Goal: Task Accomplishment & Management: Manage account settings

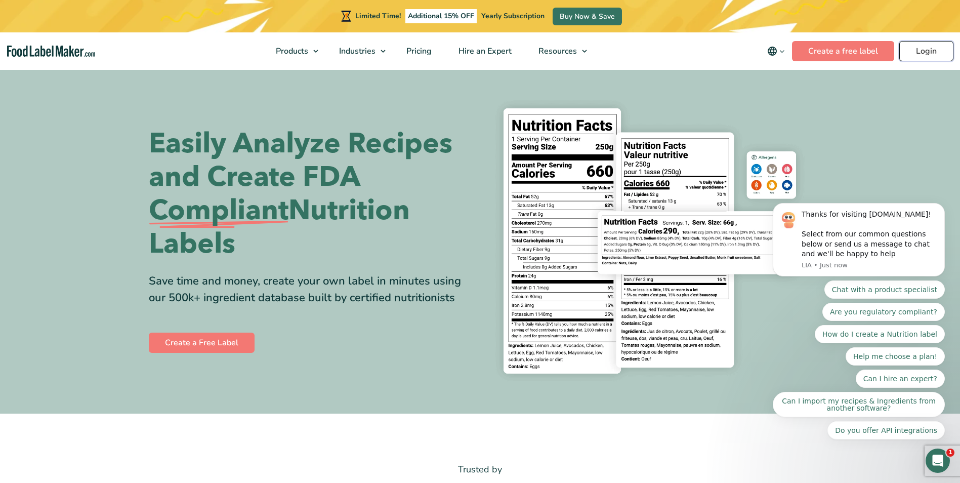
click at [917, 47] on link "Login" at bounding box center [927, 51] width 54 height 20
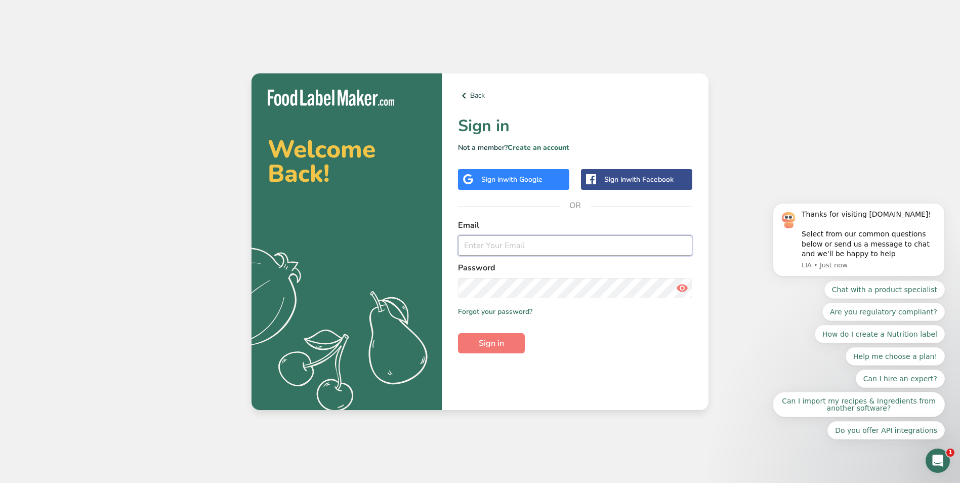
click at [490, 248] on input "email" at bounding box center [575, 245] width 234 height 20
type input "smzang@flyingfood.com"
click at [458, 333] on button "Sign in" at bounding box center [491, 343] width 67 height 20
click at [496, 341] on span "Sign in" at bounding box center [491, 343] width 25 height 12
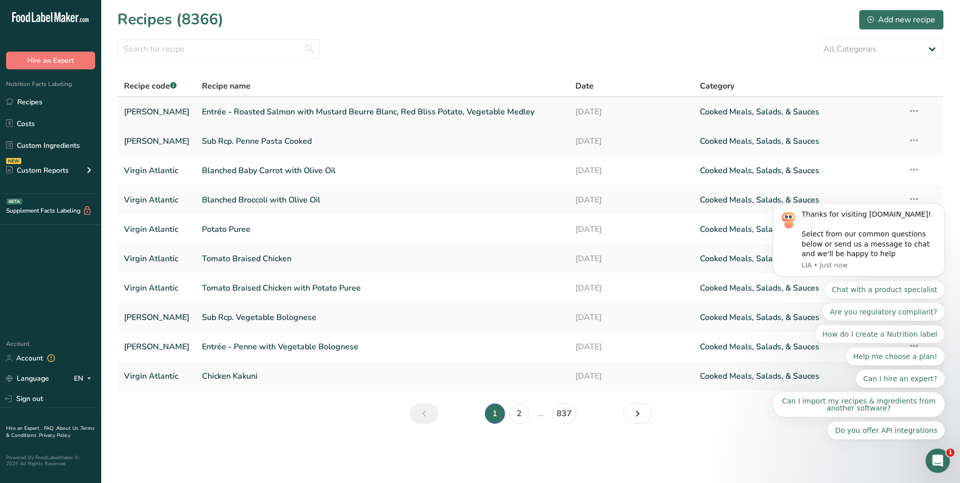
click at [427, 115] on link "Entrée - Roasted Salmon with Mustard Beurre Blanc, Red Bliss Potato, Vegetable …" at bounding box center [383, 111] width 362 height 21
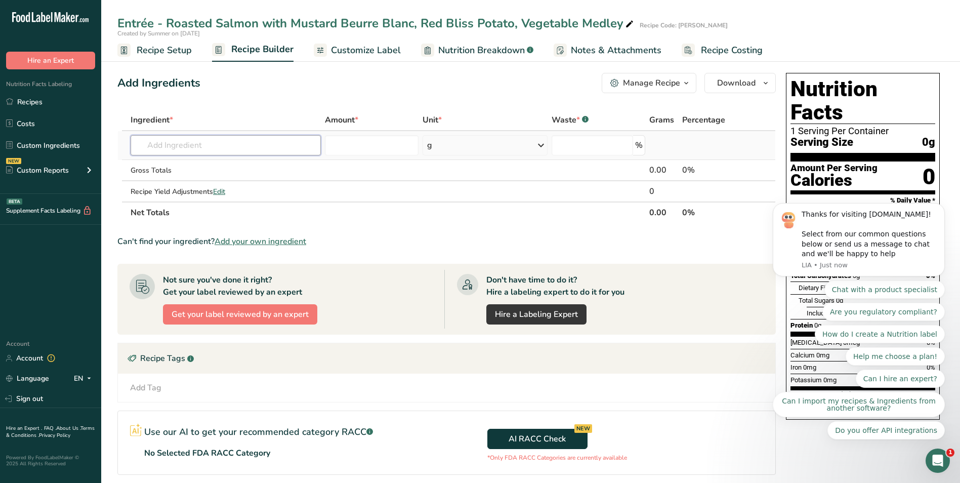
click at [228, 149] on input "text" at bounding box center [226, 145] width 190 height 20
paste input "Rcp - Seared Salmon Fillet Skin Off 4 oz"
drag, startPoint x: 171, startPoint y: 146, endPoint x: 147, endPoint y: 137, distance: 25.5
click at [147, 137] on input "Rcp - Seared Salmon Fillet Skin Off 4 oz" at bounding box center [226, 145] width 190 height 20
click at [275, 148] on input "Seared Salmon Fillet Skin Off 4 oz" at bounding box center [226, 145] width 190 height 20
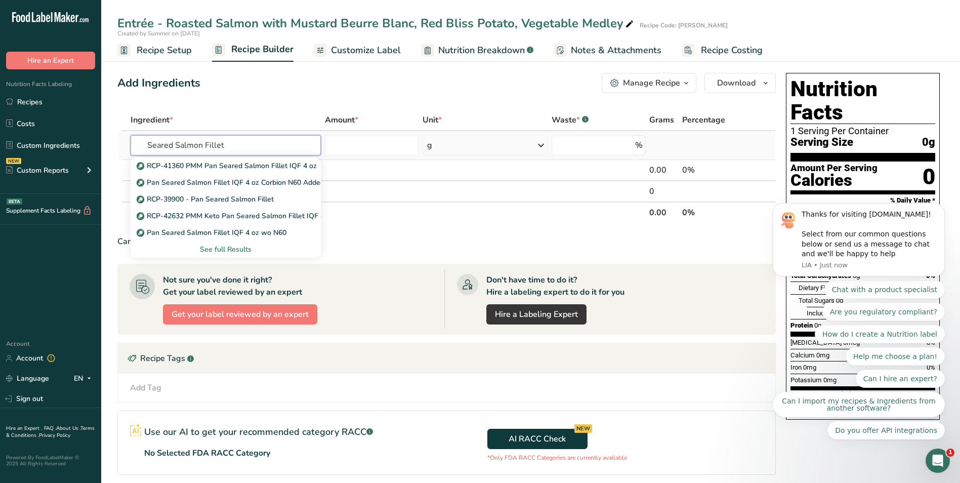
type input "Seared Salmon Fillet"
click at [232, 252] on div "See full Results" at bounding box center [226, 249] width 174 height 11
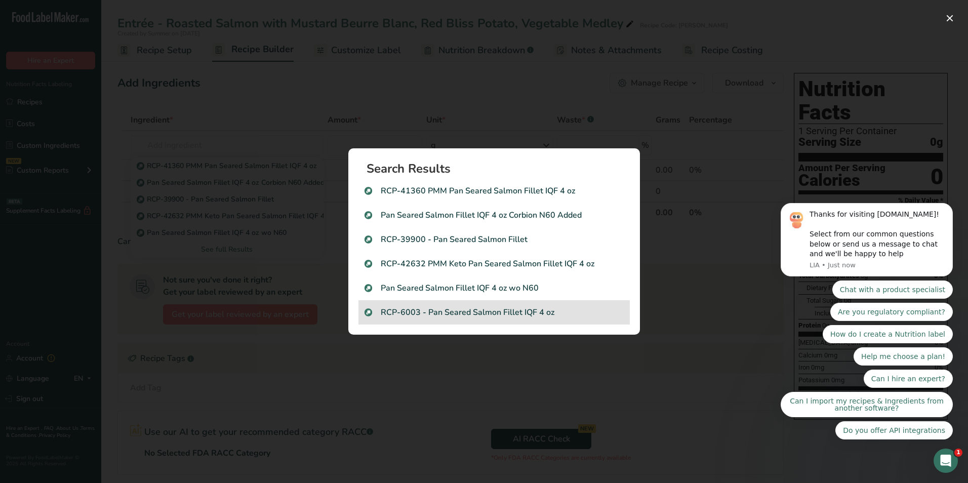
click at [463, 318] on p "RCP-6003 - Pan Seared Salmon Fillet IQF 4 oz" at bounding box center [493, 312] width 259 height 12
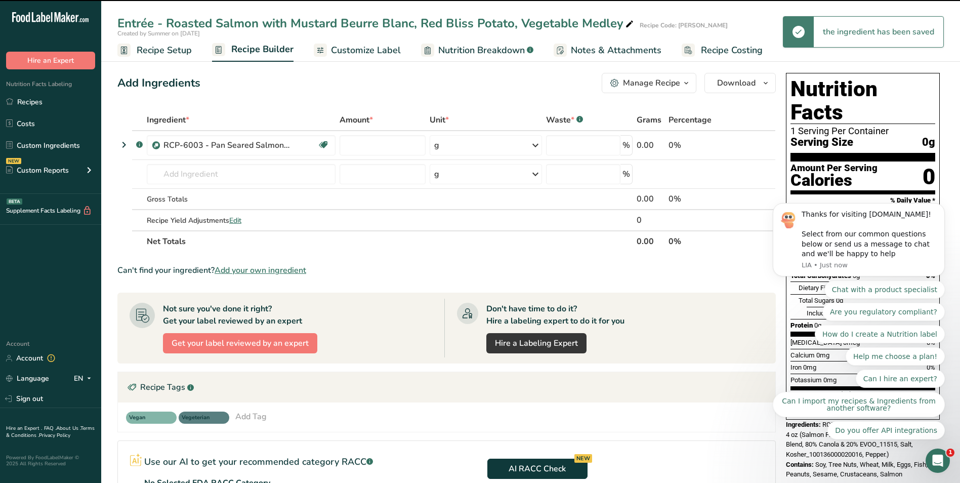
type input "0"
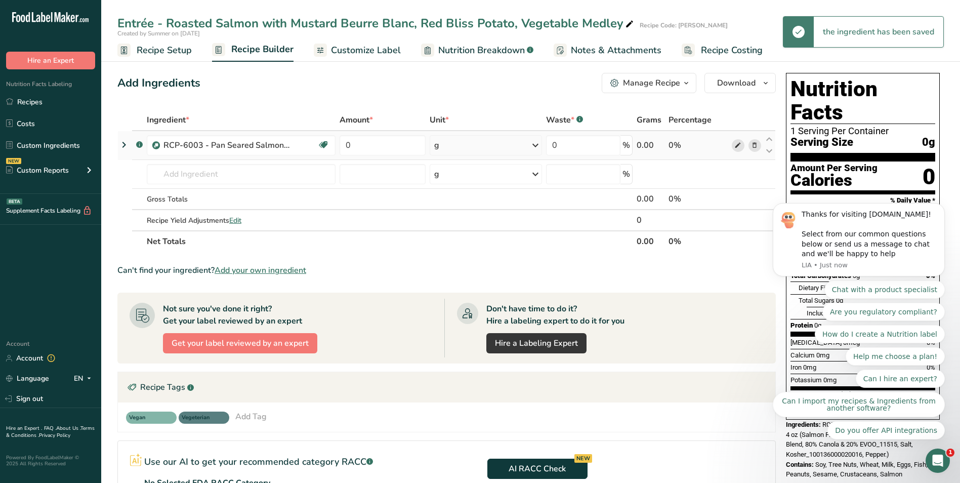
click at [736, 148] on icon at bounding box center [738, 145] width 7 height 11
click at [754, 146] on icon at bounding box center [754, 145] width 7 height 11
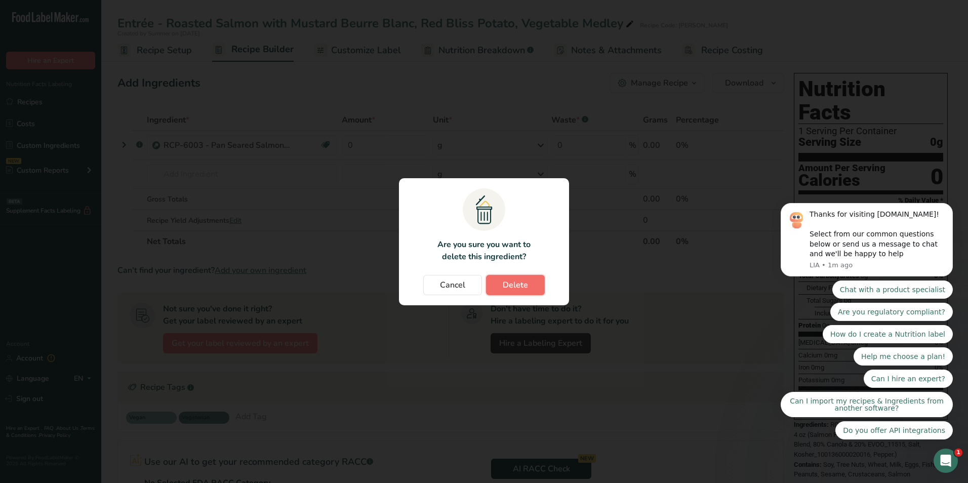
click at [528, 285] on button "Delete" at bounding box center [515, 285] width 59 height 20
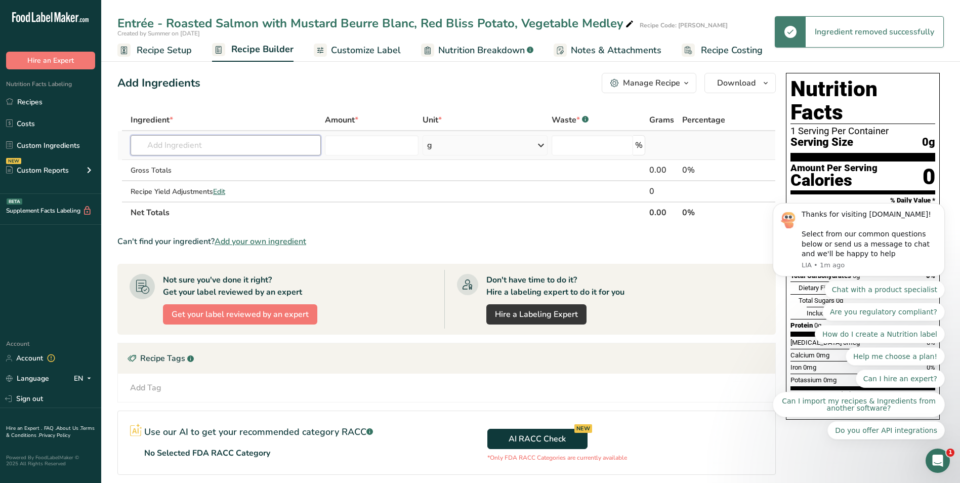
click at [228, 145] on input "text" at bounding box center [226, 145] width 190 height 20
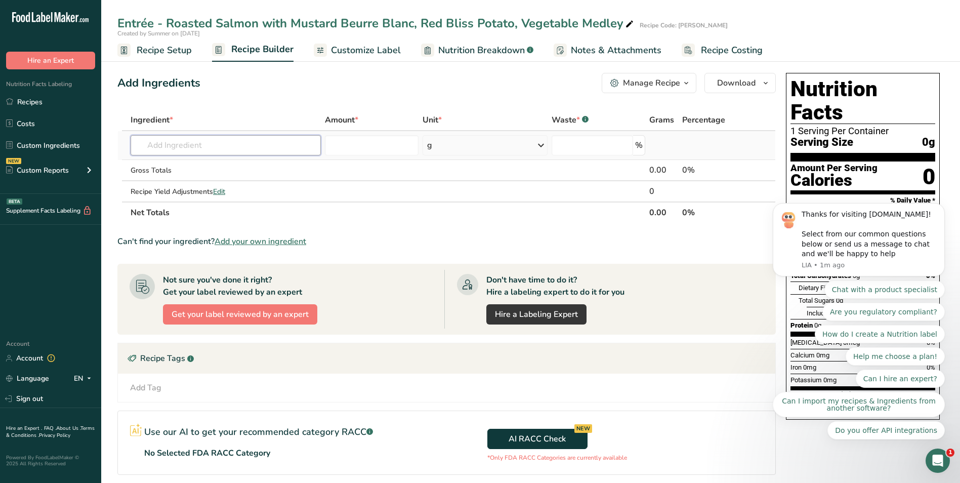
paste input "Rcp - Seared Salmon Fillet Skin Off 4 oz"
drag, startPoint x: 171, startPoint y: 143, endPoint x: 102, endPoint y: 143, distance: 68.8
click at [102, 143] on section "Add Ingredients Manage Recipe Delete Recipe Duplicate Recipe Scale Recipe Save …" at bounding box center [530, 325] width 859 height 545
drag, startPoint x: 226, startPoint y: 148, endPoint x: 318, endPoint y: 147, distance: 92.1
click at [318, 147] on input "Seared Salmon Fillet Skin Off 4 oz" at bounding box center [226, 145] width 190 height 20
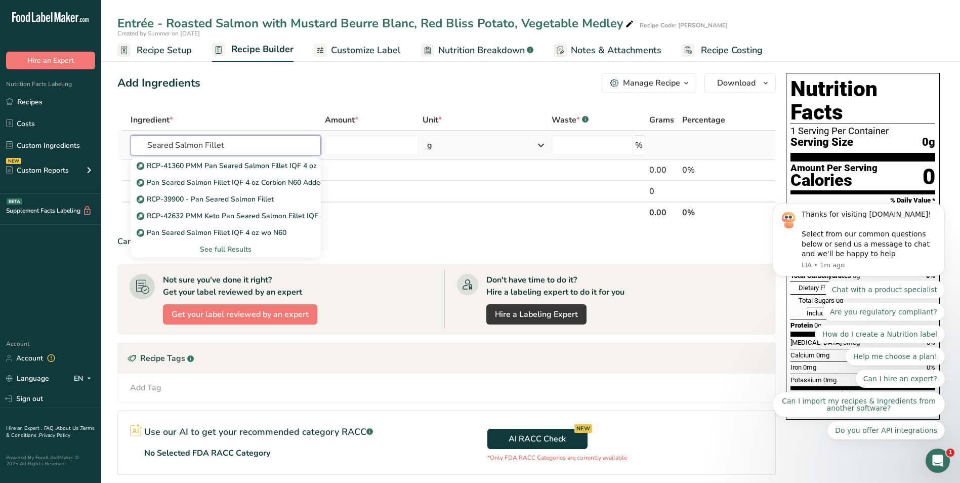
type input "Seared Salmon Fillet"
click at [237, 250] on div "See full Results" at bounding box center [226, 249] width 174 height 11
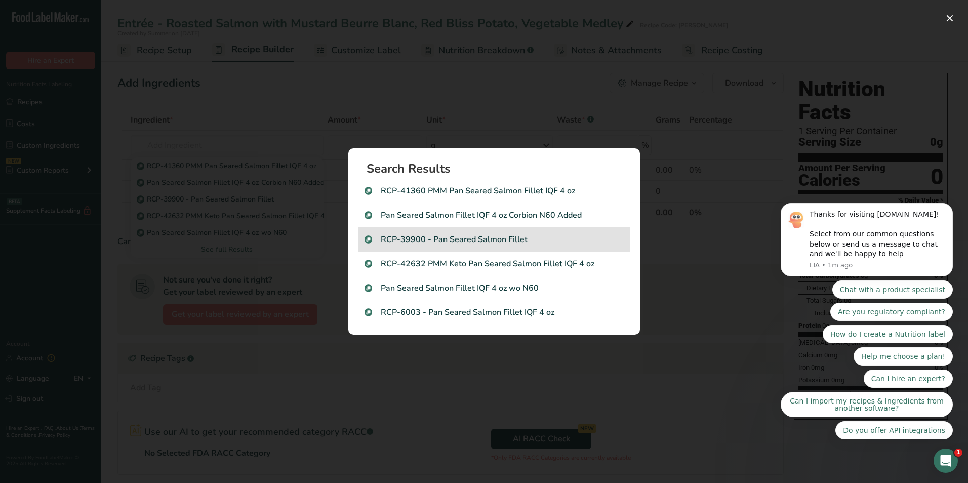
click at [562, 231] on div "RCP-39900 - Pan Seared Salmon Fillet" at bounding box center [493, 239] width 271 height 24
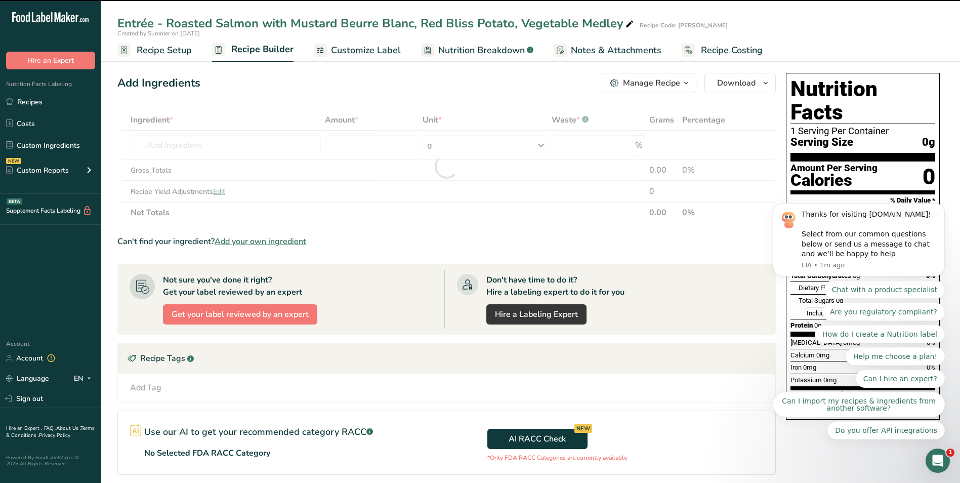
type input "0"
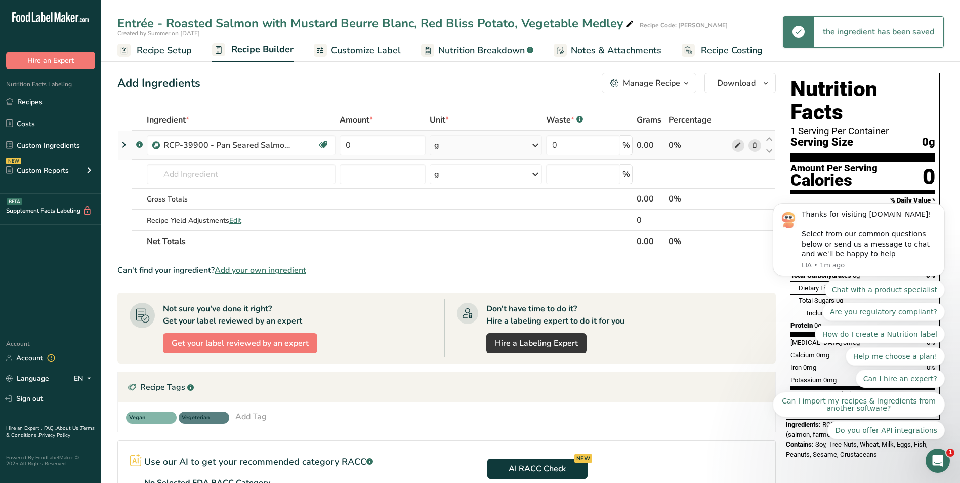
click at [735, 147] on icon at bounding box center [738, 145] width 7 height 11
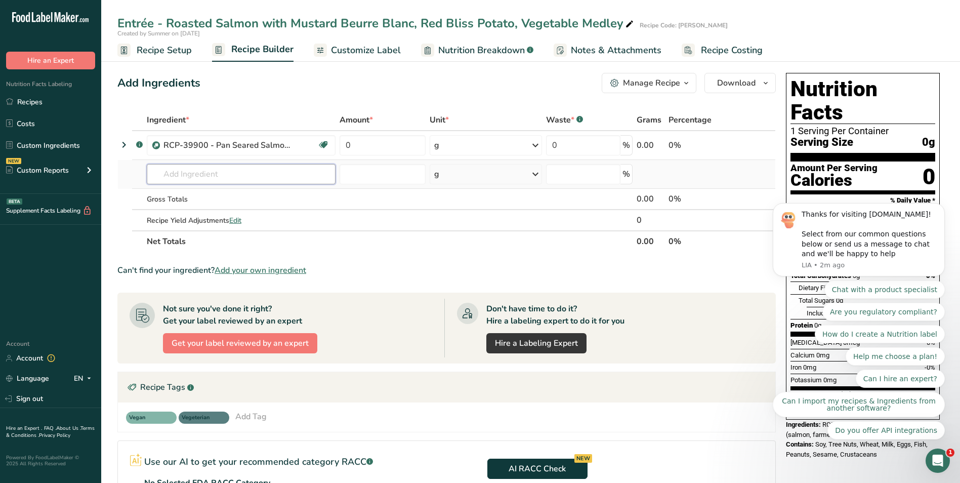
click at [213, 180] on input "text" at bounding box center [241, 174] width 189 height 20
paste input "Rcp - Mustard Herbs Beurre Blanc"
drag, startPoint x: 185, startPoint y: 175, endPoint x: 129, endPoint y: 149, distance: 61.2
click at [143, 159] on tbody ".a-a{fill:#347362;}.b-a{fill:#fff;} RCP-39900 - Pan Seared Salmon Fillet Source…" at bounding box center [447, 180] width 658 height 99
type input "mustard Herbs Beurre Blanc"
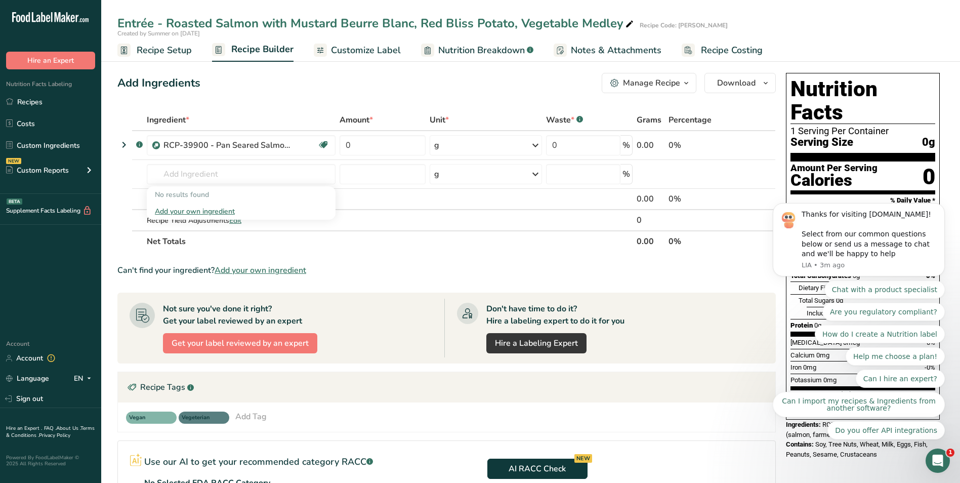
click at [319, 245] on th "Net Totals" at bounding box center [390, 240] width 490 height 21
drag, startPoint x: 26, startPoint y: 95, endPoint x: 77, endPoint y: 122, distance: 57.3
click at [26, 95] on link "Recipes" at bounding box center [50, 101] width 101 height 19
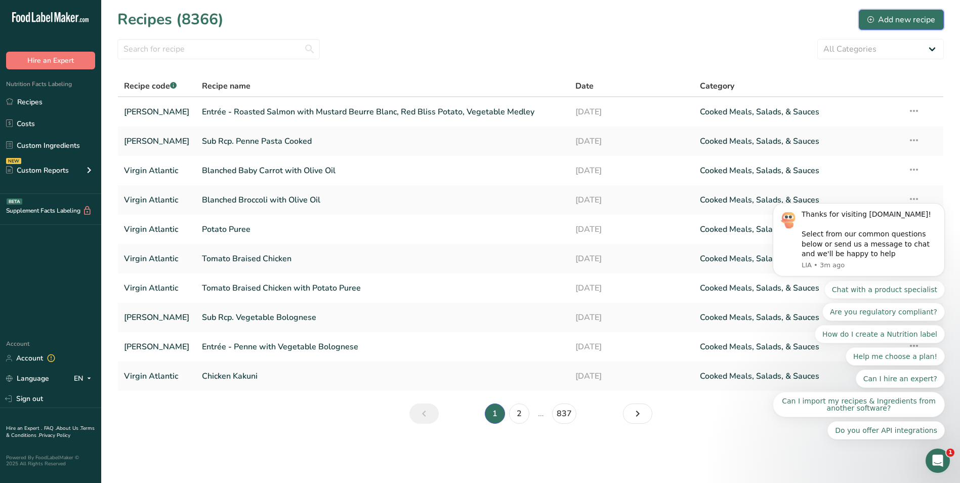
click at [903, 16] on div "Add new recipe" at bounding box center [902, 20] width 68 height 12
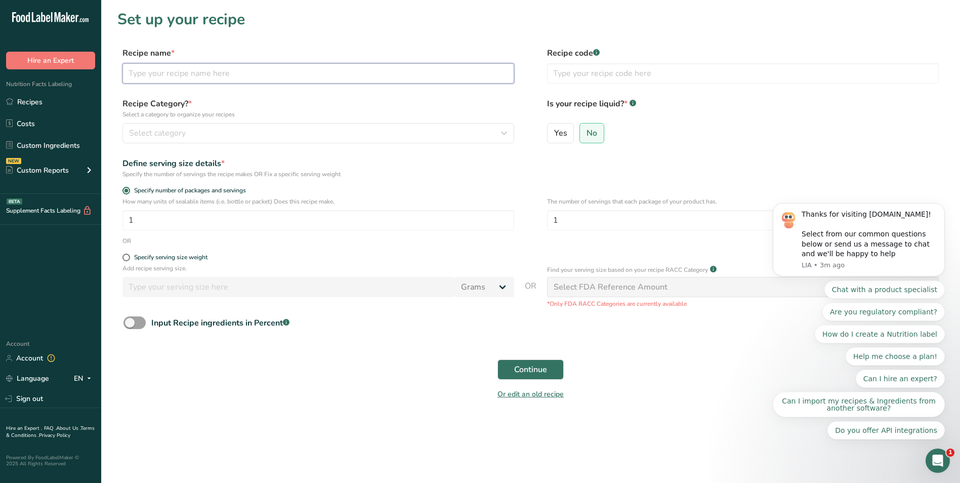
click at [197, 71] on input "text" at bounding box center [319, 73] width 392 height 20
paste input "Rcp - Mustard Herbs Beurre Blanc"
type input "Rcp - Mustard Herbs Beurre Blanc"
click at [579, 72] on input "text" at bounding box center [743, 73] width 392 height 20
type input "Virgin Atalantic"
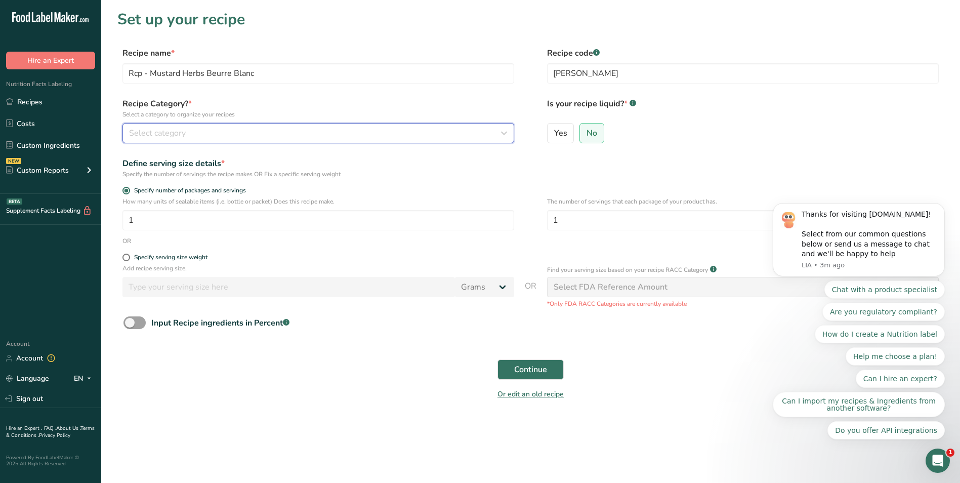
click at [145, 132] on span "Select category" at bounding box center [157, 133] width 57 height 12
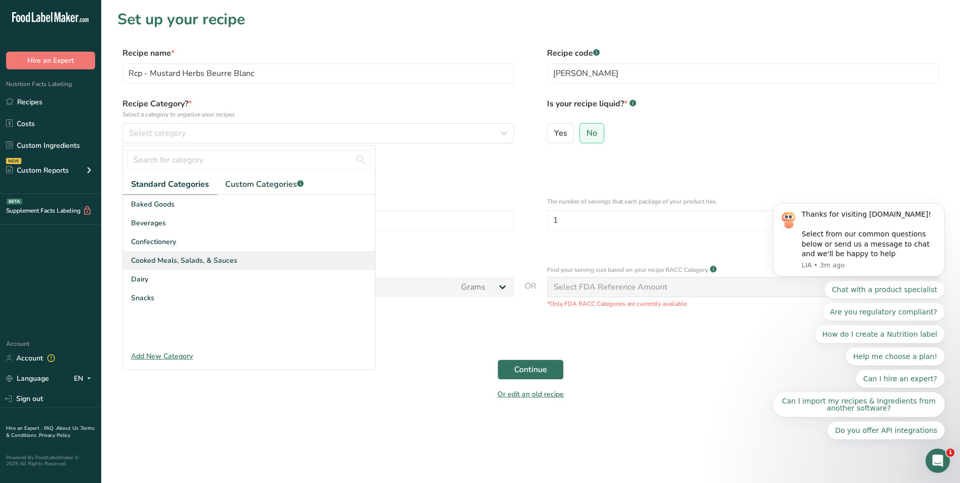
click at [171, 260] on span "Cooked Meals, Salads, & Sauces" at bounding box center [184, 260] width 106 height 11
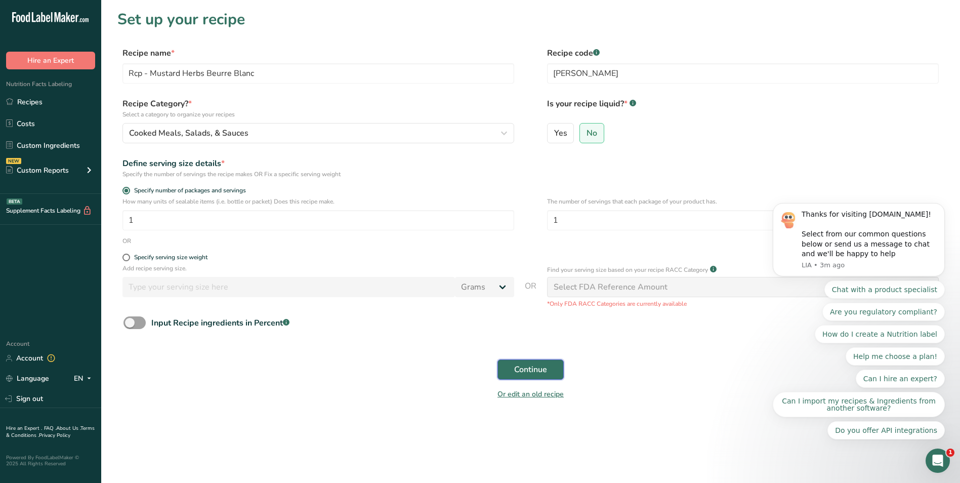
click at [514, 369] on span "Continue" at bounding box center [530, 369] width 33 height 12
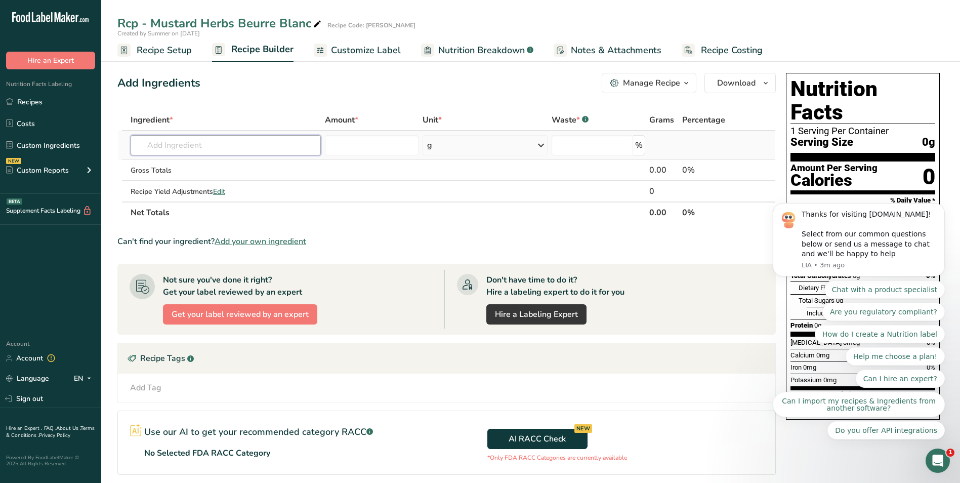
click at [187, 150] on input "text" at bounding box center [226, 145] width 190 height 20
paste input "Beurre Blanc BI"
type input "Beurre Blanc"
click at [199, 180] on p "20597 Beurre Blanc" at bounding box center [175, 182] width 73 height 11
type input "Beurre Blanc"
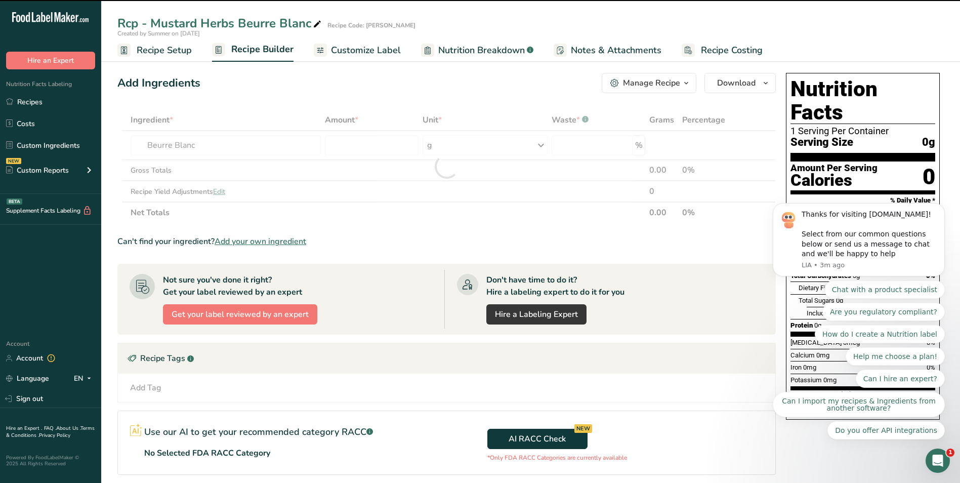
type input "0"
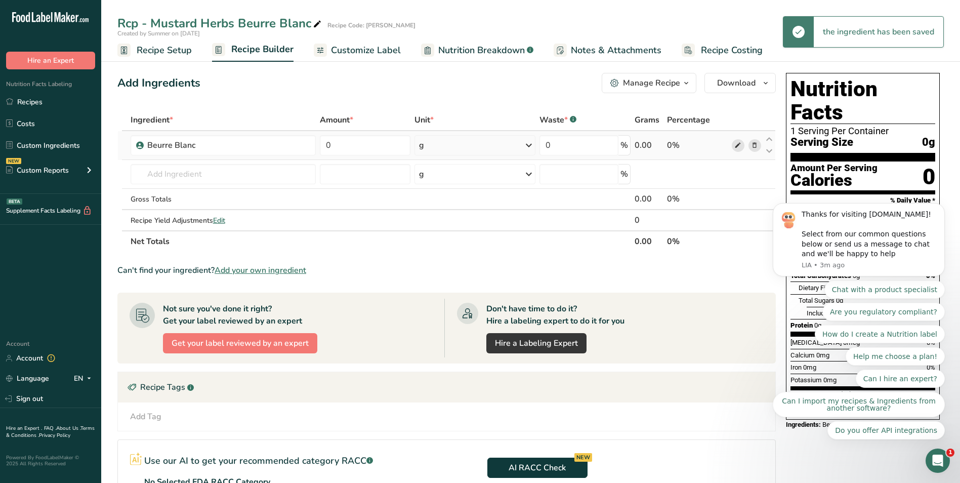
click at [736, 147] on icon at bounding box center [738, 145] width 7 height 11
click at [347, 143] on input "0" at bounding box center [365, 145] width 91 height 20
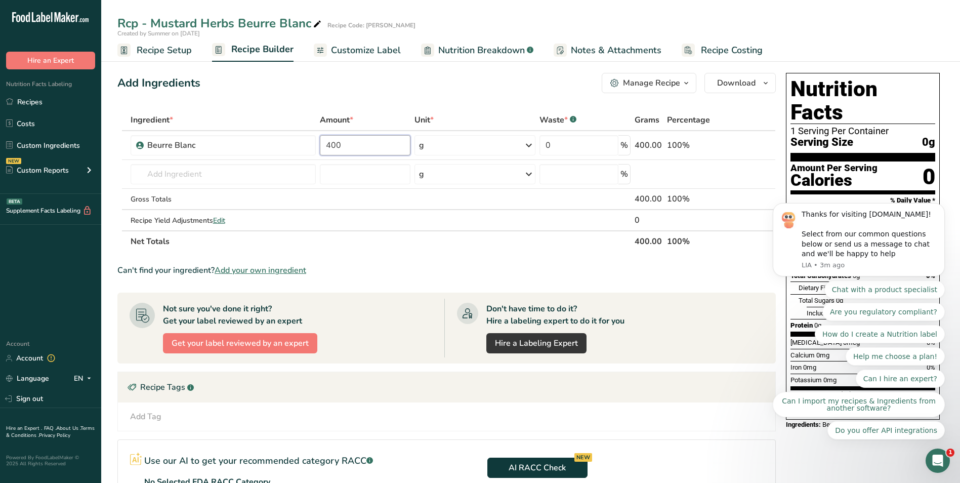
type input "400"
click at [151, 177] on div "Ingredient * Amount * Unit * Waste * .a-a{fill:#347362;}.b-a{fill:#fff;} Grams …" at bounding box center [446, 180] width 659 height 143
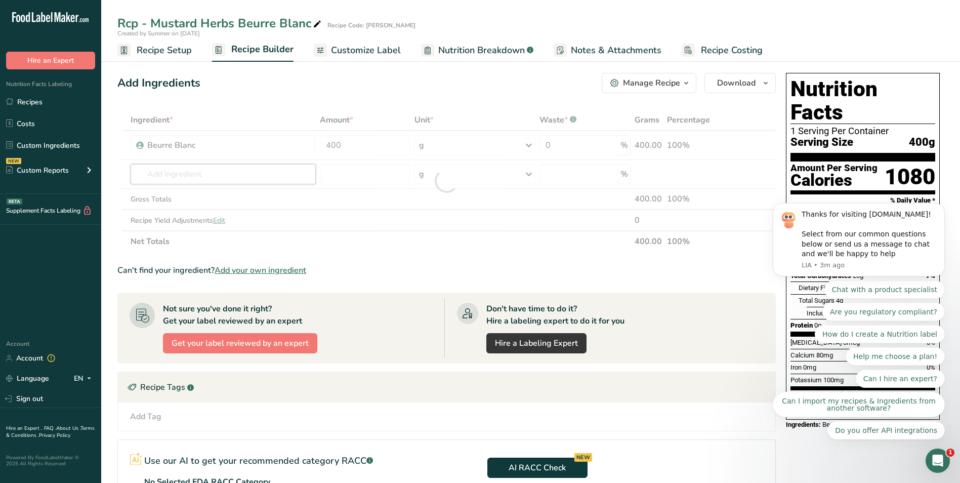
paste input "Whole Grain Mustard"
type input "Whole Grain Mustard"
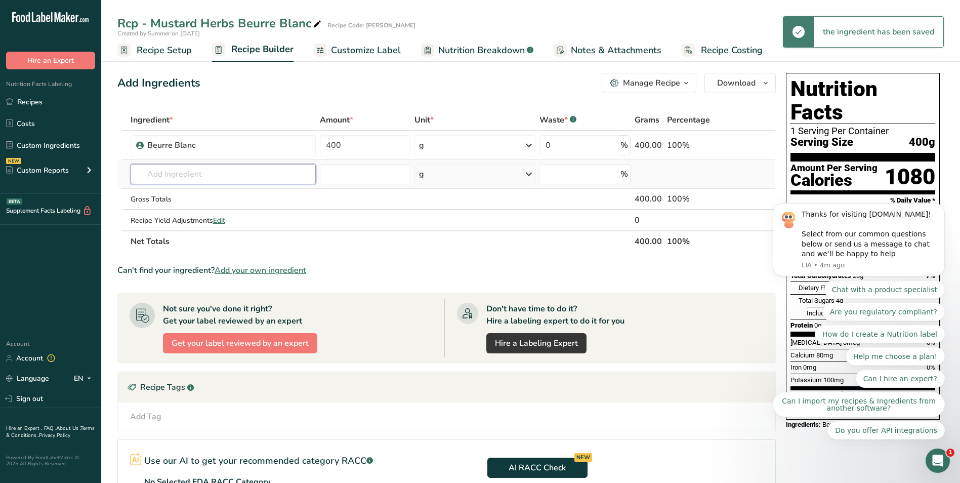
paste input "Whole Grain Mustard"
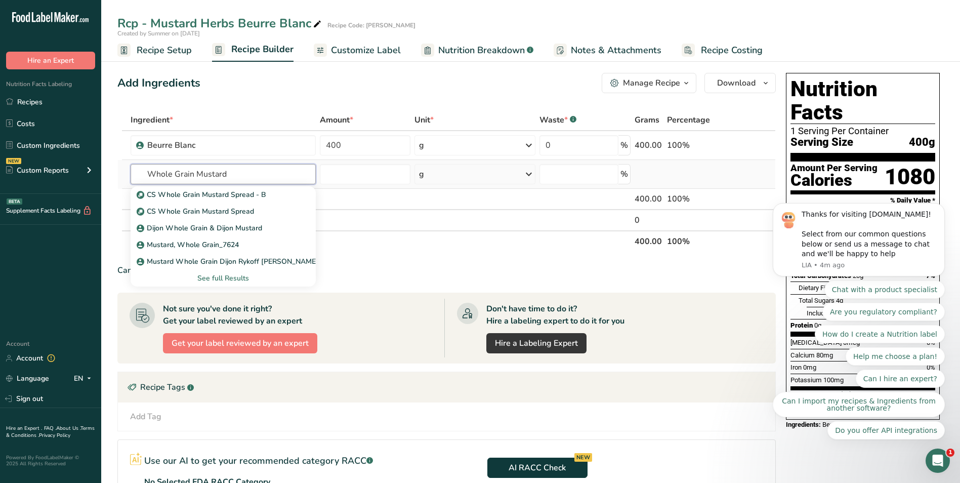
type input "Whole Grain Mustard"
click at [215, 276] on div "See full Results" at bounding box center [223, 278] width 169 height 11
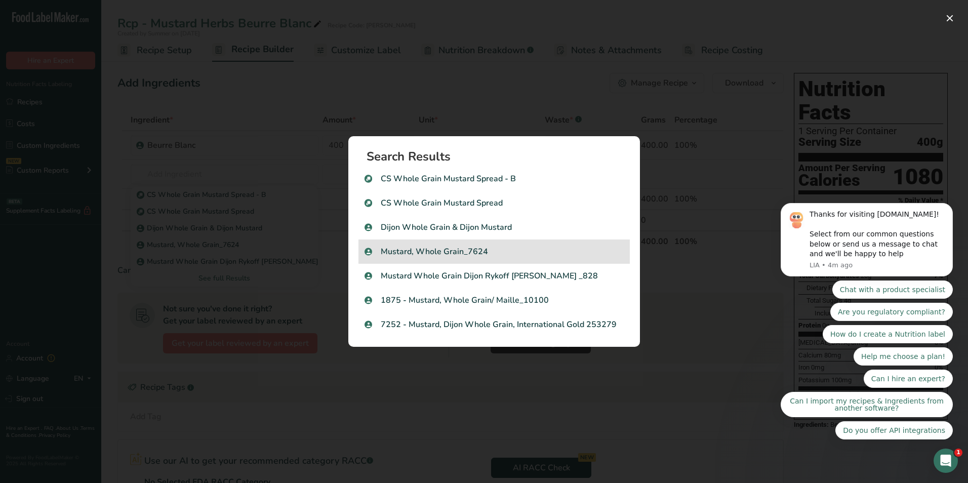
click at [461, 253] on p "Mustard, Whole Grain_7624" at bounding box center [493, 252] width 259 height 12
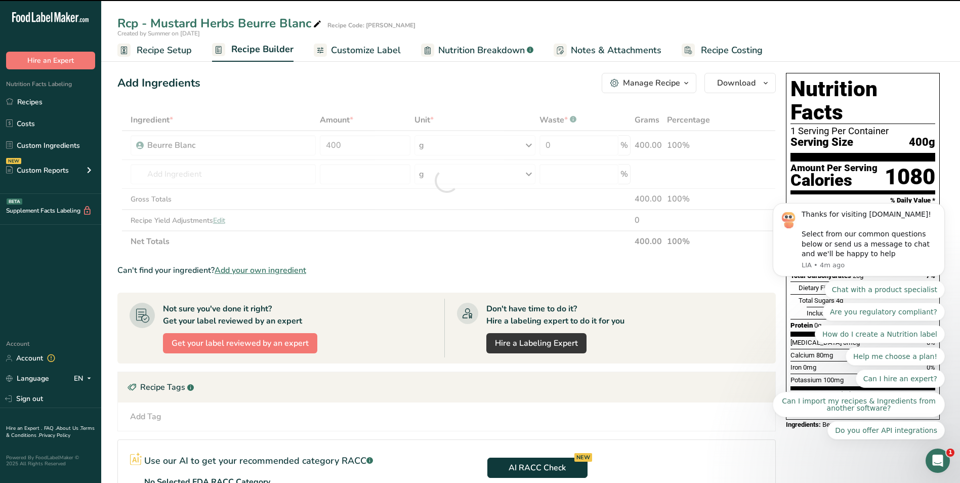
type input "0"
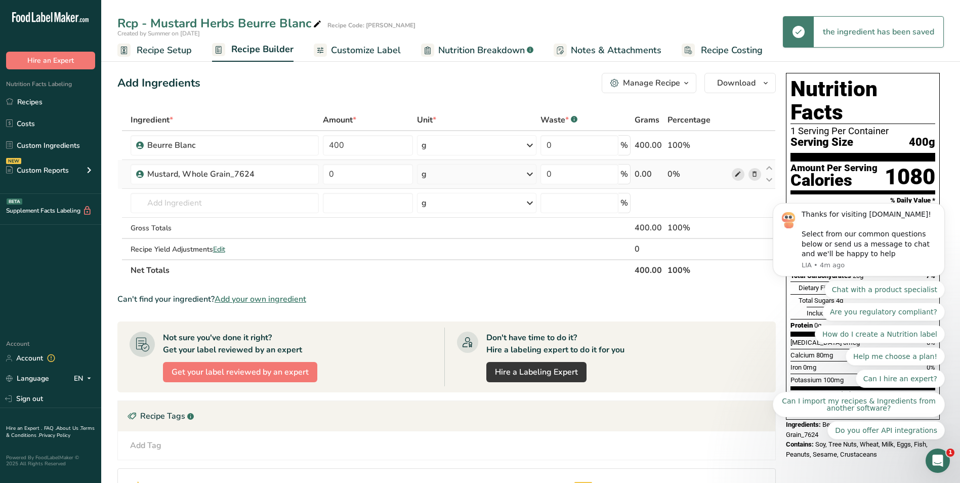
click at [734, 170] on span at bounding box center [738, 174] width 12 height 12
click at [387, 173] on input "0" at bounding box center [368, 174] width 90 height 20
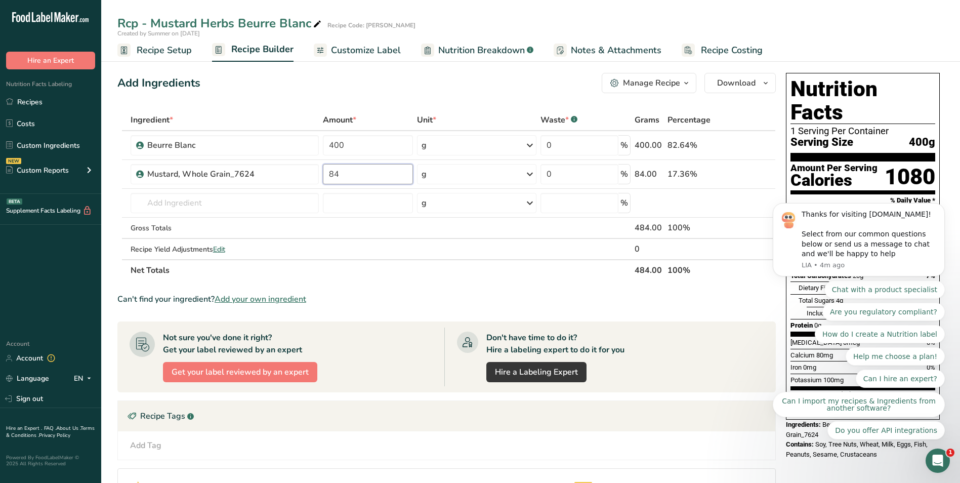
type input "84"
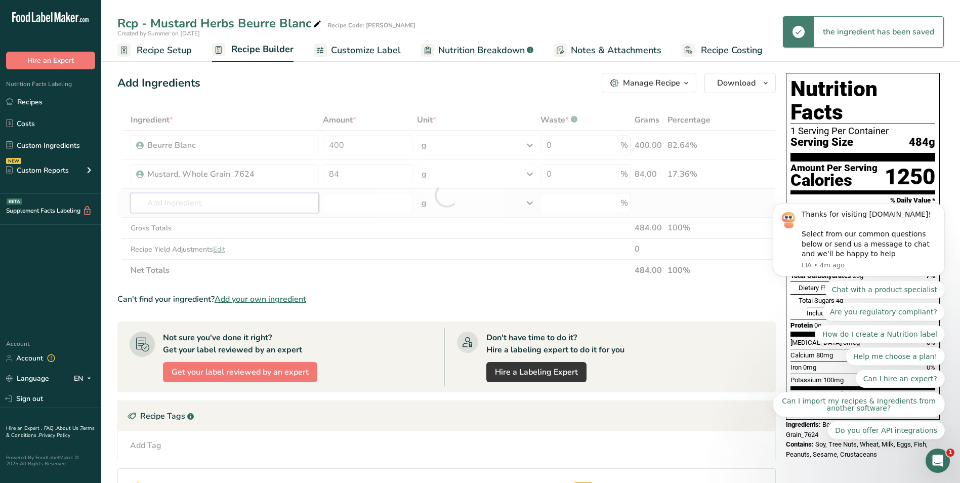
click at [196, 207] on div "Ingredient * Amount * Unit * Waste * .a-a{fill:#347362;}.b-a{fill:#fff;} Grams …" at bounding box center [446, 195] width 659 height 172
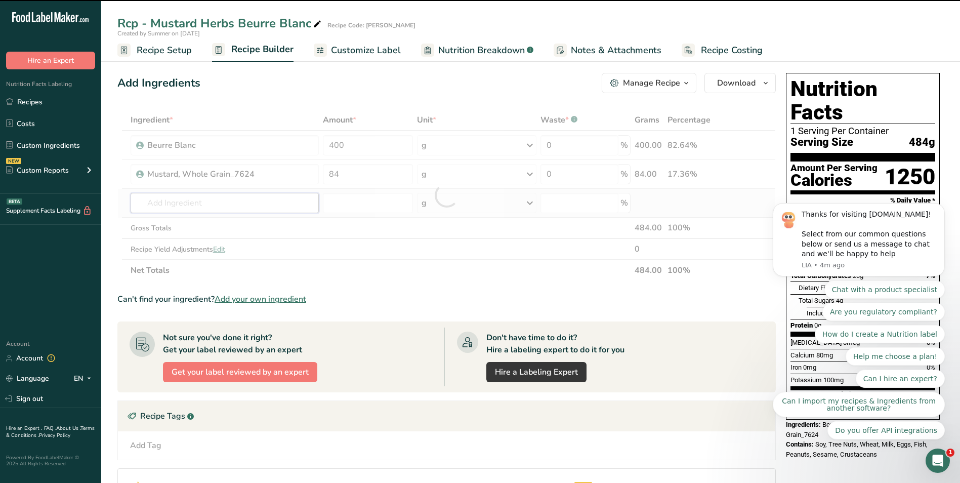
paste input "Herb Chives Fresh"
type input "Herb Chives Fresh"
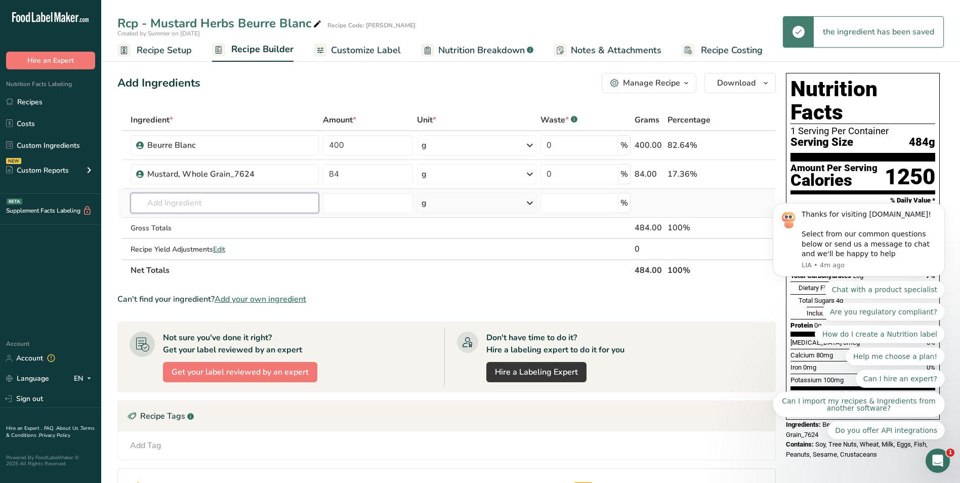
click at [210, 199] on input "text" at bounding box center [225, 203] width 188 height 20
paste input "Herb Chives Fresh"
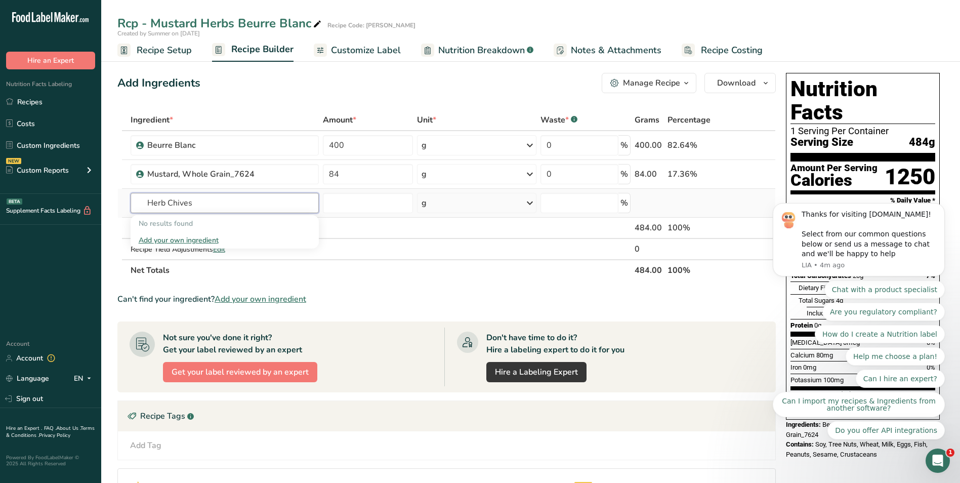
click at [168, 203] on input "Herb Chives" at bounding box center [225, 203] width 188 height 20
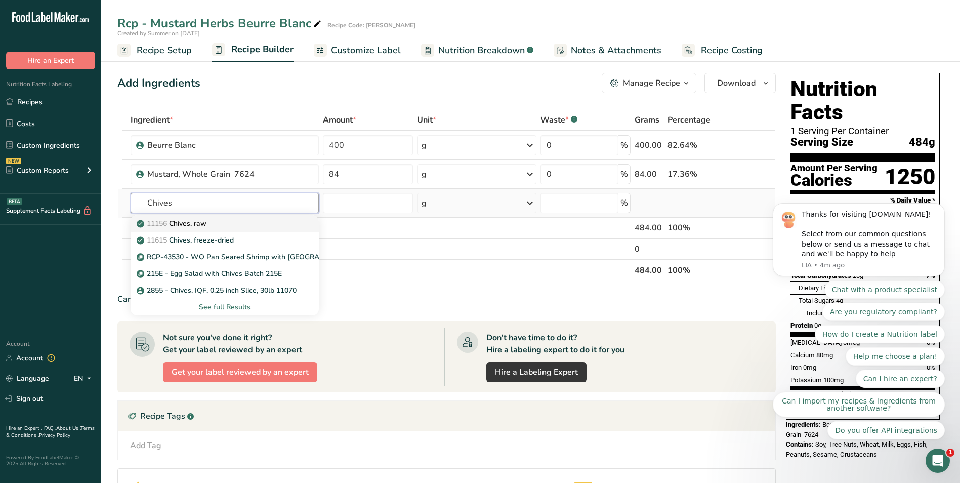
type input "Chives"
click at [201, 220] on p "11156 Chives, raw" at bounding box center [173, 223] width 68 height 11
type input "Chives, raw"
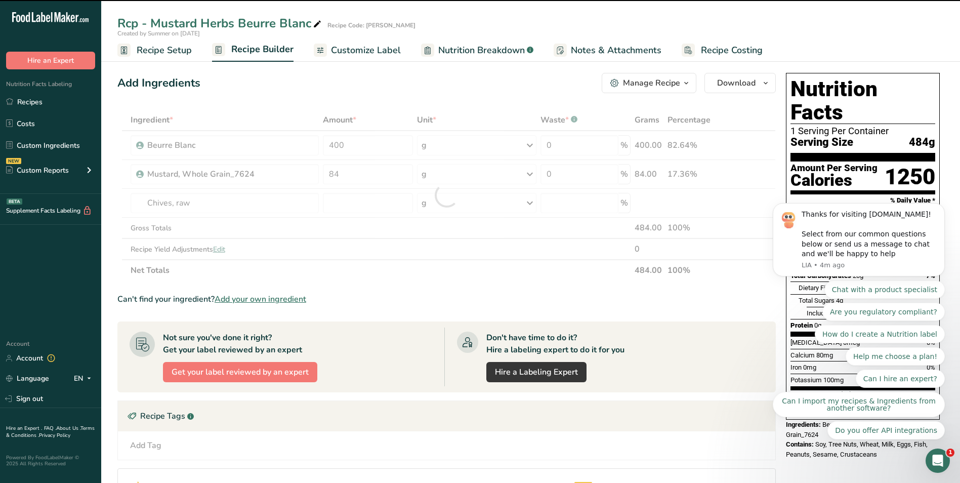
type input "0"
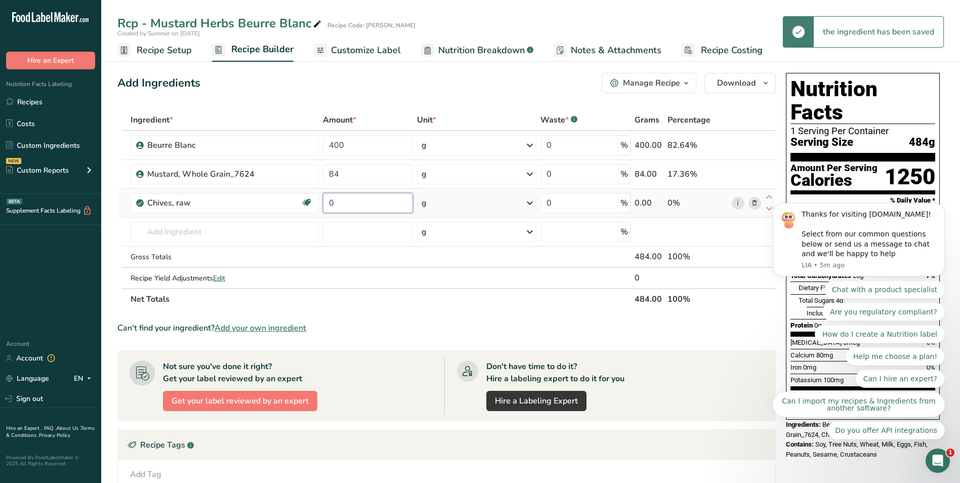
click at [349, 207] on input "0" at bounding box center [368, 203] width 90 height 20
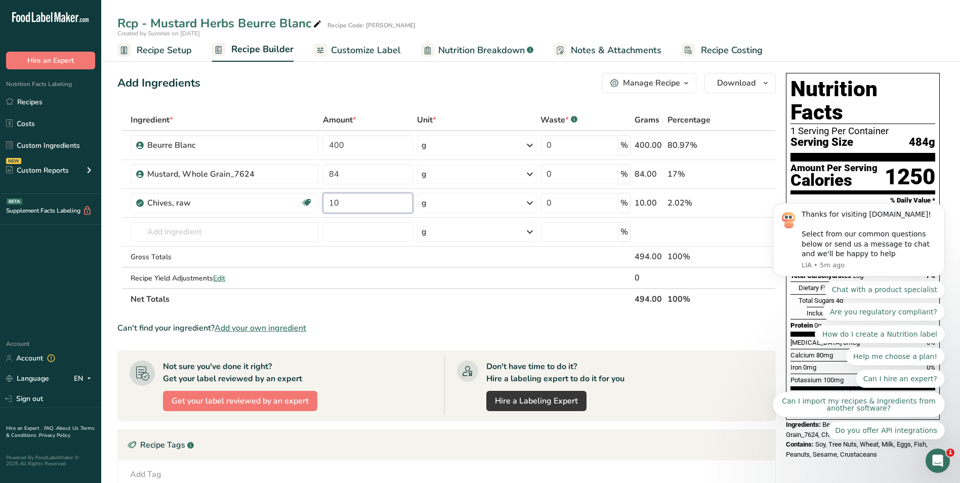
type input "10"
click at [674, 86] on div "Manage Recipe" at bounding box center [651, 83] width 57 height 12
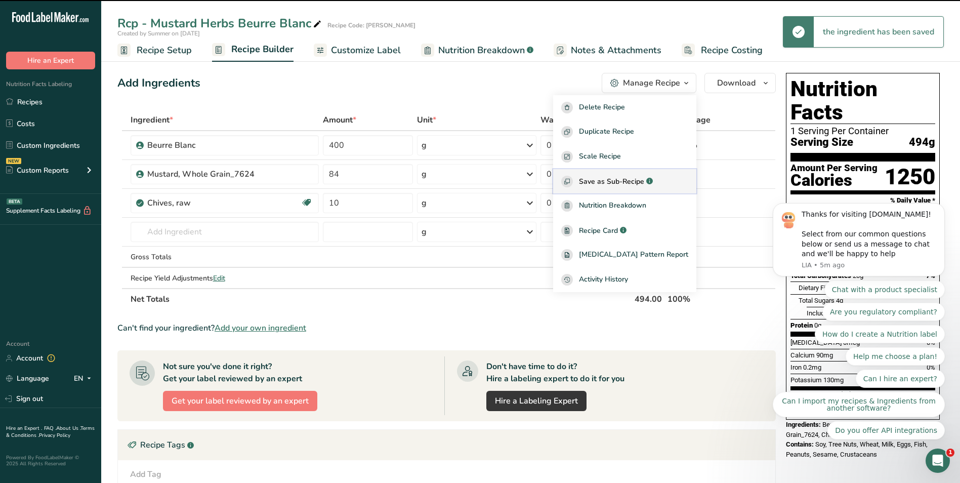
click at [609, 179] on span "Save as Sub-Recipe" at bounding box center [611, 181] width 65 height 11
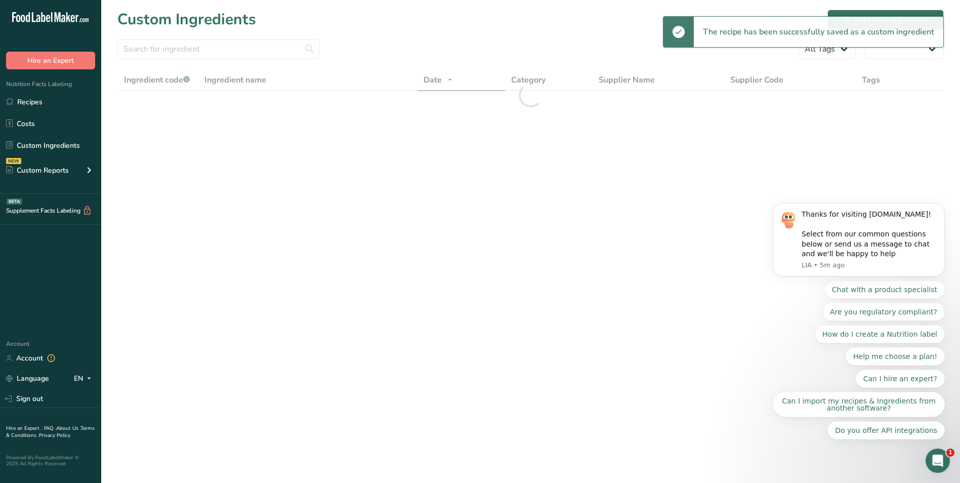
select select "30"
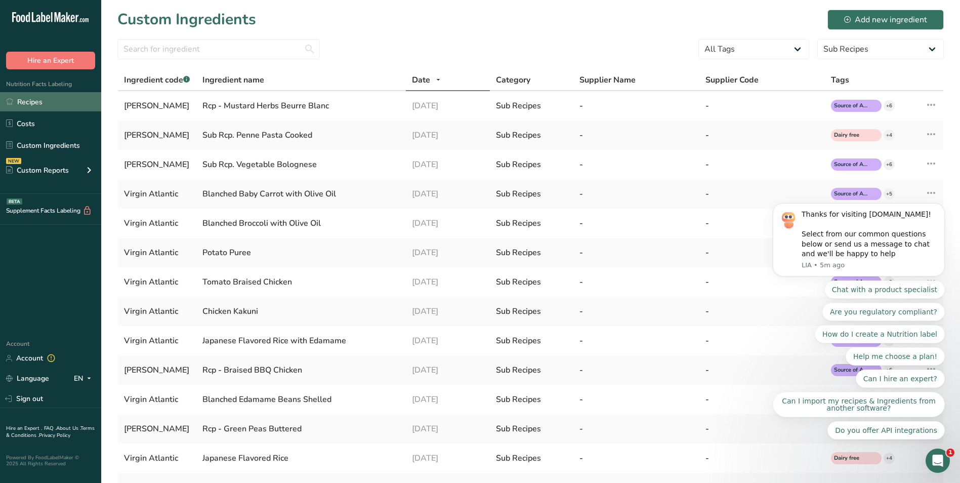
click at [40, 100] on link "Recipes" at bounding box center [50, 101] width 101 height 19
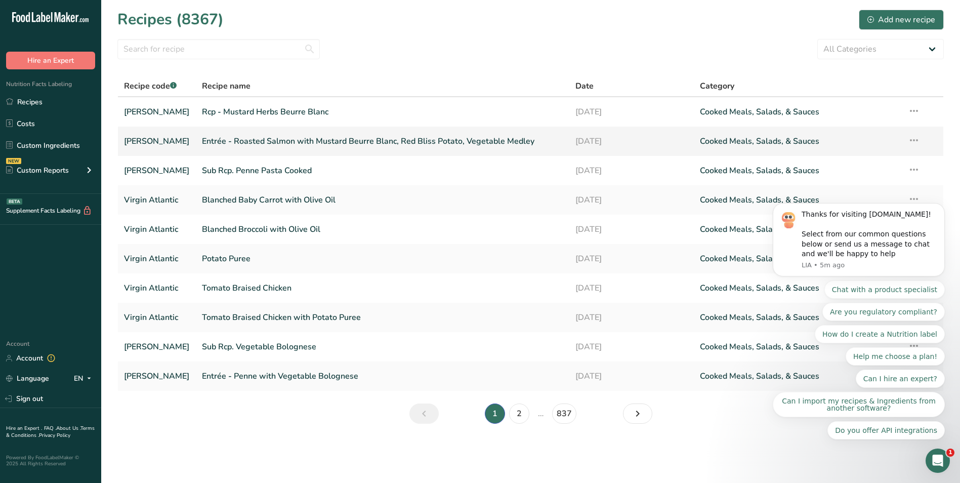
click at [245, 139] on link "Entrée - Roasted Salmon with Mustard Beurre Blanc, Red Bliss Potato, Vegetable …" at bounding box center [383, 141] width 362 height 21
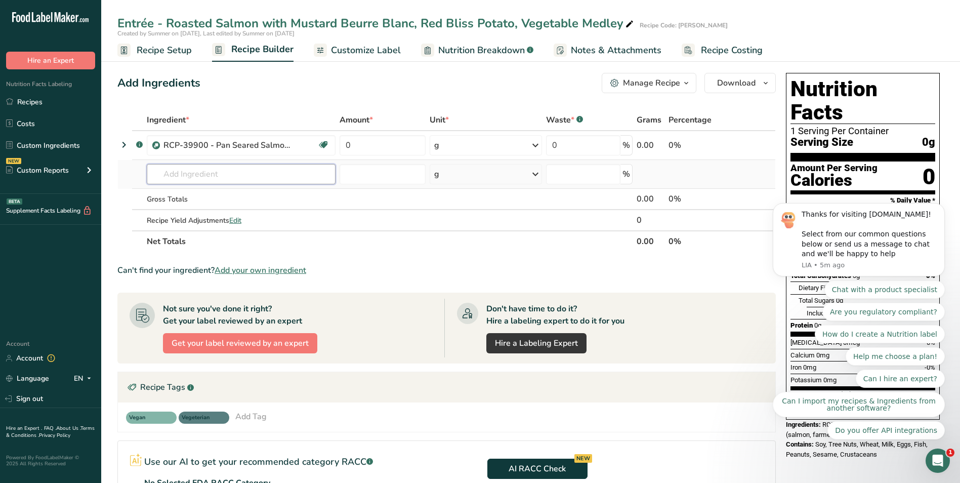
click at [238, 175] on input "text" at bounding box center [241, 174] width 189 height 20
paste input "Rcp - Red Bliss Potato with Parsley"
drag, startPoint x: 188, startPoint y: 175, endPoint x: 172, endPoint y: 165, distance: 19.4
click at [155, 166] on input "Rcp - Red Bliss Potato with Parsley" at bounding box center [241, 174] width 189 height 20
click at [289, 170] on input "Red Bliss Potato with Parsley" at bounding box center [241, 174] width 189 height 20
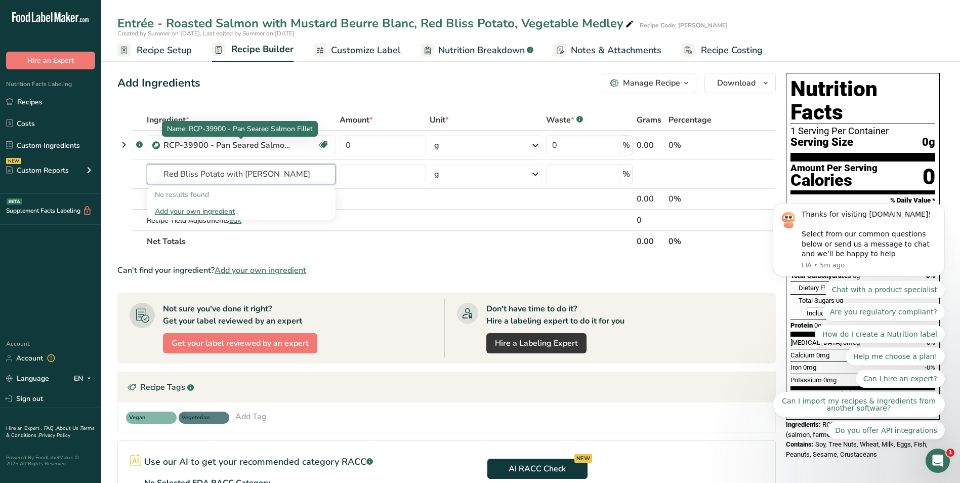
type input "Red Bliss Potato with Parsley"
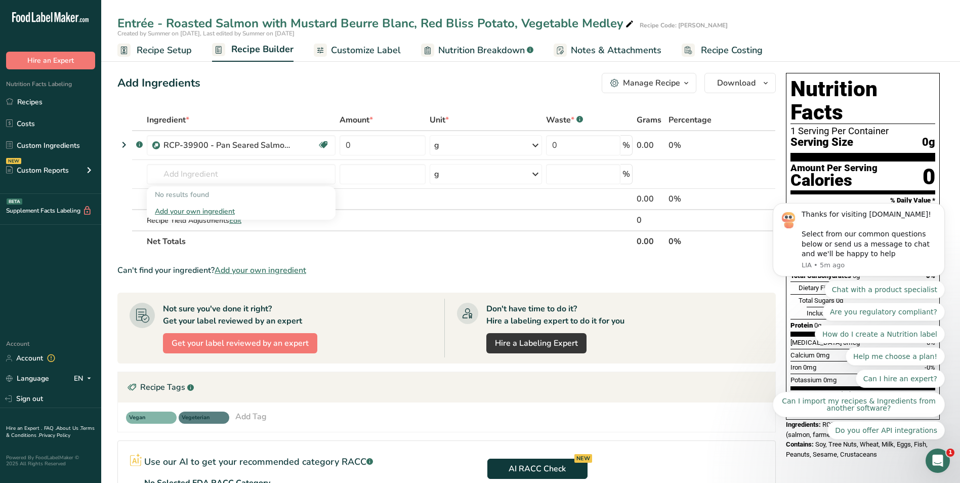
click at [255, 80] on div "Add Ingredients Manage Recipe Delete Recipe Duplicate Recipe Scale Recipe Save …" at bounding box center [446, 83] width 659 height 20
click at [65, 109] on link "Recipes" at bounding box center [50, 101] width 101 height 19
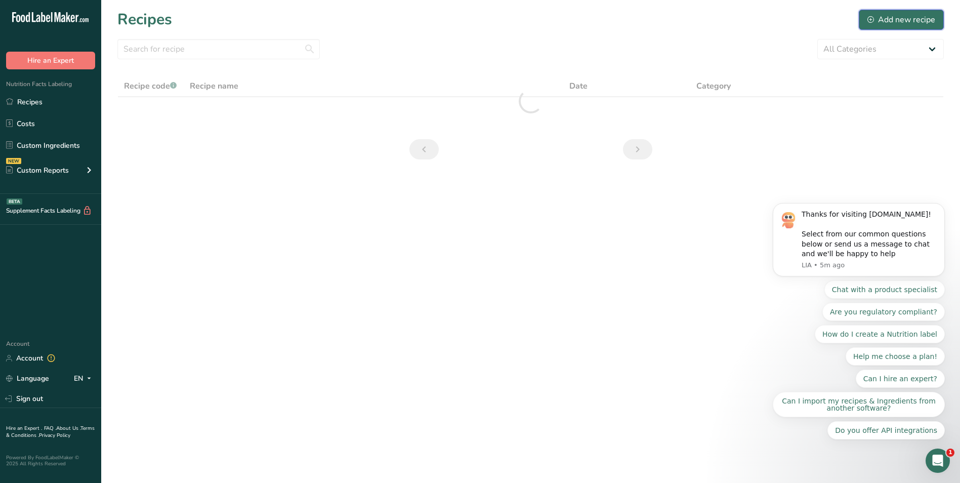
click at [901, 18] on div "Add new recipe" at bounding box center [902, 20] width 68 height 12
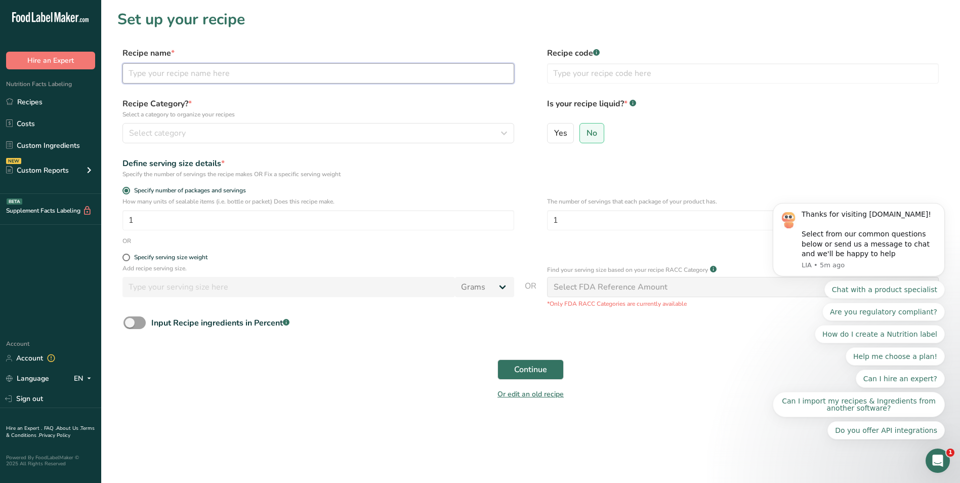
click at [342, 73] on input "text" at bounding box center [319, 73] width 392 height 20
paste input "Rcp - Red Bliss Potato with Parsley"
type input "Rcp - Red Bliss Potato with Parsley"
click at [563, 72] on input "text" at bounding box center [743, 73] width 392 height 20
type input "Virgin Atalantic"
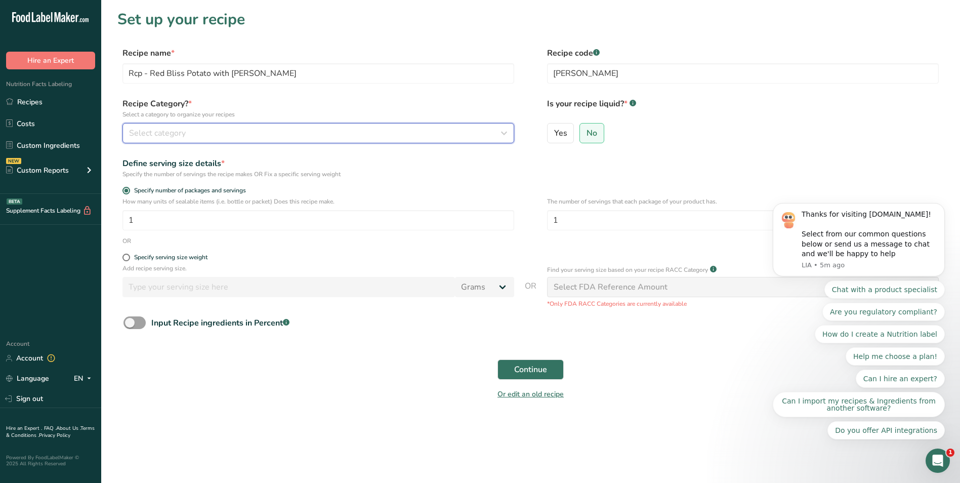
click at [330, 133] on div "Select category" at bounding box center [315, 133] width 373 height 12
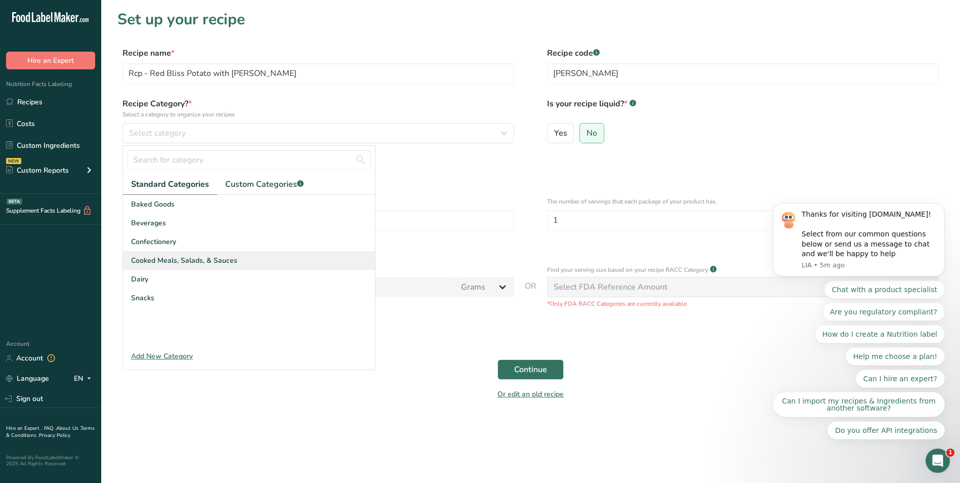
click at [211, 259] on span "Cooked Meals, Salads, & Sauces" at bounding box center [184, 260] width 106 height 11
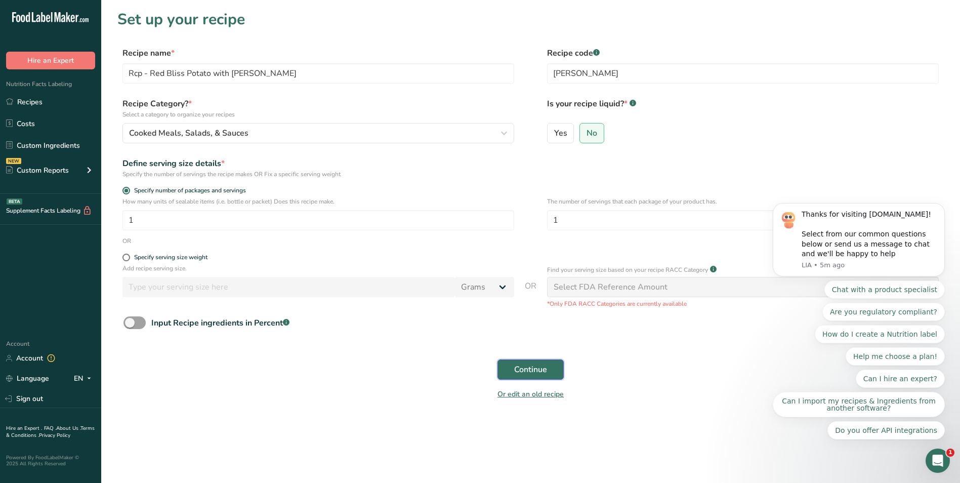
click at [520, 367] on span "Continue" at bounding box center [530, 369] width 33 height 12
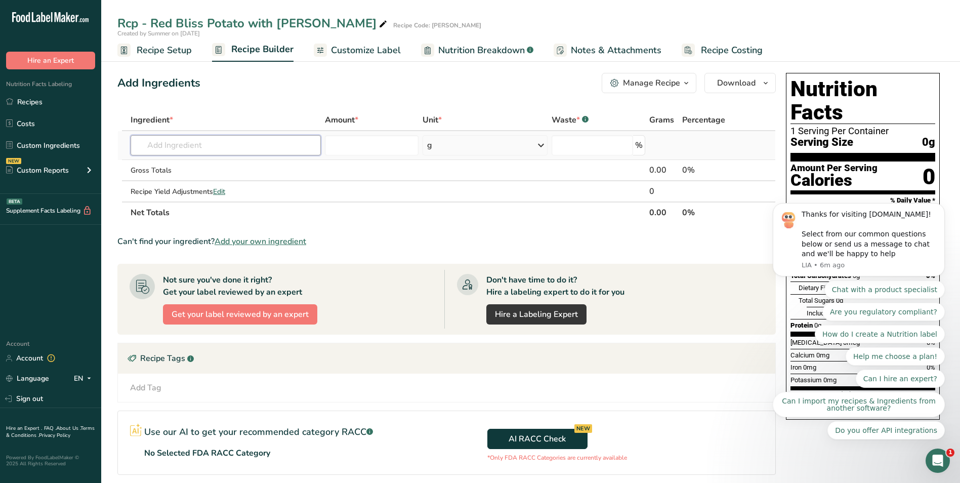
click at [150, 150] on input "text" at bounding box center [226, 145] width 190 height 20
paste input "Potato Red Size B"
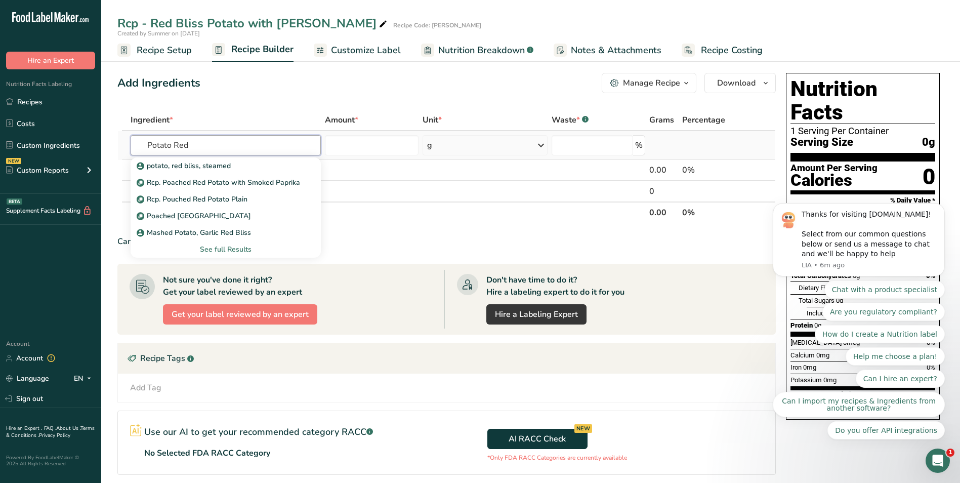
type input "Potato Red"
click at [207, 251] on div "See full Results" at bounding box center [226, 249] width 174 height 11
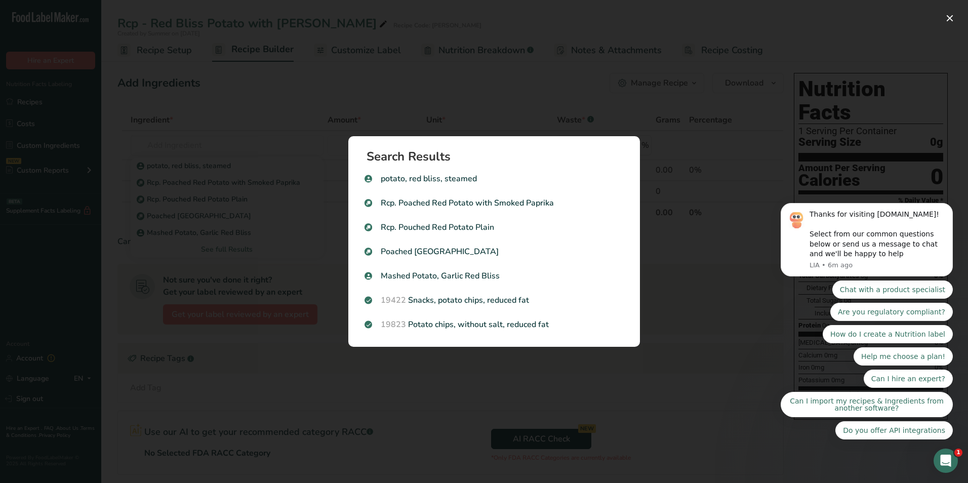
click at [684, 246] on div "Search results modal" at bounding box center [484, 241] width 968 height 483
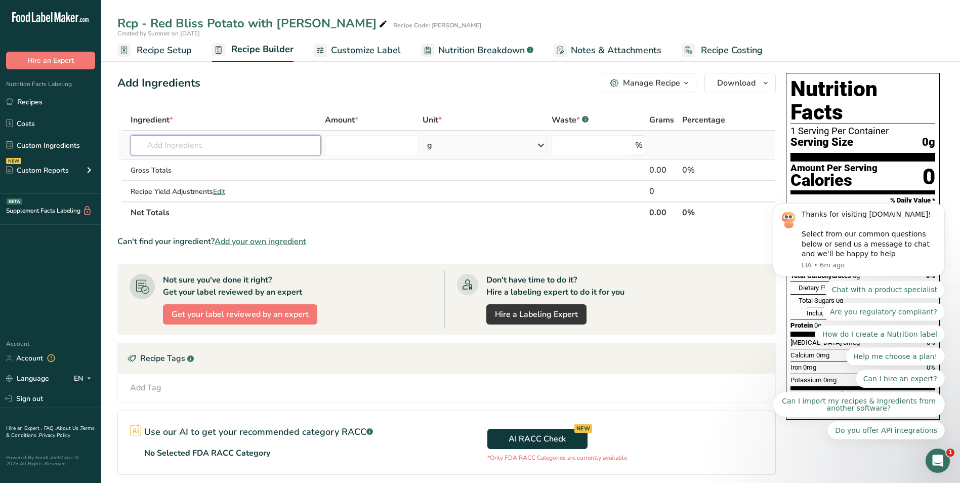
click at [287, 147] on input "text" at bounding box center [226, 145] width 190 height 20
paste input "Potato Red Size B"
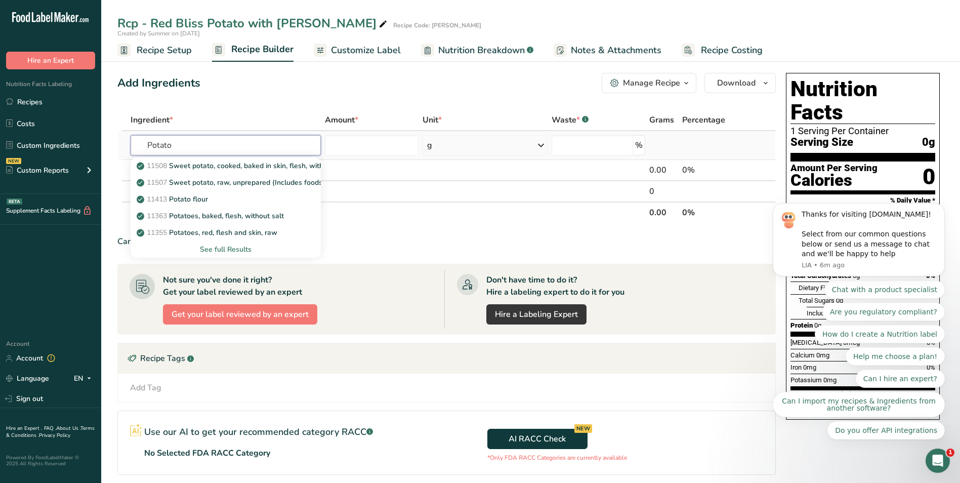
type input "Potato"
click at [243, 248] on div "See full Results" at bounding box center [226, 249] width 174 height 11
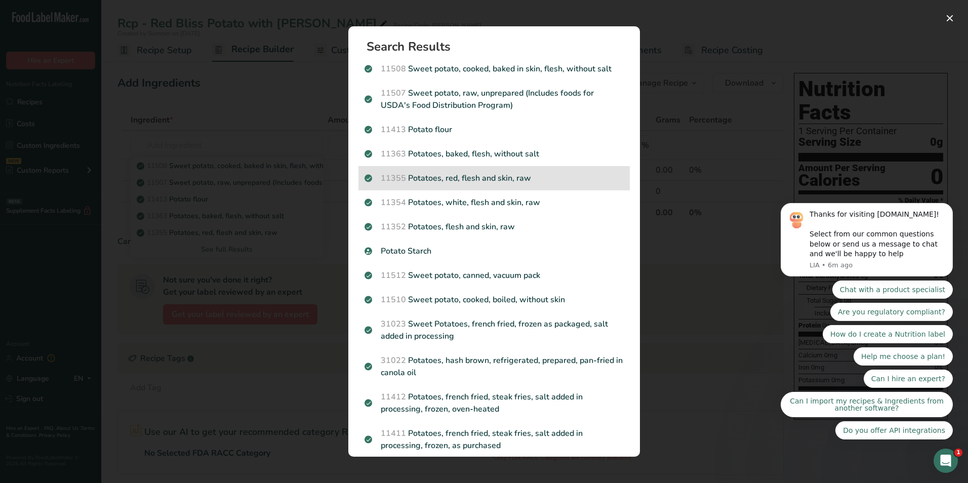
click at [527, 177] on p "11355 Potatoes, red, flesh and skin, raw" at bounding box center [493, 178] width 259 height 12
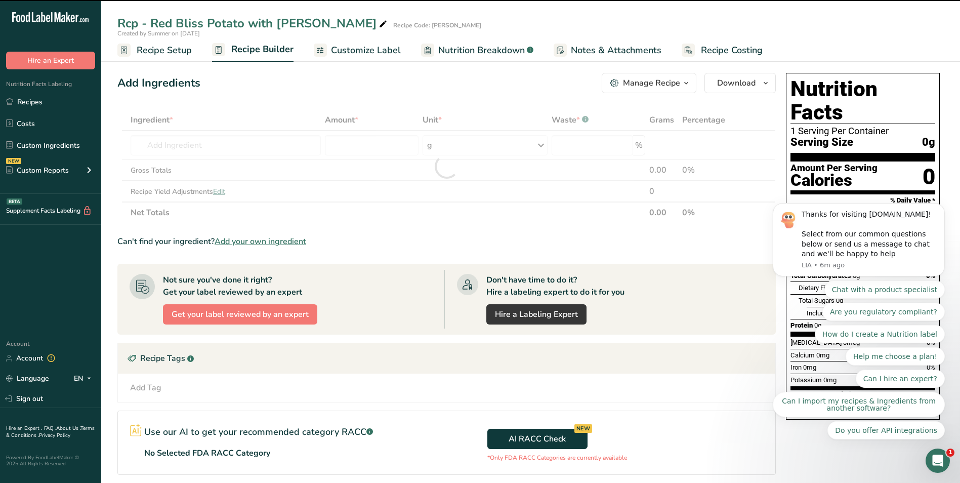
type input "0"
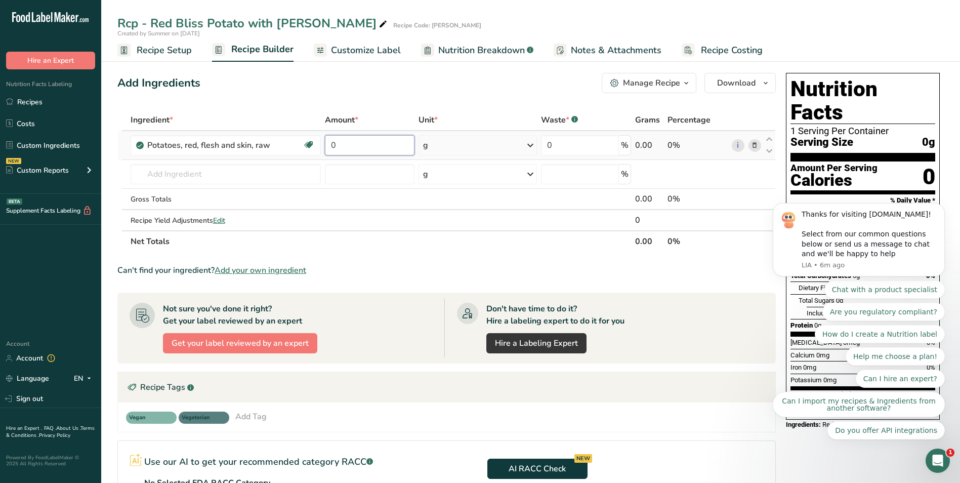
click at [369, 139] on input "0" at bounding box center [370, 145] width 90 height 20
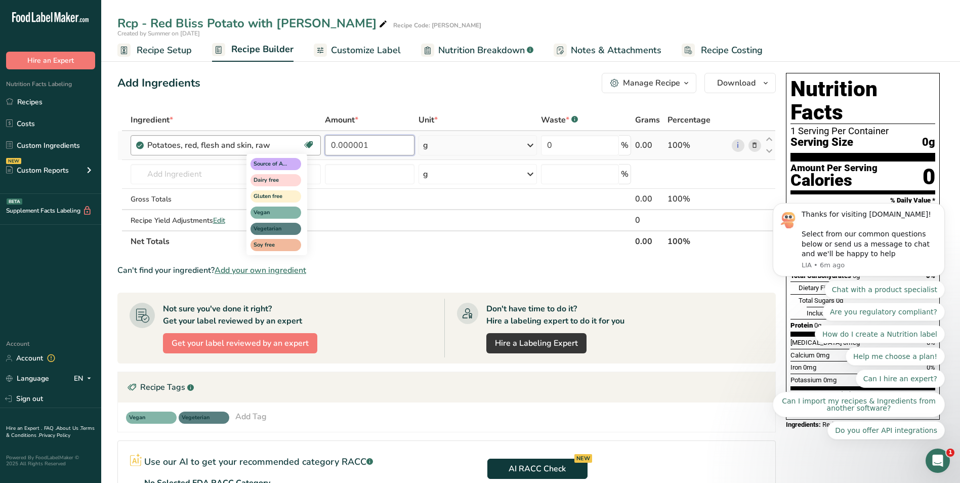
drag, startPoint x: 378, startPoint y: 141, endPoint x: 306, endPoint y: 145, distance: 72.0
click at [306, 145] on tr "Potatoes, red, flesh and skin, raw Source of Antioxidants Dairy free Gluten fre…" at bounding box center [447, 145] width 658 height 29
type input "0.000002"
drag, startPoint x: 398, startPoint y: 138, endPoint x: 316, endPoint y: 141, distance: 82.1
click at [316, 141] on tr "Potatoes, red, flesh and skin, raw Source of Antioxidants Dairy free Gluten fre…" at bounding box center [447, 145] width 658 height 29
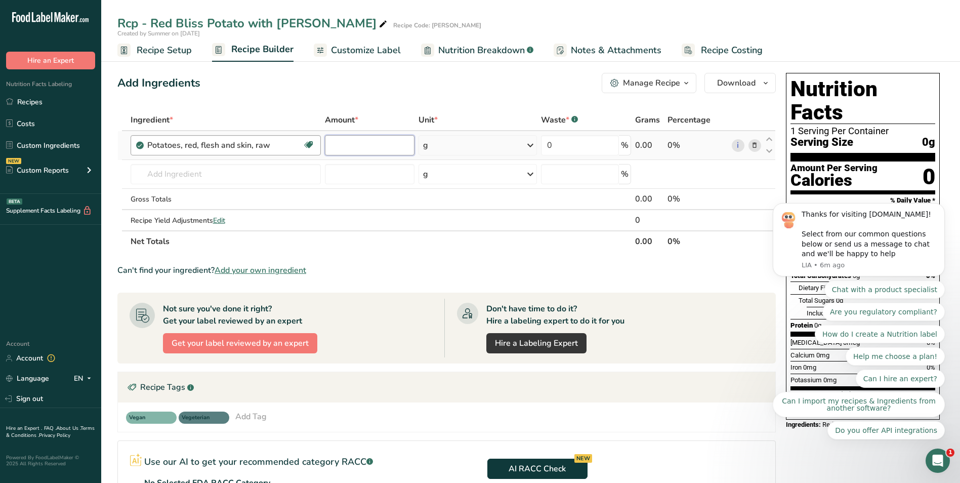
type input "3"
type input "448"
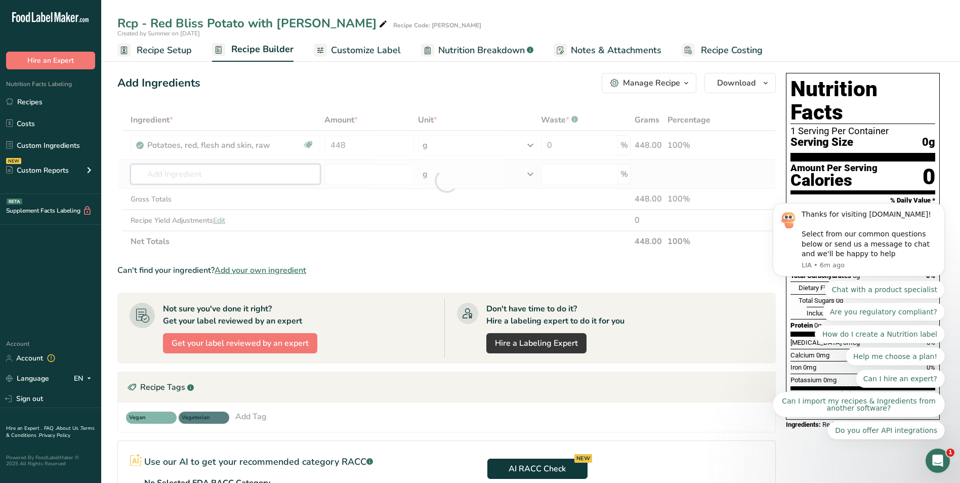
click at [191, 177] on div "Ingredient * Amount * Unit * Waste * .a-a{fill:#347362;}.b-a{fill:#fff;} Grams …" at bounding box center [446, 180] width 659 height 143
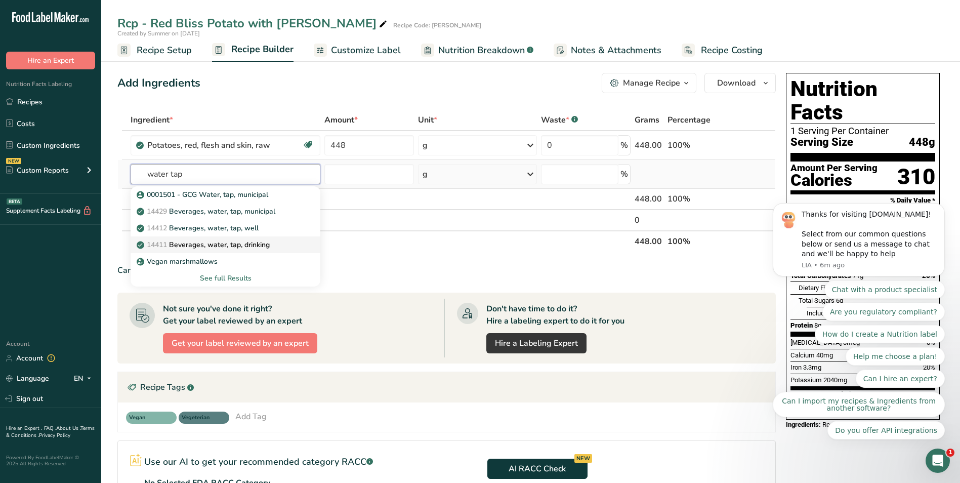
type input "water tap"
click at [248, 247] on p "14411 Beverages, water, tap, drinking" at bounding box center [204, 244] width 131 height 11
type input "Beverages, water, tap, drinking"
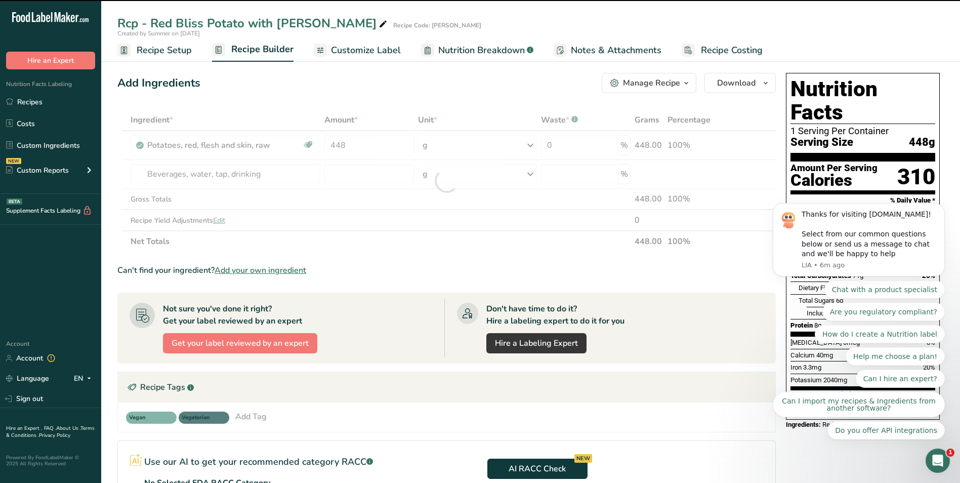
type input "0"
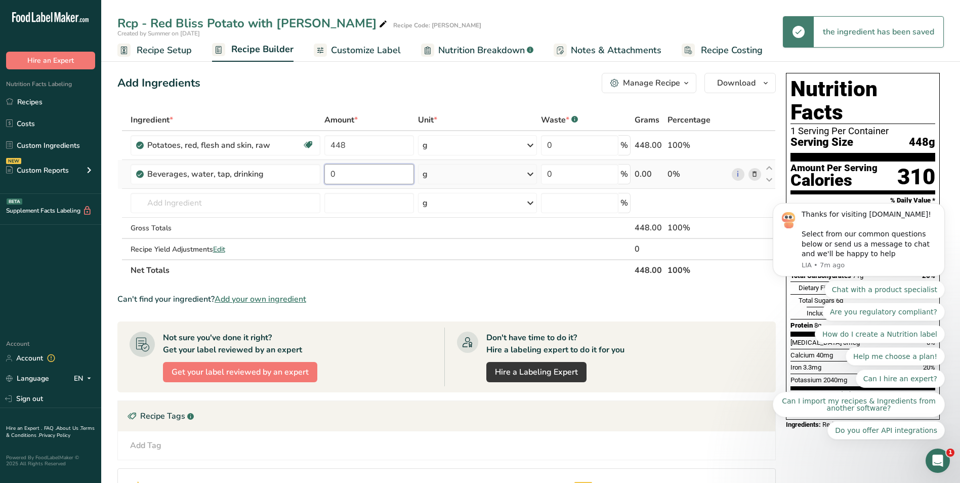
click at [363, 177] on input "0" at bounding box center [369, 174] width 90 height 20
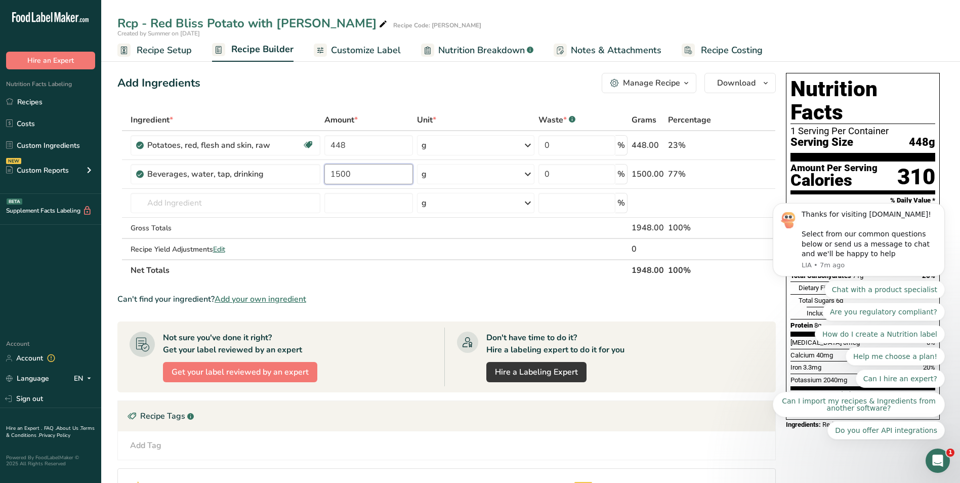
type input "1500"
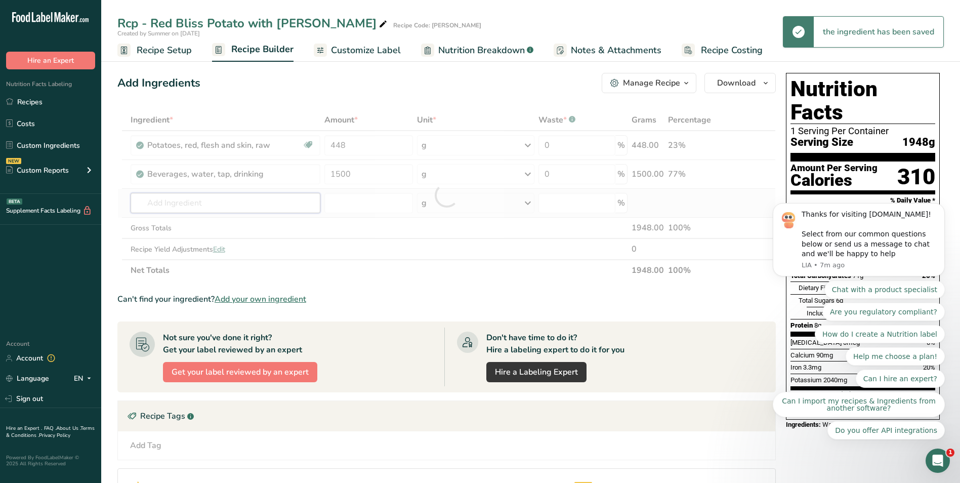
click at [220, 206] on div "Ingredient * Amount * Unit * Waste * .a-a{fill:#347362;}.b-a{fill:#fff;} Grams …" at bounding box center [446, 195] width 659 height 172
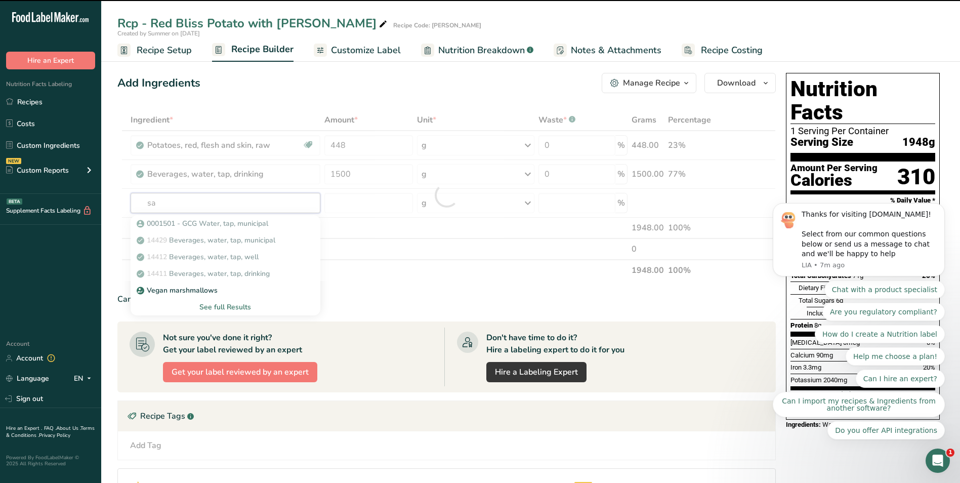
type input "sal"
type input "t"
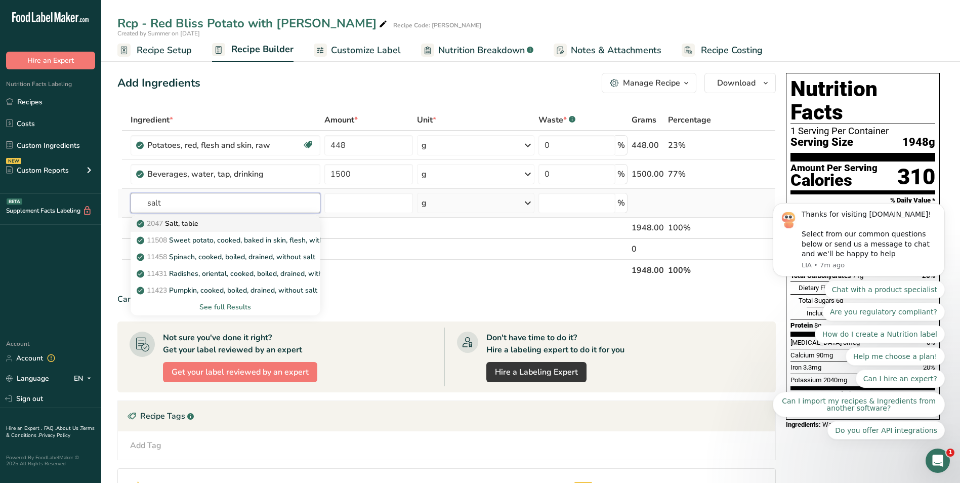
type input "salt"
click at [220, 222] on div "2047 Salt, table" at bounding box center [217, 223] width 157 height 11
type input "Salt, table"
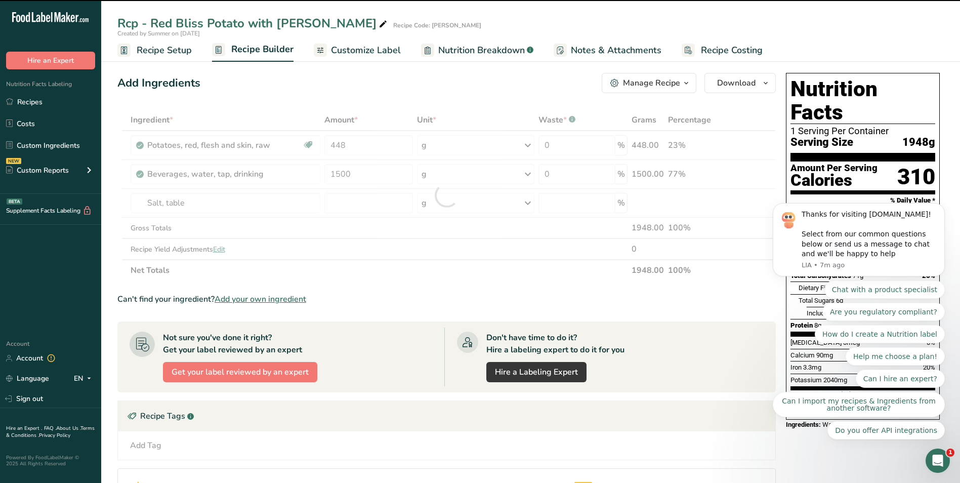
type input "0"
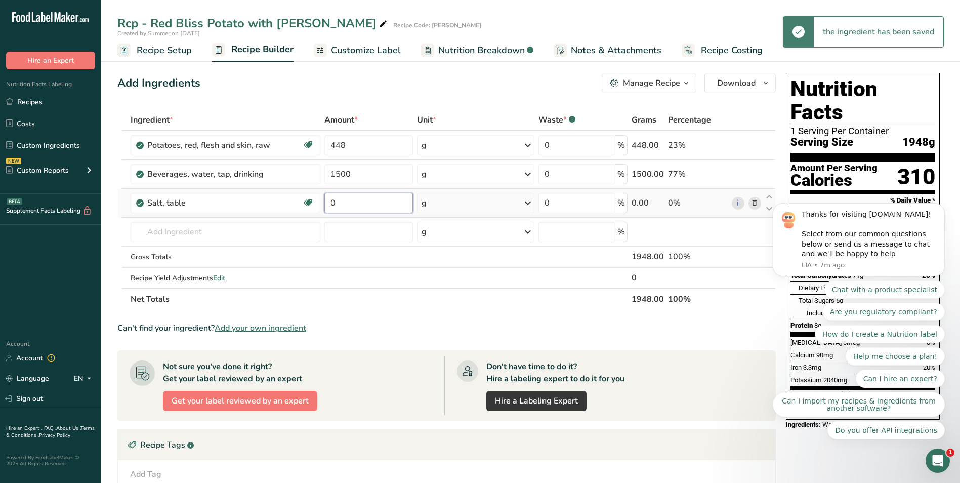
click at [344, 202] on input "0" at bounding box center [368, 203] width 89 height 20
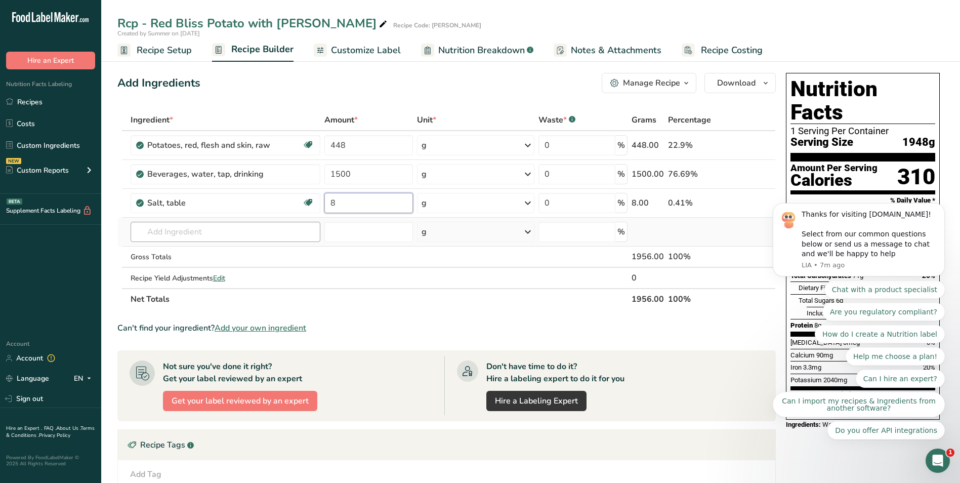
type input "8"
click at [287, 222] on div "Ingredient * Amount * Unit * Waste * .a-a{fill:#347362;}.b-a{fill:#fff;} Grams …" at bounding box center [446, 209] width 659 height 200
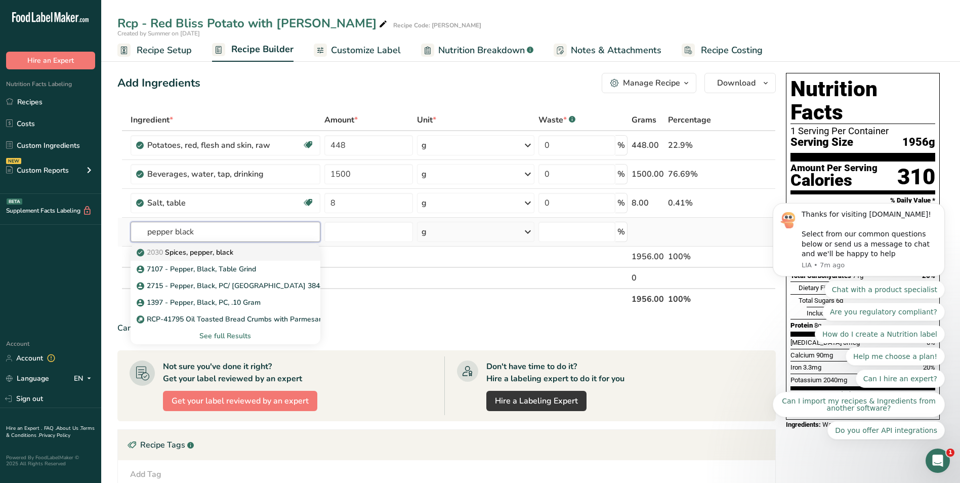
type input "pepper black"
click at [196, 251] on p "2030 Spices, pepper, black" at bounding box center [186, 252] width 95 height 11
type input "Spices, pepper, black"
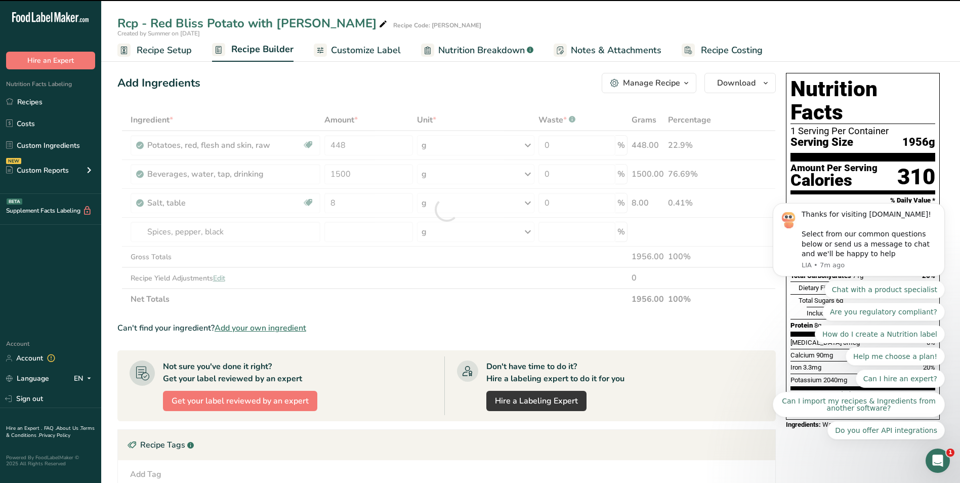
type input "0"
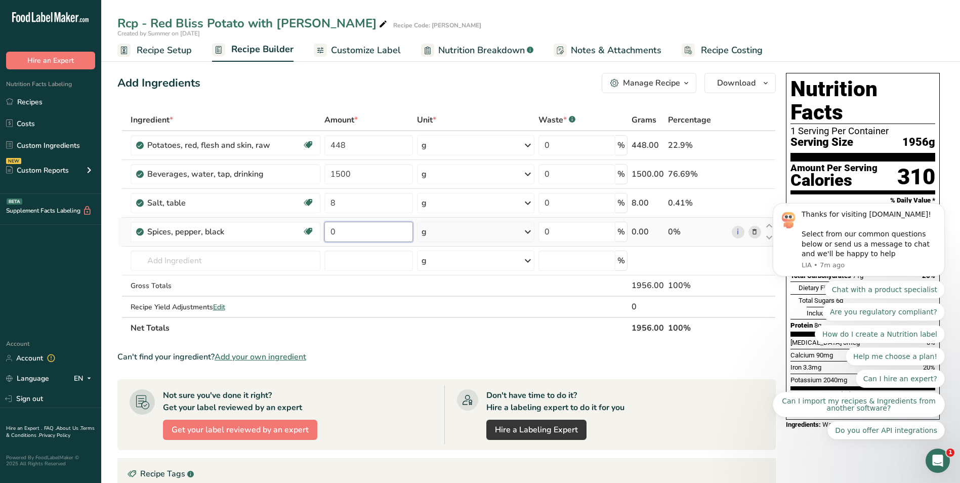
click at [345, 229] on input "0" at bounding box center [368, 232] width 89 height 20
type input "1"
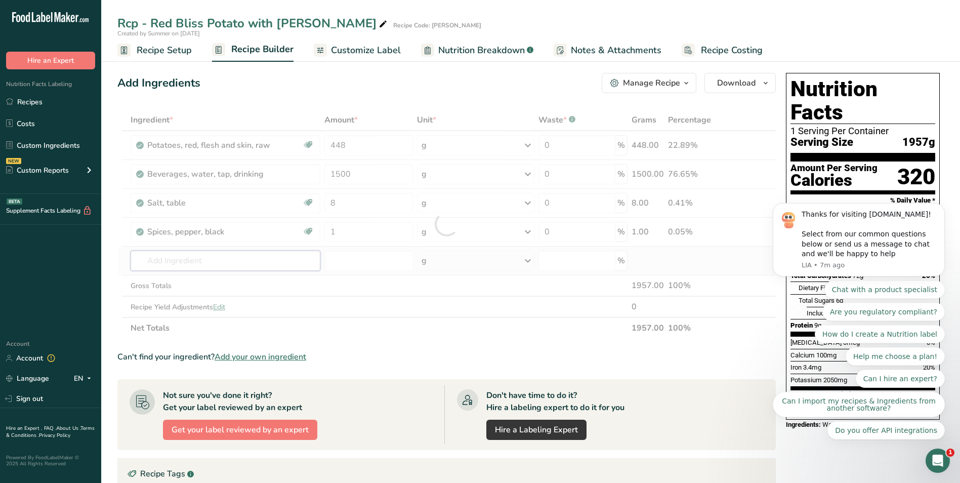
click at [222, 265] on div "Ingredient * Amount * Unit * Waste * .a-a{fill:#347362;}.b-a{fill:#fff;} Grams …" at bounding box center [446, 223] width 659 height 229
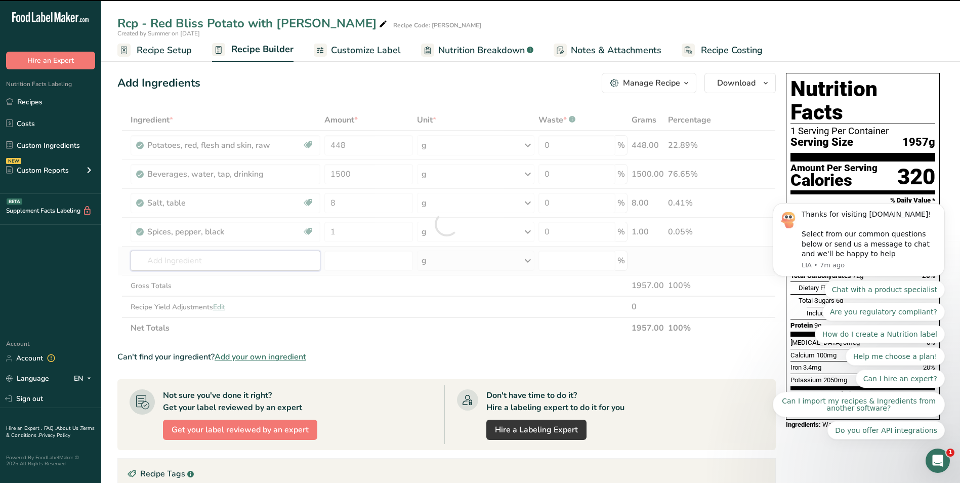
paste input "Herb Italian Parsley"
type input "Herb Italian Parsley"
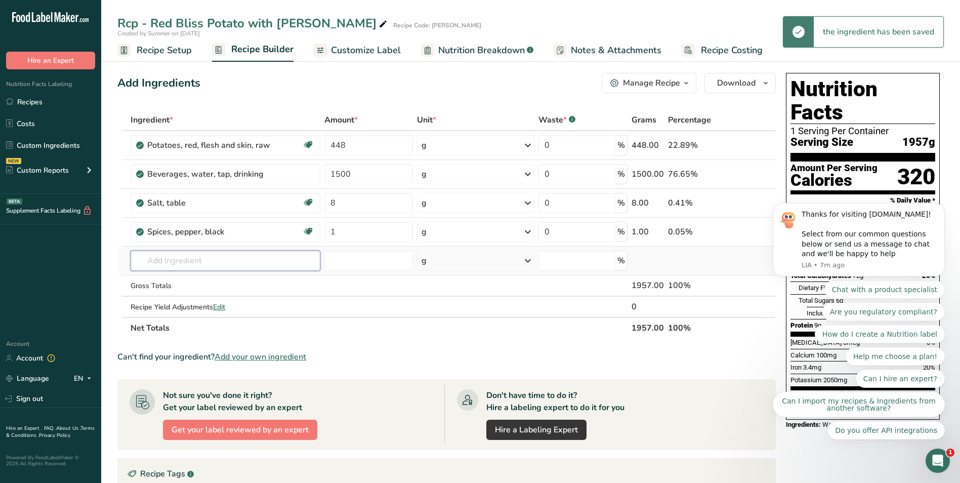
click at [178, 261] on input "text" at bounding box center [226, 261] width 190 height 20
paste input "Herb Italian Parsley"
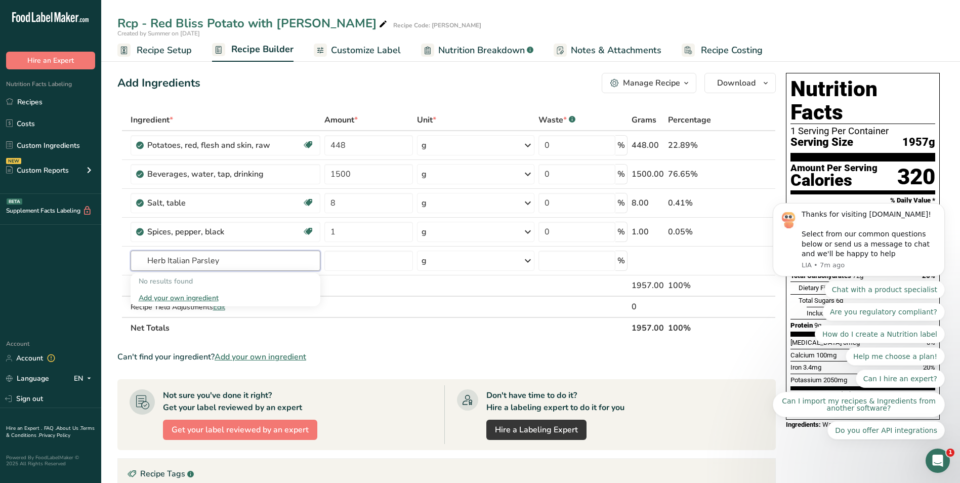
drag, startPoint x: 169, startPoint y: 257, endPoint x: 102, endPoint y: 240, distance: 68.4
click at [120, 252] on tr "Herb Italian Parsley No results found Add your own ingredient g Weight Units g …" at bounding box center [447, 261] width 658 height 29
drag, startPoint x: 173, startPoint y: 258, endPoint x: 96, endPoint y: 246, distance: 77.5
click at [100, 249] on div ".a-20{fill:#fff;} Hire an Expert Nutrition Facts Labeling Recipes Costs Custom …" at bounding box center [480, 367] width 960 height 735
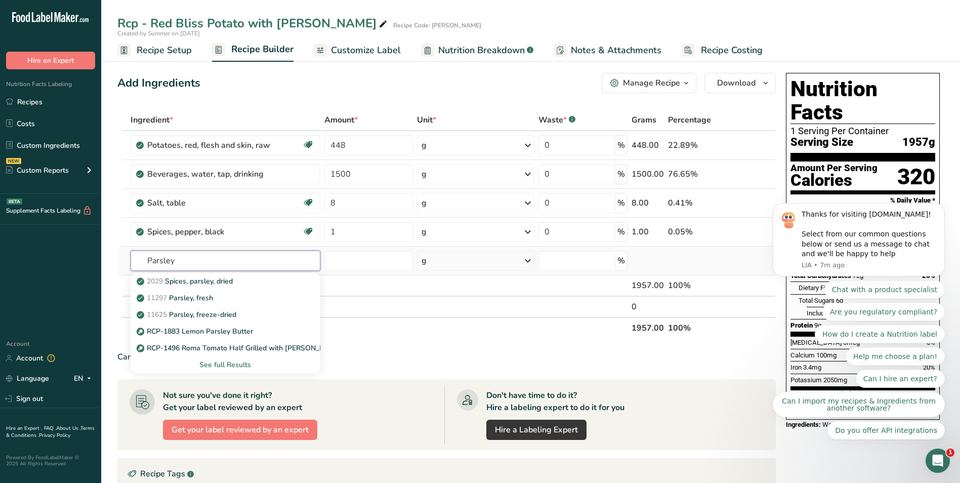
type input "Parsley"
click at [244, 365] on div "See full Results" at bounding box center [226, 364] width 174 height 11
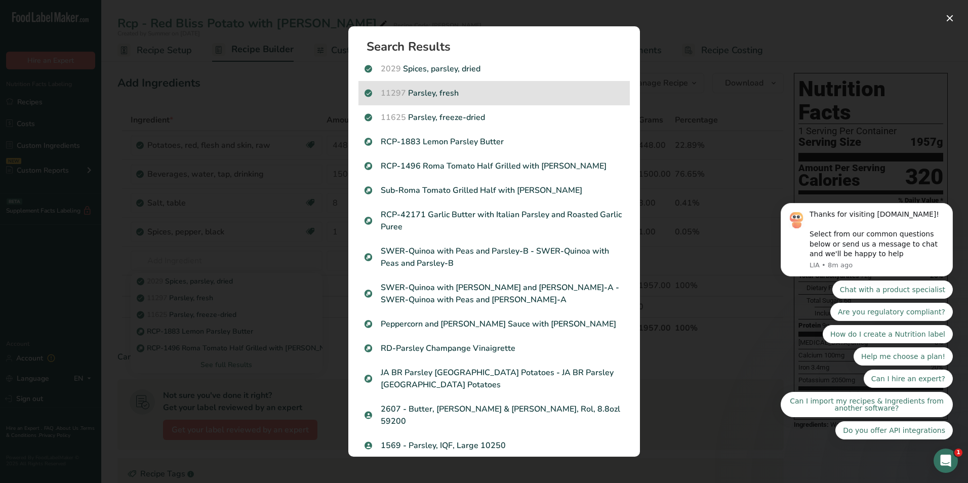
click at [454, 98] on p "11297 Parsley, fresh" at bounding box center [493, 93] width 259 height 12
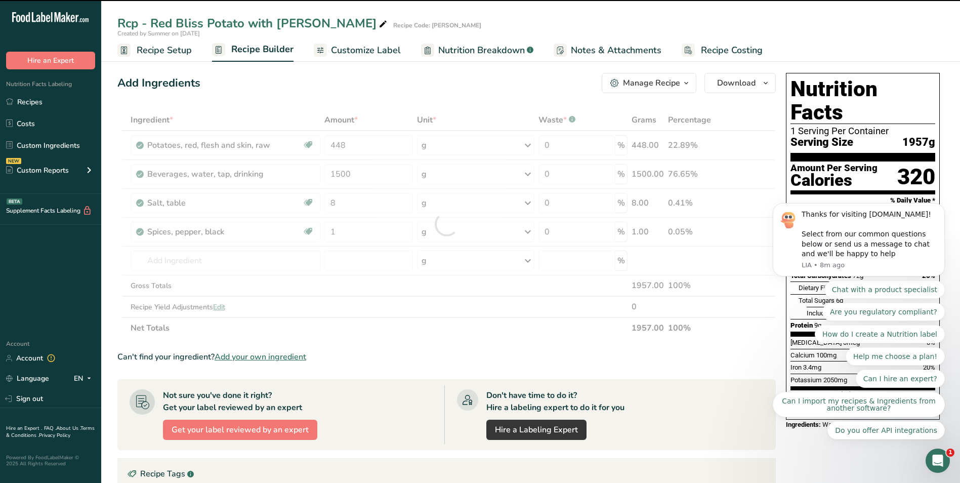
type input "0"
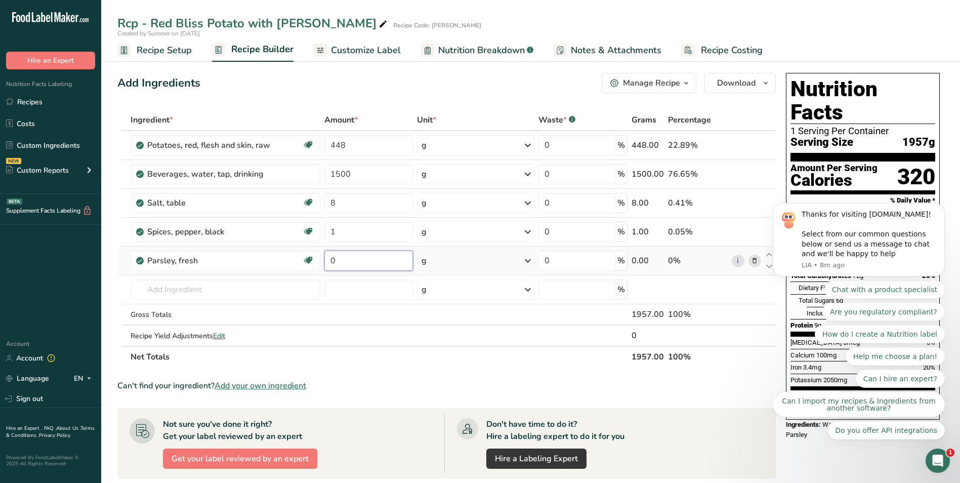
click at [371, 258] on input "0" at bounding box center [368, 261] width 89 height 20
type input "8"
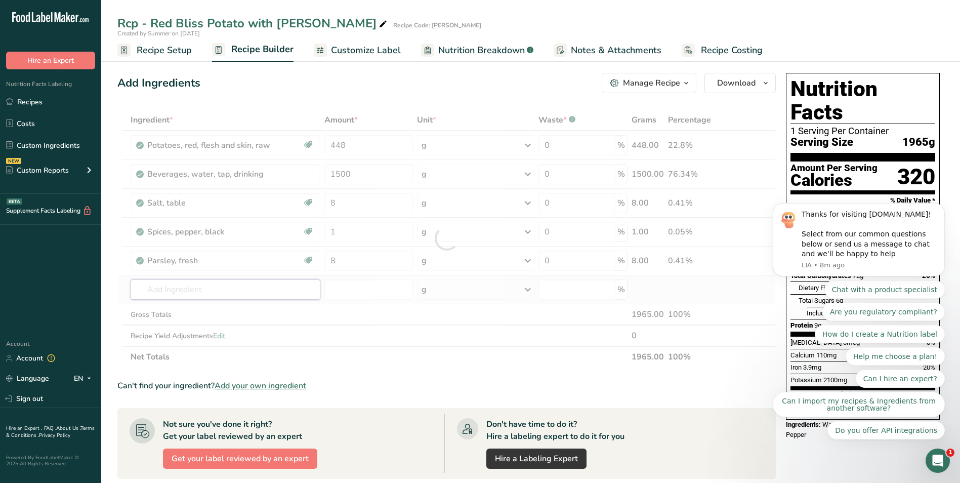
click at [195, 292] on div "Ingredient * Amount * Unit * Waste * .a-a{fill:#347362;}.b-a{fill:#fff;} Grams …" at bounding box center [446, 238] width 659 height 258
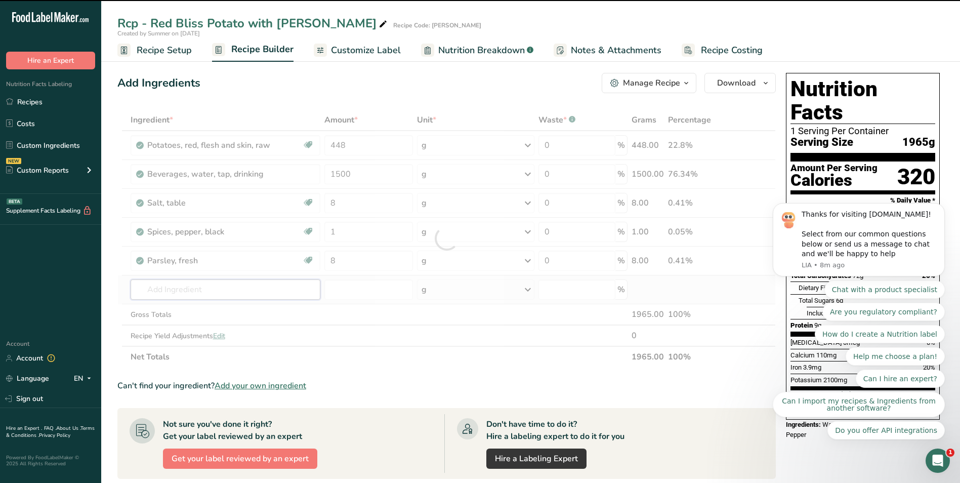
paste input "Olive Oil Blend 80/20"
type input "Olive Oil Blend 80/20"
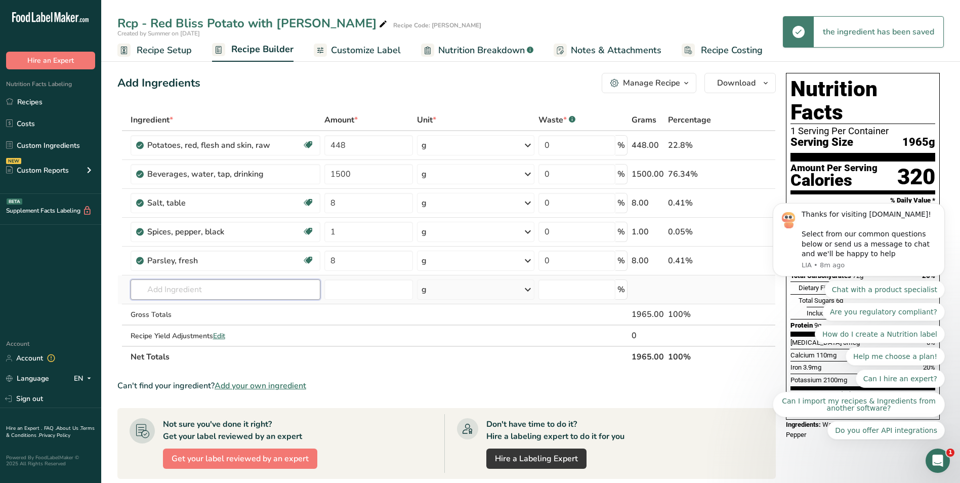
click at [194, 287] on input "text" at bounding box center [226, 289] width 190 height 20
paste input "Olive Oil Blend 80/20"
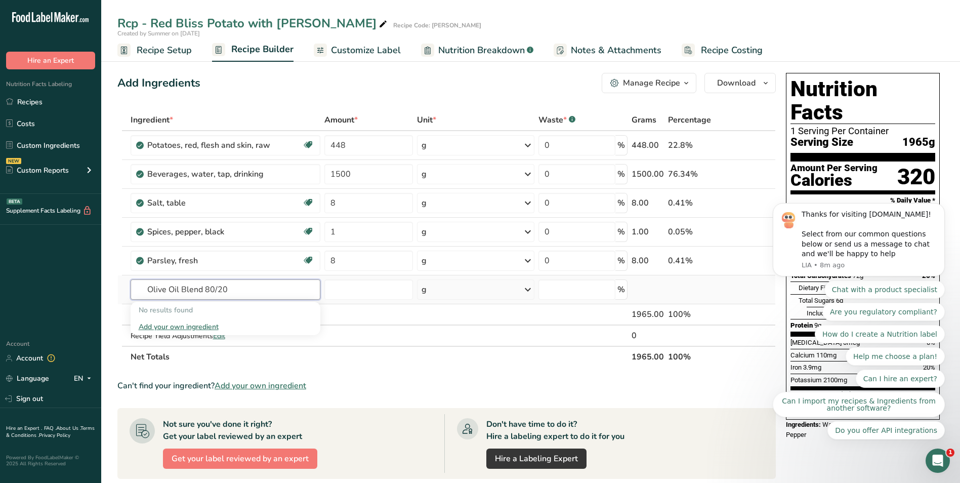
click at [189, 293] on input "Olive Oil Blend 80/20" at bounding box center [226, 289] width 190 height 20
type input "Olive Oil 80/20"
click at [193, 309] on p "1913508 Oil, Canola/Olive 80/20" at bounding box center [195, 310] width 113 height 11
type input "Oil, Canola/Olive 80/20"
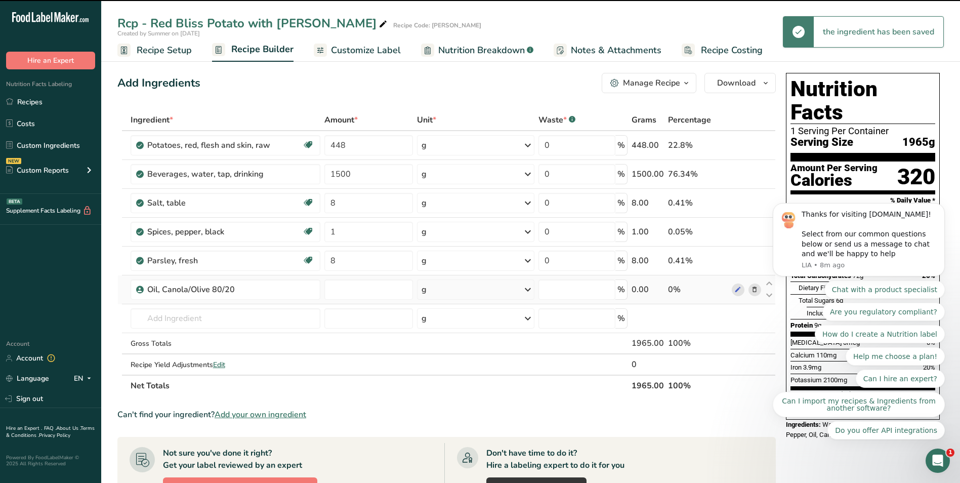
type input "0"
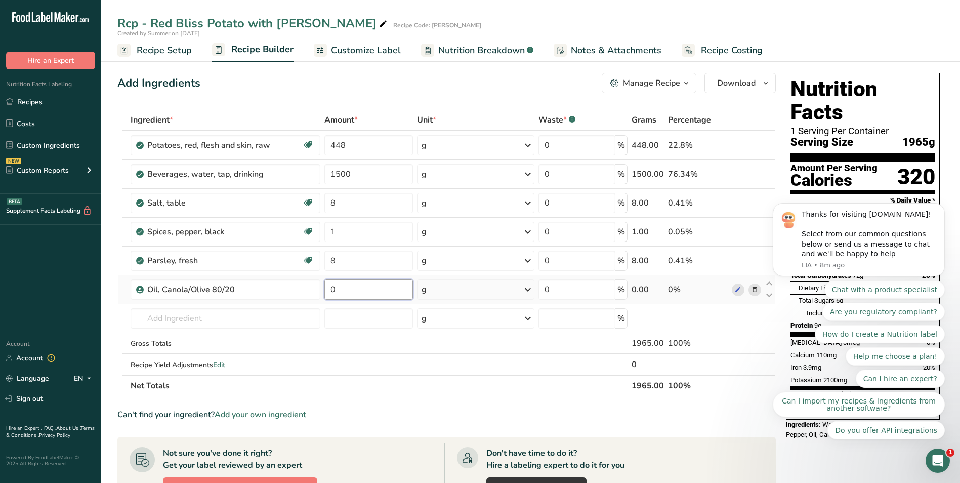
drag, startPoint x: 338, startPoint y: 291, endPoint x: 324, endPoint y: 283, distance: 16.3
click at [324, 283] on input "0" at bounding box center [368, 289] width 89 height 20
type input "42"
click at [470, 89] on div "Add Ingredients Manage Recipe Delete Recipe Duplicate Recipe Scale Recipe Save …" at bounding box center [446, 83] width 659 height 20
drag, startPoint x: 571, startPoint y: 141, endPoint x: 542, endPoint y: 132, distance: 30.9
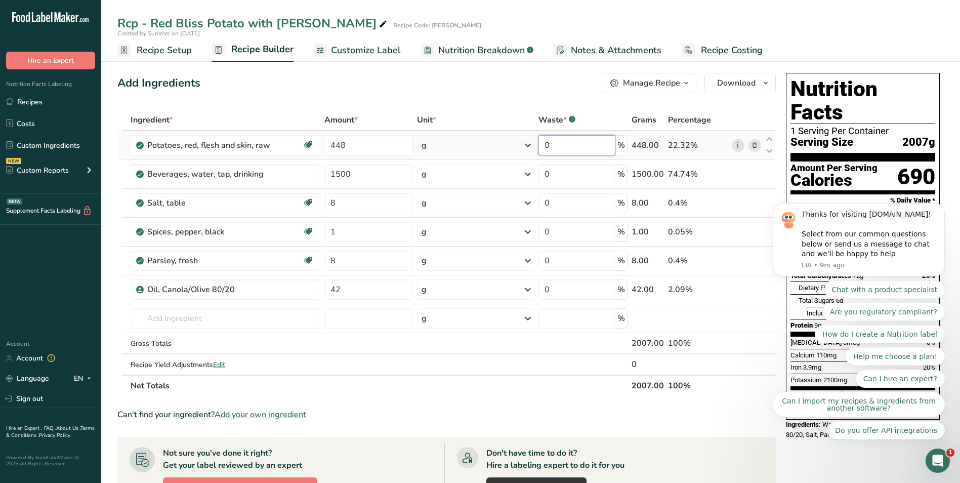
click at [542, 132] on td "0 %" at bounding box center [583, 145] width 93 height 29
type input "80"
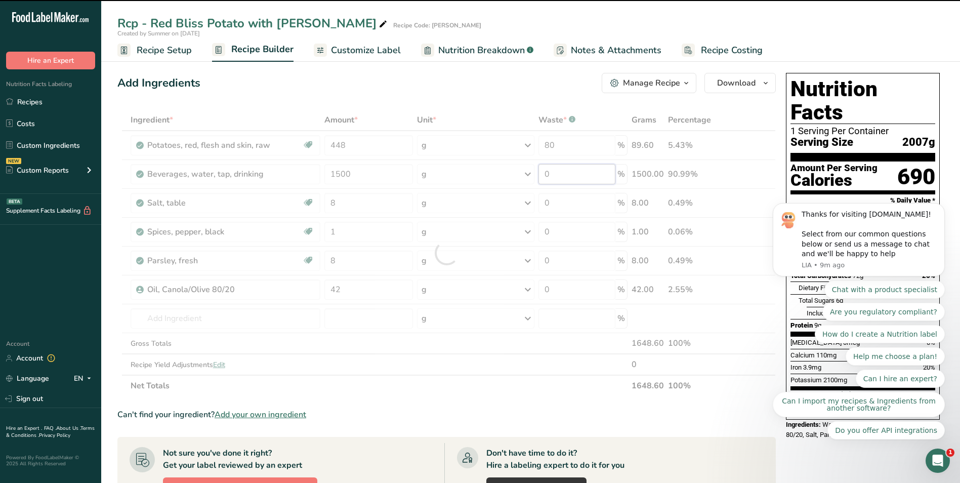
drag, startPoint x: 555, startPoint y: 172, endPoint x: 539, endPoint y: 168, distance: 16.7
click at [539, 168] on div "Ingredient * Amount * Unit * Waste * .a-a{fill:#347362;}.b-a{fill:#fff;} Grams …" at bounding box center [446, 252] width 659 height 287
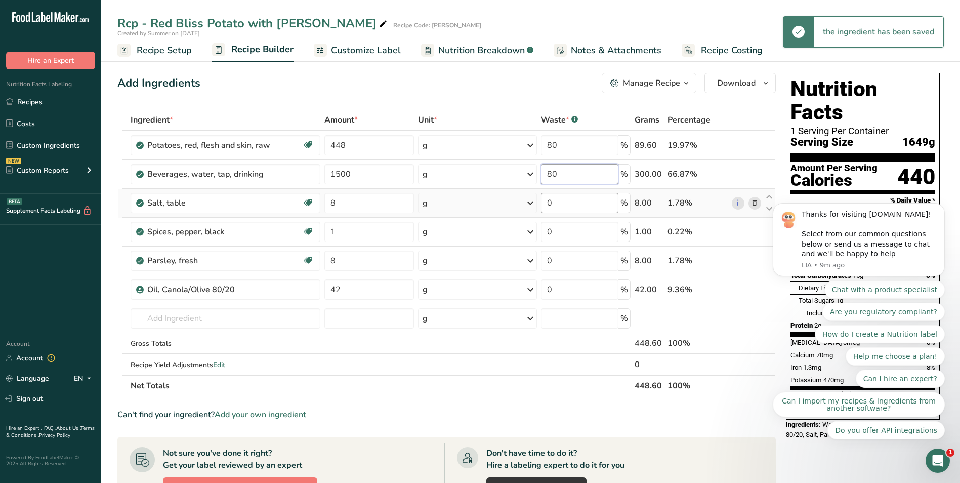
type input "80"
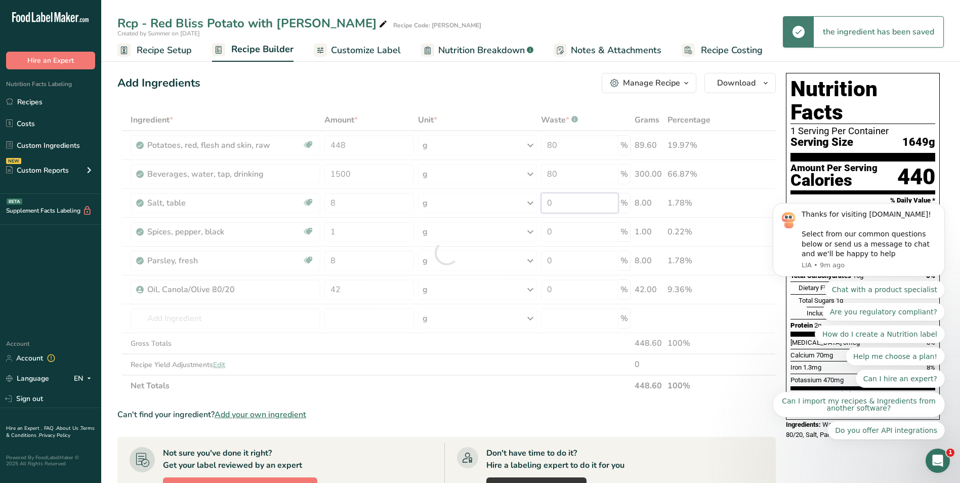
drag, startPoint x: 558, startPoint y: 202, endPoint x: 546, endPoint y: 202, distance: 12.2
click at [546, 202] on div "Ingredient * Amount * Unit * Waste * .a-a{fill:#347362;}.b-a{fill:#fff;} Grams …" at bounding box center [446, 252] width 659 height 287
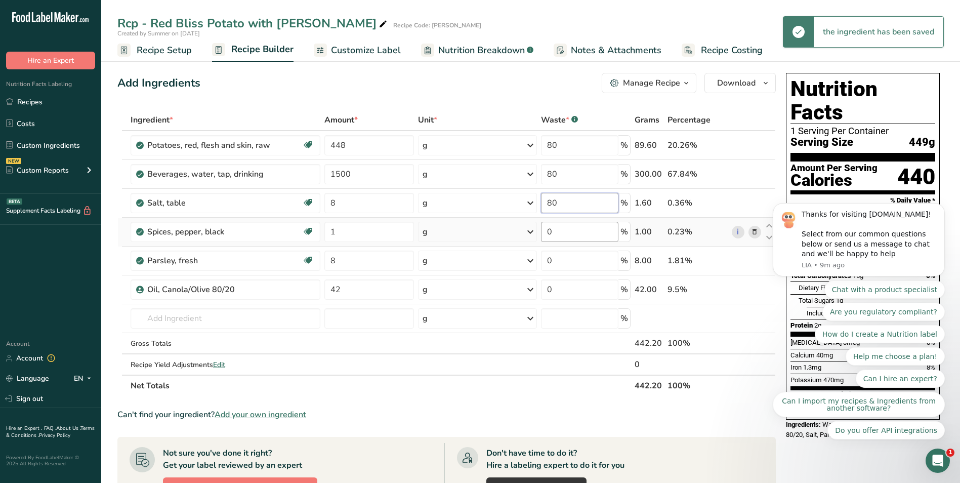
type input "80"
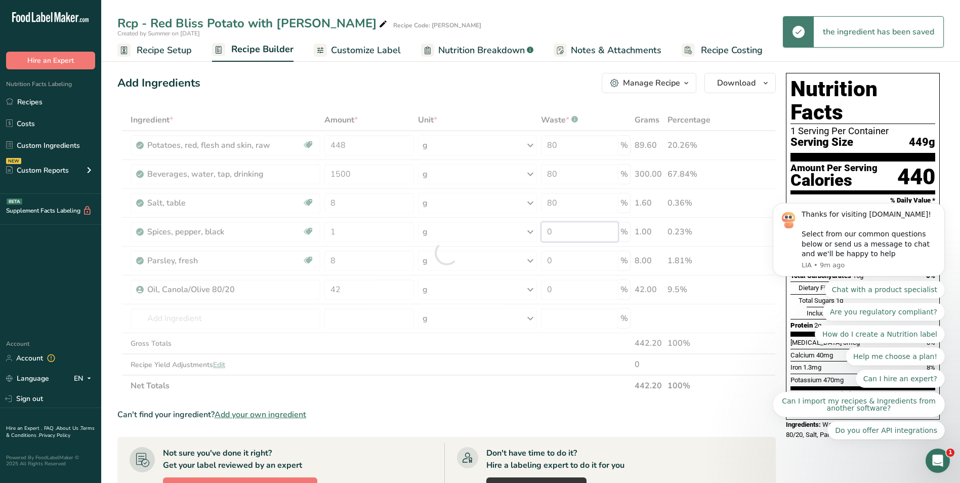
drag, startPoint x: 557, startPoint y: 228, endPoint x: 547, endPoint y: 227, distance: 10.2
click at [547, 227] on div "Ingredient * Amount * Unit * Waste * .a-a{fill:#347362;}.b-a{fill:#fff;} Grams …" at bounding box center [446, 252] width 659 height 287
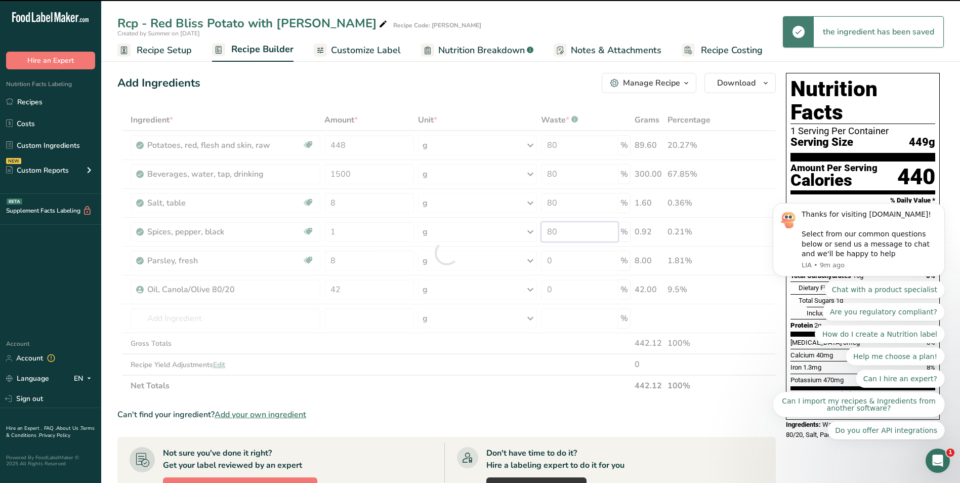
type input "0"
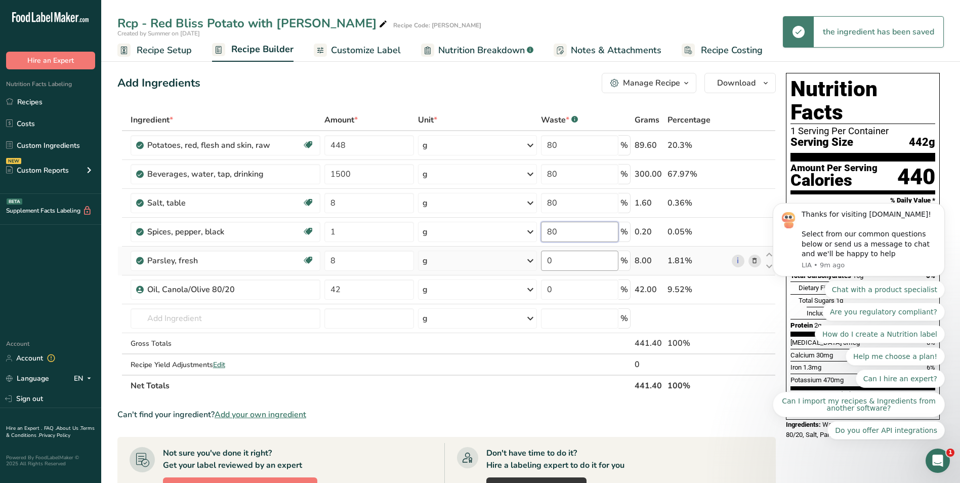
type input "80"
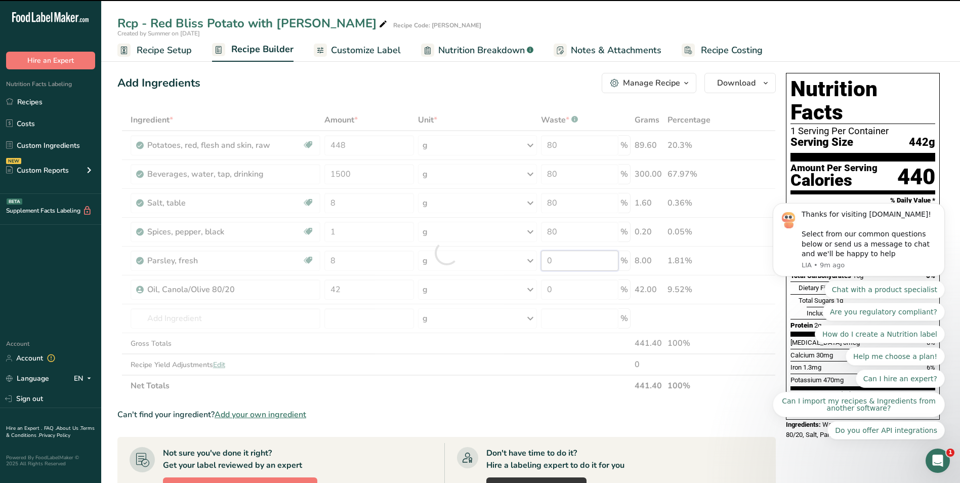
drag, startPoint x: 561, startPoint y: 263, endPoint x: 549, endPoint y: 261, distance: 11.9
click at [549, 261] on div "Ingredient * Amount * Unit * Waste * .a-a{fill:#347362;}.b-a{fill:#fff;} Grams …" at bounding box center [446, 252] width 659 height 287
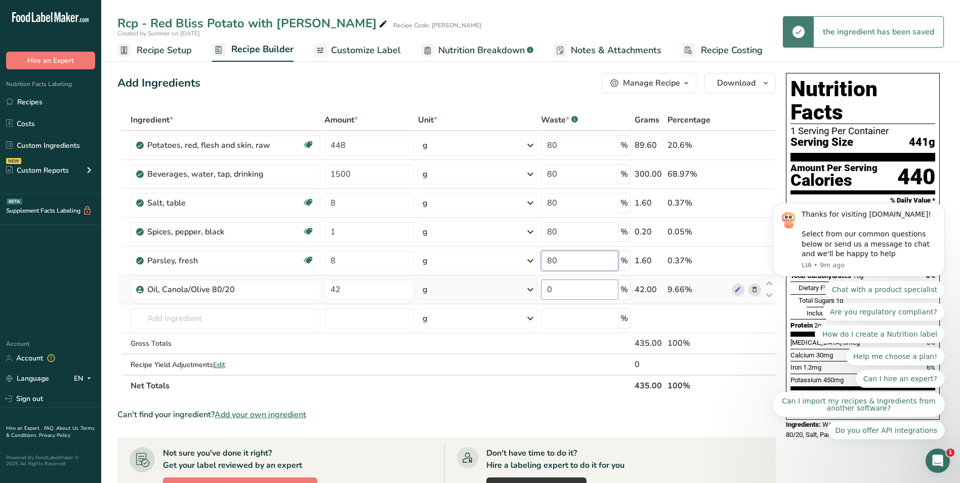
type input "80"
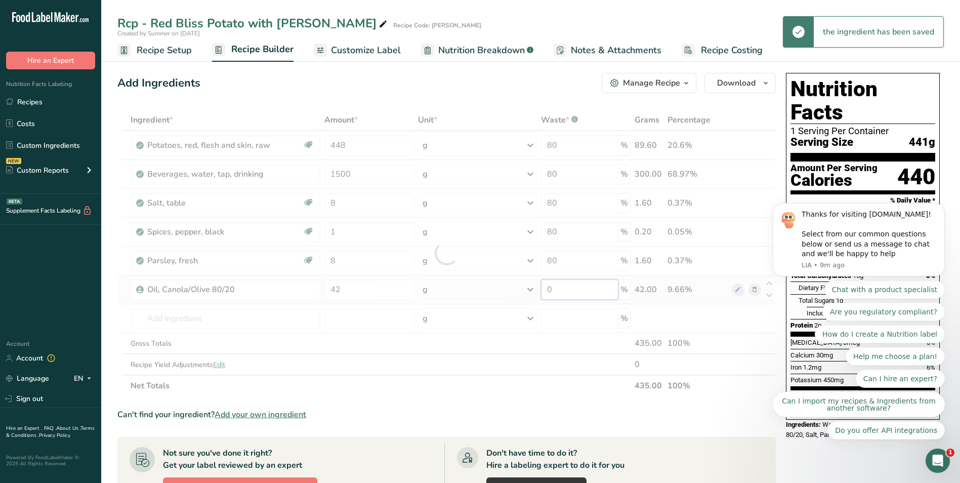
click at [539, 283] on div "Ingredient * Amount * Unit * Waste * .a-a{fill:#347362;}.b-a{fill:#fff;} Grams …" at bounding box center [446, 252] width 659 height 287
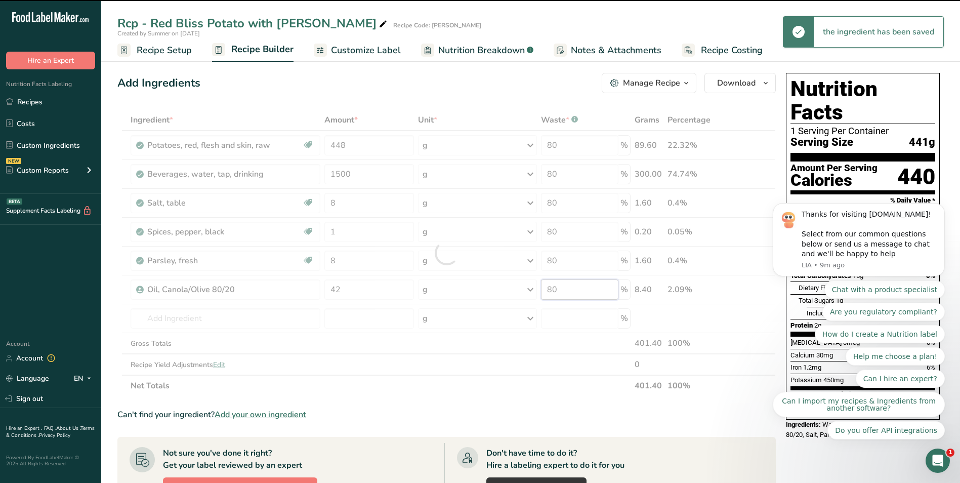
type input "0"
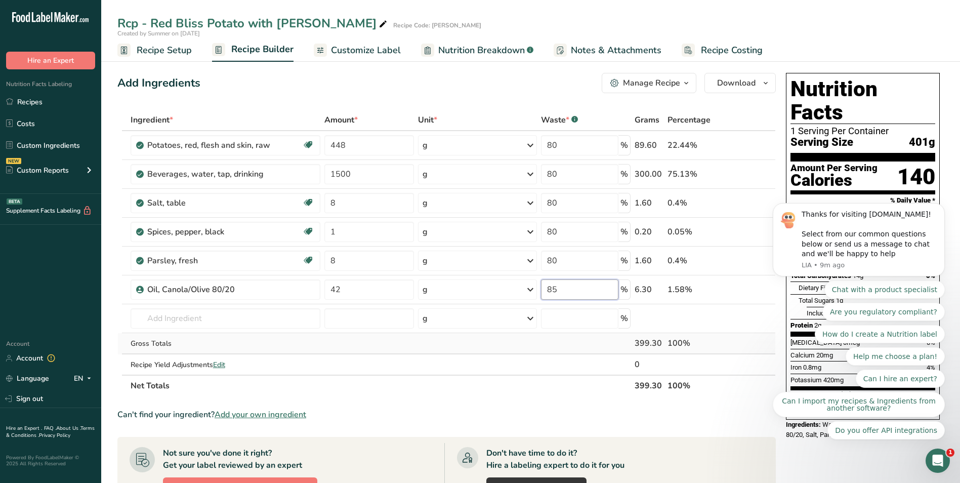
type input "8"
type input "75"
click at [558, 148] on div "Ingredient * Amount * Unit * Waste * .a-a{fill:#347362;}.b-a{fill:#fff;} Grams …" at bounding box center [446, 252] width 659 height 287
drag, startPoint x: 562, startPoint y: 142, endPoint x: 547, endPoint y: 137, distance: 15.9
click at [547, 137] on input "80" at bounding box center [579, 145] width 77 height 20
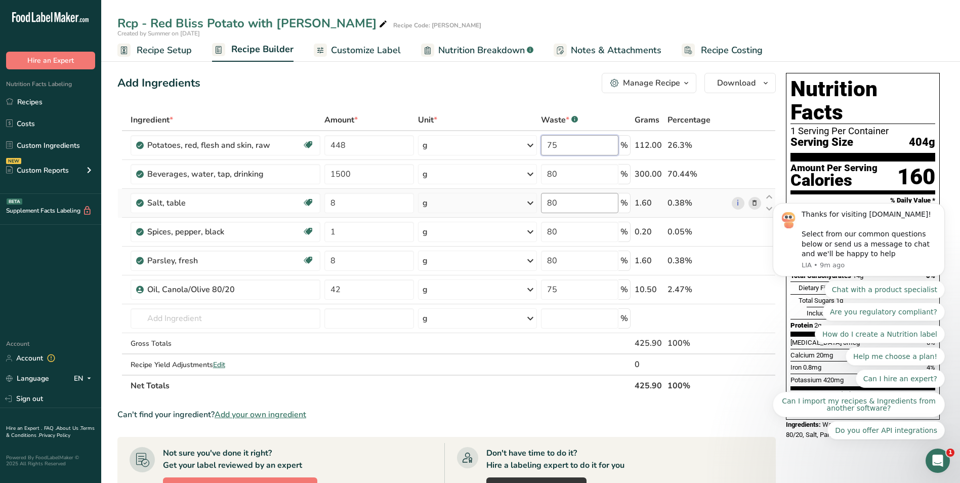
type input "75"
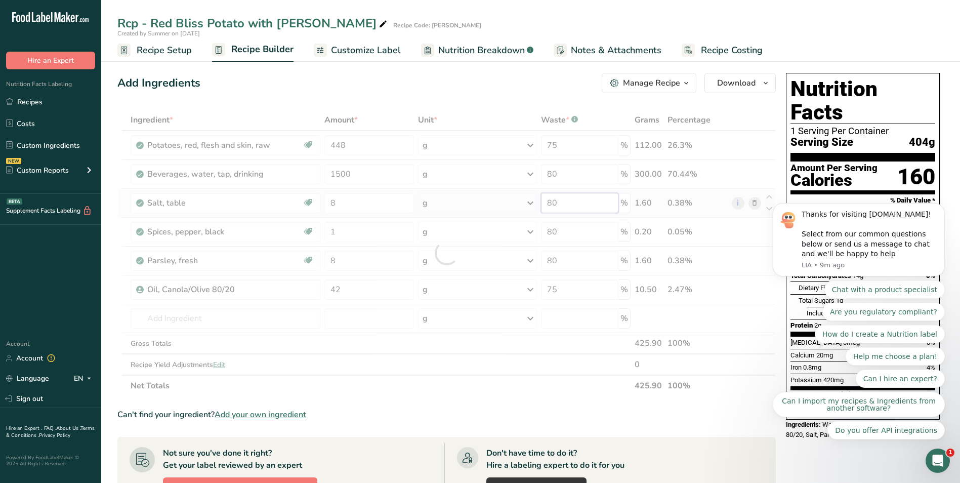
click at [574, 197] on div "Ingredient * Amount * Unit * Waste * .a-a{fill:#347362;}.b-a{fill:#fff;} Grams …" at bounding box center [446, 252] width 659 height 287
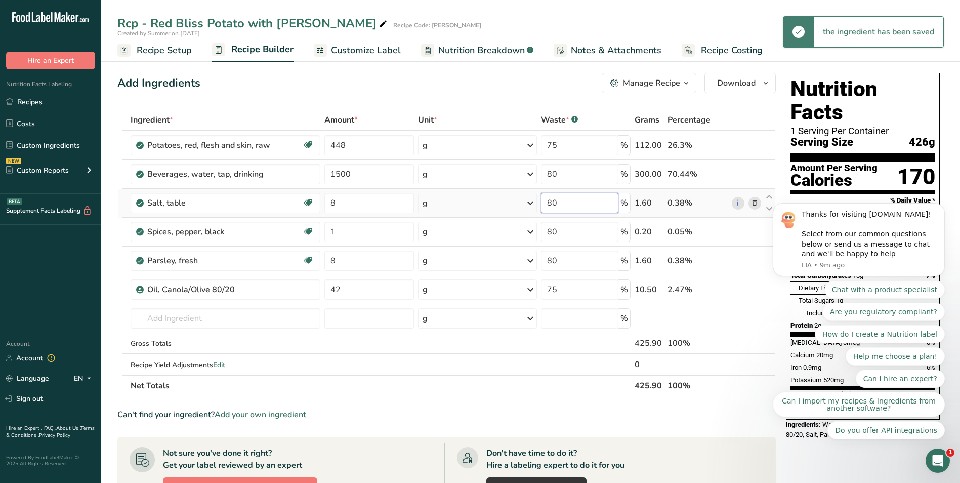
drag, startPoint x: 568, startPoint y: 206, endPoint x: 540, endPoint y: 198, distance: 29.3
click at [540, 198] on td "80 %" at bounding box center [586, 203] width 94 height 29
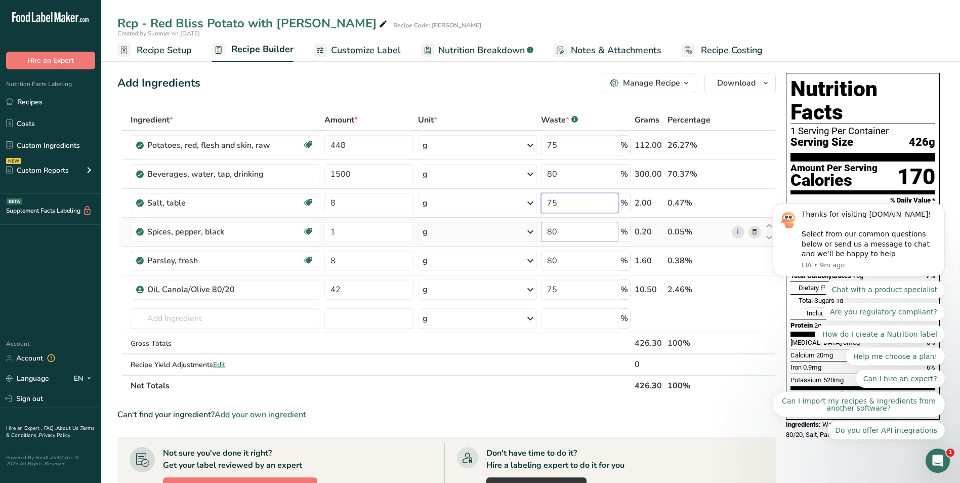
type input "75"
click at [571, 230] on div "Ingredient * Amount * Unit * Waste * .a-a{fill:#347362;}.b-a{fill:#fff;} Grams …" at bounding box center [446, 252] width 659 height 287
drag, startPoint x: 562, startPoint y: 233, endPoint x: 535, endPoint y: 226, distance: 28.1
click at [535, 226] on tr "Spices, pepper, black Source of Antioxidants Dairy free Gluten free Vegan Veget…" at bounding box center [447, 232] width 658 height 29
type input "75"
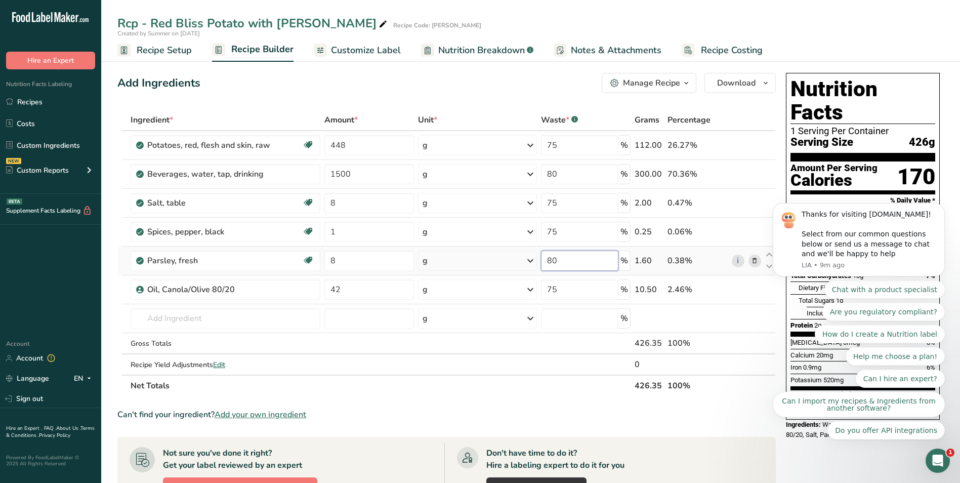
click at [561, 264] on div "Ingredient * Amount * Unit * Waste * .a-a{fill:#347362;}.b-a{fill:#fff;} Grams …" at bounding box center [446, 252] width 659 height 287
drag, startPoint x: 562, startPoint y: 260, endPoint x: 521, endPoint y: 258, distance: 41.1
click at [521, 258] on tr "Parsley, fresh Source of Antioxidants Dairy free Gluten free Vegan Vegetarian S…" at bounding box center [447, 261] width 658 height 29
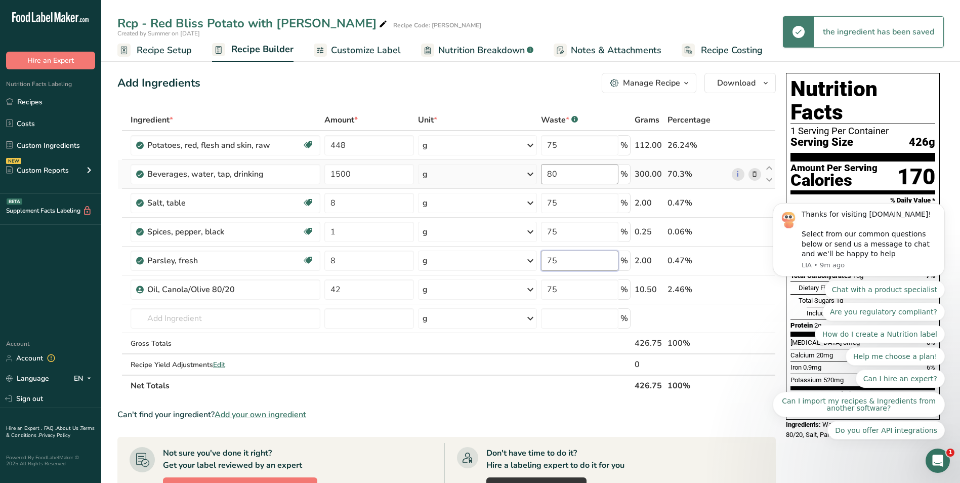
type input "75"
click at [570, 172] on div "Ingredient * Amount * Unit * Waste * .a-a{fill:#347362;}.b-a{fill:#fff;} Grams …" at bounding box center [446, 252] width 659 height 287
drag, startPoint x: 570, startPoint y: 174, endPoint x: 530, endPoint y: 175, distance: 40.5
click at [530, 175] on tr "Beverages, water, tap, drinking 1500 g Portions 1 fl oz 1 serving 8 fl oz 1 lit…" at bounding box center [447, 174] width 658 height 29
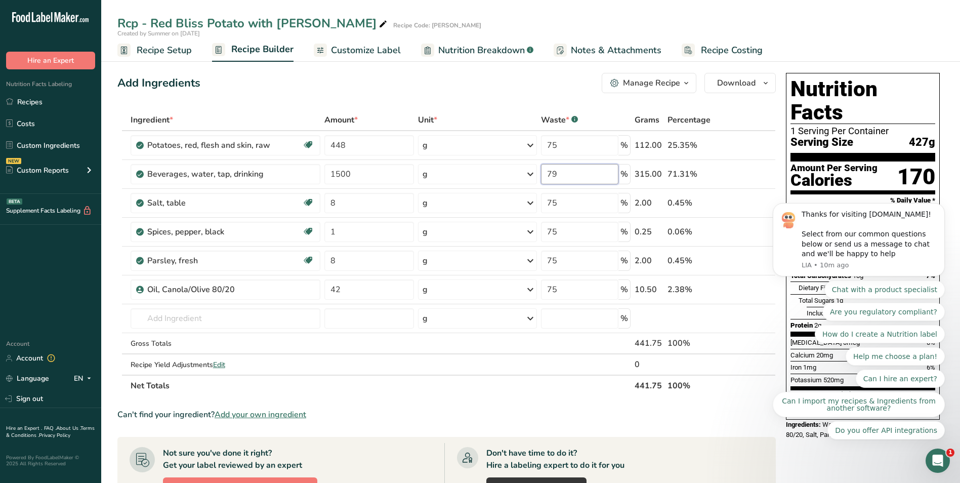
type input "79"
click at [548, 397] on section "Ingredient * Amount * Unit * Waste * .a-a{fill:#347362;}.b-a{fill:#fff;} Grams …" at bounding box center [446, 423] width 659 height 629
click at [641, 86] on div "Manage Recipe" at bounding box center [651, 83] width 57 height 12
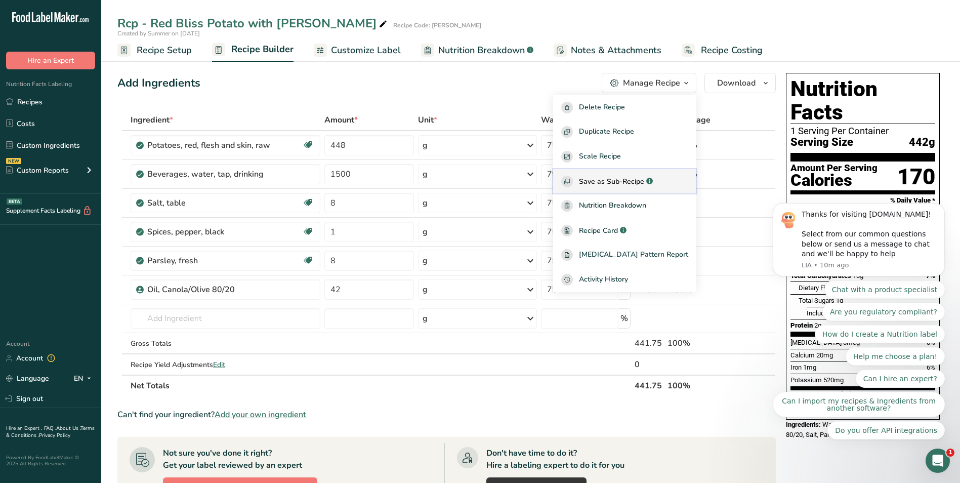
click at [630, 181] on span "Save as Sub-Recipe" at bounding box center [611, 181] width 65 height 11
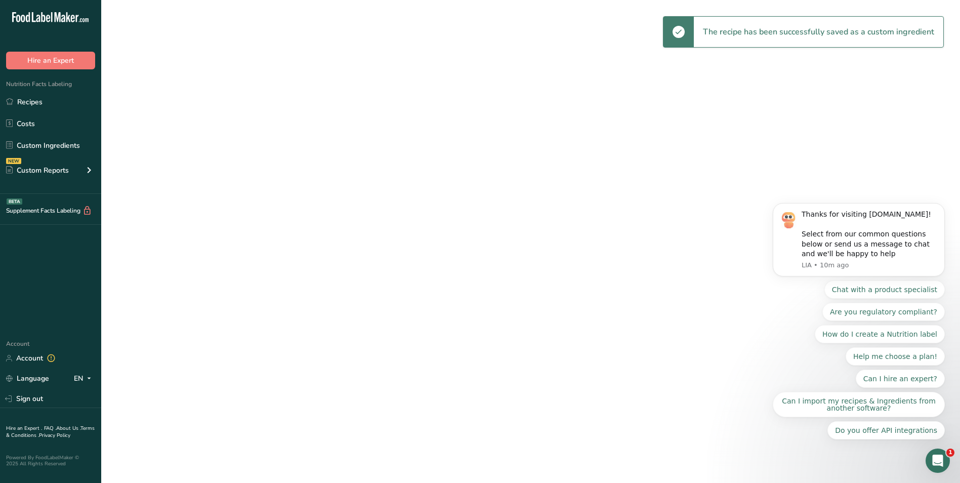
select select "30"
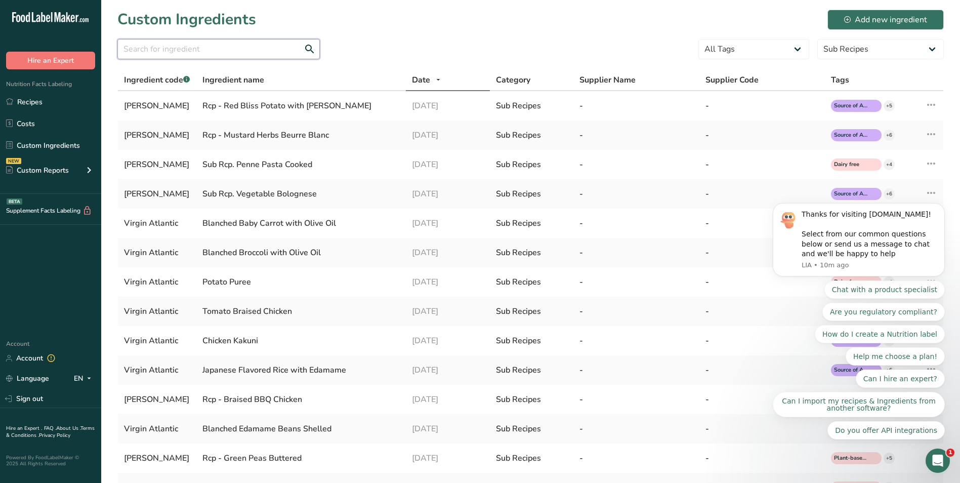
click at [187, 51] on input "text" at bounding box center [218, 49] width 202 height 20
paste input "Rcp - Vegetable Medley"
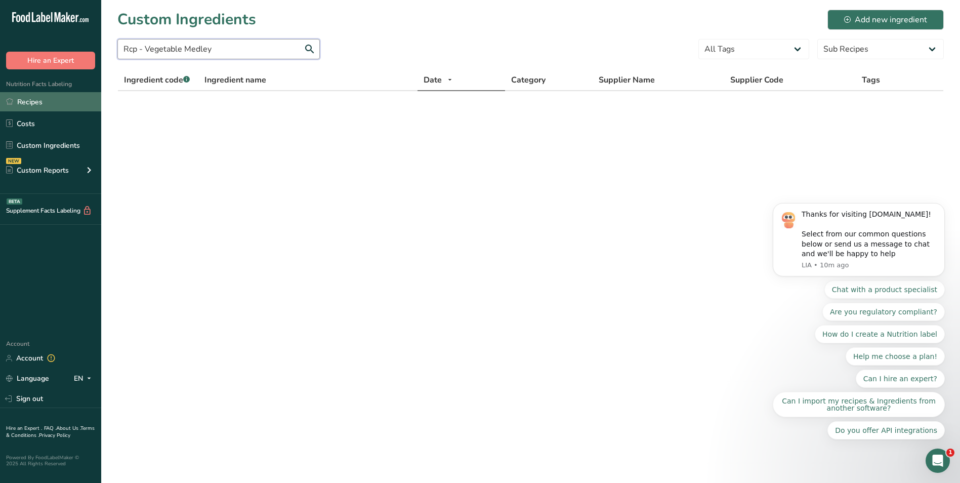
type input "Rcp - Vegetable Medley"
click at [49, 107] on link "Recipes" at bounding box center [50, 101] width 101 height 19
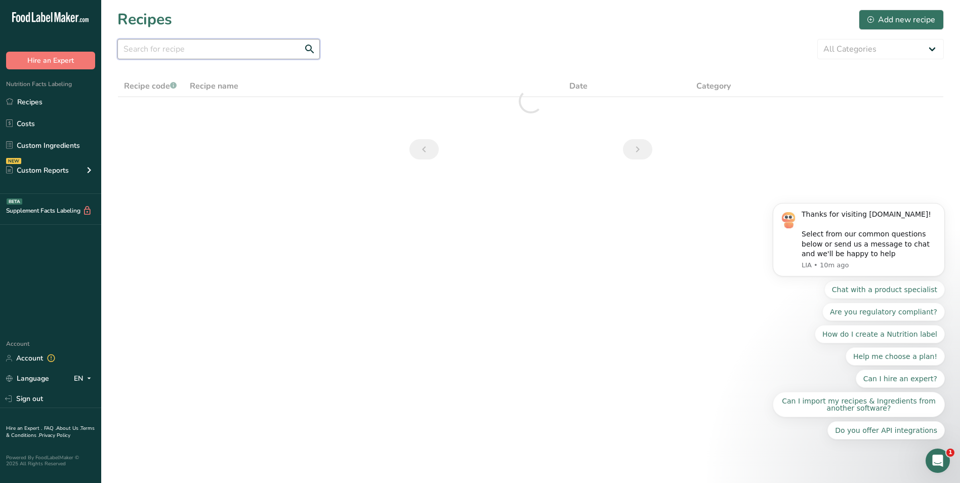
click at [202, 50] on input "text" at bounding box center [218, 49] width 202 height 20
paste input "Rcp - Vegetable Medley"
drag, startPoint x: 147, startPoint y: 52, endPoint x: 96, endPoint y: 42, distance: 51.7
click at [100, 44] on div ".a-20{fill:#fff;} Hire an Expert Nutrition Facts Labeling Recipes Costs Custom …" at bounding box center [480, 241] width 960 height 483
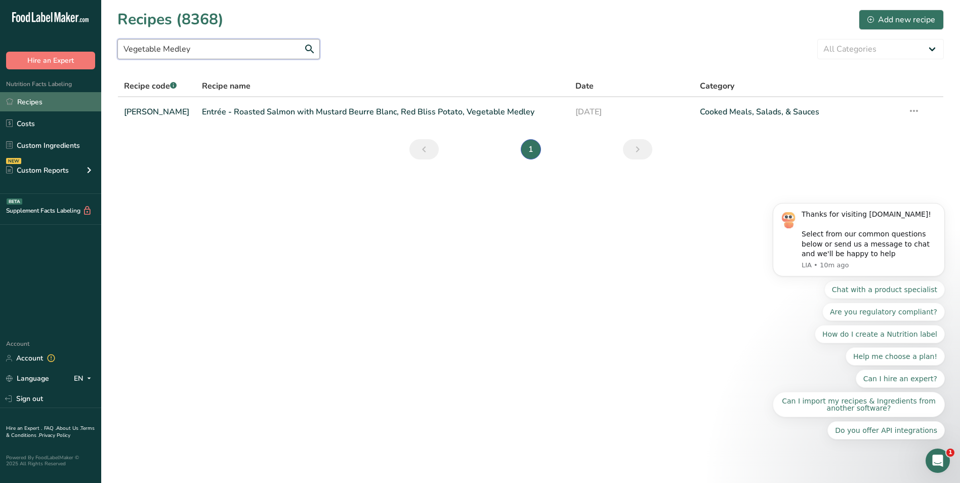
type input "Vegetable Medley"
click at [35, 101] on link "Recipes" at bounding box center [50, 101] width 101 height 19
click at [912, 20] on div "Add new recipe" at bounding box center [902, 20] width 68 height 12
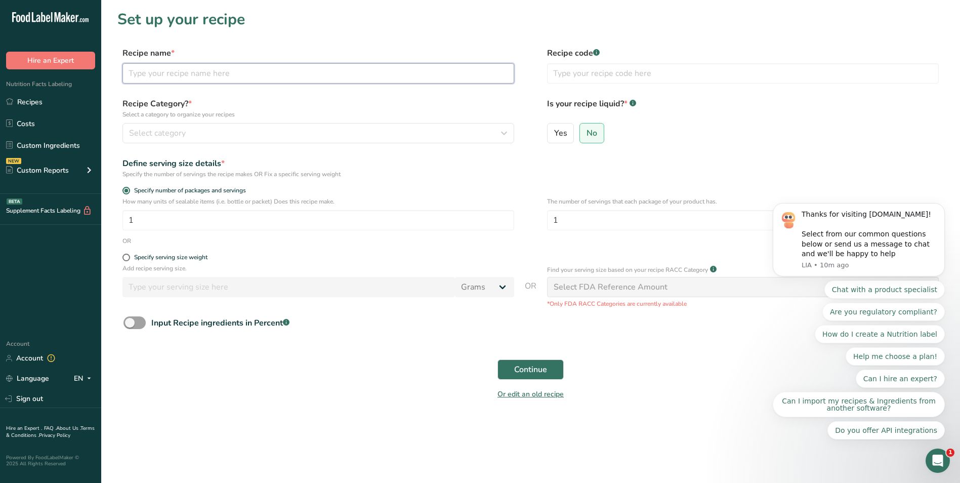
click at [262, 71] on input "text" at bounding box center [319, 73] width 392 height 20
paste input "Rcp - Vegetable Medley"
type input "Rcp - Vegetable Medley"
click at [581, 70] on input "text" at bounding box center [743, 73] width 392 height 20
type input "Virgin Atalantic"
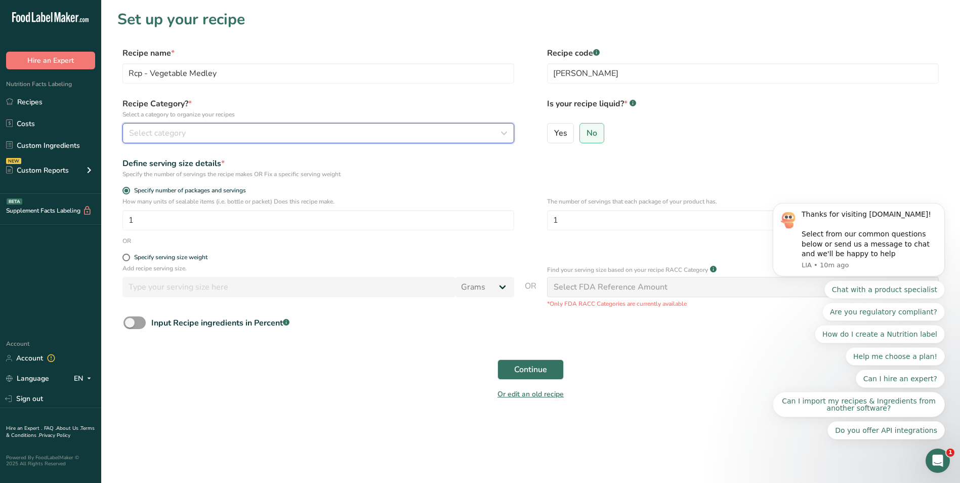
click at [233, 133] on div "Select category" at bounding box center [315, 133] width 373 height 12
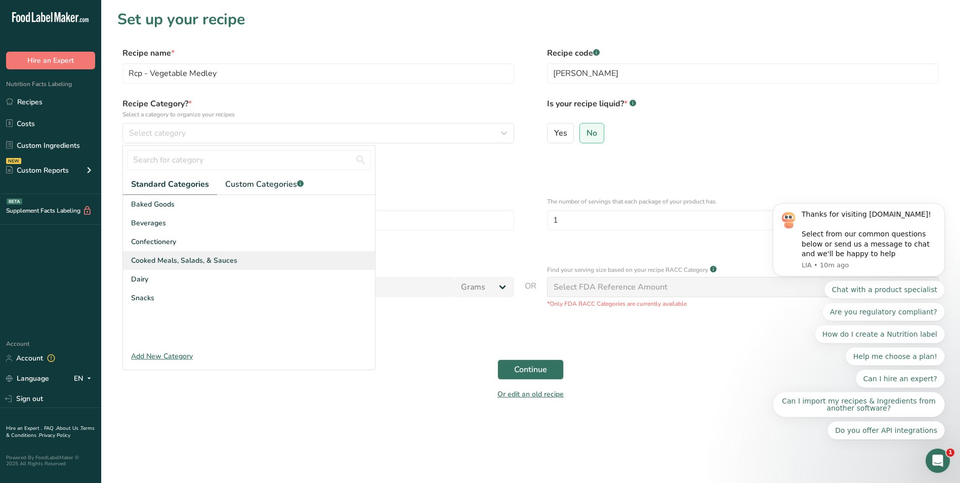
click at [236, 261] on div "Cooked Meals, Salads, & Sauces" at bounding box center [249, 260] width 252 height 19
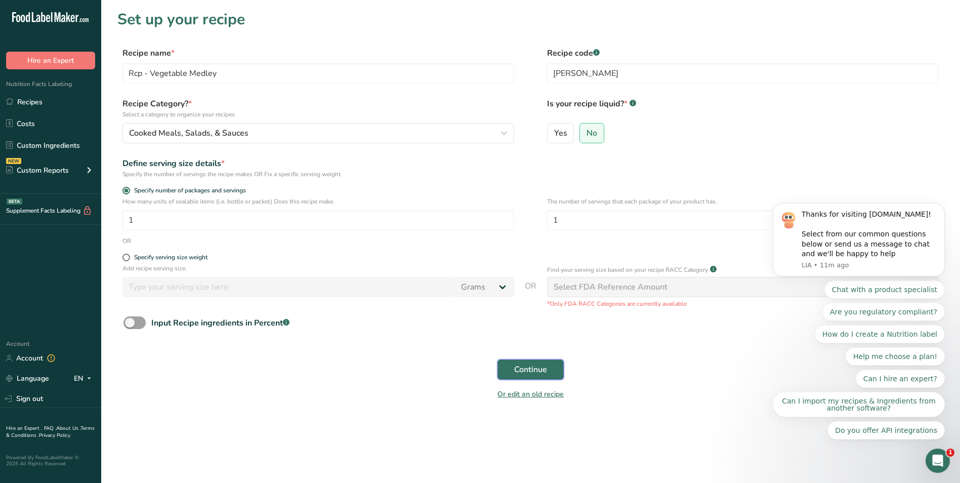
click at [537, 369] on span "Continue" at bounding box center [530, 369] width 33 height 12
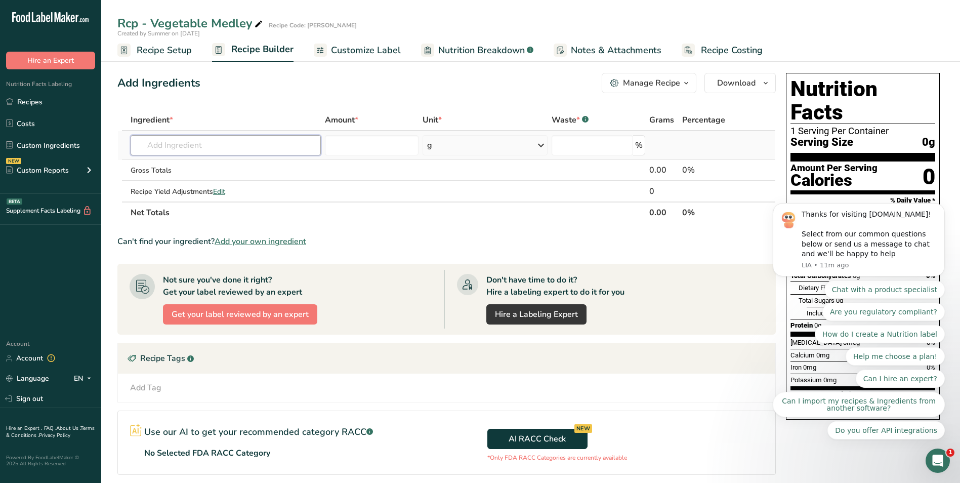
click at [181, 146] on input "text" at bounding box center [226, 145] width 190 height 20
paste input "Zucchini Green"
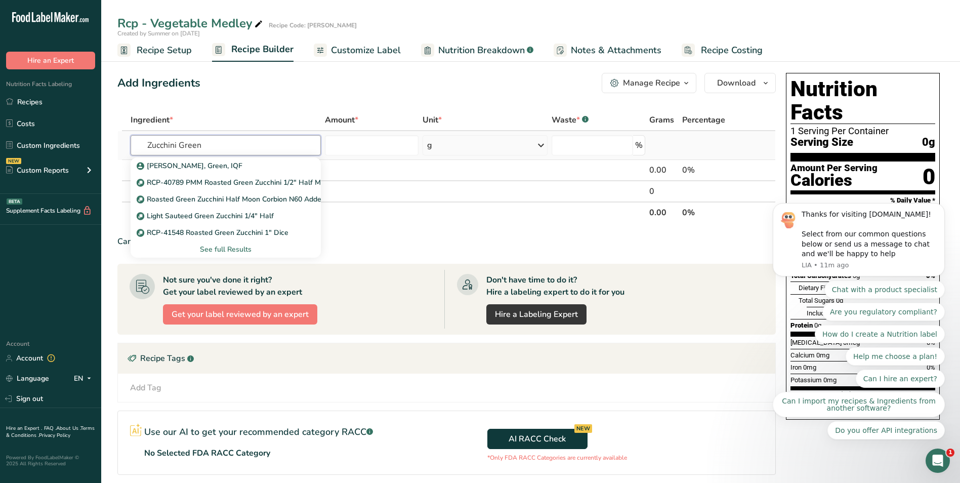
type input "Zucchini Green"
click at [218, 250] on div "See full Results" at bounding box center [226, 249] width 174 height 11
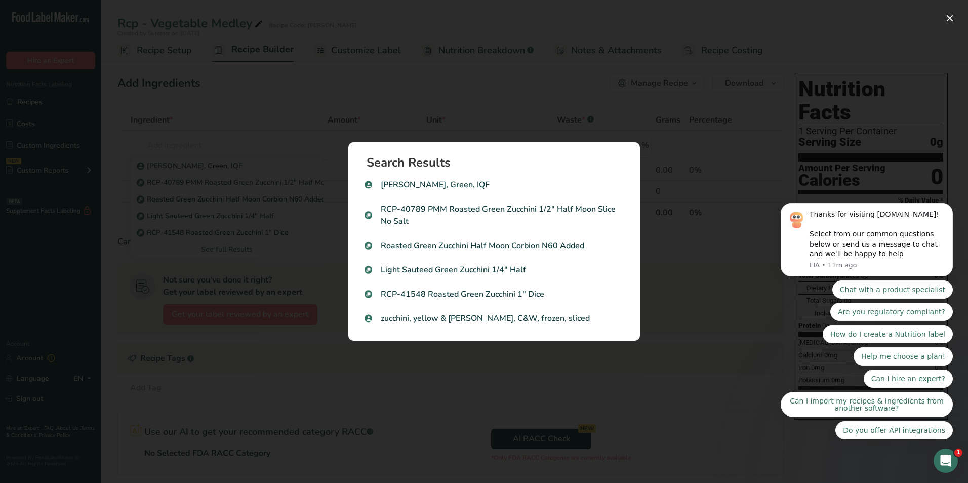
click at [618, 365] on div "Search results modal" at bounding box center [484, 241] width 968 height 483
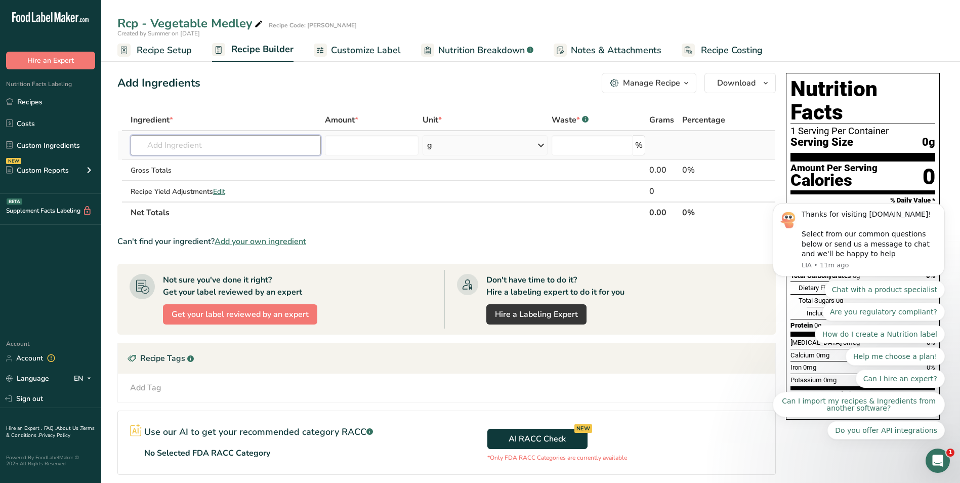
click at [232, 149] on input "text" at bounding box center [226, 145] width 190 height 20
paste input "Zucchini Green"
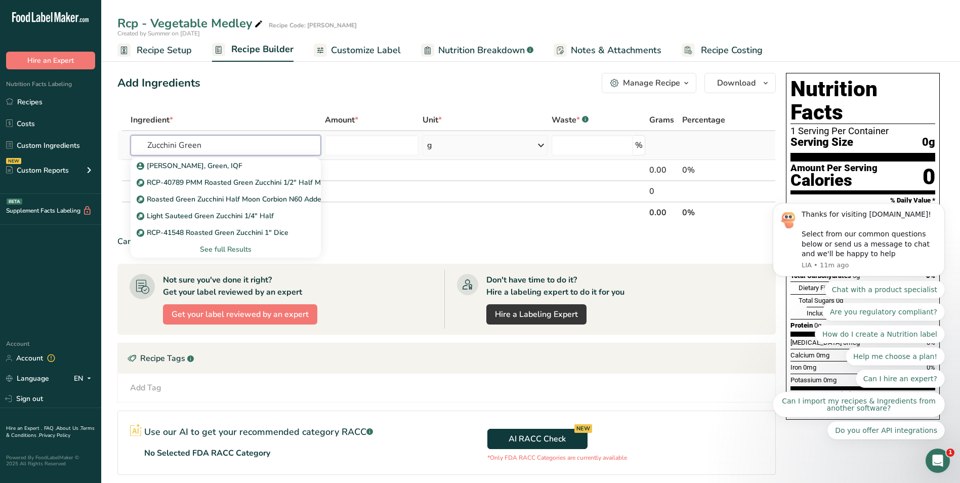
click at [202, 145] on input "Zucchini Green" at bounding box center [226, 145] width 190 height 20
type input "Zucchini"
click at [243, 248] on div "See full Results" at bounding box center [226, 249] width 174 height 11
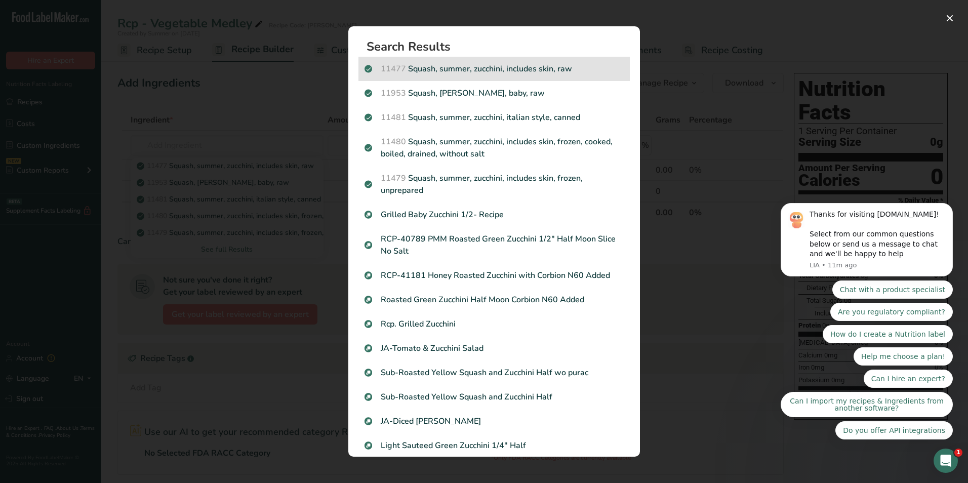
click at [549, 67] on p "11477 Squash, summer, zucchini, includes skin, raw" at bounding box center [493, 69] width 259 height 12
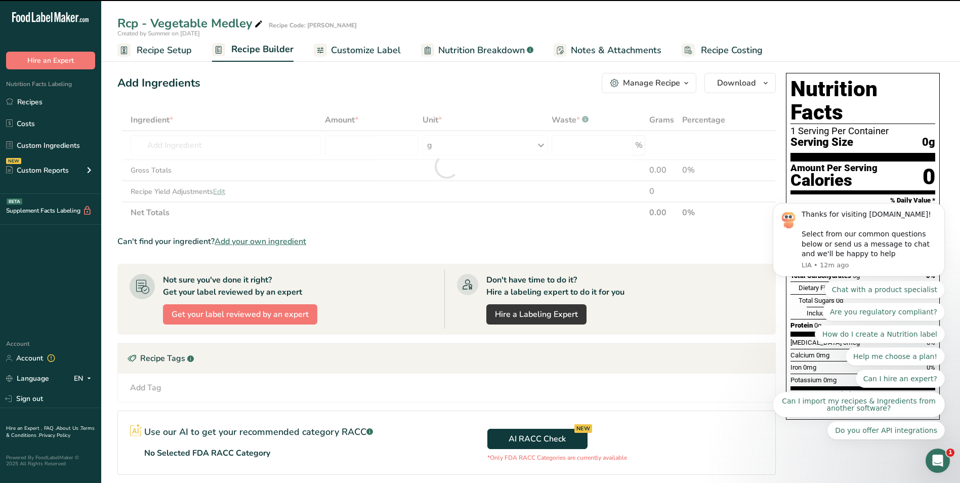
type input "0"
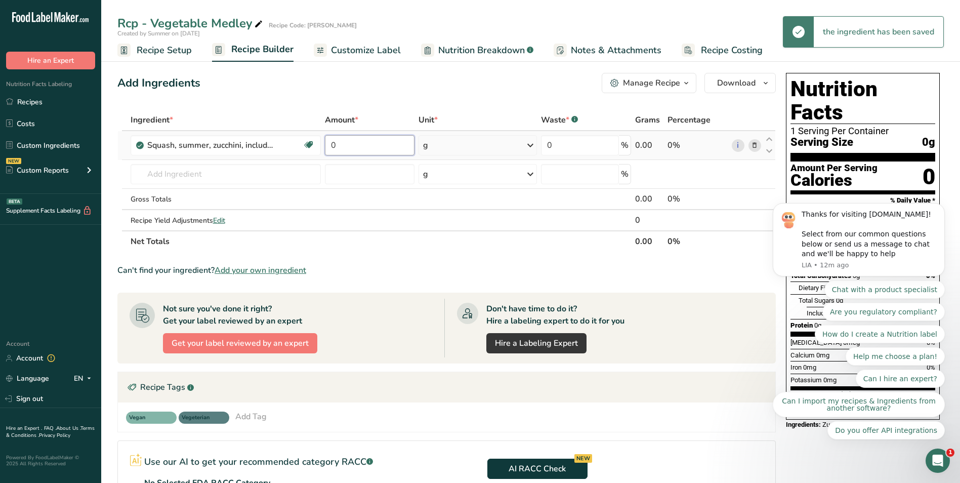
click at [336, 144] on input "0" at bounding box center [370, 145] width 90 height 20
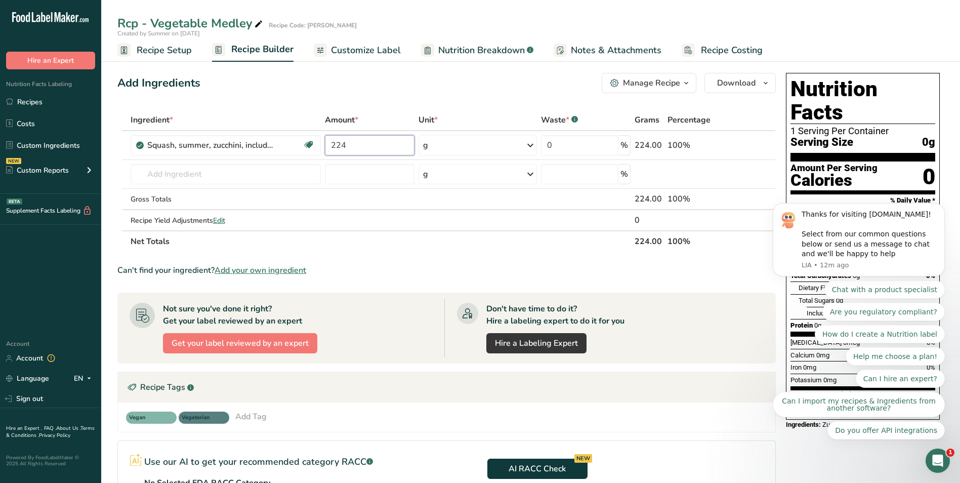
type input "224"
click at [206, 175] on div "Ingredient * Amount * Unit * Waste * .a-a{fill:#347362;}.b-a{fill:#fff;} Grams …" at bounding box center [446, 180] width 659 height 143
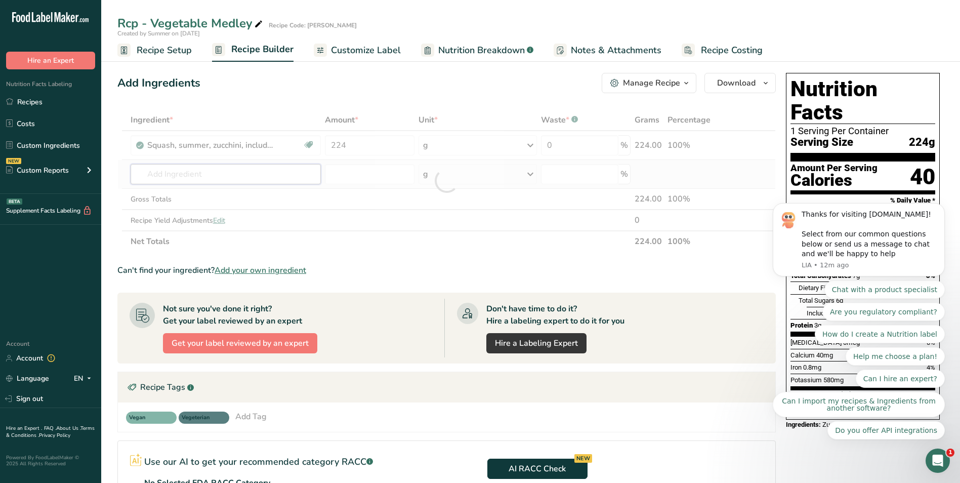
paste input "Squash Yellow"
type input "Squash Yellow"
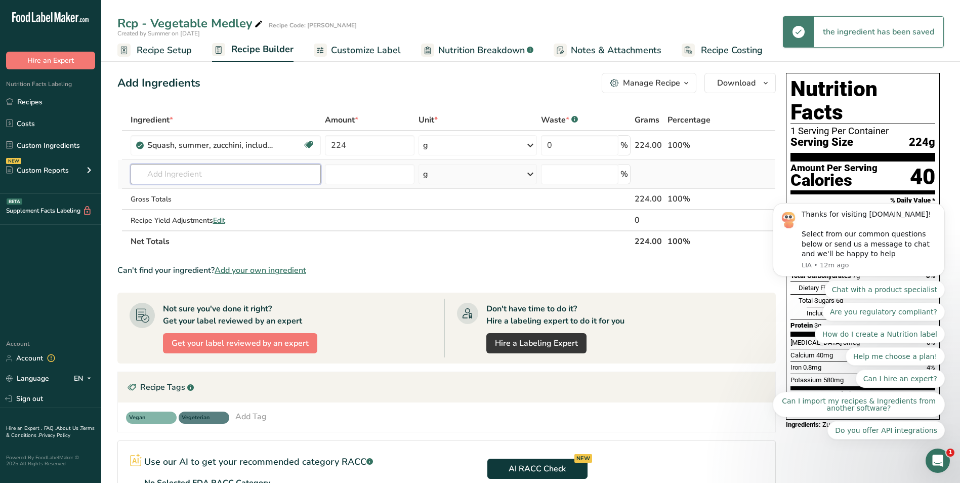
paste input "Squash Yellow"
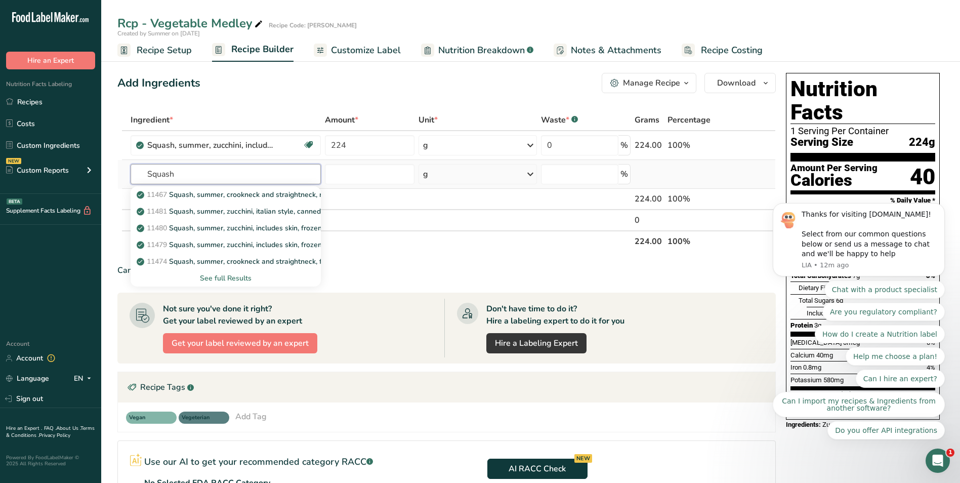
type input "Squash"
click at [222, 275] on div "See full Results" at bounding box center [226, 278] width 174 height 11
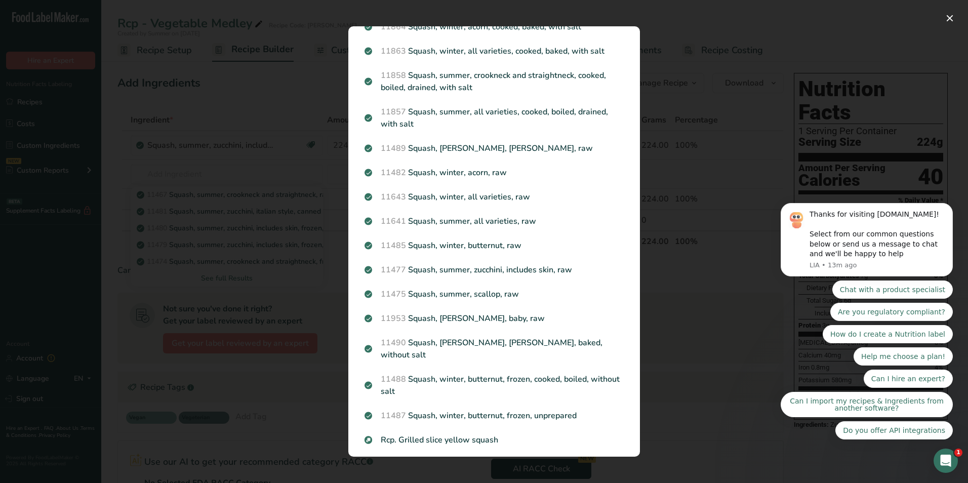
scroll to position [376, 0]
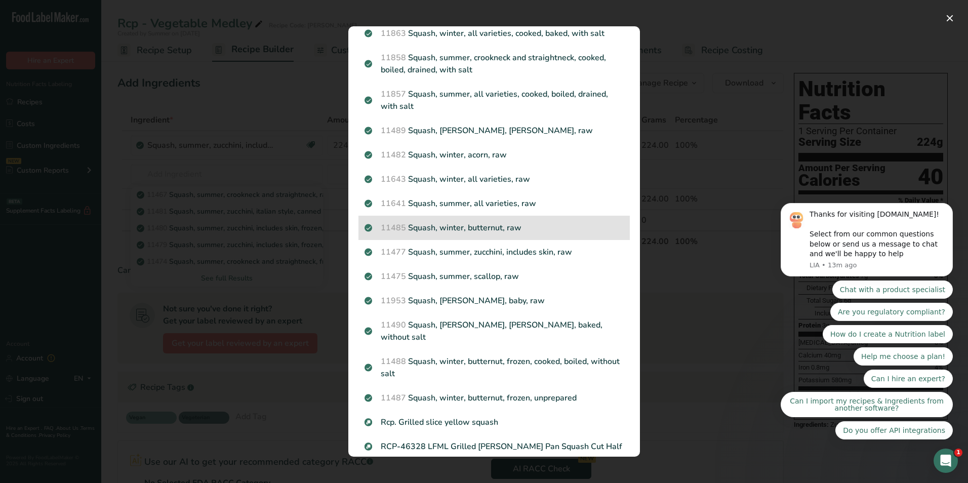
click at [501, 228] on p "11485 Squash, winter, butternut, raw" at bounding box center [493, 228] width 259 height 12
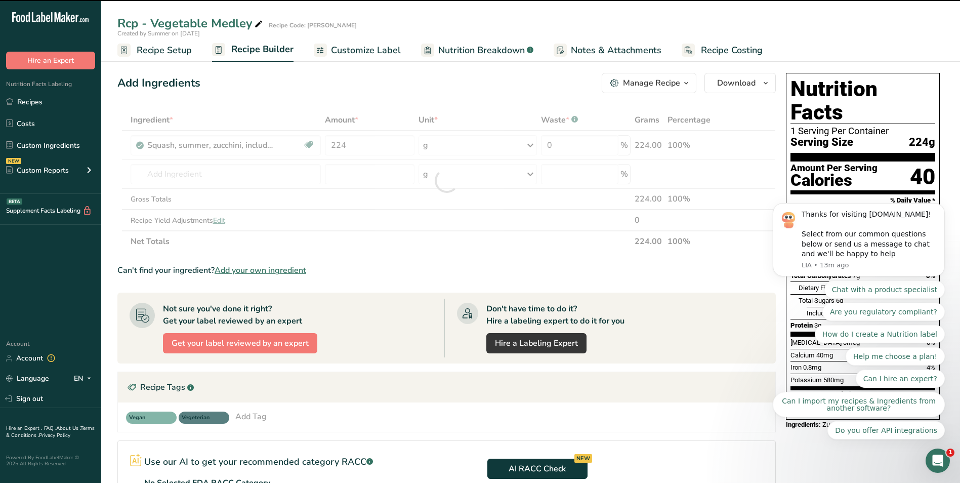
type input "0"
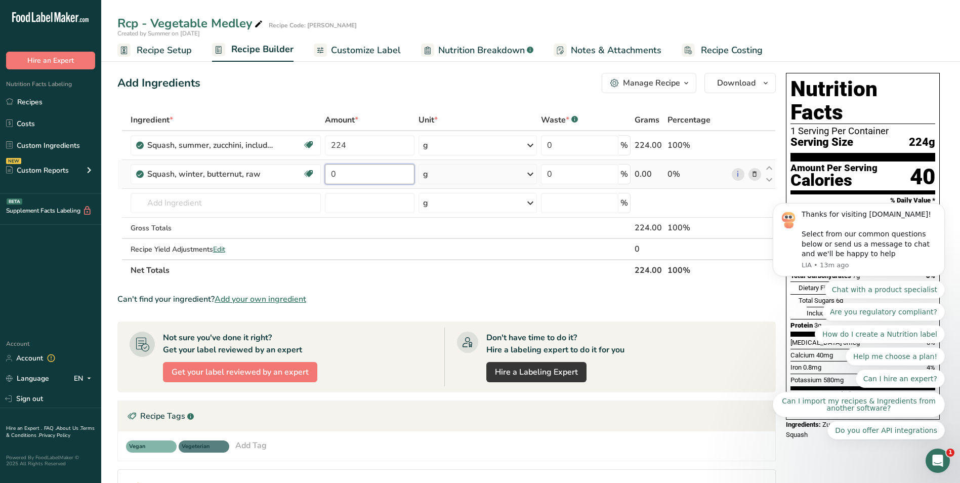
drag, startPoint x: 355, startPoint y: 174, endPoint x: 335, endPoint y: 171, distance: 20.6
click at [335, 171] on input "0" at bounding box center [370, 174] width 90 height 20
type input "224"
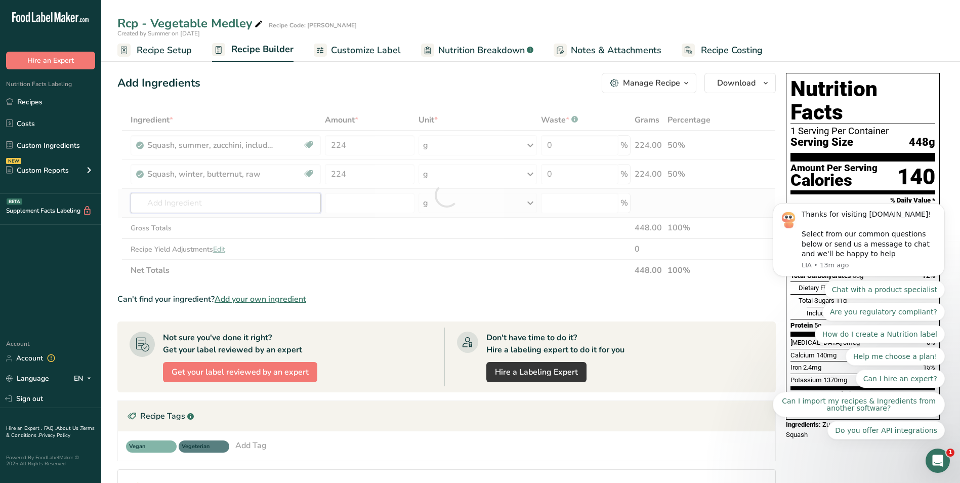
click at [208, 206] on div "Ingredient * Amount * Unit * Waste * .a-a{fill:#347362;}.b-a{fill:#fff;} Grams …" at bounding box center [446, 195] width 659 height 172
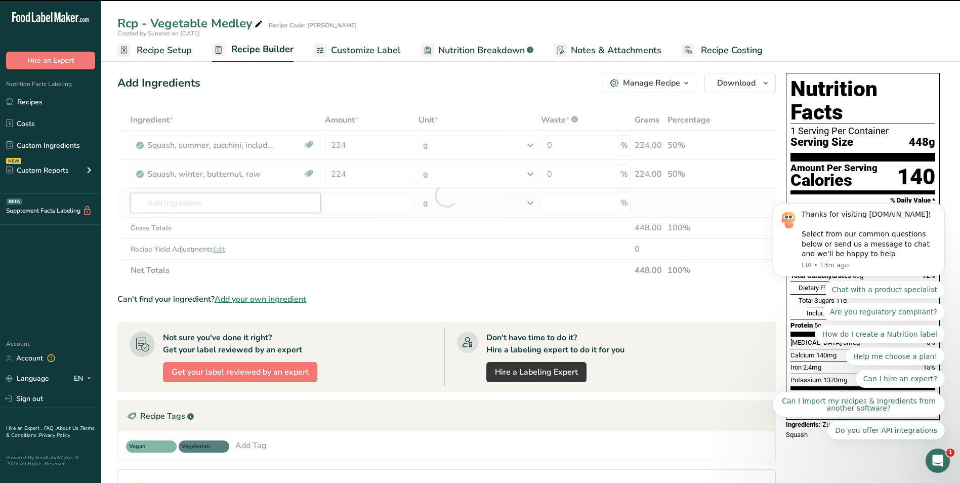
paste input "Pepper, Red Bell"
type input "Pepper, Red Bell"
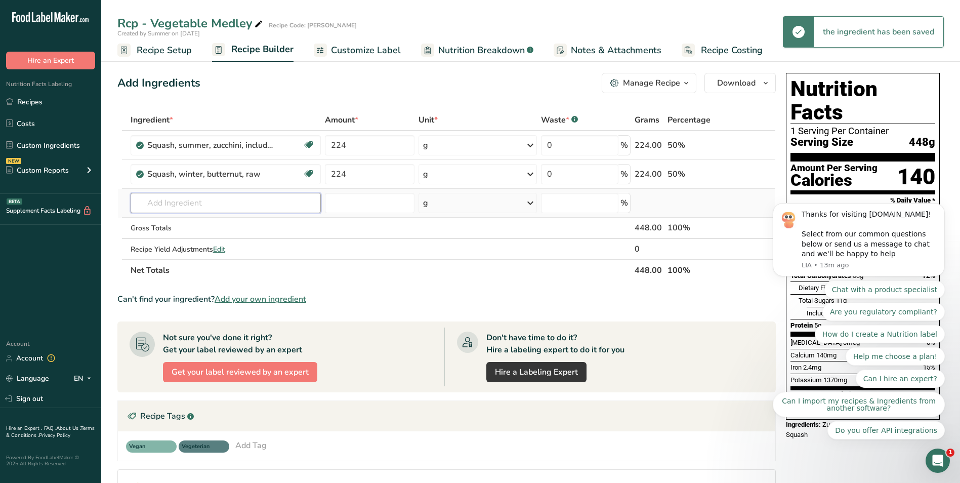
click at [226, 203] on input "text" at bounding box center [226, 203] width 190 height 20
paste input "Pepper, Red Bell"
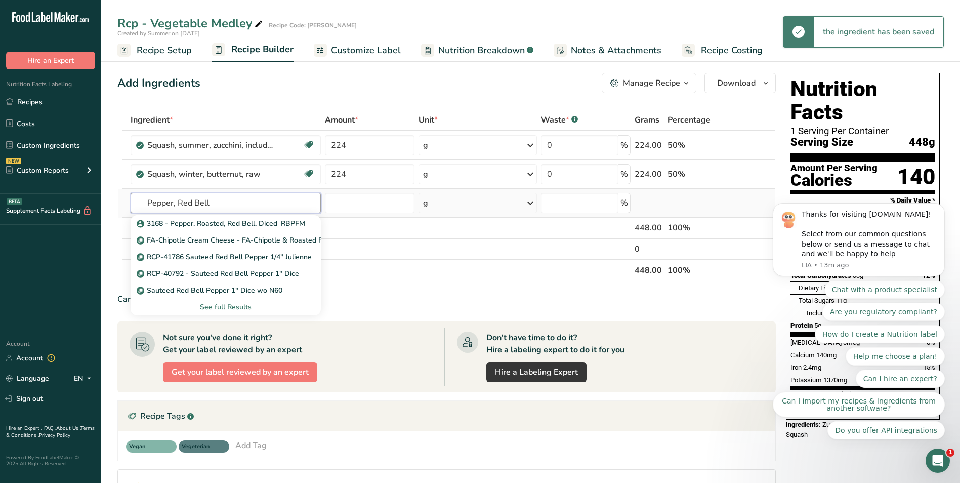
type input "Pepper, Red Bell"
click at [237, 305] on div "See full Results" at bounding box center [226, 307] width 174 height 11
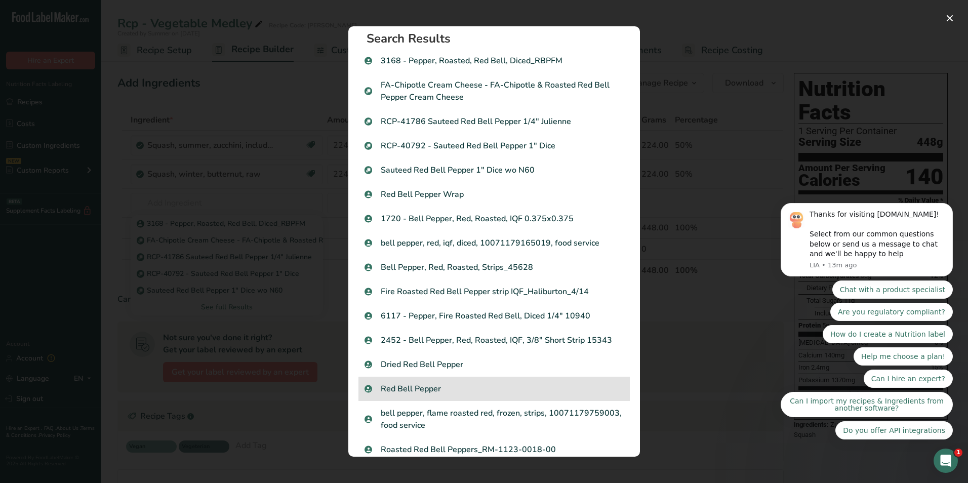
scroll to position [0, 0]
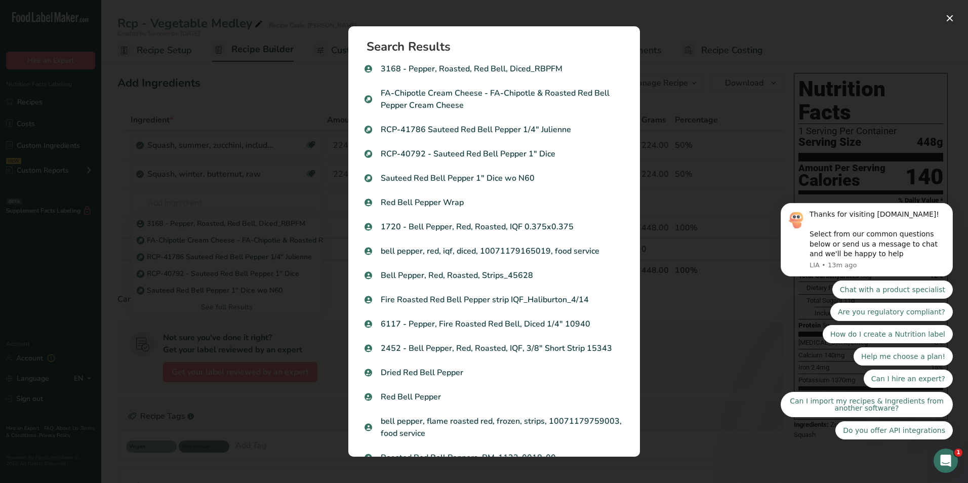
click at [235, 268] on div "Search results modal" at bounding box center [484, 241] width 968 height 483
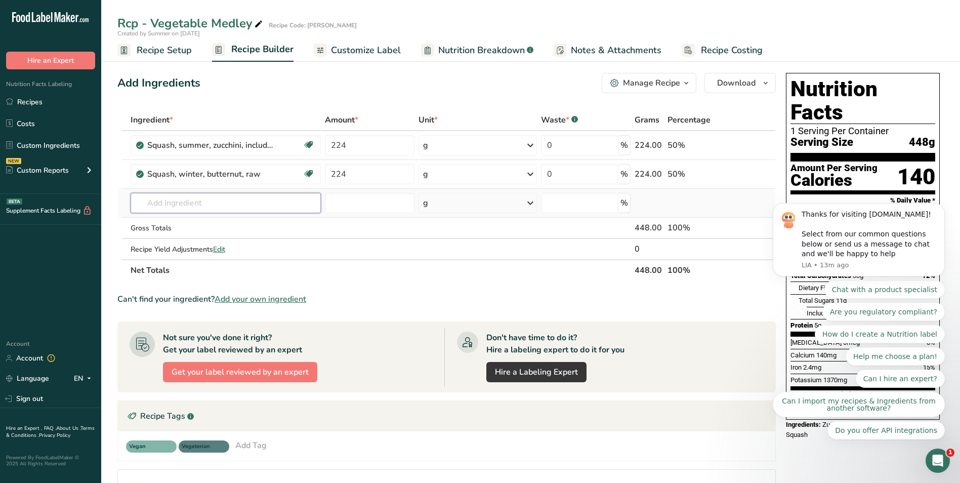
click at [195, 203] on input "text" at bounding box center [226, 203] width 190 height 20
paste input "Pepper, Red Bell"
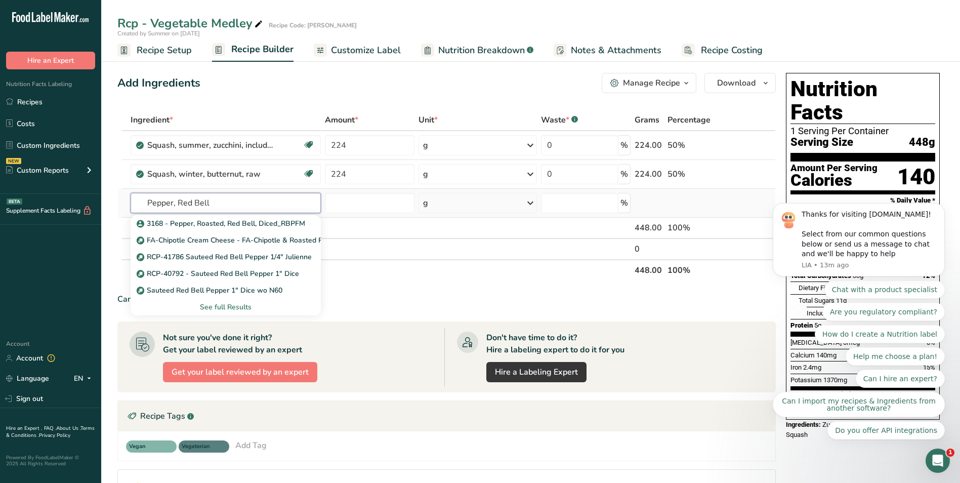
drag, startPoint x: 194, startPoint y: 202, endPoint x: 175, endPoint y: 205, distance: 19.5
click at [175, 205] on input "Pepper, Red Bell" at bounding box center [226, 203] width 190 height 20
type input "Pepper Bell"
click at [215, 302] on div "See full Results" at bounding box center [226, 307] width 174 height 11
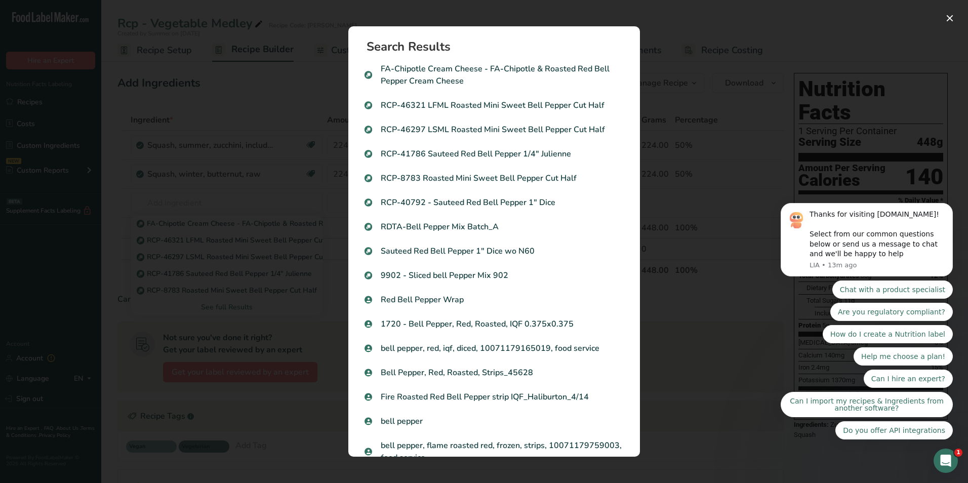
click at [261, 269] on div "Search results modal" at bounding box center [484, 241] width 968 height 483
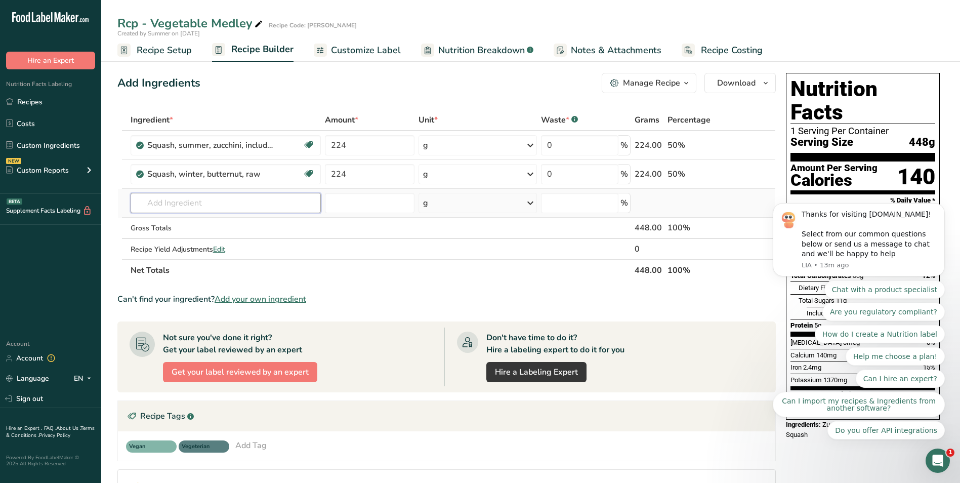
click at [193, 204] on input "text" at bounding box center [226, 203] width 190 height 20
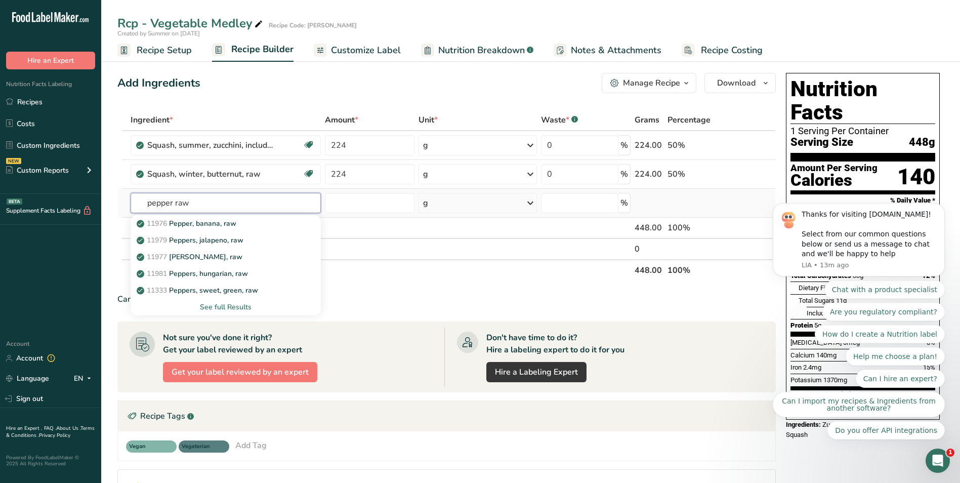
type input "pepper raw"
click at [244, 304] on div "See full Results" at bounding box center [226, 307] width 174 height 11
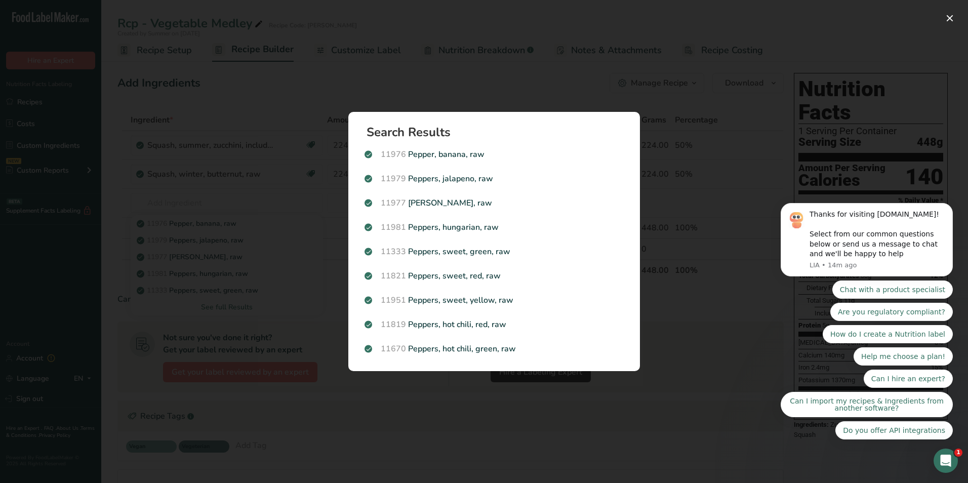
click at [239, 245] on div "Search results modal" at bounding box center [484, 241] width 968 height 483
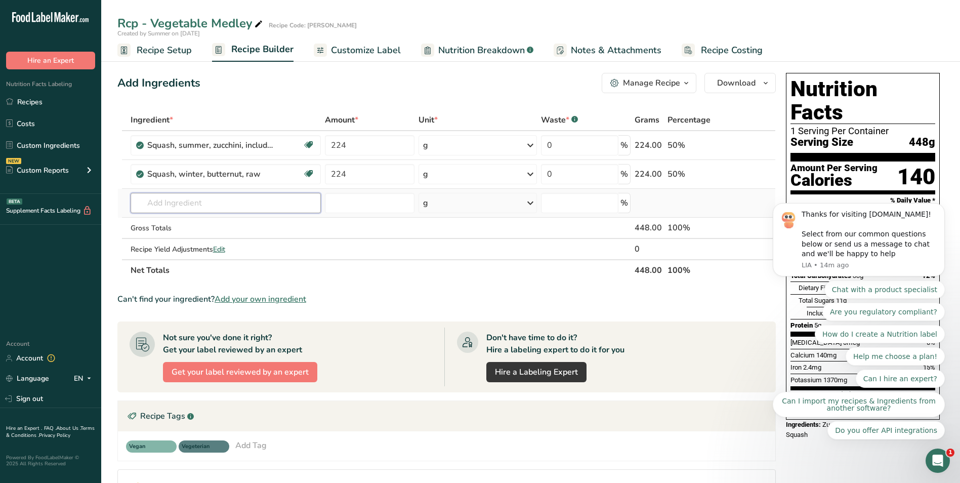
click at [192, 200] on input "text" at bounding box center [226, 203] width 190 height 20
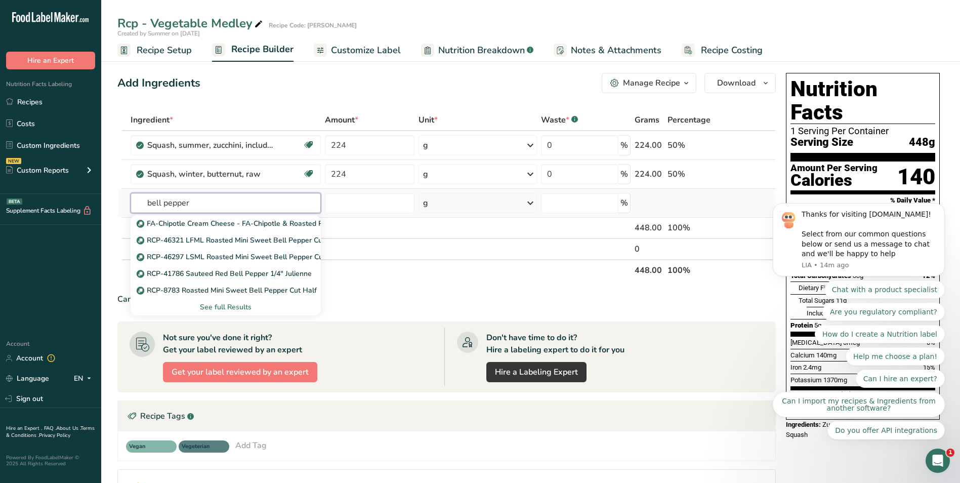
type input "bell pepper"
click at [223, 306] on div "See full Results" at bounding box center [226, 307] width 174 height 11
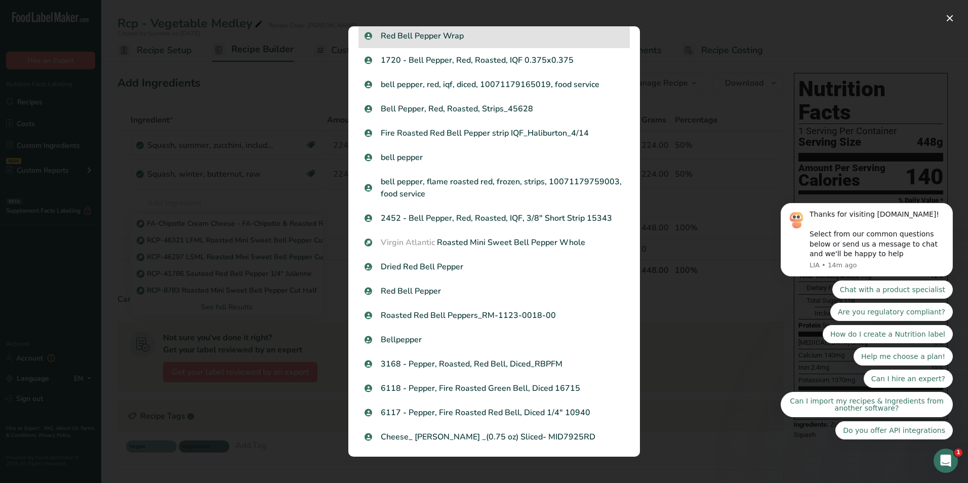
scroll to position [266, 0]
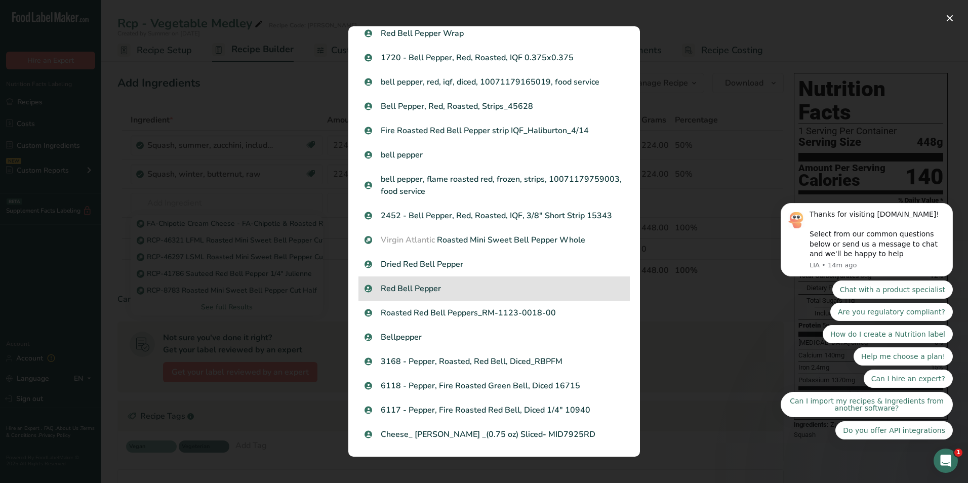
click at [518, 290] on p "Red Bell Pepper" at bounding box center [493, 288] width 259 height 12
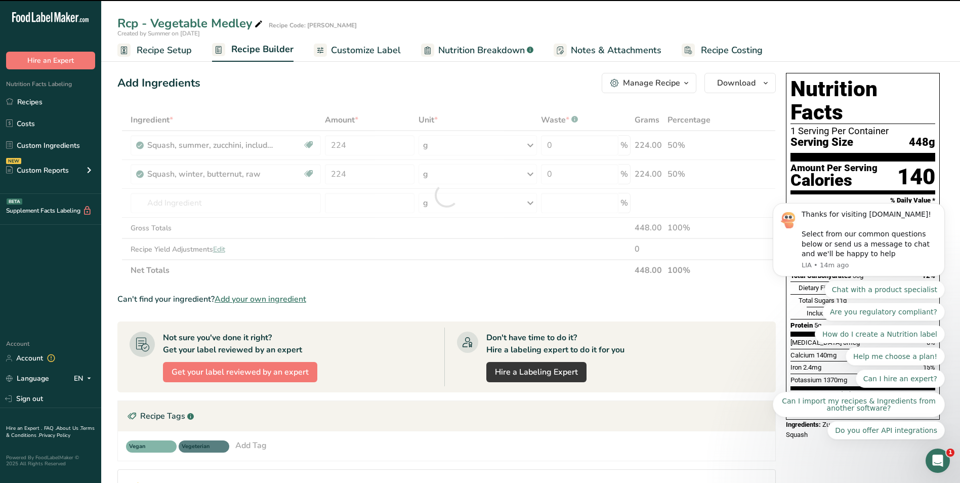
type input "0"
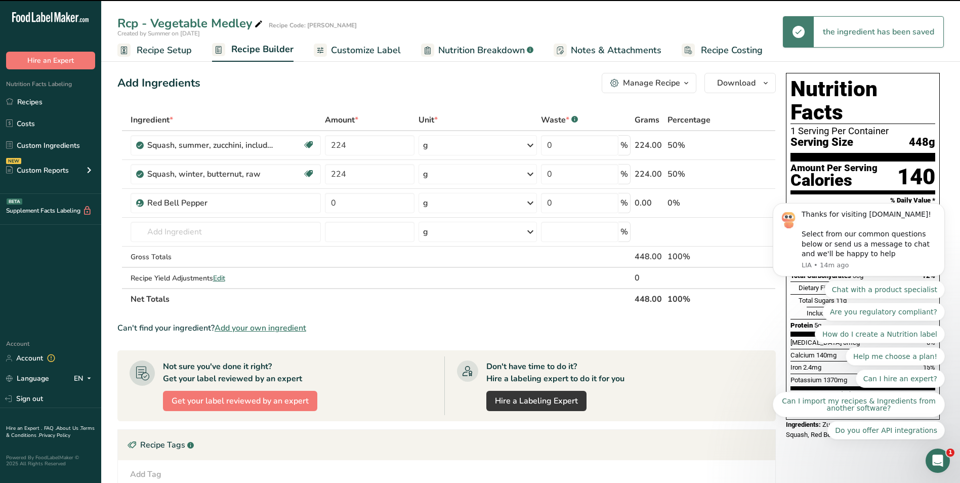
click at [611, 482] on html ".a-20{fill:#fff;} Hire an Expert Nutrition Facts Labeling Recipes Costs Custom …" at bounding box center [480, 353] width 960 height 706
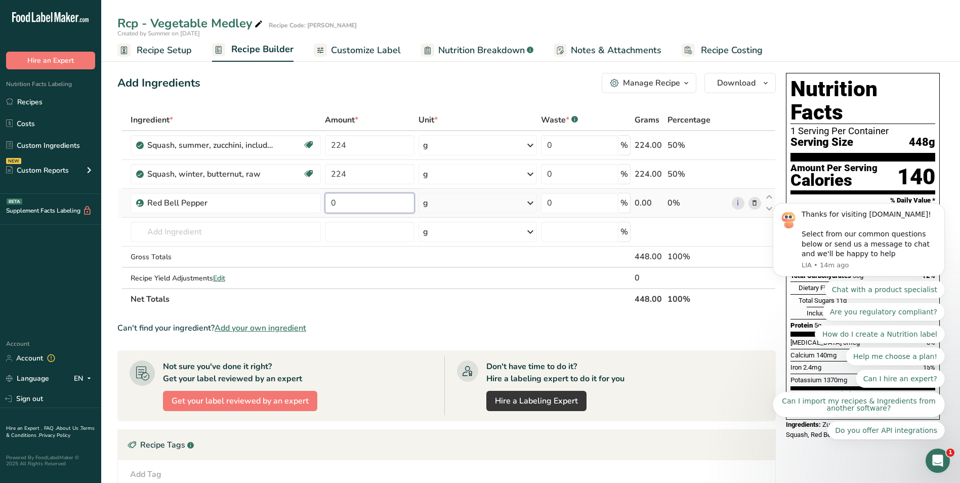
click at [349, 205] on input "0" at bounding box center [370, 203] width 90 height 20
type input "112"
click at [175, 225] on div "Ingredient * Amount * Unit * Waste * .a-a{fill:#347362;}.b-a{fill:#fff;} Grams …" at bounding box center [446, 209] width 659 height 200
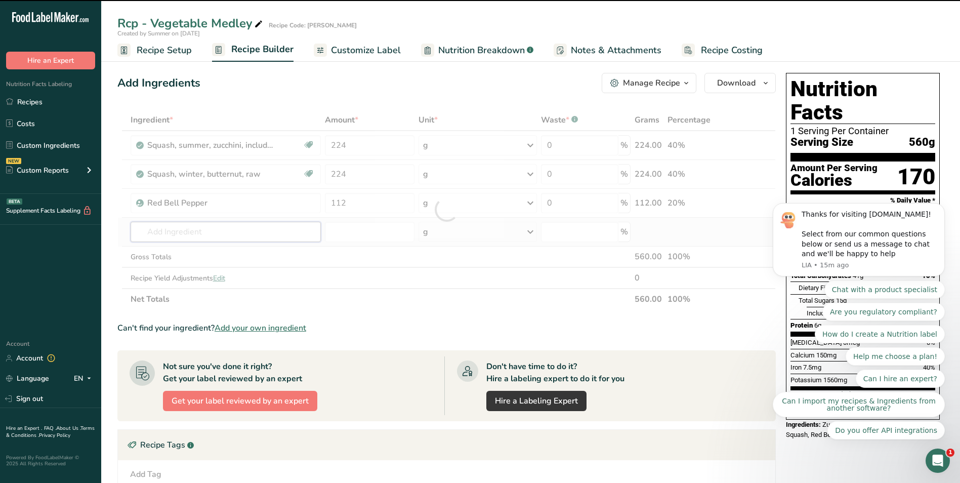
paste input "Olive Oil Blend 80/20"
type input "Olive Oil Blend 80/20"
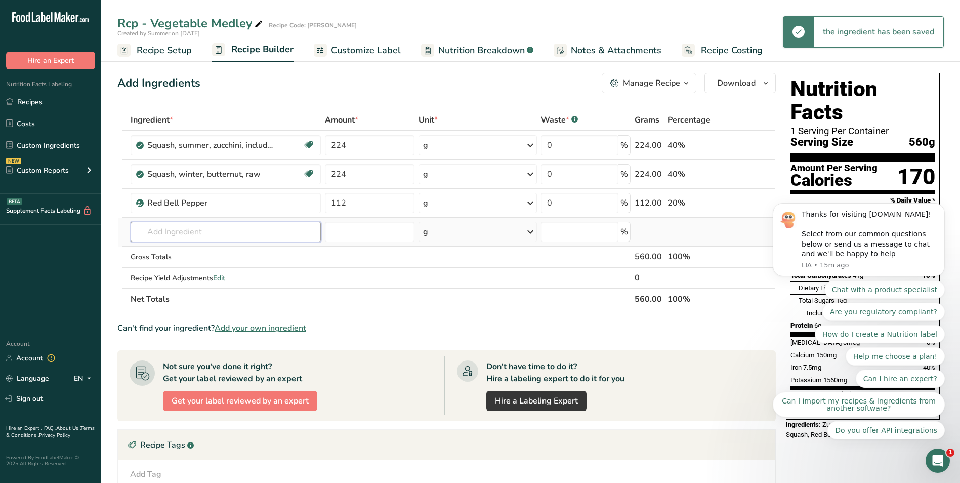
click at [167, 232] on input "text" at bounding box center [226, 232] width 190 height 20
paste input "Olive Oil Blend 80/20"
click at [189, 233] on input "Olive Oil Blend 80/20" at bounding box center [226, 232] width 190 height 20
click at [186, 239] on input "Olive Oil Blend 80/20" at bounding box center [226, 232] width 190 height 20
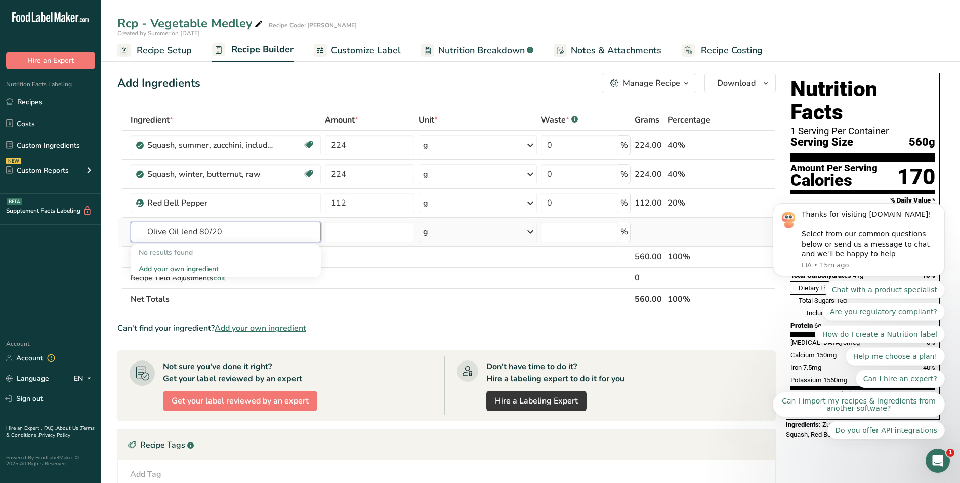
click at [189, 231] on input "Olive Oil lend 80/20" at bounding box center [226, 232] width 190 height 20
type input "Olive Oil 80/20"
click at [222, 252] on p "1913508 Oil, Canola/Olive 80/20" at bounding box center [195, 252] width 113 height 11
type input "Oil, Canola/Olive 80/20"
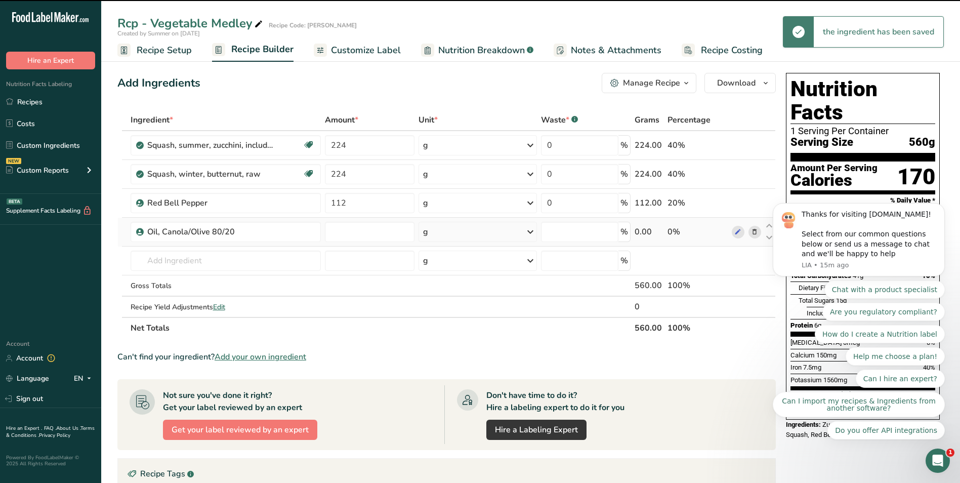
type input "0"
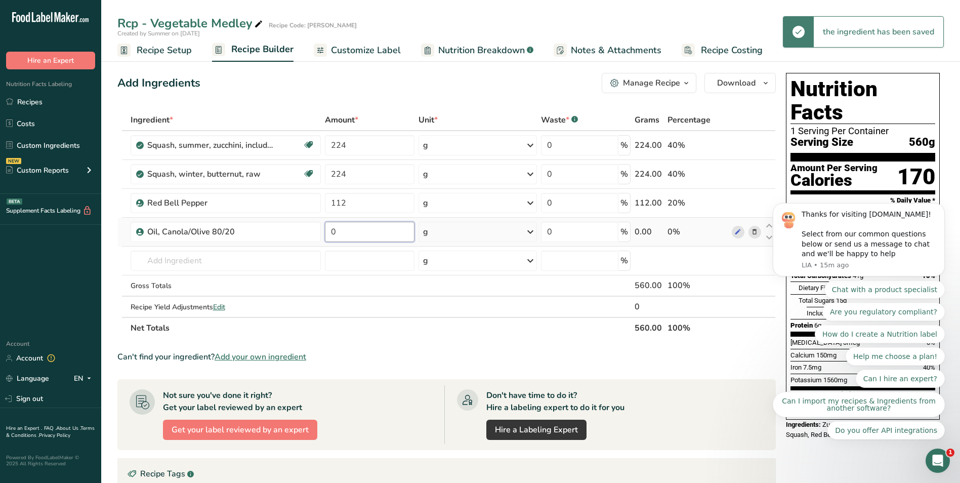
click at [357, 228] on input "0" at bounding box center [370, 232] width 90 height 20
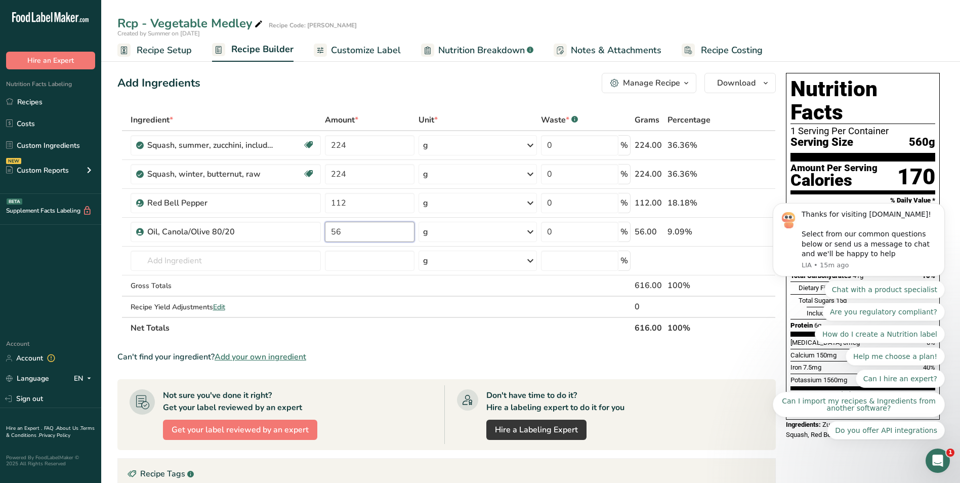
type input "56"
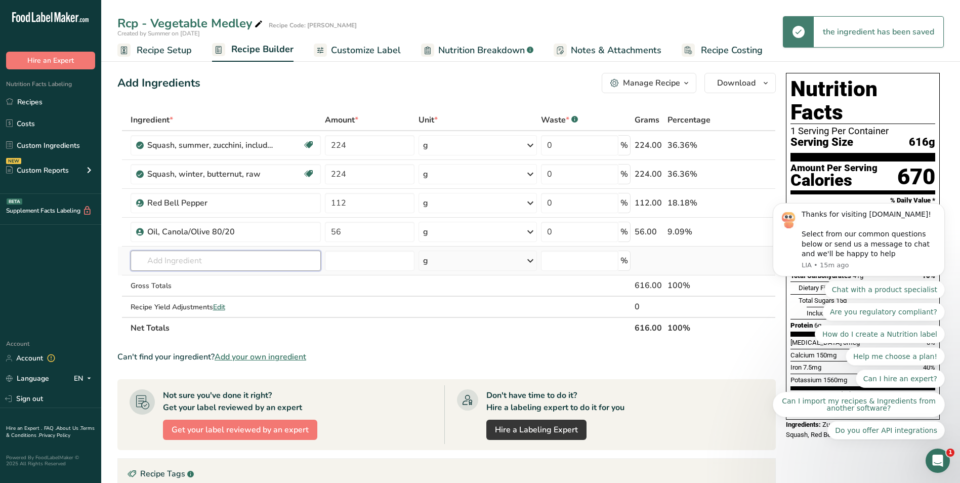
click at [196, 262] on div "Ingredient * Amount * Unit * Waste * .a-a{fill:#347362;}.b-a{fill:#fff;} Grams …" at bounding box center [446, 223] width 659 height 229
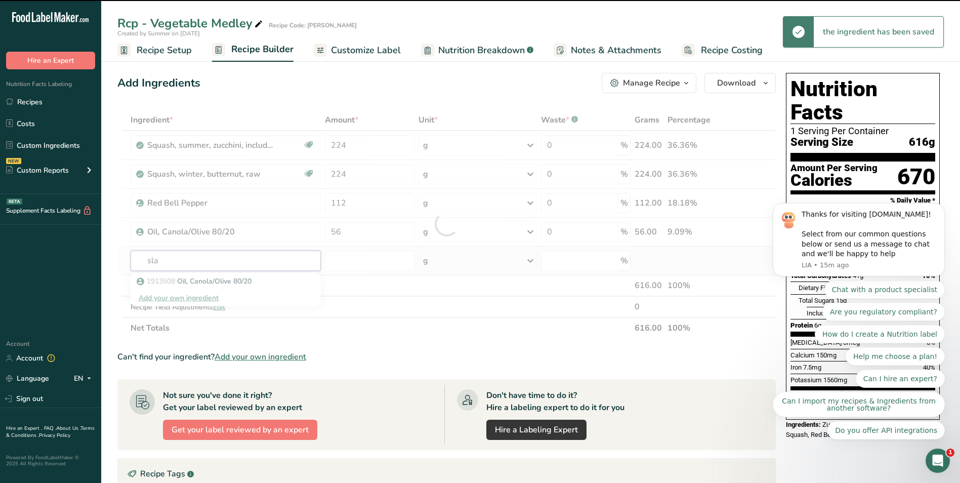
type input "slat"
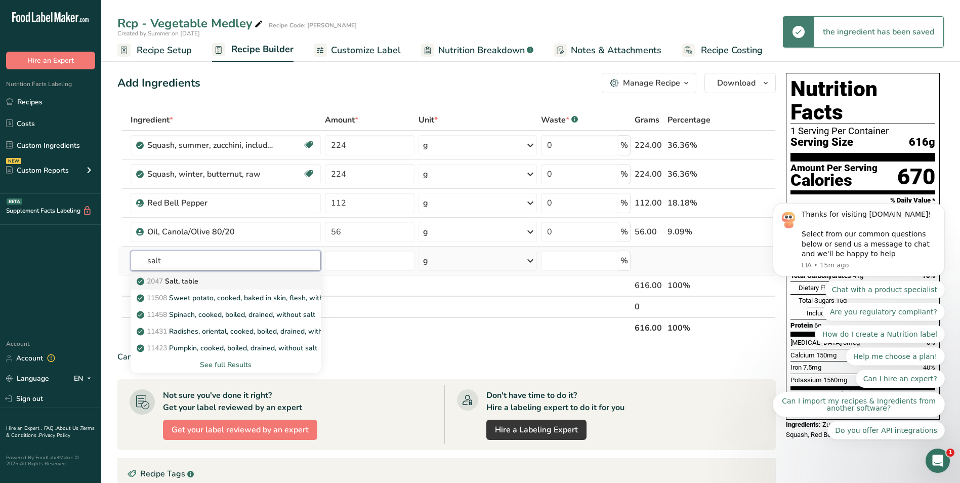
type input "salt"
click at [206, 281] on div "2047 Salt, table" at bounding box center [218, 281] width 158 height 11
type input "Salt, table"
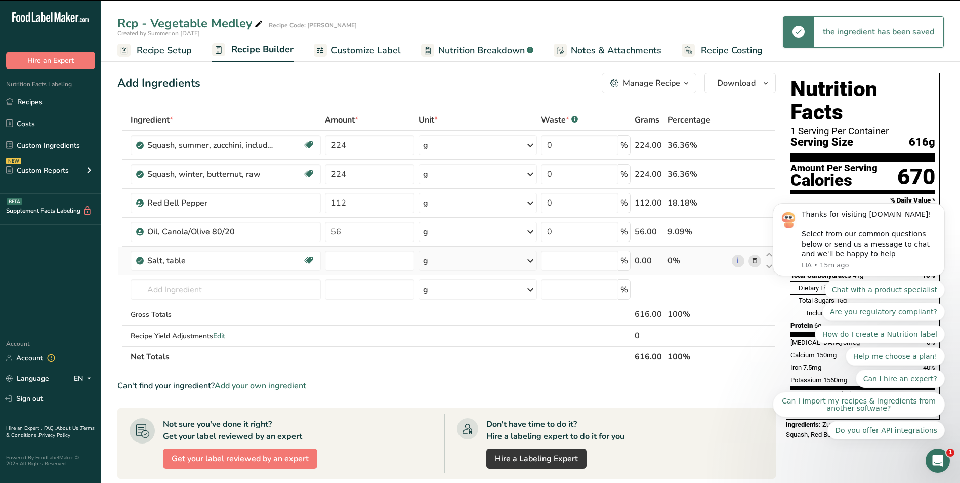
type input "0"
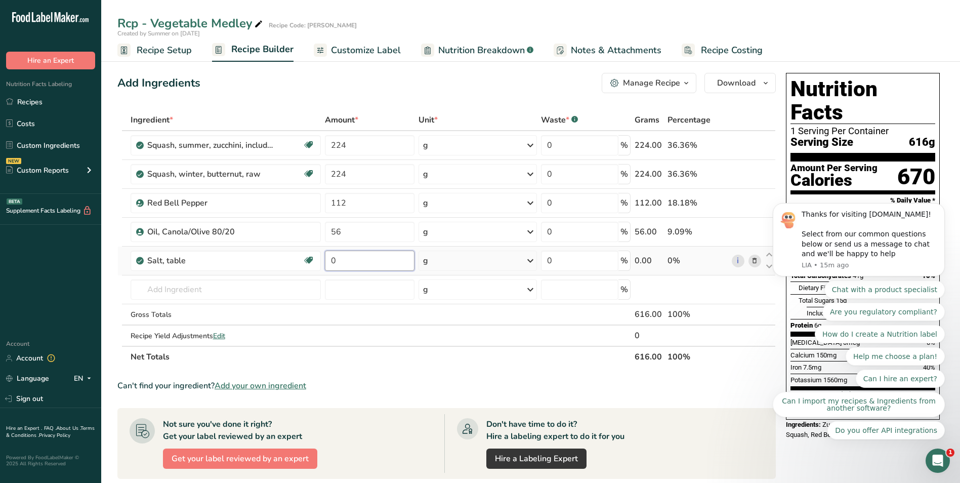
click at [350, 260] on input "0" at bounding box center [370, 261] width 90 height 20
type input "5"
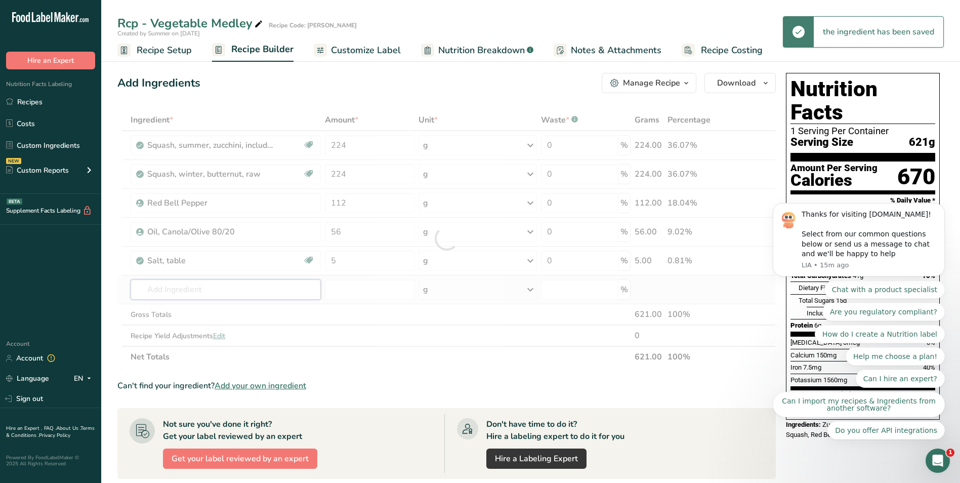
click at [176, 285] on div "Ingredient * Amount * Unit * Waste * .a-a{fill:#347362;}.b-a{fill:#fff;} Grams …" at bounding box center [446, 238] width 659 height 258
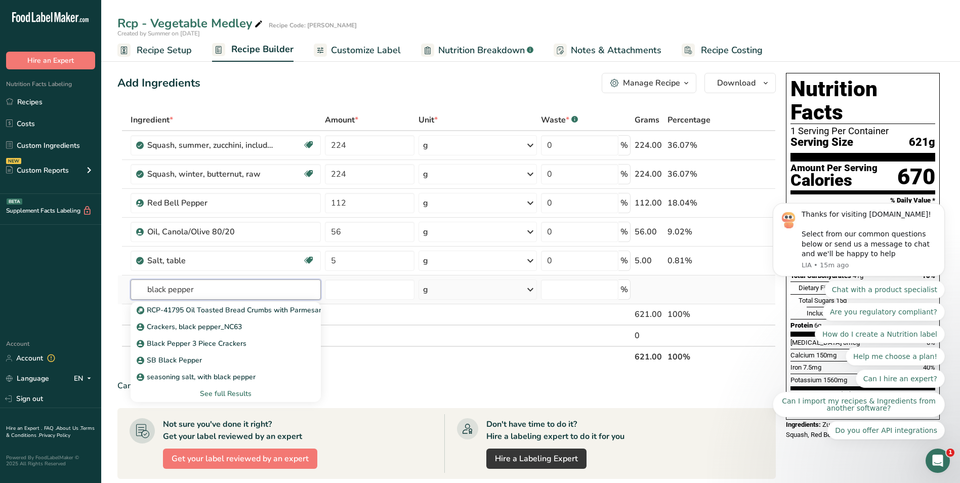
type input "black pepper"
drag, startPoint x: 220, startPoint y: 393, endPoint x: 236, endPoint y: 394, distance: 16.2
click at [220, 394] on div "See full Results" at bounding box center [226, 393] width 174 height 11
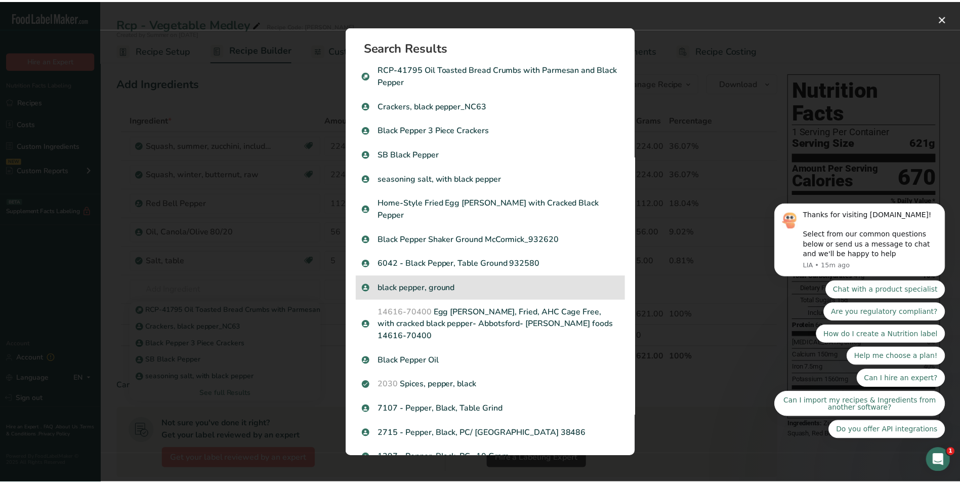
scroll to position [72, 0]
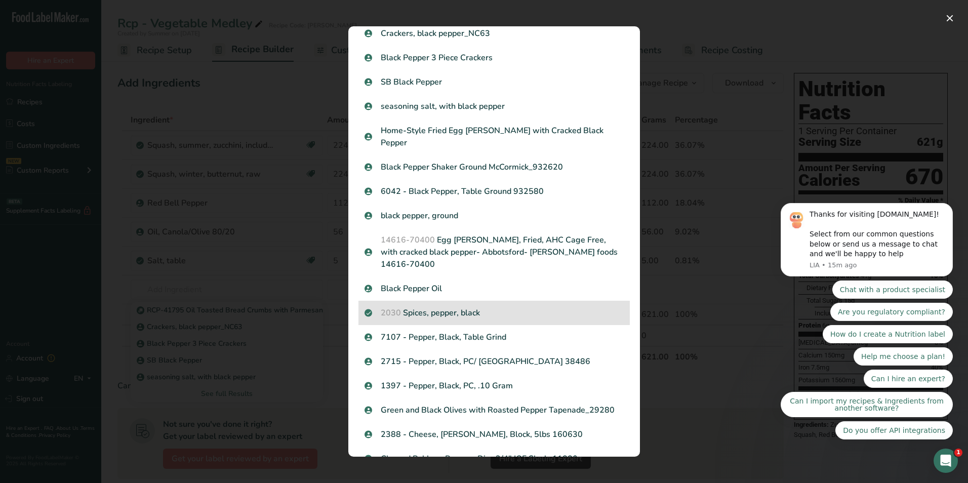
click at [485, 307] on p "2030 Spices, pepper, black" at bounding box center [493, 313] width 259 height 12
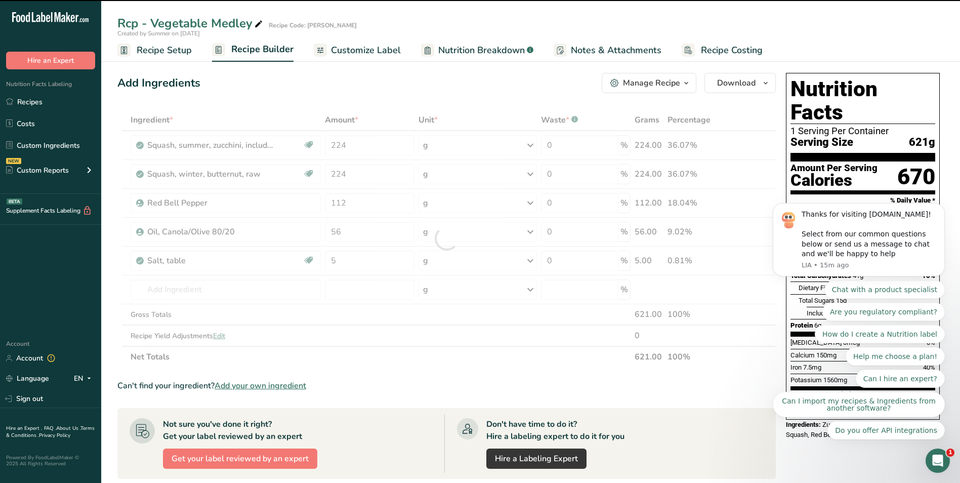
type input "0"
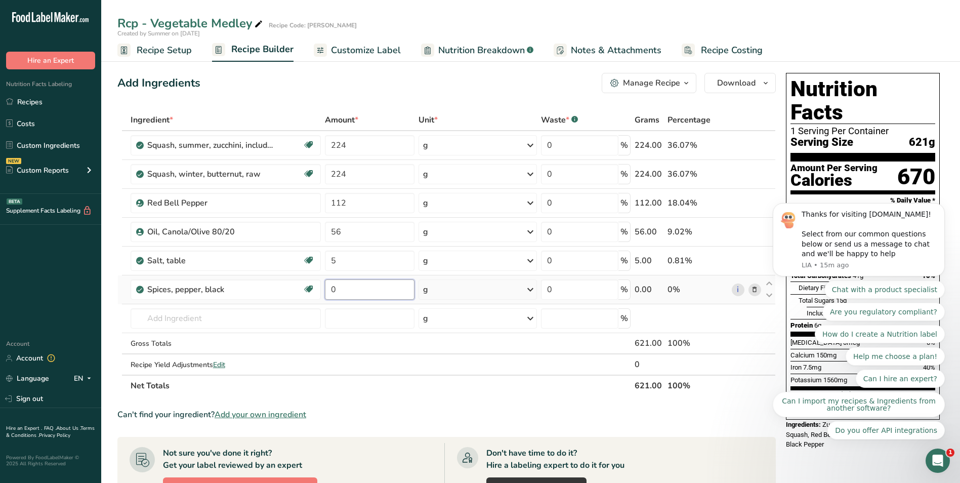
click at [363, 284] on input "0" at bounding box center [370, 289] width 90 height 20
type input "1"
click at [160, 321] on div "Ingredient * Amount * Unit * Waste * .a-a{fill:#347362;}.b-a{fill:#fff;} Grams …" at bounding box center [446, 252] width 659 height 287
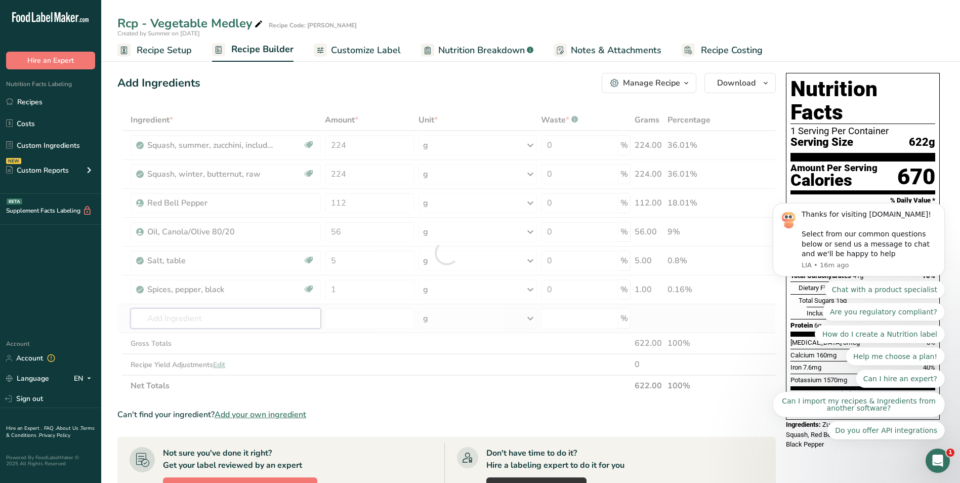
paste input "Herb Thyme Sprig, oz"
type input "Herb Thyme Sprig, oz"
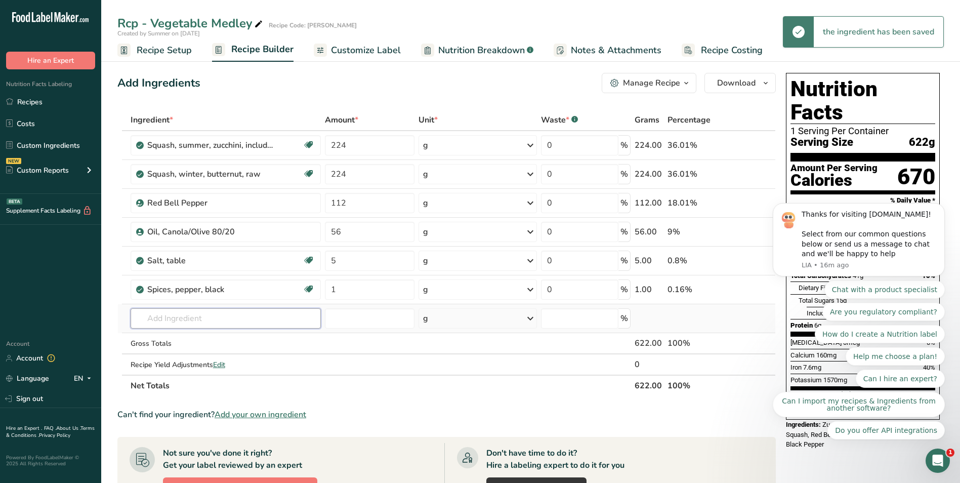
click at [192, 320] on input "text" at bounding box center [226, 318] width 190 height 20
paste input "Herb Thyme Sprig, oz"
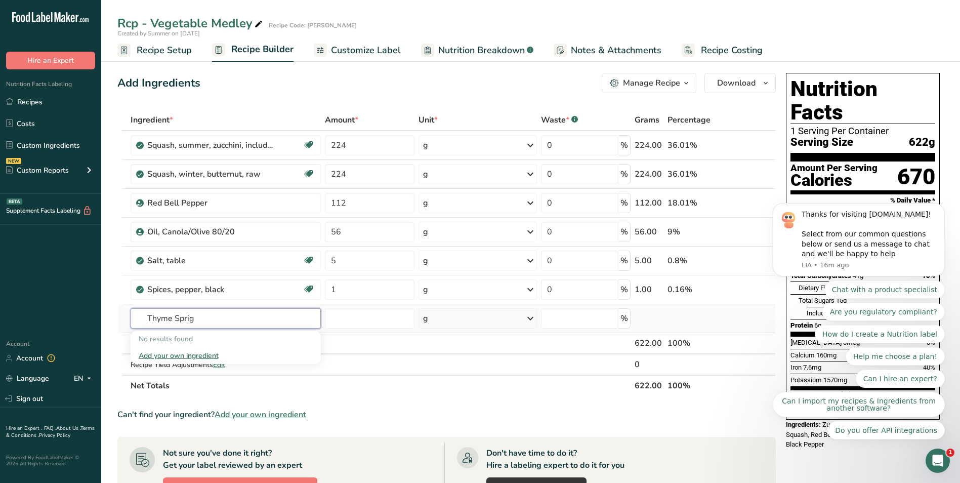
click at [186, 317] on input "Thyme Sprig" at bounding box center [226, 318] width 190 height 20
click at [186, 318] on input "Thyme Sprig" at bounding box center [226, 318] width 190 height 20
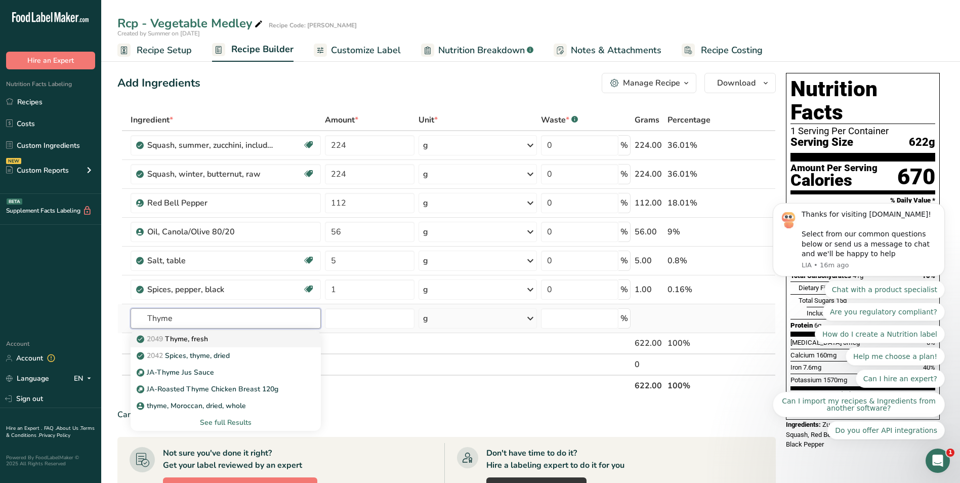
type input "Thyme"
click at [198, 340] on p "2049 Thyme, fresh" at bounding box center [173, 339] width 69 height 11
type input "Thyme, fresh"
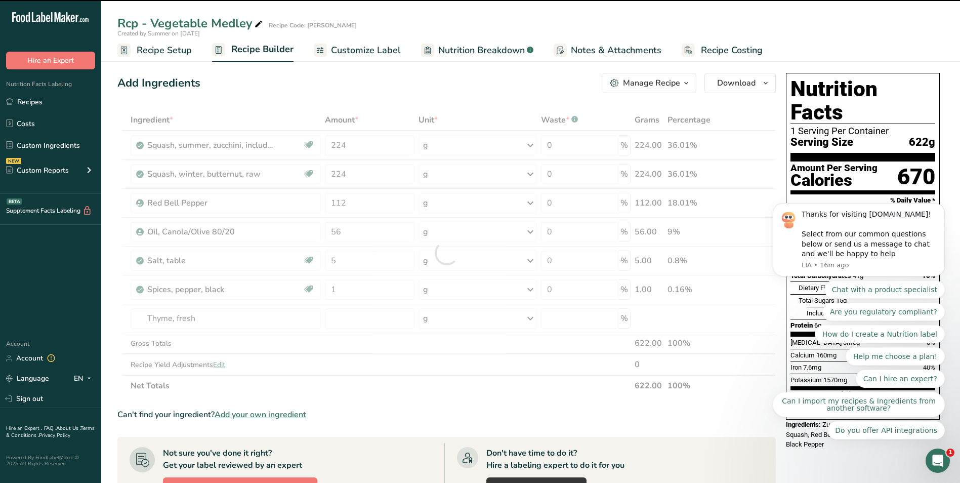
type input "0"
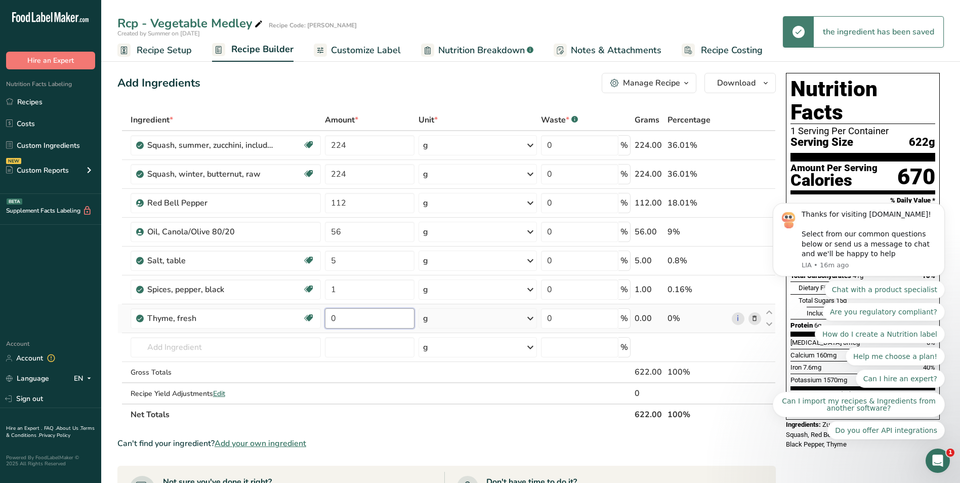
click at [345, 320] on input "0" at bounding box center [370, 318] width 90 height 20
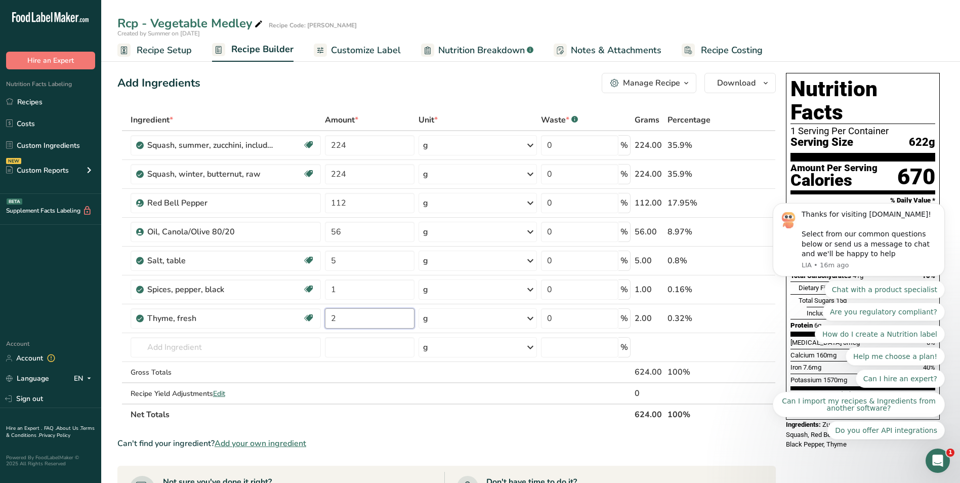
type input "2"
click at [113, 142] on section "Add Ingredients Manage Recipe Delete Recipe Duplicate Recipe Scale Recipe Save …" at bounding box center [530, 437] width 859 height 768
drag, startPoint x: 554, startPoint y: 142, endPoint x: 534, endPoint y: 131, distance: 23.4
click at [534, 131] on table "Ingredient * Amount * Unit * Waste * .a-a{fill:#347362;}.b-a{fill:#fff;} Grams …" at bounding box center [446, 267] width 659 height 316
drag, startPoint x: 576, startPoint y: 144, endPoint x: 518, endPoint y: 139, distance: 58.4
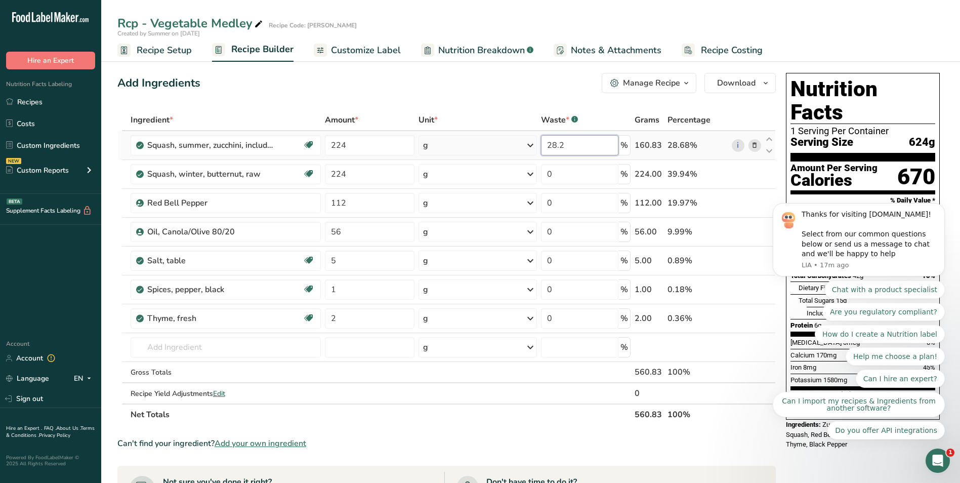
click at [523, 140] on tr "Squash, summer, zucchini, includes skin, raw Dairy free Gluten free Vegan Veget…" at bounding box center [447, 145] width 658 height 29
type input "28.2"
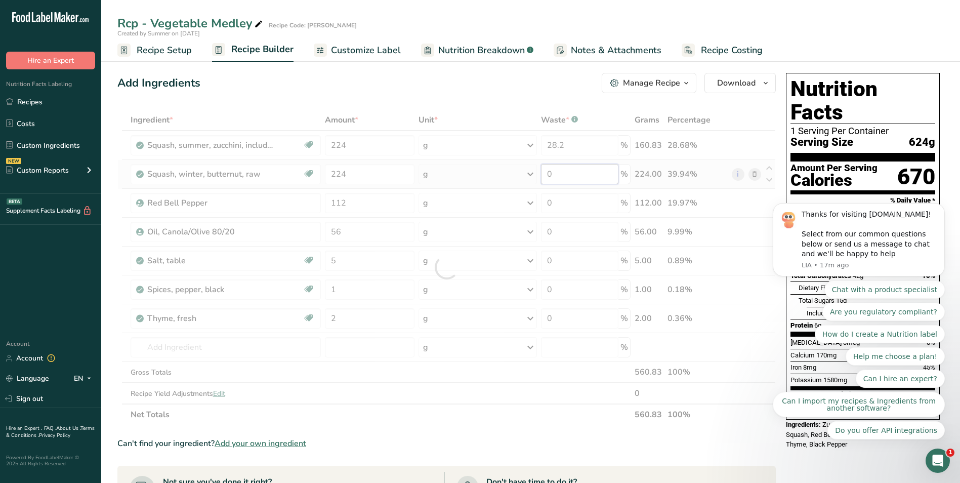
click at [565, 176] on div "Ingredient * Amount * Unit * Waste * .a-a{fill:#347362;}.b-a{fill:#fff;} Grams …" at bounding box center [446, 267] width 659 height 316
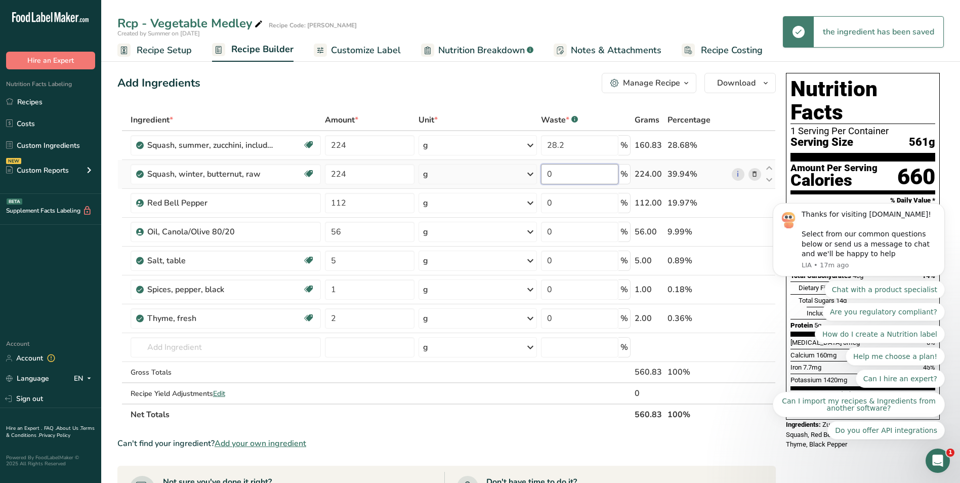
drag, startPoint x: 554, startPoint y: 175, endPoint x: 527, endPoint y: 172, distance: 27.5
click at [527, 172] on tr "Squash, winter, butternut, raw Dairy free Gluten free Vegan Vegetarian Soy free…" at bounding box center [447, 174] width 658 height 29
paste input "28.2"
type input "28.2"
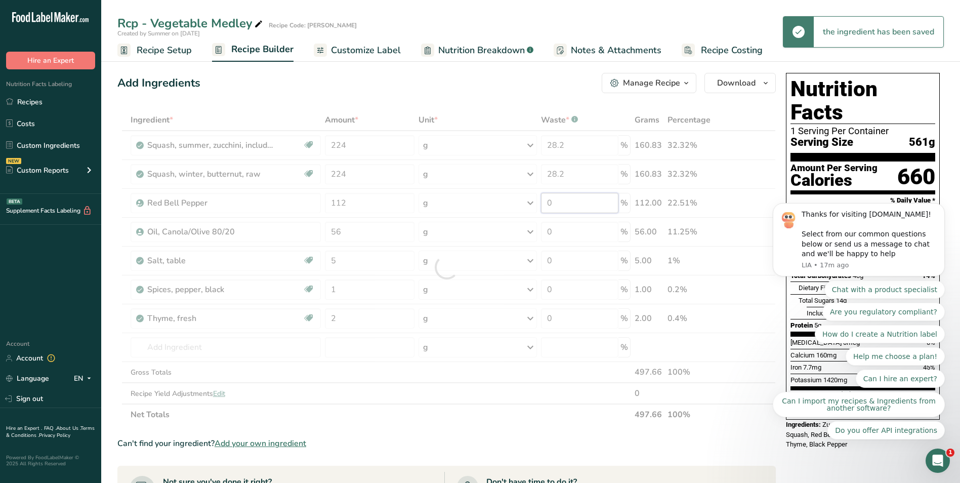
drag, startPoint x: 559, startPoint y: 200, endPoint x: 535, endPoint y: 200, distance: 24.8
click at [535, 200] on div "Ingredient * Amount * Unit * Waste * .a-a{fill:#347362;}.b-a{fill:#fff;} Grams …" at bounding box center [446, 267] width 659 height 316
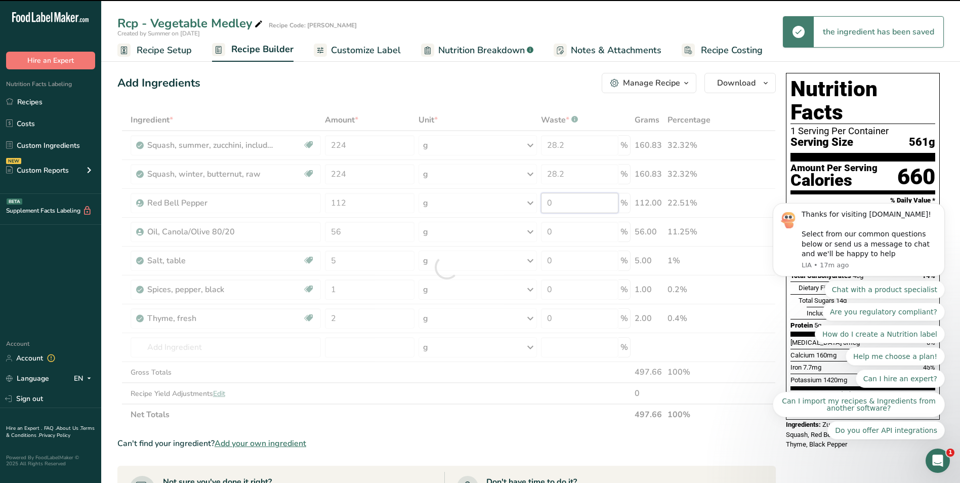
paste input "28.2"
drag, startPoint x: 558, startPoint y: 236, endPoint x: 536, endPoint y: 234, distance: 22.4
click at [536, 234] on div "Ingredient * Amount * Unit * Waste * .a-a{fill:#347362;}.b-a{fill:#fff;} Grams …" at bounding box center [446, 267] width 659 height 316
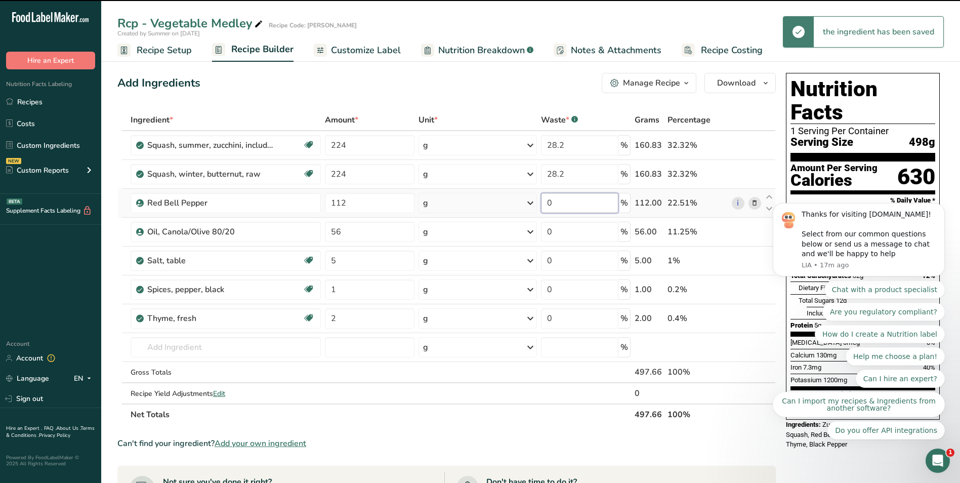
drag, startPoint x: 556, startPoint y: 205, endPoint x: 542, endPoint y: 205, distance: 13.7
drag, startPoint x: 556, startPoint y: 204, endPoint x: 541, endPoint y: 204, distance: 14.7
click at [542, 204] on input "0" at bounding box center [579, 203] width 77 height 20
paste input "28.2"
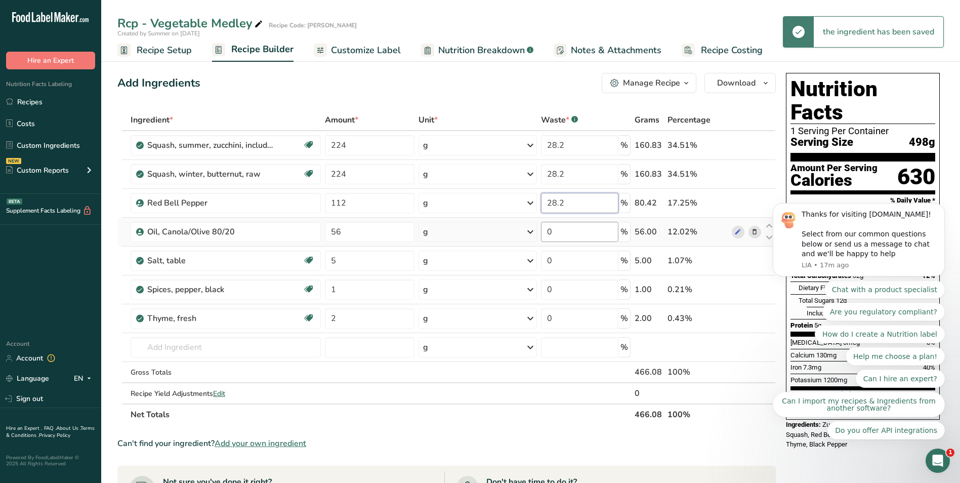
type input "28.2"
click at [573, 228] on div "Ingredient * Amount * Unit * Waste * .a-a{fill:#347362;}.b-a{fill:#fff;} Grams …" at bounding box center [446, 267] width 659 height 316
drag, startPoint x: 560, startPoint y: 230, endPoint x: 533, endPoint y: 230, distance: 26.8
click at [533, 230] on tr "Oil, Canola/Olive 80/20 56 g Weight Units g kg mg See more Volume Units l Volum…" at bounding box center [447, 232] width 658 height 29
paste input "28.2"
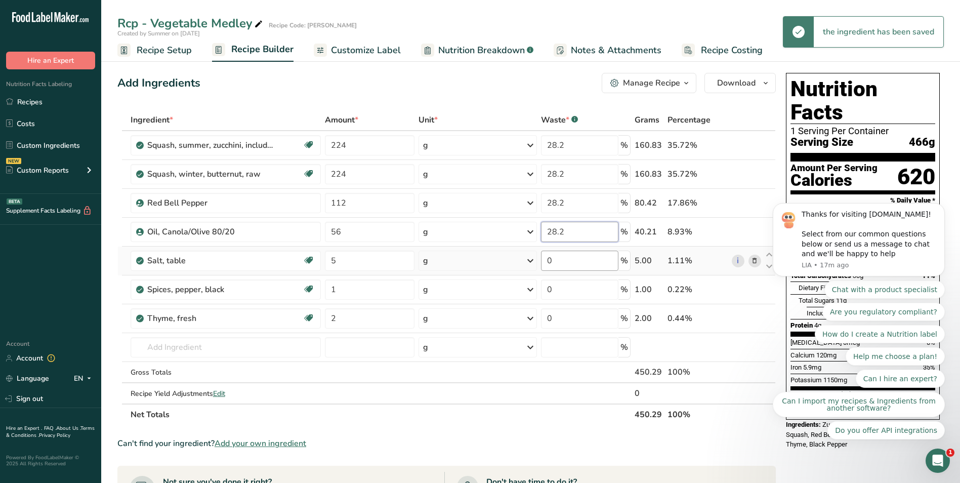
type input "28.2"
click at [566, 256] on div "Ingredient * Amount * Unit * Waste * .a-a{fill:#347362;}.b-a{fill:#fff;} Grams …" at bounding box center [446, 267] width 659 height 316
drag, startPoint x: 554, startPoint y: 261, endPoint x: 533, endPoint y: 259, distance: 21.9
click at [533, 260] on tr "Salt, table Dairy free Gluten free Vegan Vegetarian Soy free 5 g Portions 1 tsp…" at bounding box center [447, 261] width 658 height 29
paste input "28.2"
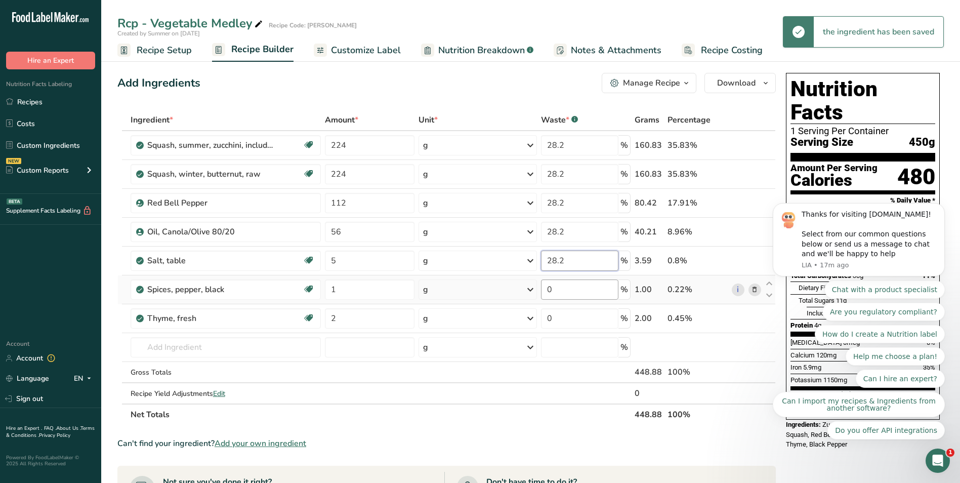
type input "28.2"
click at [562, 283] on div "Ingredient * Amount * Unit * Waste * .a-a{fill:#347362;}.b-a{fill:#fff;} Grams …" at bounding box center [446, 267] width 659 height 316
drag, startPoint x: 558, startPoint y: 292, endPoint x: 539, endPoint y: 292, distance: 19.7
click at [539, 292] on td "0 %" at bounding box center [586, 289] width 94 height 29
paste input "28.2"
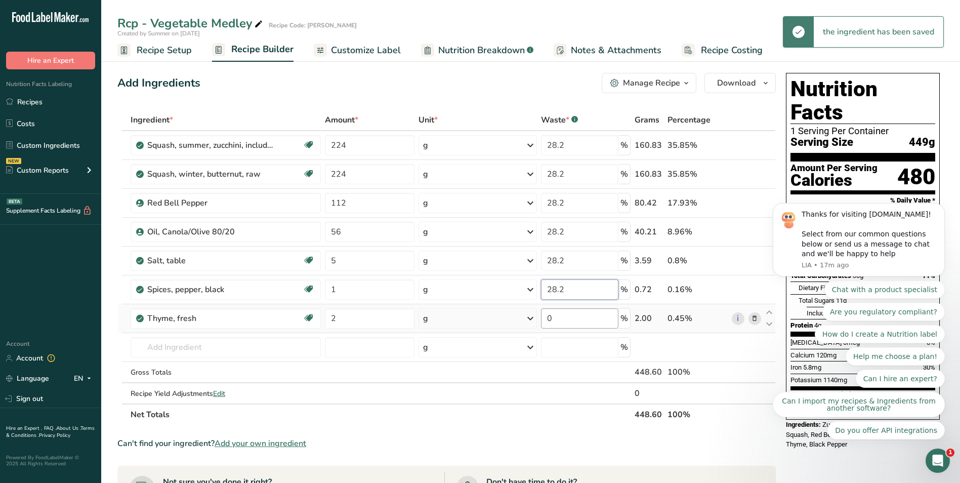
type input "28.2"
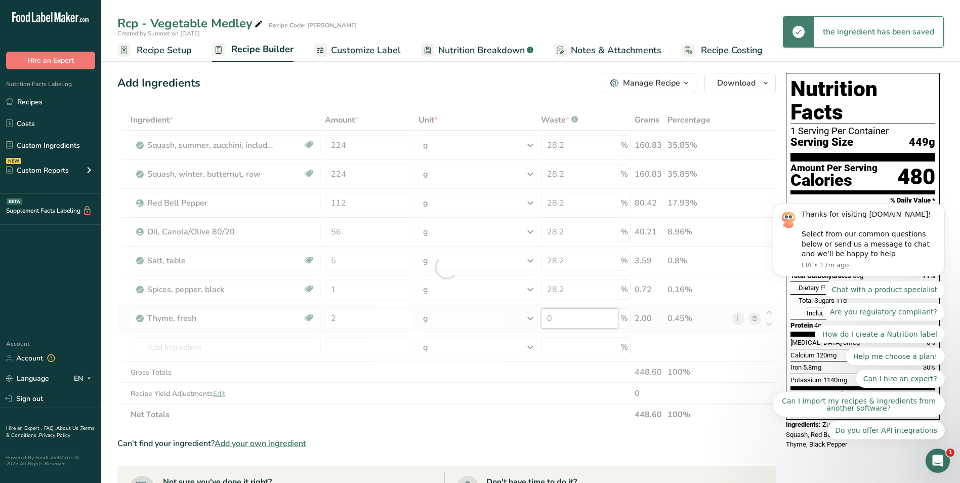
click at [565, 314] on div "Ingredient * Amount * Unit * Waste * .a-a{fill:#347362;}.b-a{fill:#fff;} Grams …" at bounding box center [446, 267] width 659 height 316
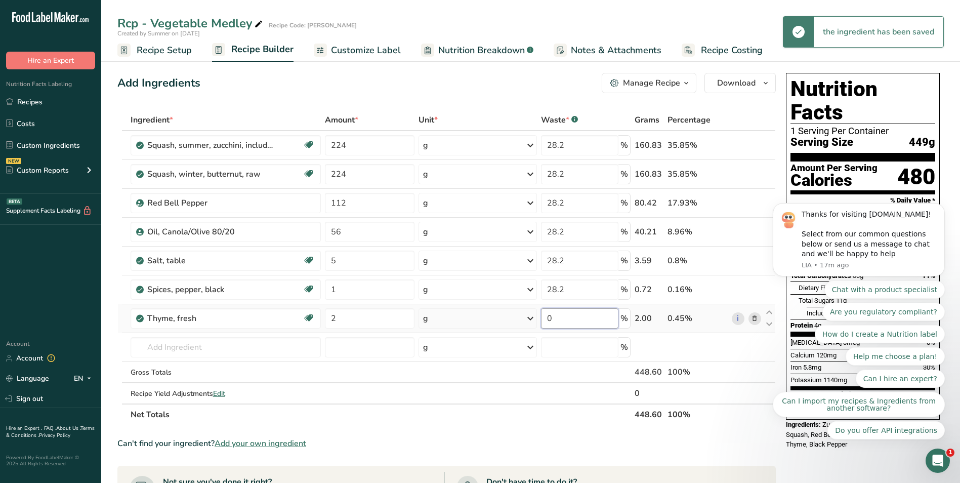
drag, startPoint x: 561, startPoint y: 320, endPoint x: 516, endPoint y: 317, distance: 44.6
click at [516, 317] on tr "Thyme, fresh Dairy free Gluten free Vegan Vegetarian Soy free 2 g Portions 1 ts…" at bounding box center [447, 318] width 658 height 29
paste input "28.2"
type input "28.2"
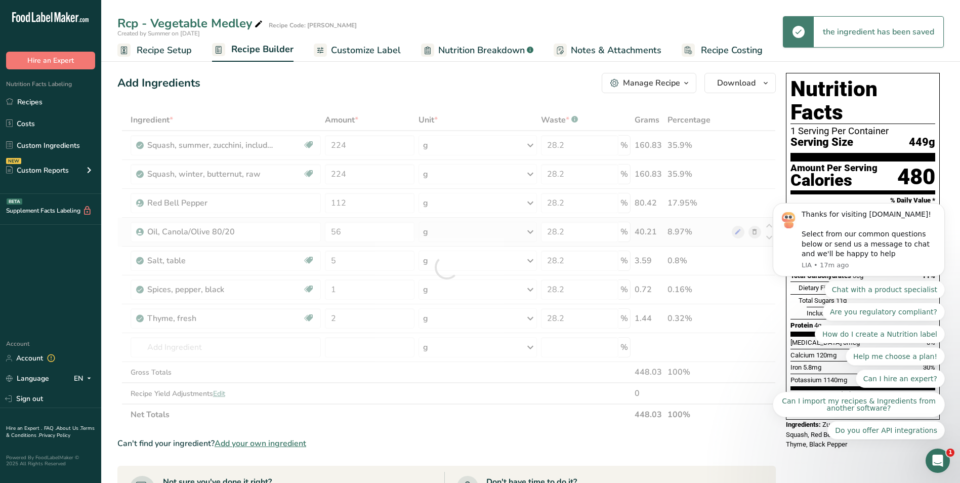
click at [719, 230] on div "Ingredient * Amount * Unit * Waste * .a-a{fill:#347362;}.b-a{fill:#fff;} Grams …" at bounding box center [446, 267] width 659 height 316
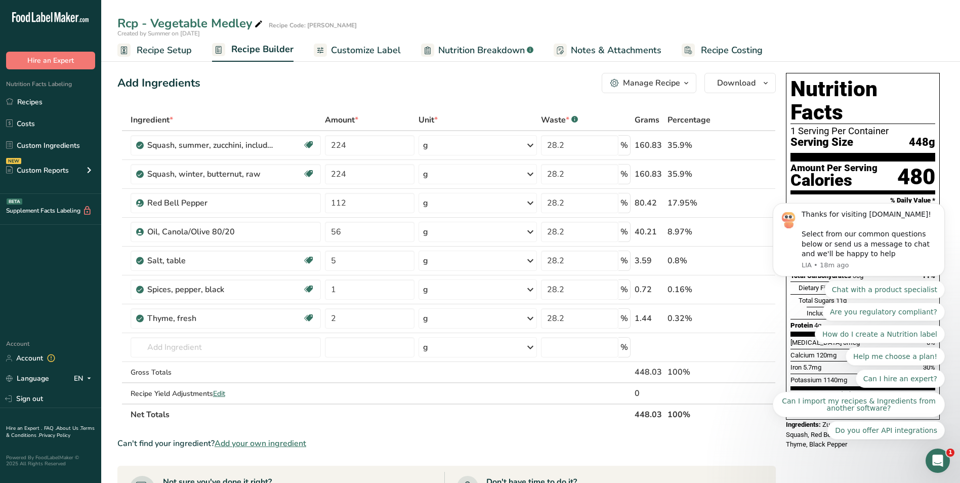
click at [639, 89] on div "Manage Recipe" at bounding box center [651, 83] width 57 height 12
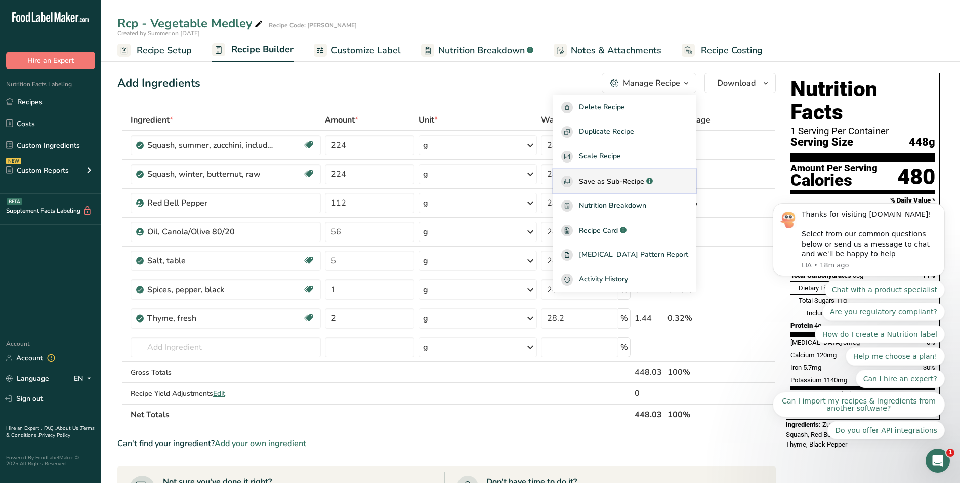
click at [616, 181] on span "Save as Sub-Recipe" at bounding box center [611, 181] width 65 height 11
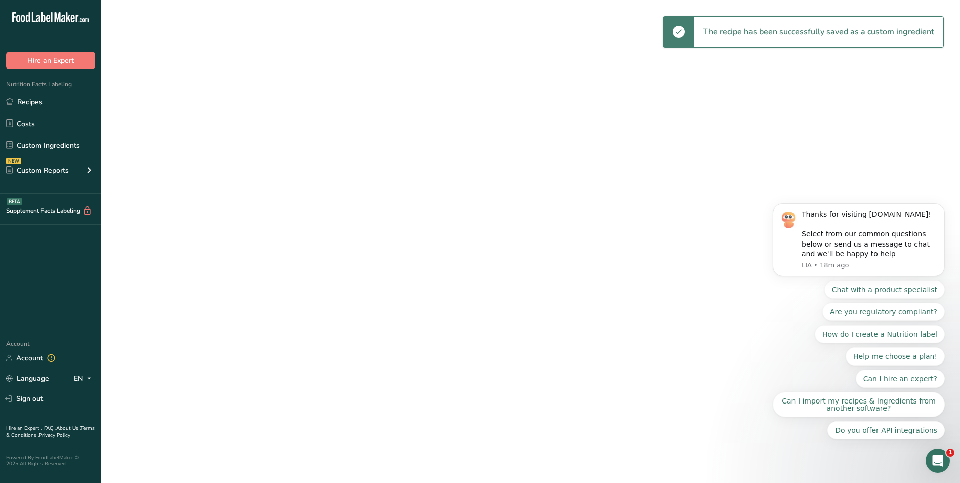
select select "30"
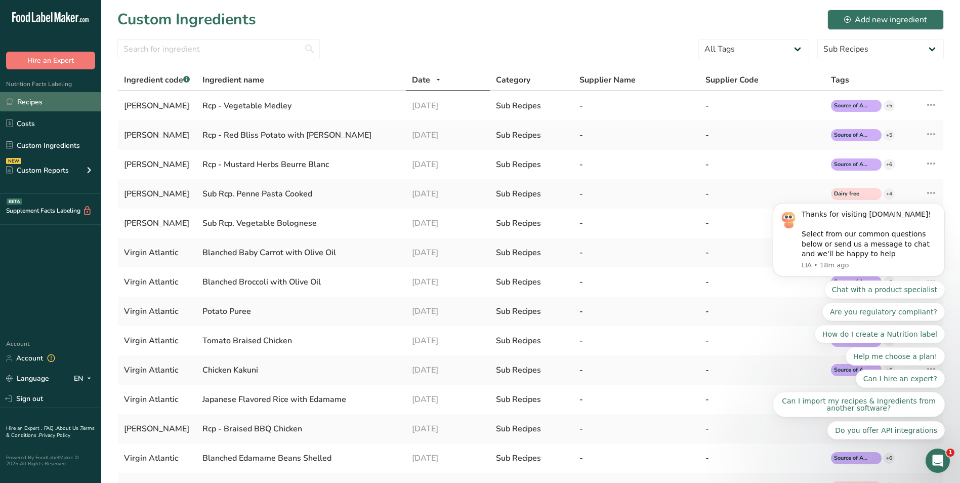
drag, startPoint x: 55, startPoint y: 99, endPoint x: 67, endPoint y: 102, distance: 13.0
click at [55, 99] on link "Recipes" at bounding box center [50, 101] width 101 height 19
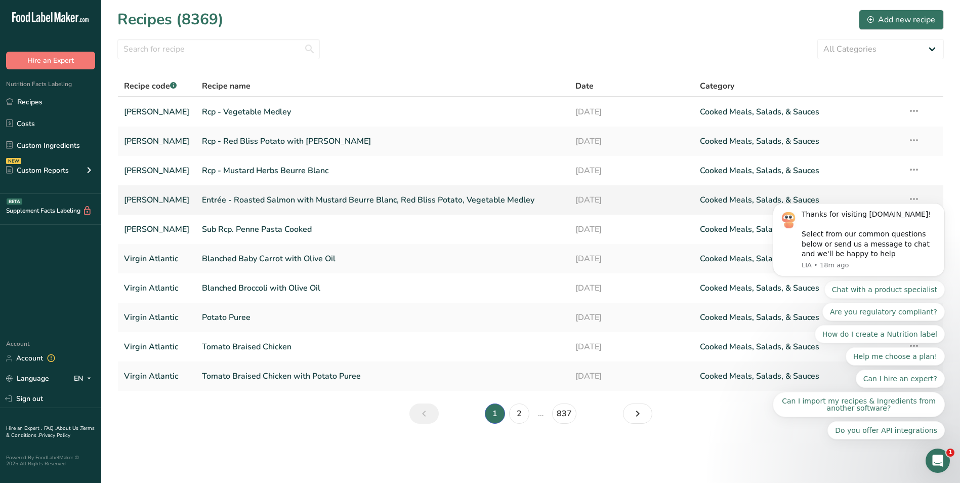
click at [260, 194] on link "Entrée - Roasted Salmon with Mustard Beurre Blanc, Red Bliss Potato, Vegetable …" at bounding box center [383, 199] width 362 height 21
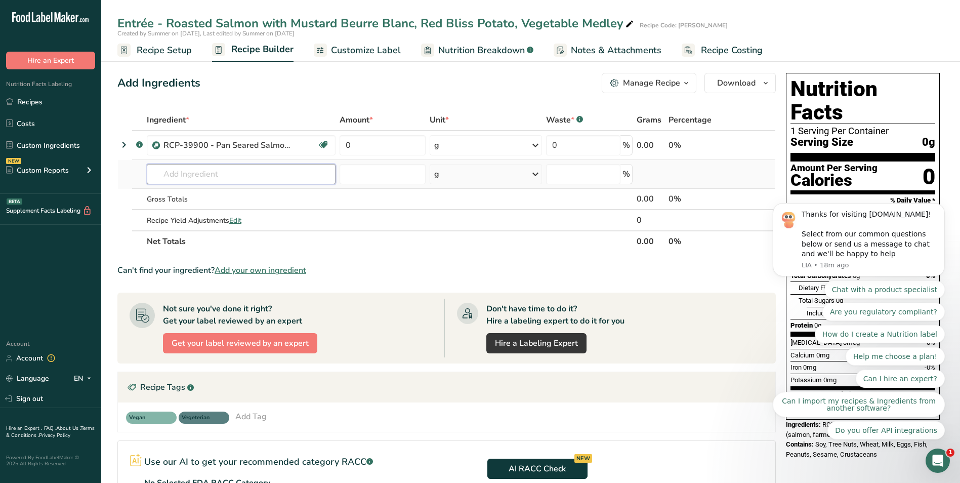
click at [216, 177] on input "text" at bounding box center [241, 174] width 189 height 20
paste input "Rcp - Mustard Herbs Beurre Blanc"
type input "Rcp - Mustard Herbs Beurre Blanc"
click at [330, 197] on link "Virgin Atalantic Rcp - Mustard Herbs Beurre Blanc" at bounding box center [241, 194] width 189 height 17
type input "Rcp - Mustard Herbs Beurre Blanc"
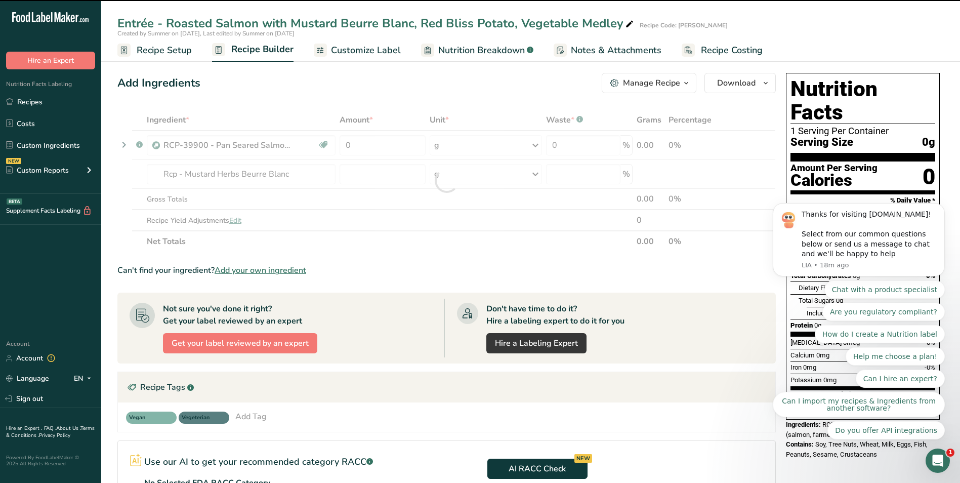
type input "0"
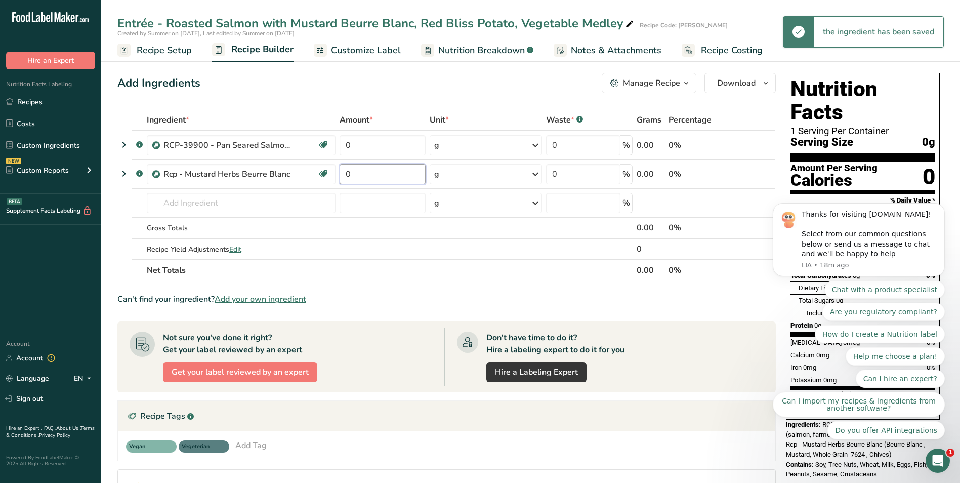
click at [372, 173] on input "0" at bounding box center [383, 174] width 86 height 20
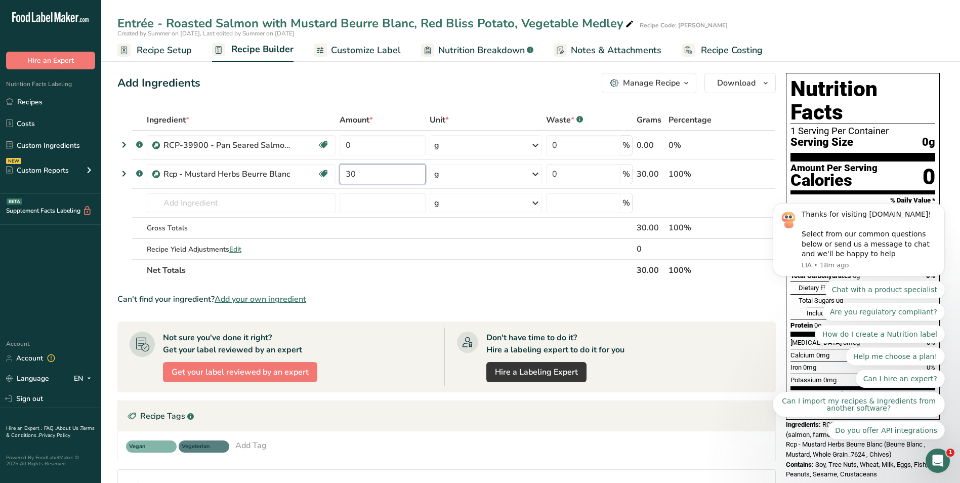
type input "30"
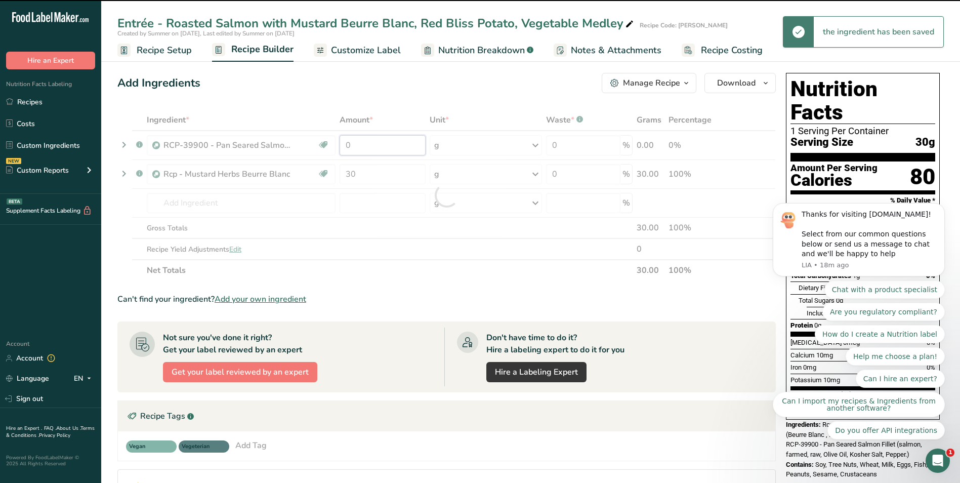
drag, startPoint x: 361, startPoint y: 148, endPoint x: 346, endPoint y: 148, distance: 15.7
click at [346, 148] on div "Ingredient * Amount * Unit * Waste * .a-a{fill:#347362;}.b-a{fill:#fff;} Grams …" at bounding box center [446, 195] width 659 height 172
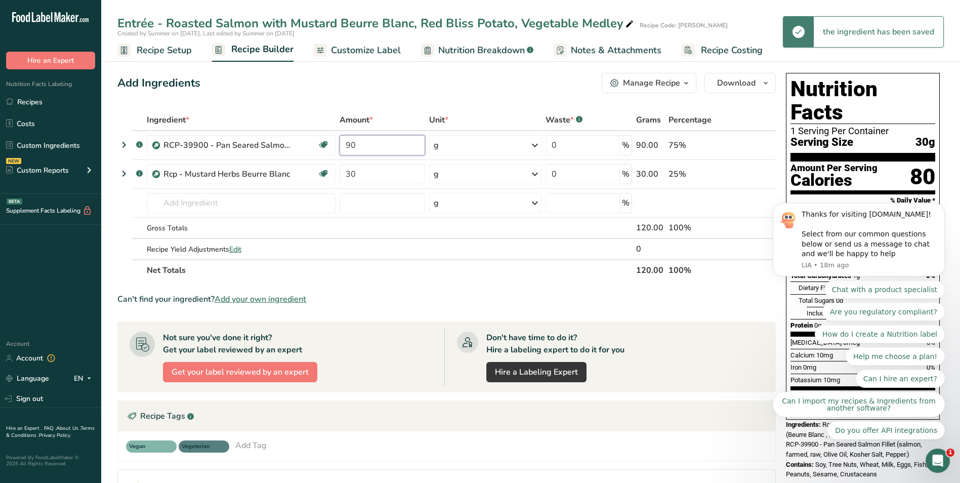
type input "90"
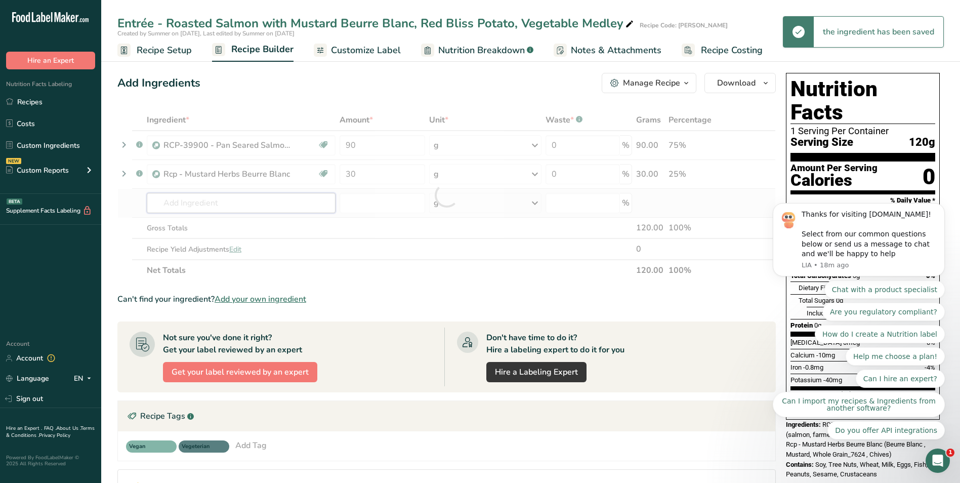
click at [172, 203] on div "Ingredient * Amount * Unit * Waste * .a-a{fill:#347362;}.b-a{fill:#fff;} Grams …" at bounding box center [446, 195] width 659 height 172
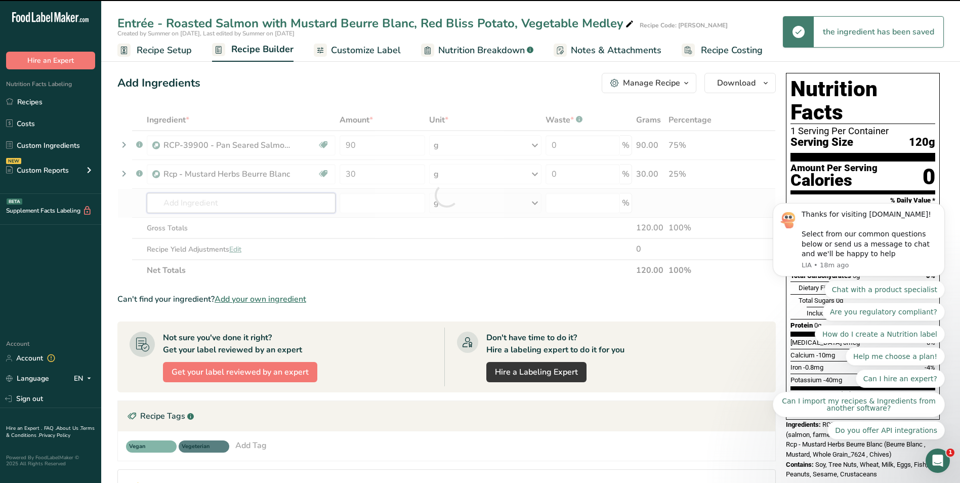
paste input "Rcp - Red Bliss Potato with Parsley"
type input "Rcp - Red Bliss Potato with Parsley"
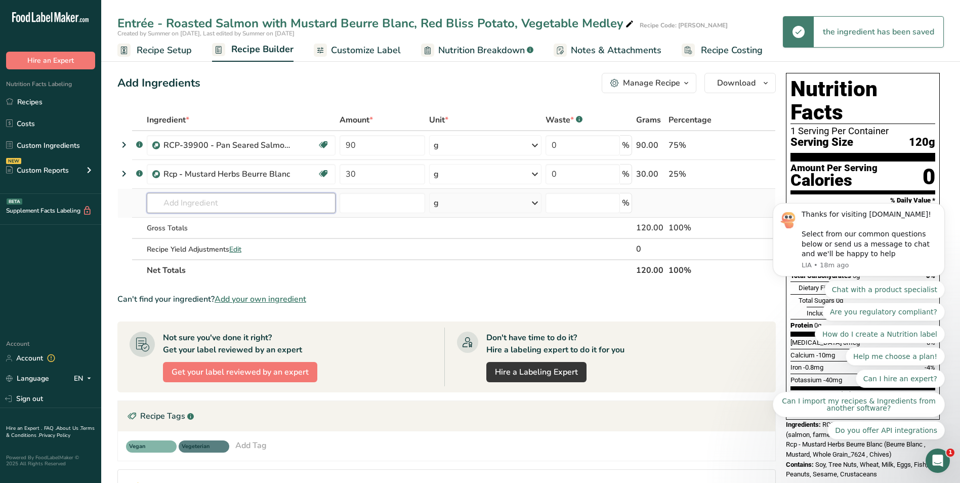
paste input "Rcp - Red Bliss Potato with Parsley"
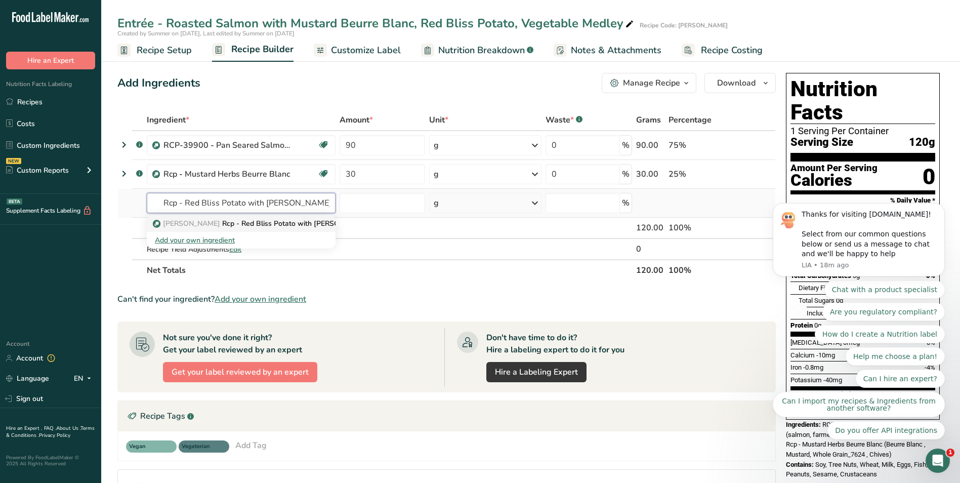
type input "Rcp - Red Bliss Potato with Parsley"
click at [262, 222] on p "Virgin Atalantic Rcp - Red Bliss Potato with Parsley" at bounding box center [263, 223] width 216 height 11
type input "Rcp - Red Bliss Potato with Parsley"
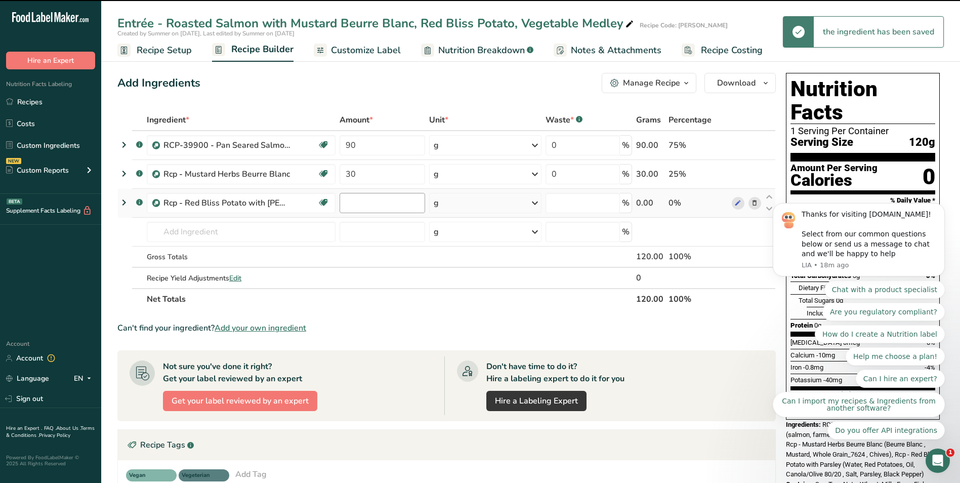
type input "0"
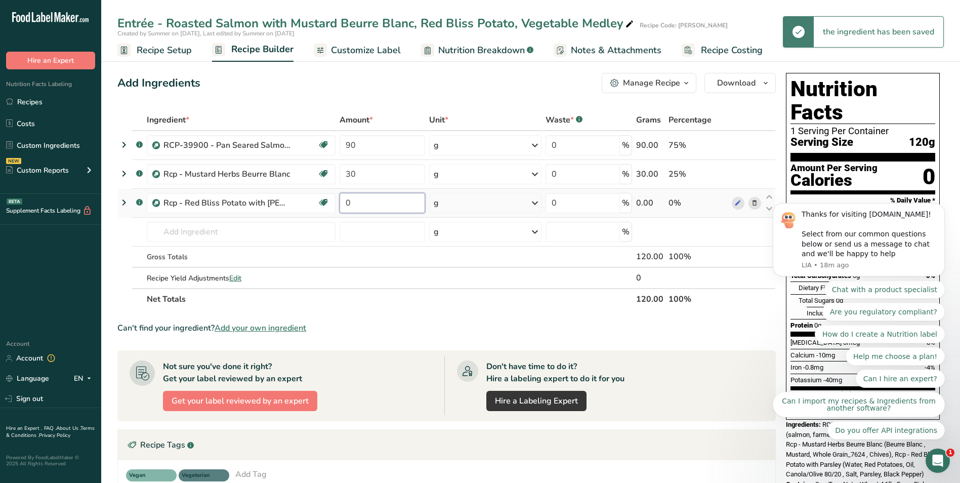
click at [353, 202] on input "0" at bounding box center [383, 203] width 86 height 20
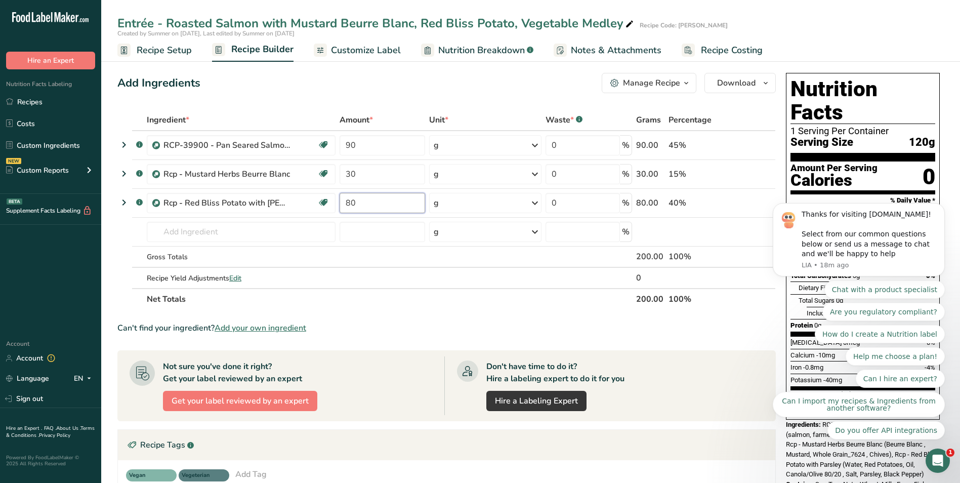
type input "80"
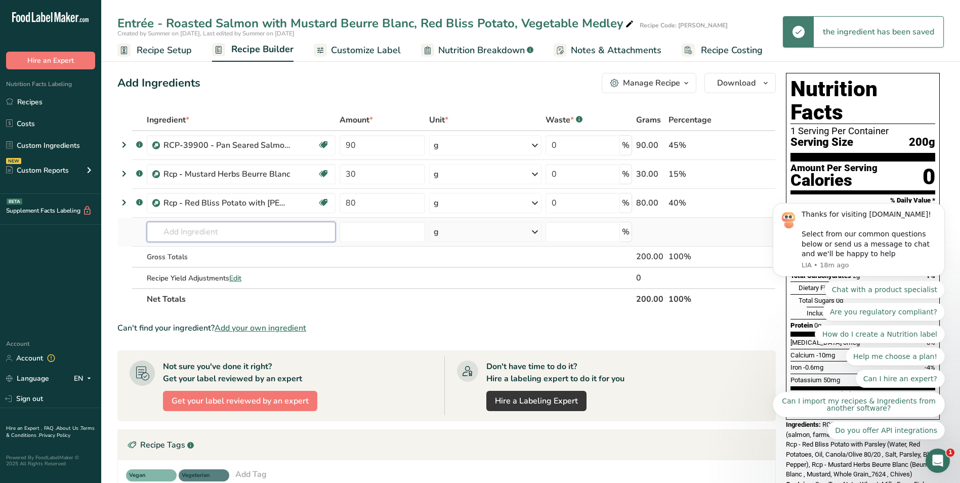
click at [204, 226] on div "Ingredient * Amount * Unit * Waste * .a-a{fill:#347362;}.b-a{fill:#fff;} Grams …" at bounding box center [446, 209] width 659 height 200
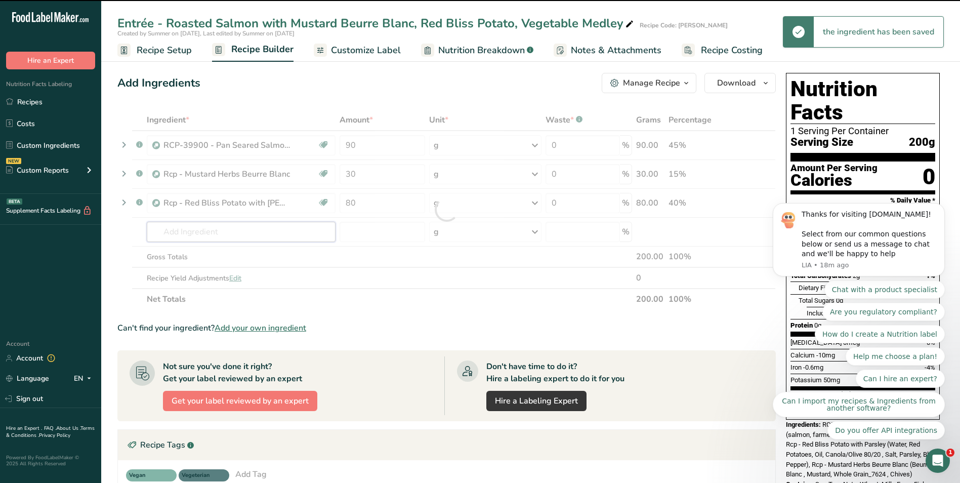
paste input "Rcp - Vegetable Medley"
type input "Rcp - Vegetable Medley"
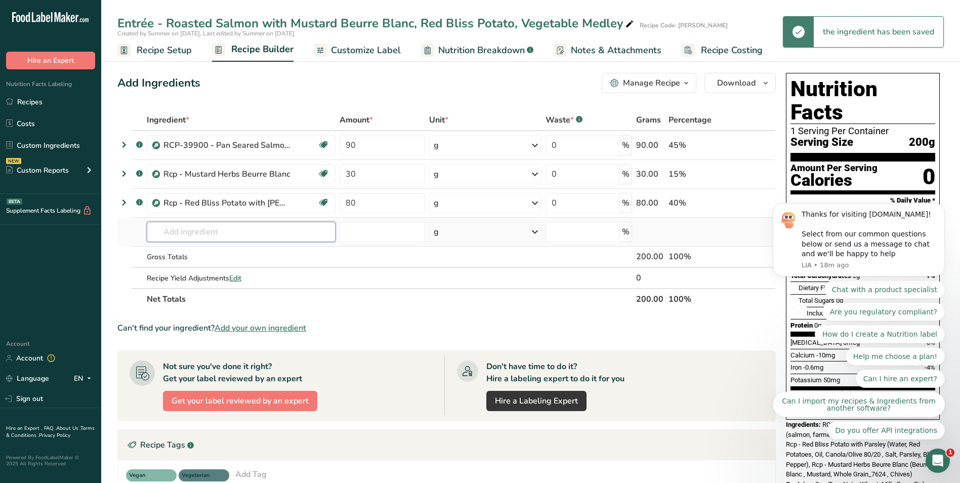
paste input "Rcp - Vegetable Medley"
type input "Rcp - Vegetable Medley"
click at [228, 251] on p "Virgin Atalantic Rcp - Vegetable Medley" at bounding box center [228, 252] width 146 height 11
type input "Rcp - Vegetable Medley"
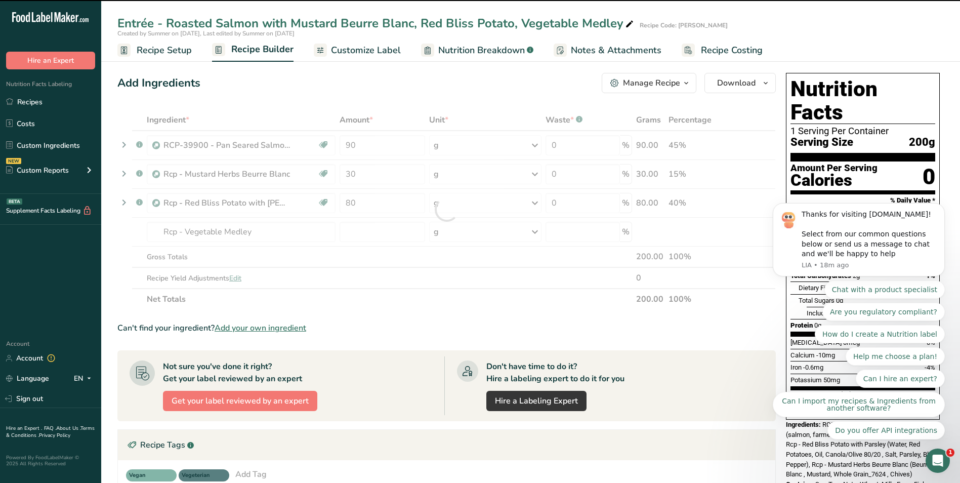
type input "0"
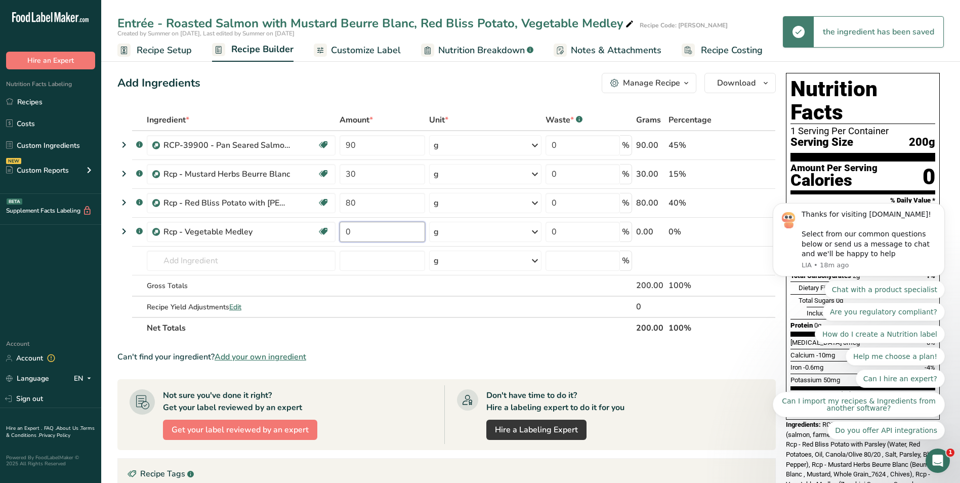
click at [370, 232] on input "0" at bounding box center [383, 232] width 86 height 20
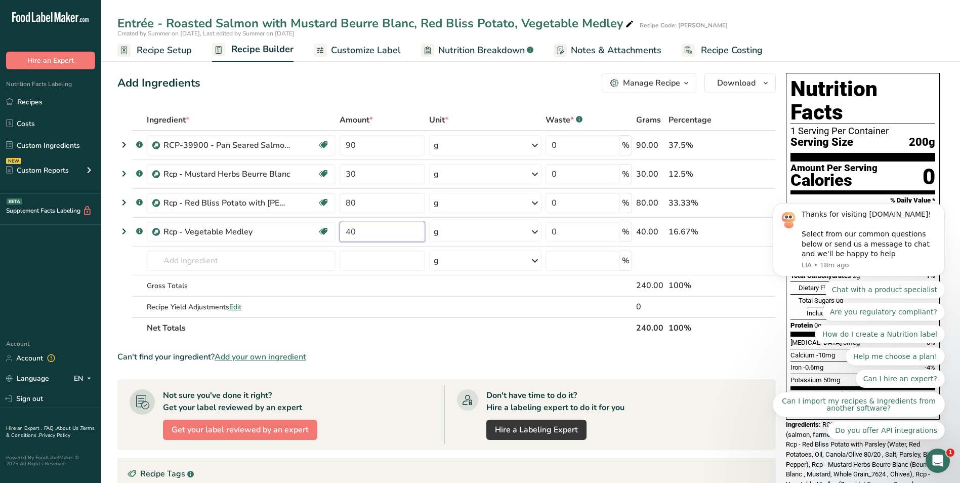
type input "40"
click at [467, 98] on div "Add Ingredients Manage Recipe Delete Recipe Duplicate Recipe Scale Recipe Save …" at bounding box center [449, 394] width 665 height 651
click at [479, 49] on span "Nutrition Breakdown" at bounding box center [481, 51] width 87 height 14
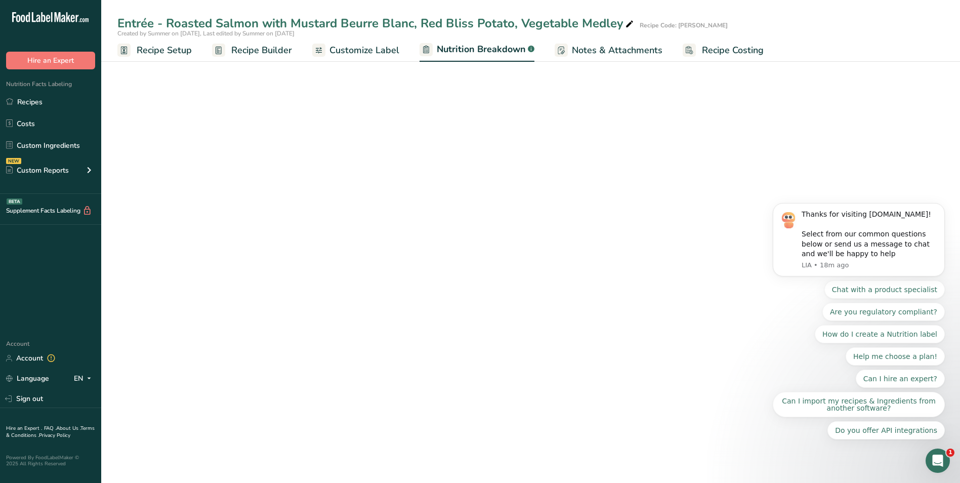
select select "Calories"
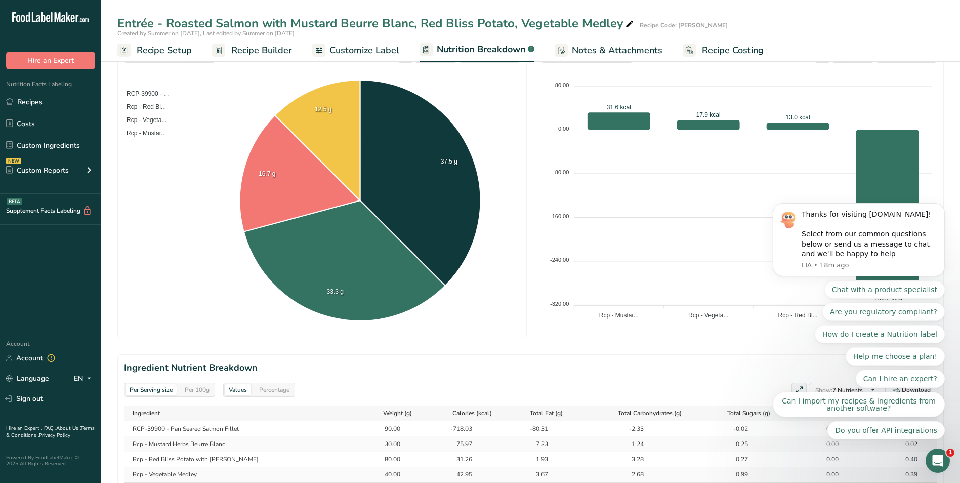
scroll to position [101, 0]
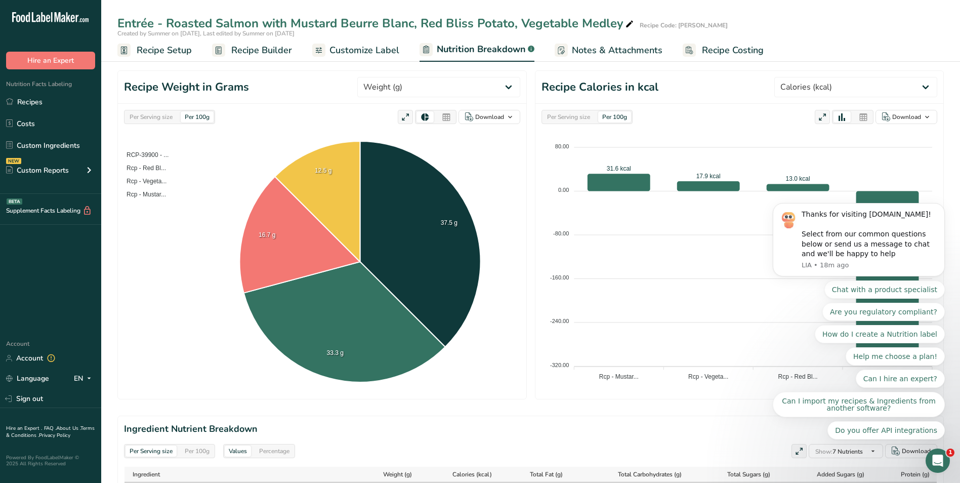
click at [862, 118] on body "Thanks for visiting FoodLabelMaker.com! Select from our common questions below …" at bounding box center [859, 264] width 194 height 374
click at [856, 117] on body "Thanks for visiting FoodLabelMaker.com! Select from our common questions below …" at bounding box center [859, 264] width 194 height 374
click at [838, 117] on body "Thanks for visiting FoodLabelMaker.com! Select from our common questions below …" at bounding box center [859, 264] width 194 height 374
click at [856, 117] on body "Thanks for visiting FoodLabelMaker.com! Select from our common questions below …" at bounding box center [859, 264] width 194 height 374
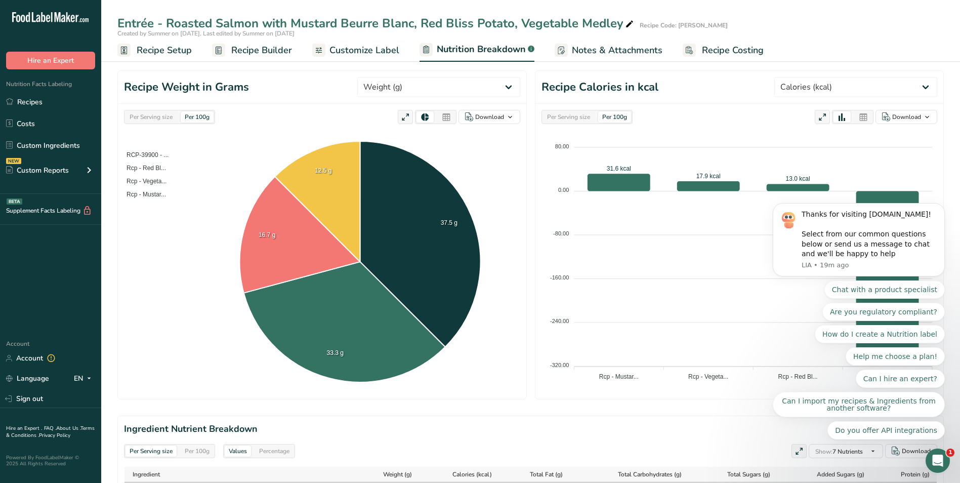
click at [856, 117] on body "Thanks for visiting FoodLabelMaker.com! Select from our common questions below …" at bounding box center [859, 264] width 194 height 374
click at [860, 115] on body "Thanks for visiting FoodLabelMaker.com! Select from our common questions below …" at bounding box center [859, 264] width 194 height 374
click at [837, 116] on body "Thanks for visiting FoodLabelMaker.com! Select from our common questions below …" at bounding box center [859, 264] width 194 height 374
click at [892, 115] on body "Thanks for visiting FoodLabelMaker.com! Select from our common questions below …" at bounding box center [859, 264] width 194 height 374
click at [257, 53] on span "Recipe Builder" at bounding box center [261, 51] width 61 height 14
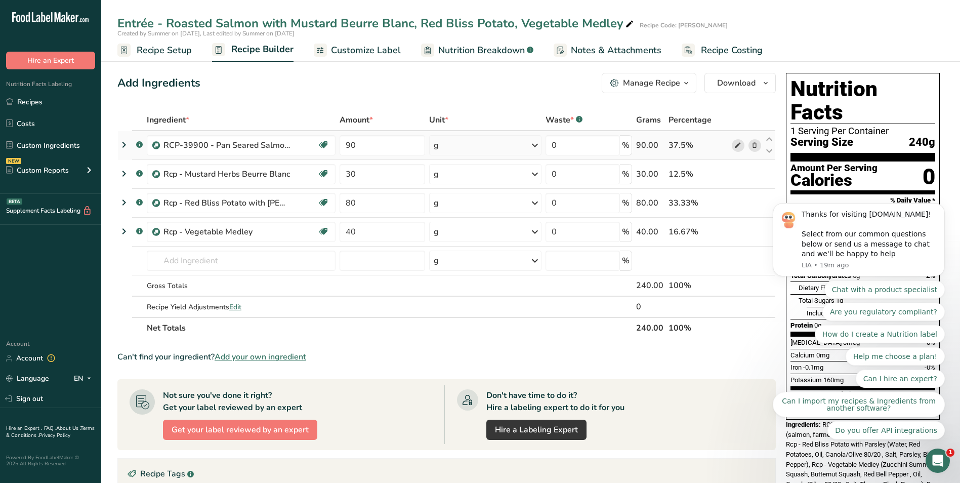
click at [735, 147] on icon at bounding box center [738, 145] width 7 height 11
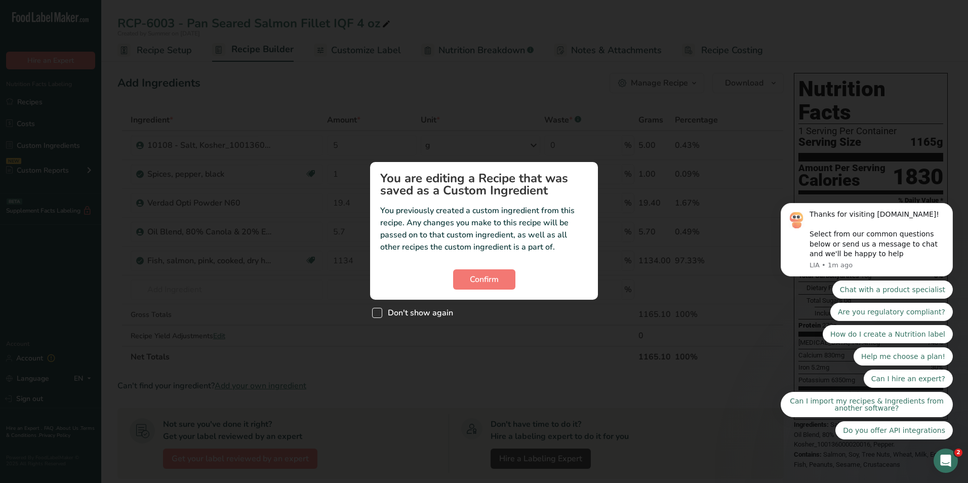
click at [435, 310] on span "Don't show again" at bounding box center [417, 313] width 71 height 10
click at [379, 310] on input "Don't show again" at bounding box center [375, 312] width 7 height 7
checkbox input "true"
click at [497, 285] on span "Confirm" at bounding box center [484, 279] width 29 height 12
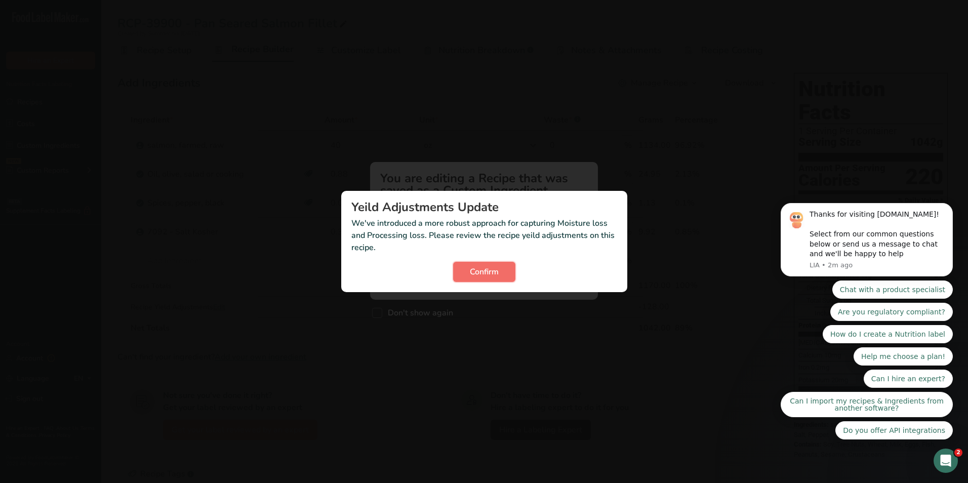
click at [497, 268] on span "Confirm" at bounding box center [484, 272] width 29 height 12
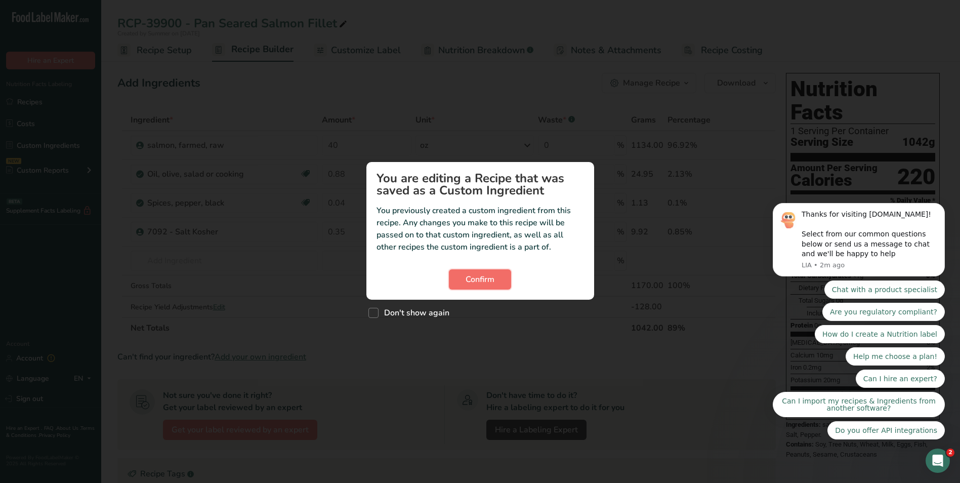
click at [489, 282] on span "Confirm" at bounding box center [480, 279] width 29 height 12
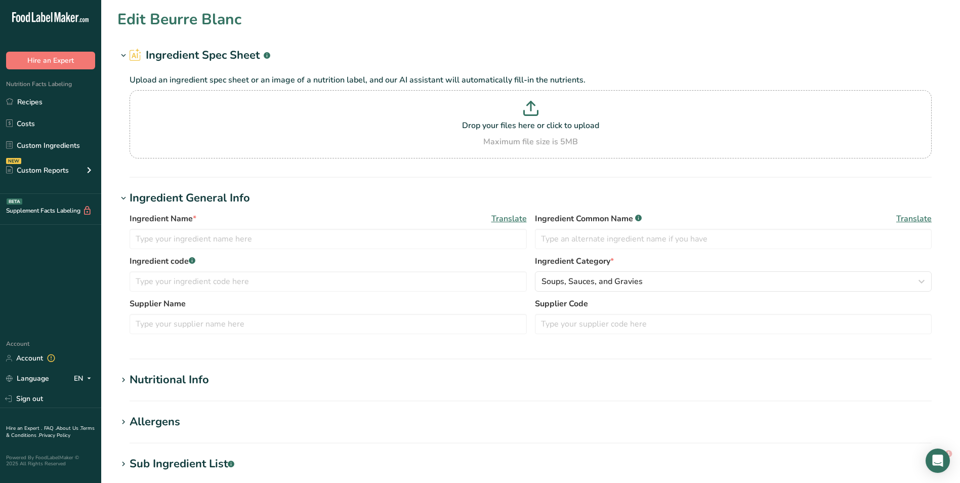
type input "Beurre Blanc"
type input "20597"
type input "Gourmet Foods Inc"
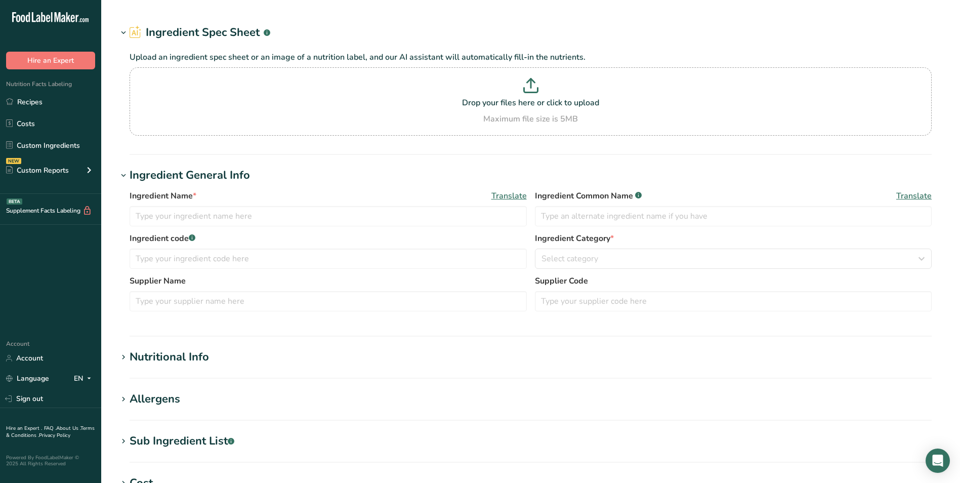
type input "Mustard, Whole Grain_7624"
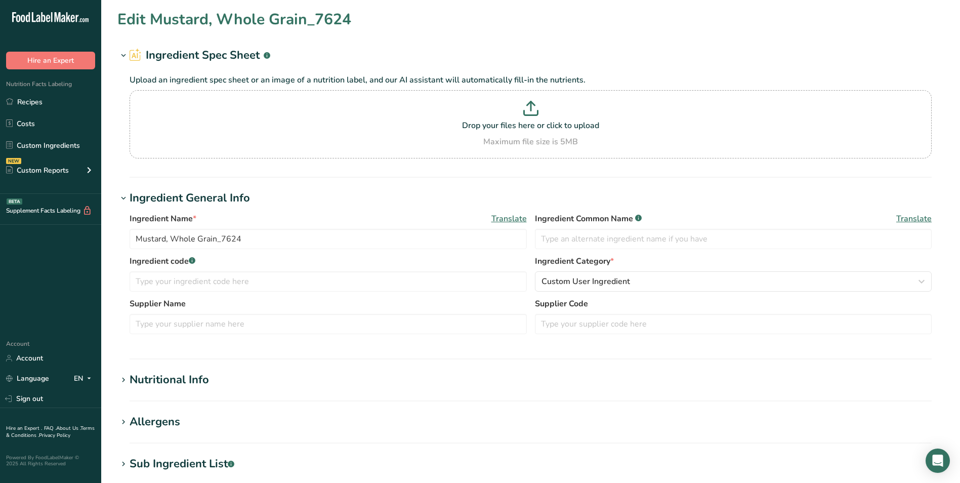
type input "10"
type KJ "41.84"
type Fat "0.65"
type input "105"
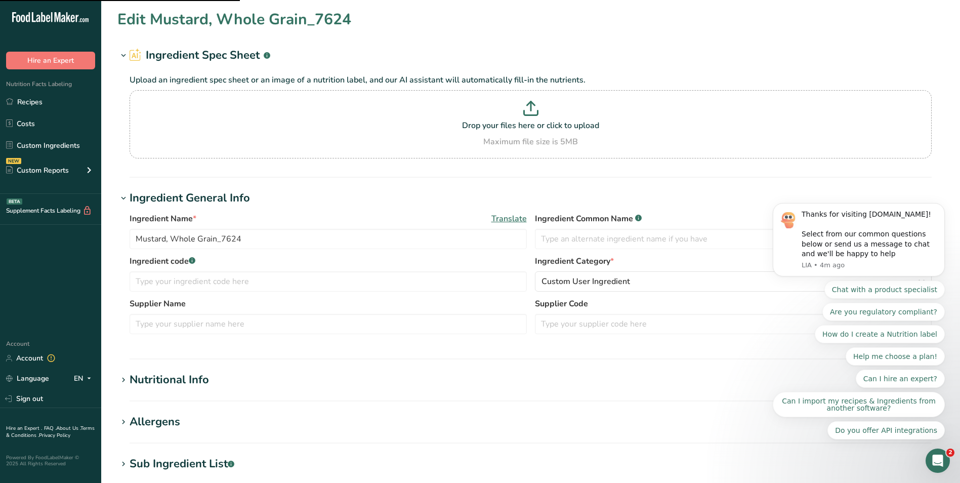
scroll to position [101, 0]
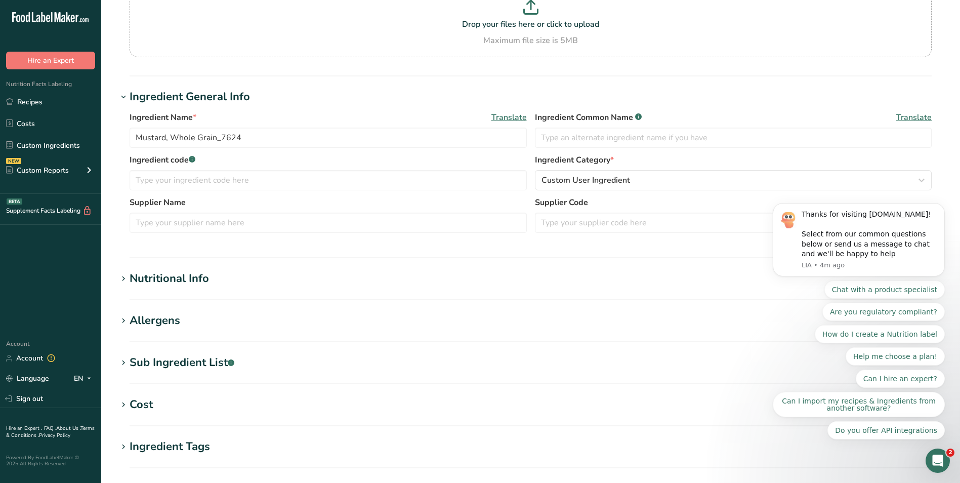
click at [156, 277] on div "Nutritional Info" at bounding box center [169, 278] width 79 height 17
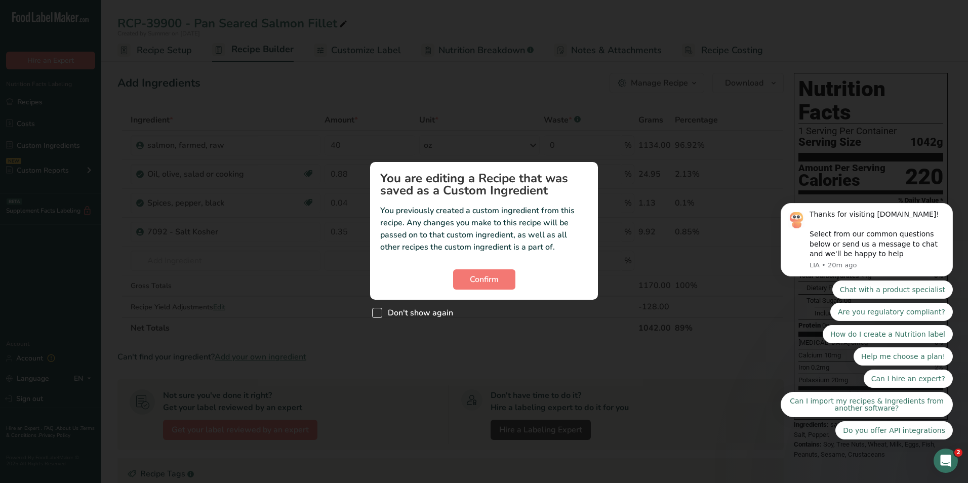
click at [424, 314] on span "Don't show again" at bounding box center [417, 313] width 71 height 10
click at [379, 314] on input "Don't show again" at bounding box center [375, 312] width 7 height 7
checkbox input "true"
click at [471, 284] on span "Confirm" at bounding box center [484, 279] width 29 height 12
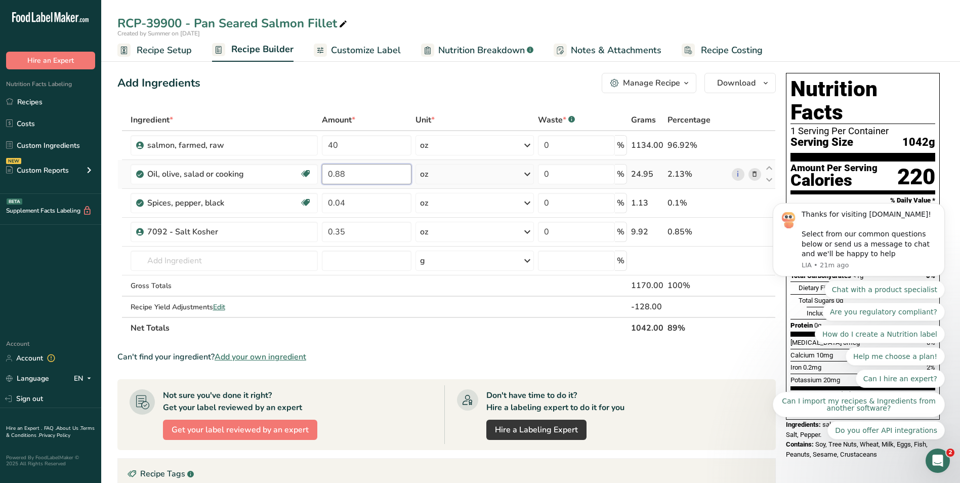
drag, startPoint x: 351, startPoint y: 177, endPoint x: 323, endPoint y: 175, distance: 27.9
click at [323, 175] on input "0.88" at bounding box center [366, 174] width 89 height 20
type input "2.82"
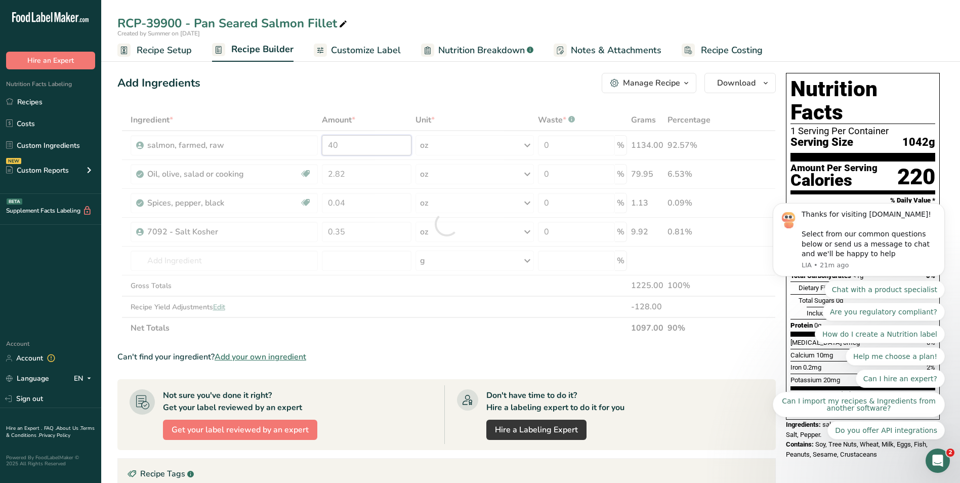
drag, startPoint x: 348, startPoint y: 144, endPoint x: 331, endPoint y: 142, distance: 16.8
click at [331, 142] on div "Ingredient * Amount * Unit * Waste * .a-a{fill:#347362;}.b-a{fill:#fff;} Grams …" at bounding box center [446, 223] width 659 height 229
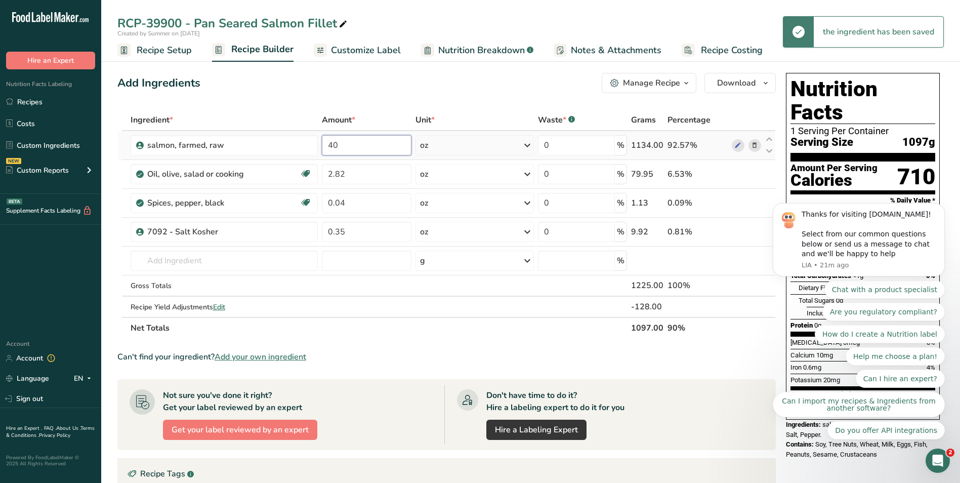
click at [338, 145] on input "40" at bounding box center [366, 145] width 89 height 20
type input "4"
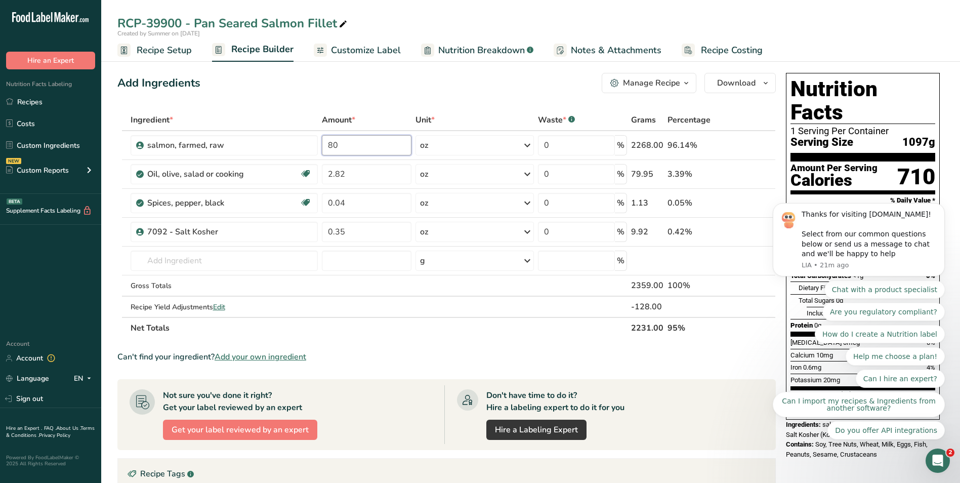
type input "80"
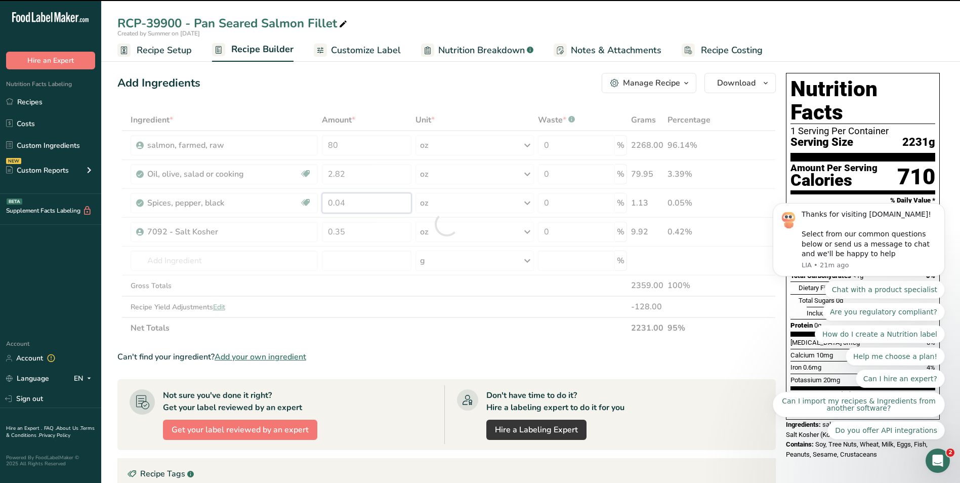
click at [341, 199] on div "Ingredient * Amount * Unit * Waste * .a-a{fill:#347362;}.b-a{fill:#fff;} Grams …" at bounding box center [446, 223] width 659 height 229
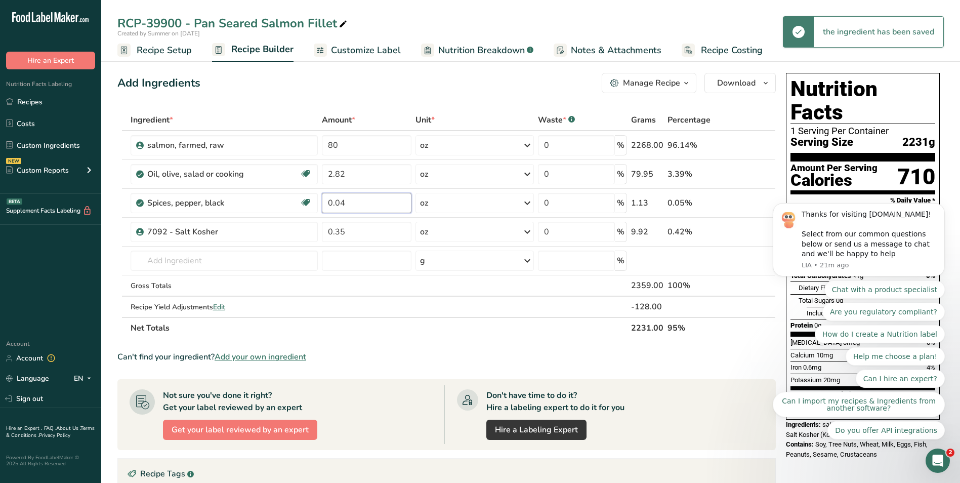
type input "0"
click at [347, 233] on div "Ingredient * Amount * Unit * Waste * .a-a{fill:#347362;}.b-a{fill:#fff;} Grams …" at bounding box center [446, 223] width 659 height 229
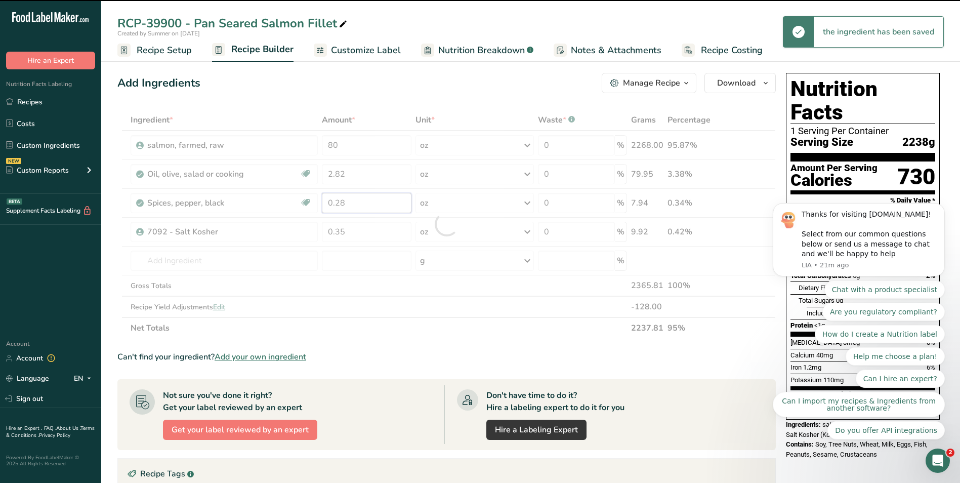
drag, startPoint x: 361, startPoint y: 206, endPoint x: 337, endPoint y: 201, distance: 25.2
click at [337, 201] on div "Ingredient * Amount * Unit * Waste * .a-a{fill:#347362;}.b-a{fill:#fff;} Grams …" at bounding box center [446, 223] width 659 height 229
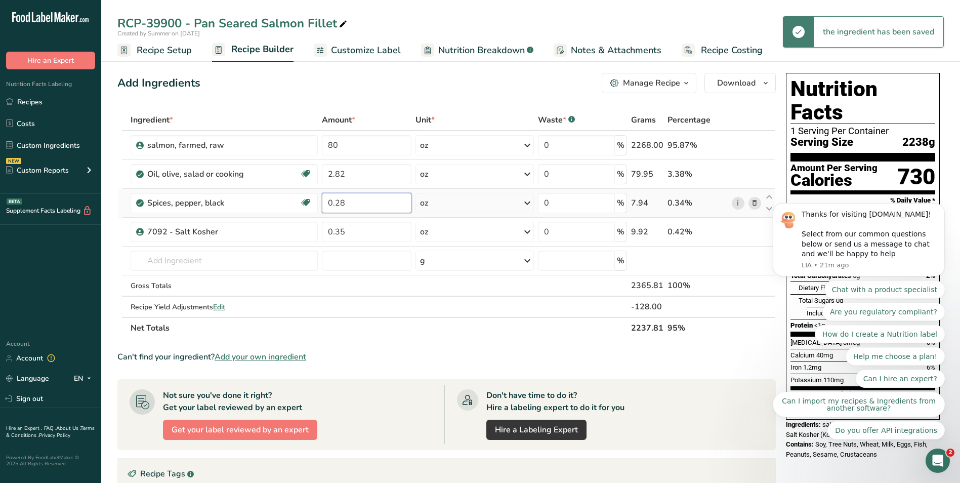
drag, startPoint x: 348, startPoint y: 204, endPoint x: 335, endPoint y: 201, distance: 13.0
click at [335, 201] on input "0.28" at bounding box center [366, 203] width 89 height 20
type input "7"
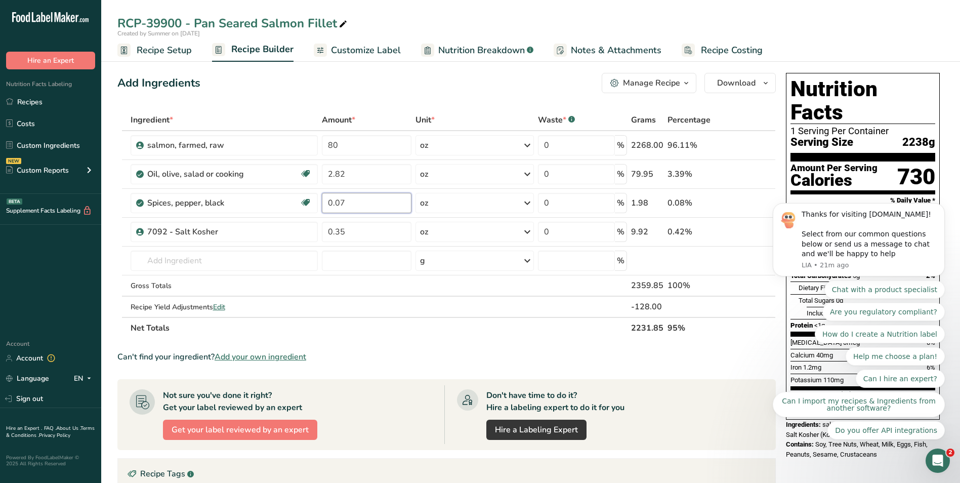
type input "0.07"
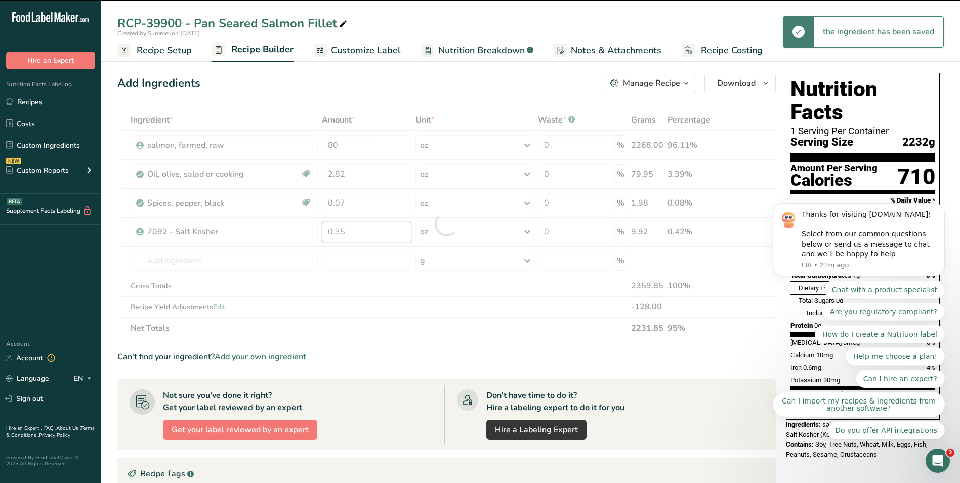
drag, startPoint x: 359, startPoint y: 234, endPoint x: 333, endPoint y: 231, distance: 26.6
click at [333, 231] on div "Ingredient * Amount * Unit * Waste * .a-a{fill:#347362;}.b-a{fill:#fff;} Grams …" at bounding box center [446, 223] width 659 height 229
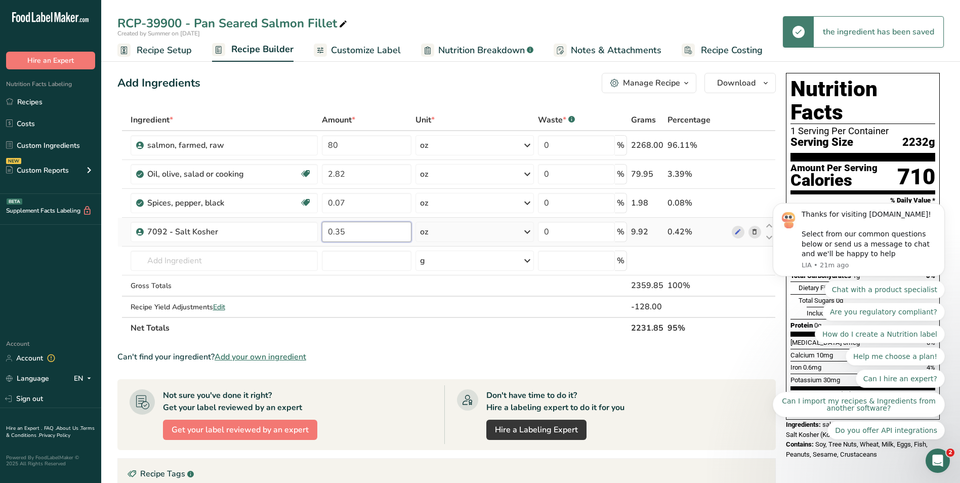
type input "0"
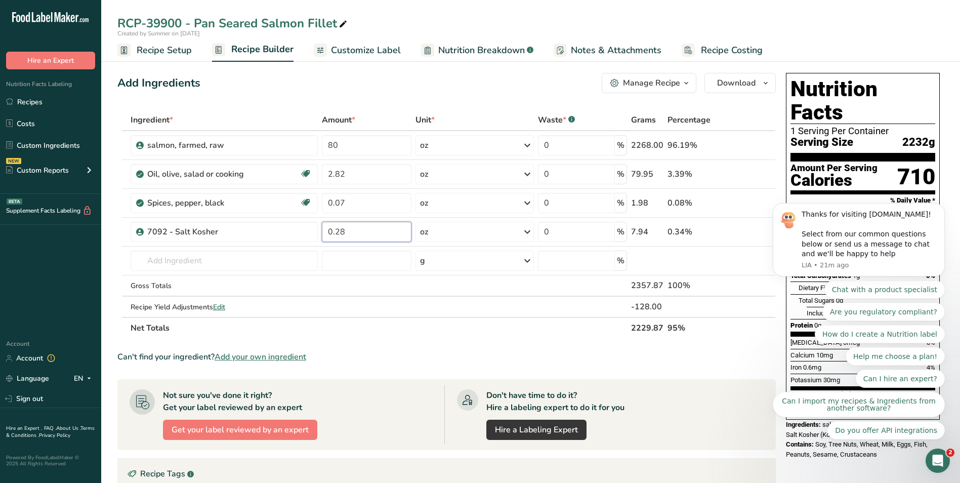
type input "0.28"
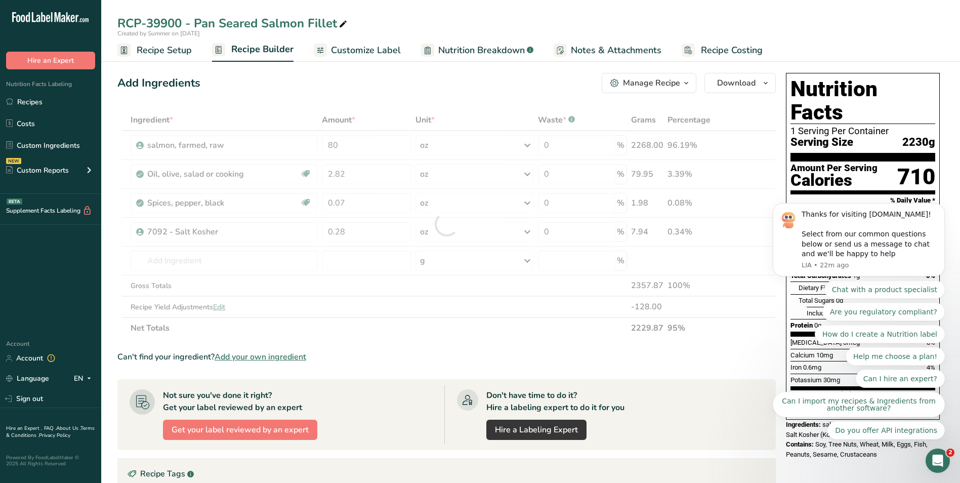
click at [551, 351] on div "Can't find your ingredient? Add your own ingredient" at bounding box center [446, 357] width 659 height 12
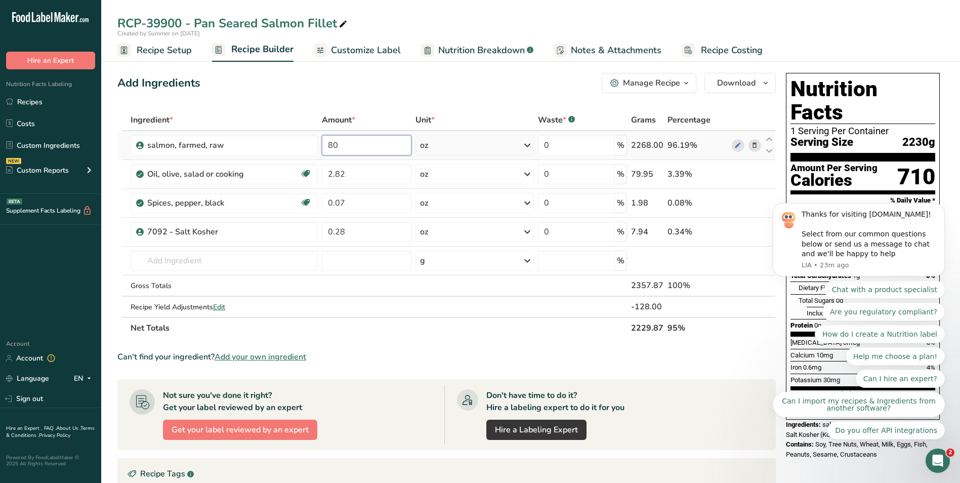
drag, startPoint x: 332, startPoint y: 143, endPoint x: 319, endPoint y: 144, distance: 12.7
click at [319, 144] on tr "salmon, farmed, raw 80 oz Weight Units g kg mg See more Volume Units l Volume u…" at bounding box center [447, 145] width 658 height 29
type input "20"
click at [411, 104] on div "Add Ingredients Manage Recipe Delete Recipe Duplicate Recipe Scale Recipe Save …" at bounding box center [449, 383] width 665 height 628
click at [221, 309] on span "Edit" at bounding box center [219, 307] width 12 height 10
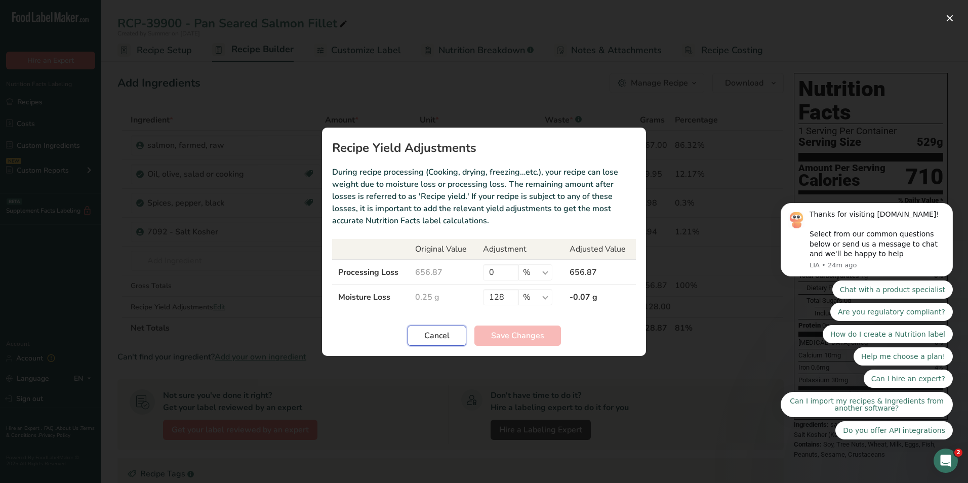
click at [433, 338] on span "Cancel" at bounding box center [436, 336] width 25 height 12
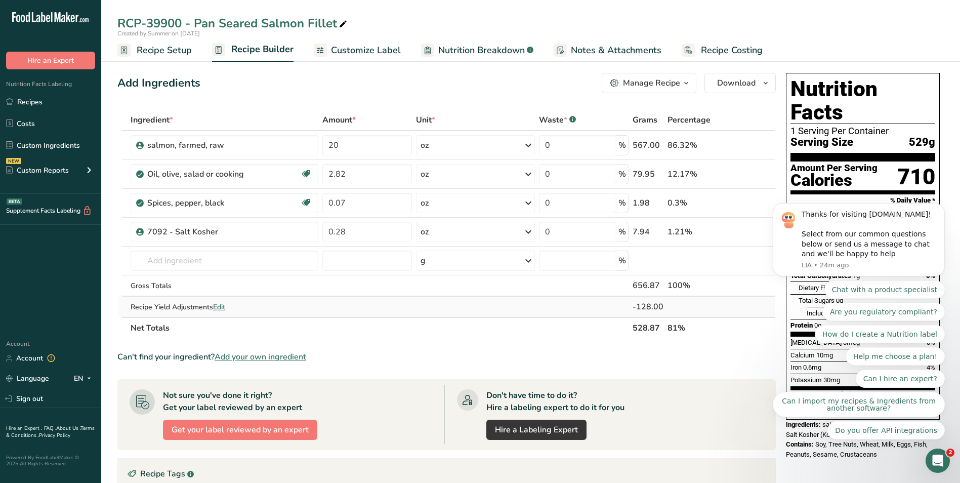
click at [219, 303] on span "Edit" at bounding box center [219, 307] width 12 height 10
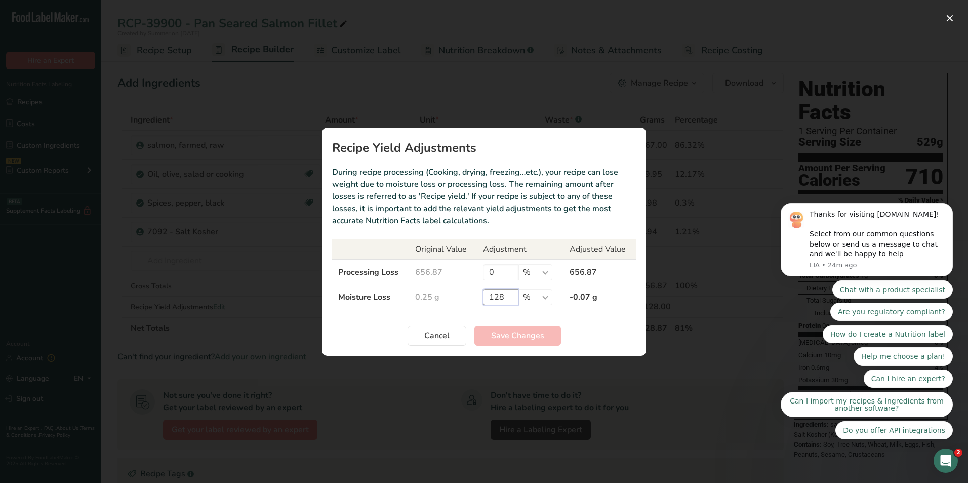
drag, startPoint x: 509, startPoint y: 298, endPoint x: 436, endPoint y: 287, distance: 74.2
click at [436, 287] on tr "Moisture Loss 0.25 g 128 % g kg mg mcg lb oz -0.07 g" at bounding box center [484, 297] width 304 height 25
type input "0"
click at [513, 337] on span "Save Changes" at bounding box center [517, 336] width 53 height 12
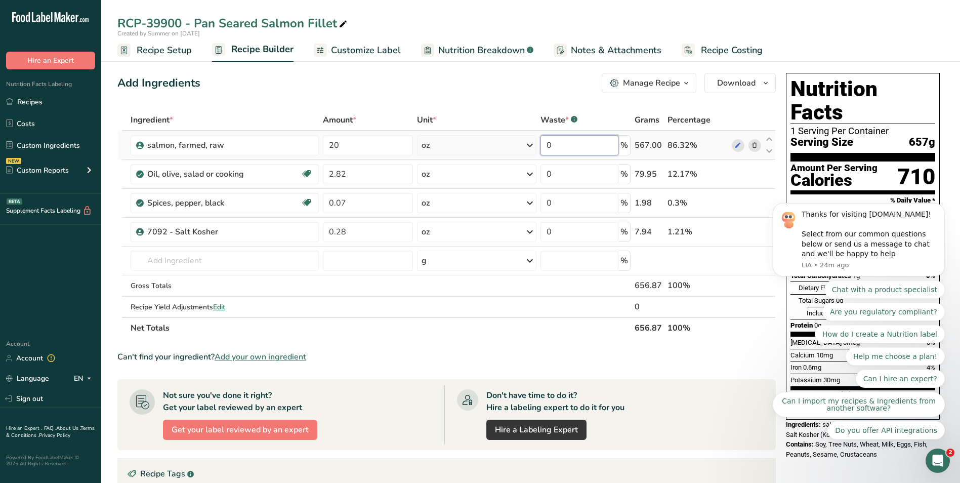
drag, startPoint x: 560, startPoint y: 143, endPoint x: 532, endPoint y: 143, distance: 28.4
click at [532, 143] on tr "salmon, farmed, raw 20 oz Weight Units g kg mg See more Volume Units l Volume u…" at bounding box center [447, 145] width 658 height 29
type input "45"
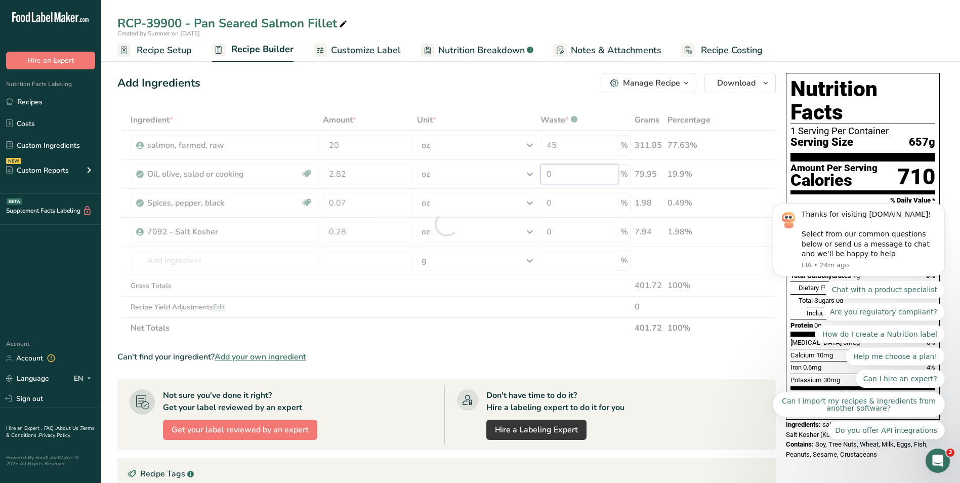
drag, startPoint x: 572, startPoint y: 167, endPoint x: 536, endPoint y: 171, distance: 36.2
click at [536, 171] on div "Ingredient * Amount * Unit * Waste * .a-a{fill:#347362;}.b-a{fill:#fff;} Grams …" at bounding box center [446, 223] width 659 height 229
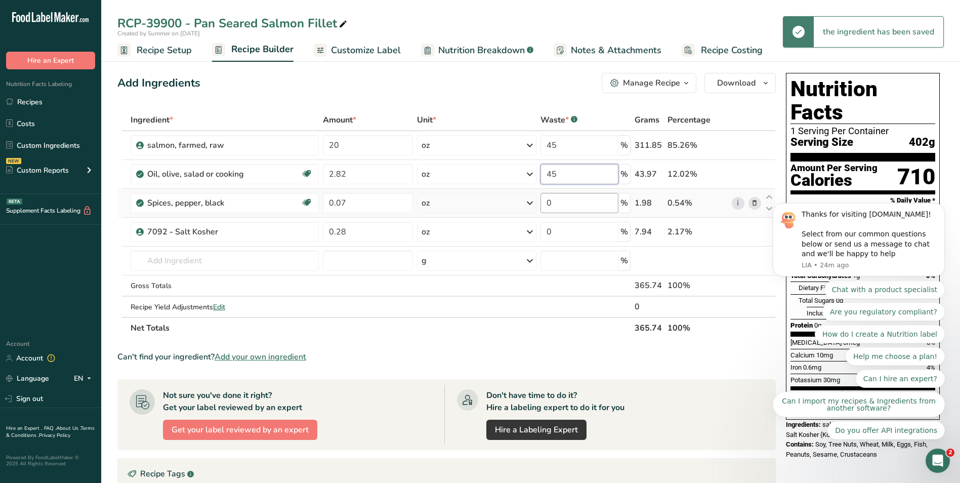
type input "45"
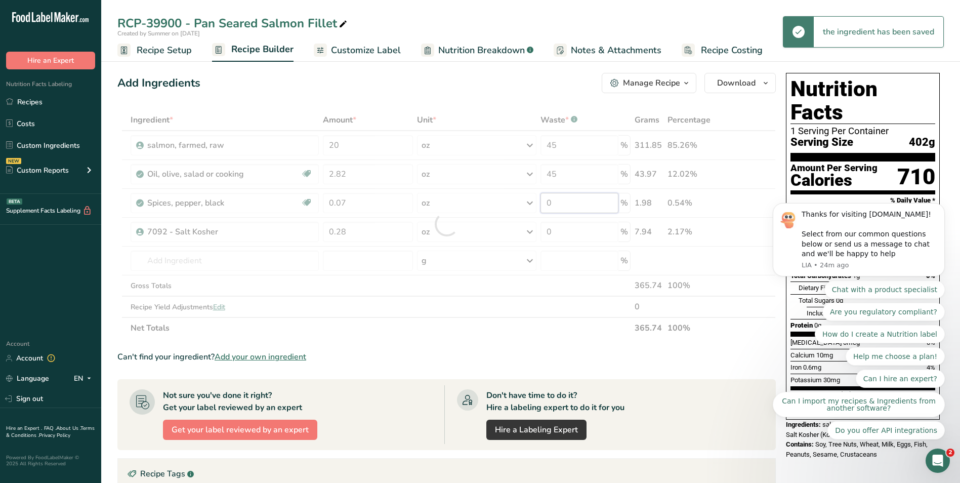
drag, startPoint x: 555, startPoint y: 203, endPoint x: 539, endPoint y: 206, distance: 16.5
click at [539, 206] on div "Ingredient * Amount * Unit * Waste * .a-a{fill:#347362;}.b-a{fill:#fff;} Grams …" at bounding box center [446, 223] width 659 height 229
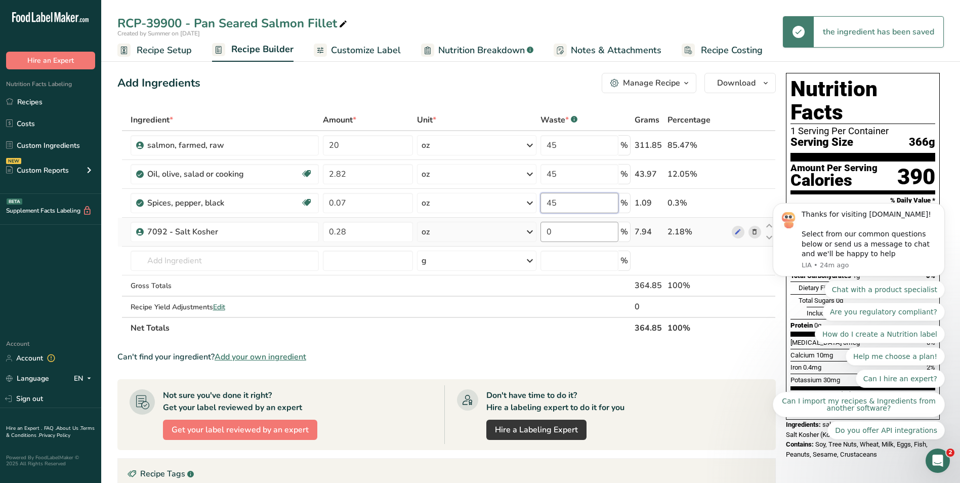
type input "45"
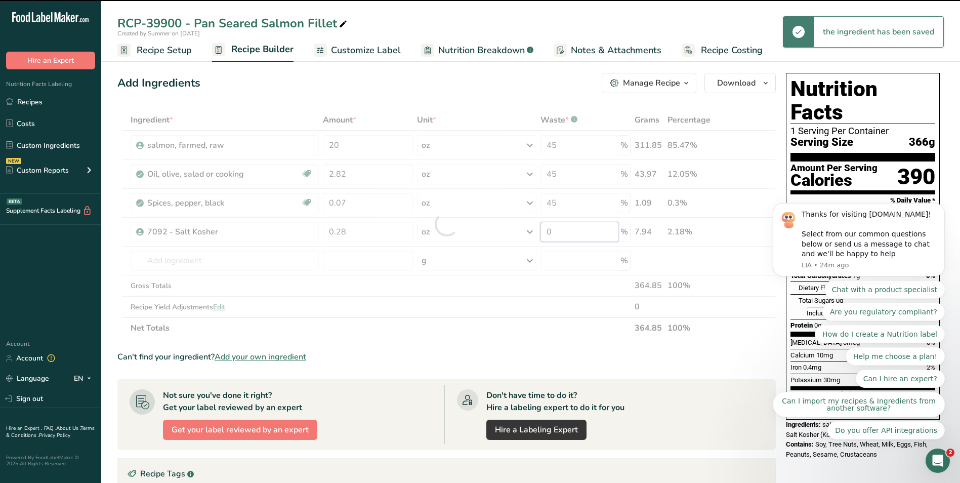
drag, startPoint x: 559, startPoint y: 237, endPoint x: 538, endPoint y: 234, distance: 21.4
click at [538, 234] on div "Ingredient * Amount * Unit * Waste * .a-a{fill:#347362;}.b-a{fill:#fff;} Grams …" at bounding box center [446, 223] width 659 height 229
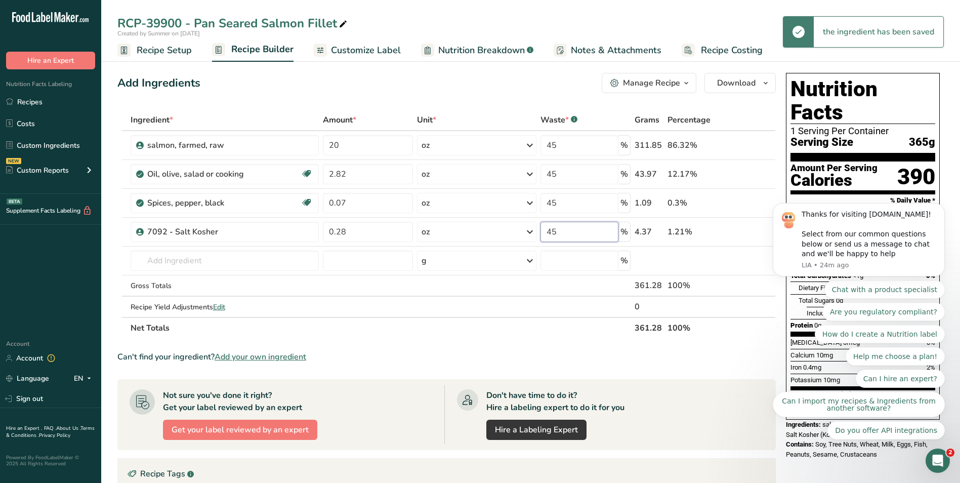
type input "45"
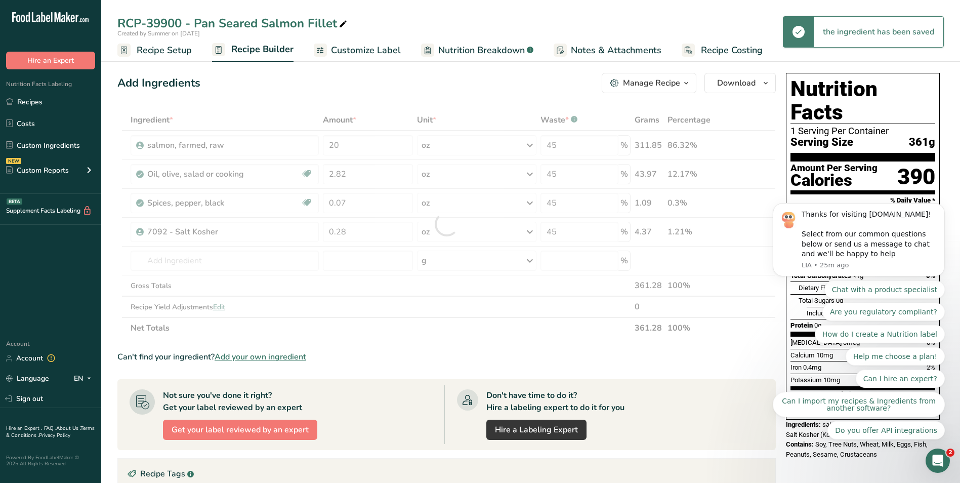
click at [517, 330] on div "Ingredient * Amount * Unit * Waste * .a-a{fill:#347362;}.b-a{fill:#fff;} Grams …" at bounding box center [446, 223] width 659 height 229
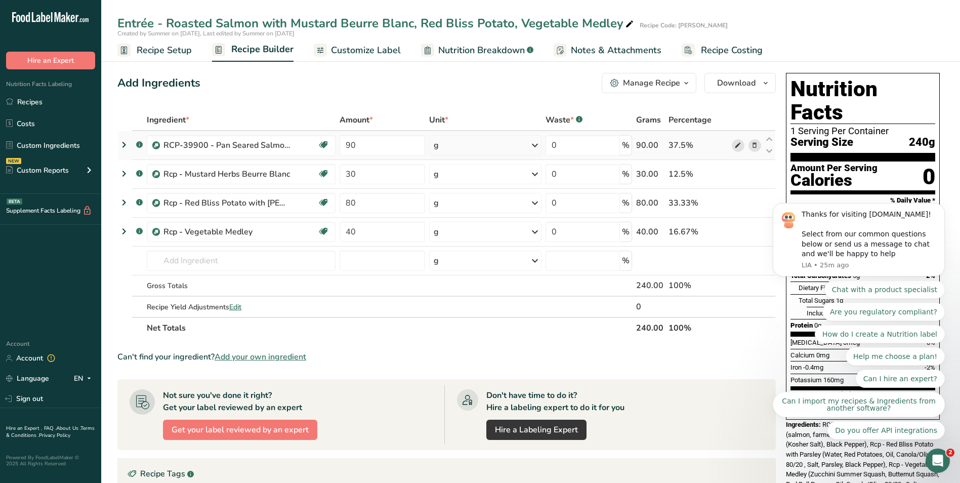
click at [736, 146] on icon at bounding box center [738, 145] width 7 height 11
click at [500, 50] on span "Nutrition Breakdown" at bounding box center [481, 51] width 87 height 14
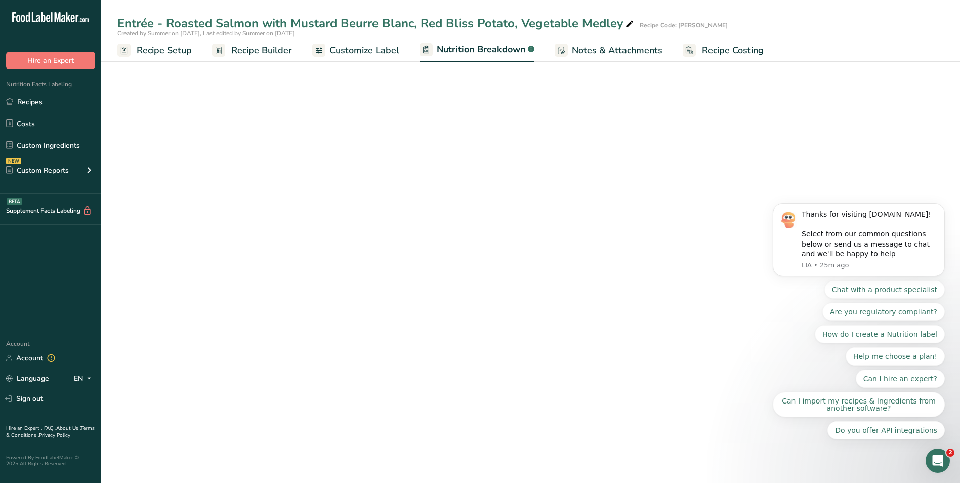
select select "Calories"
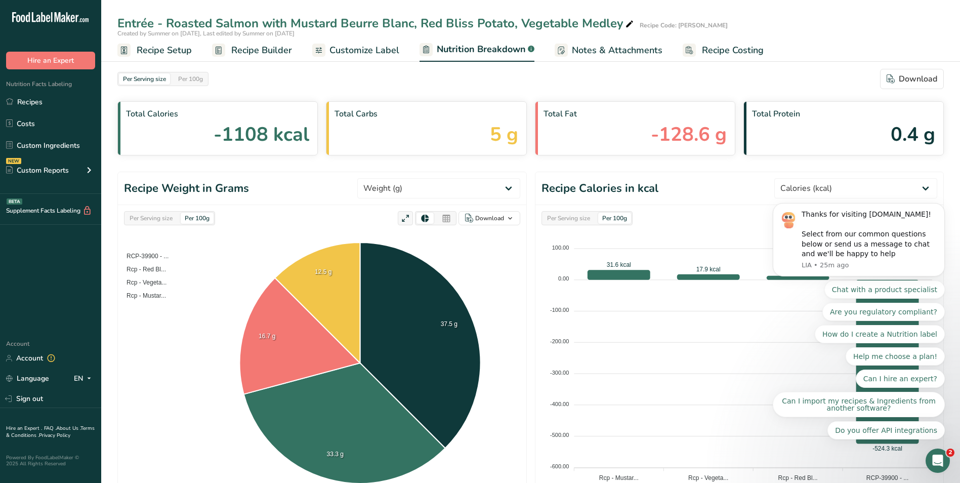
drag, startPoint x: 256, startPoint y: 47, endPoint x: 261, endPoint y: 46, distance: 5.1
click at [256, 47] on span "Recipe Builder" at bounding box center [261, 51] width 61 height 14
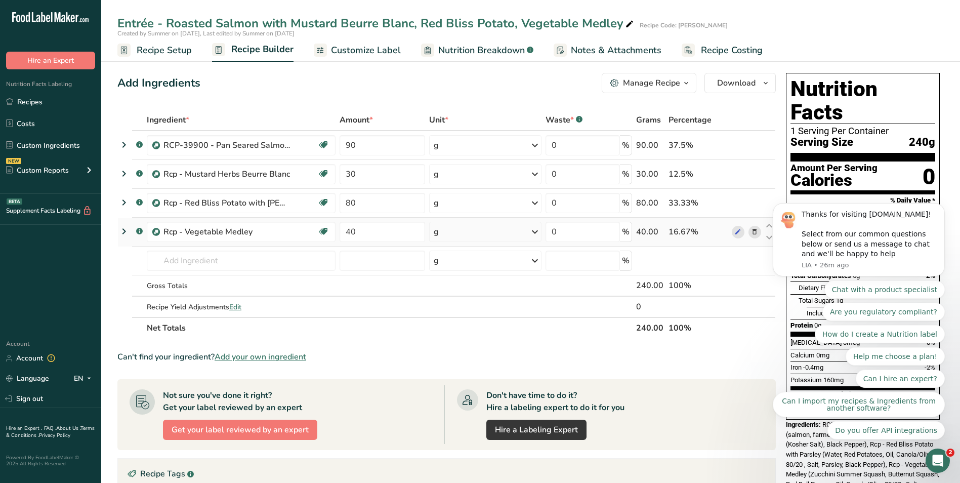
drag, startPoint x: 55, startPoint y: 99, endPoint x: 472, endPoint y: 228, distance: 437.0
click at [55, 99] on link "Recipes" at bounding box center [50, 101] width 101 height 19
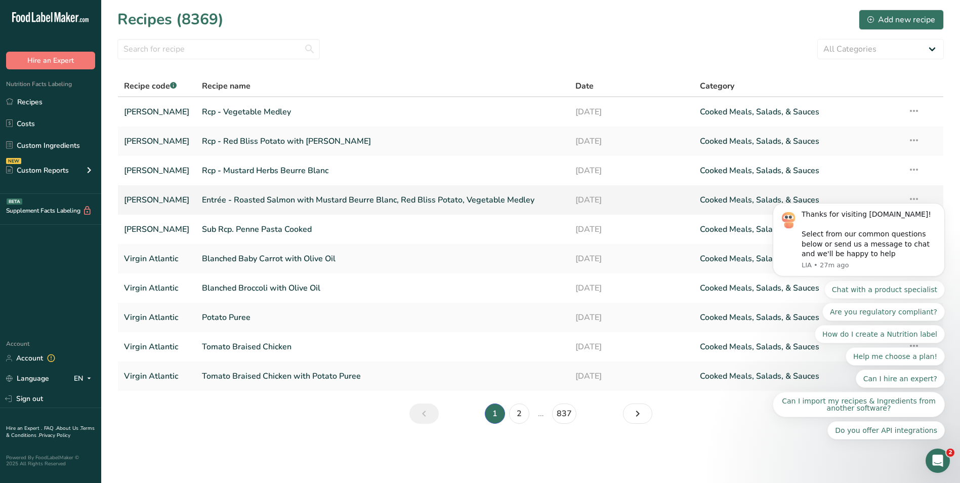
click at [274, 196] on link "Entrée - Roasted Salmon with Mustard Beurre Blanc, Red Bliss Potato, Vegetable …" at bounding box center [383, 199] width 362 height 21
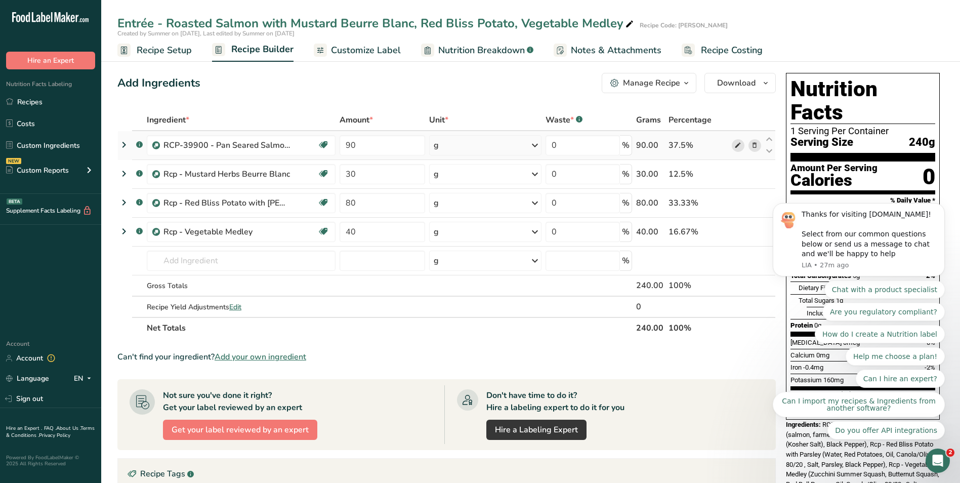
click at [739, 144] on icon at bounding box center [738, 145] width 7 height 11
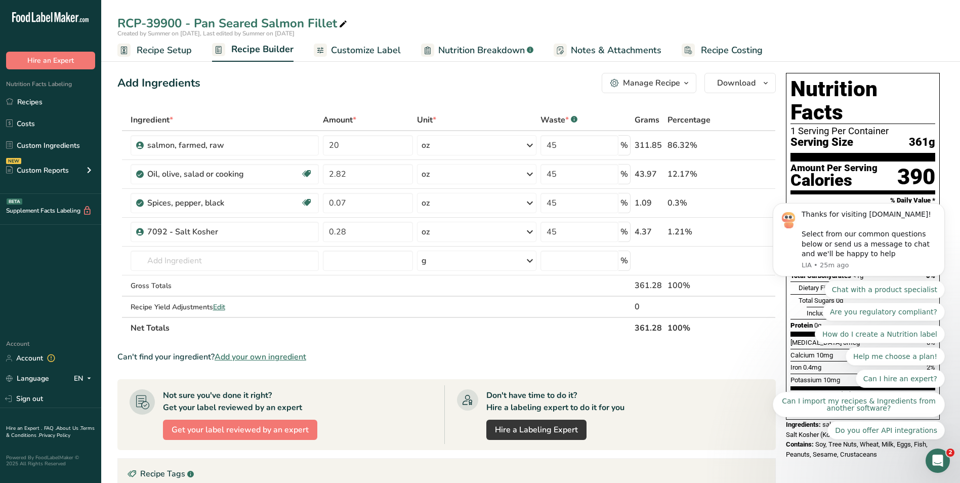
click at [669, 79] on div "Manage Recipe" at bounding box center [651, 83] width 57 height 12
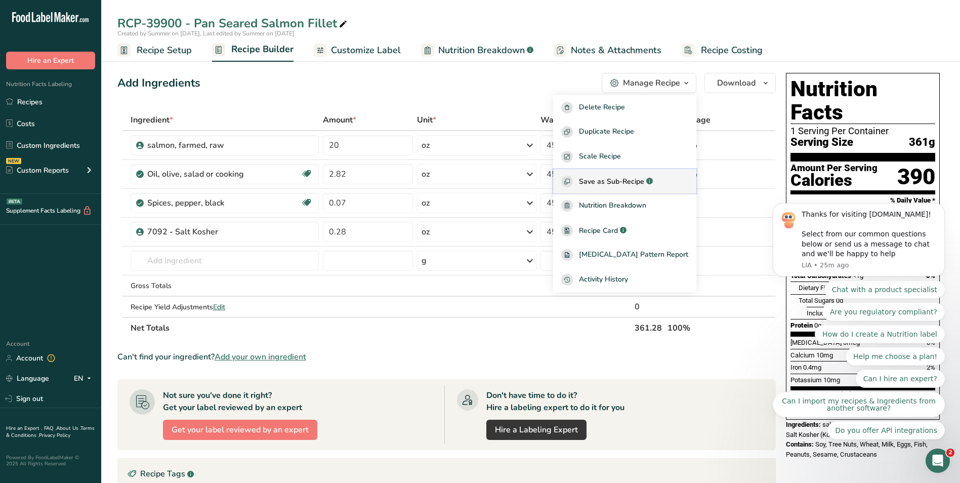
click at [622, 178] on span "Save as Sub-Recipe" at bounding box center [611, 181] width 65 height 11
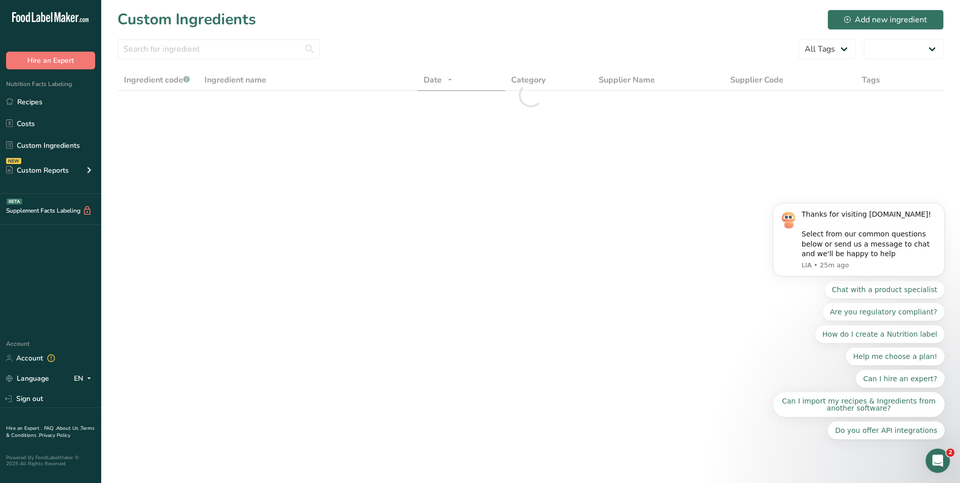
select select "30"
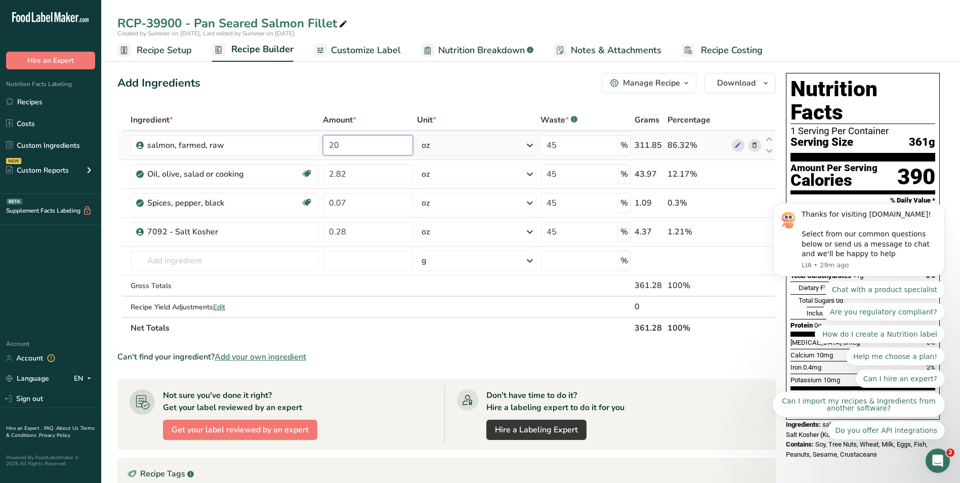
drag, startPoint x: 349, startPoint y: 147, endPoint x: 329, endPoint y: 144, distance: 20.0
click at [329, 144] on input "20" at bounding box center [368, 145] width 90 height 20
type input "4"
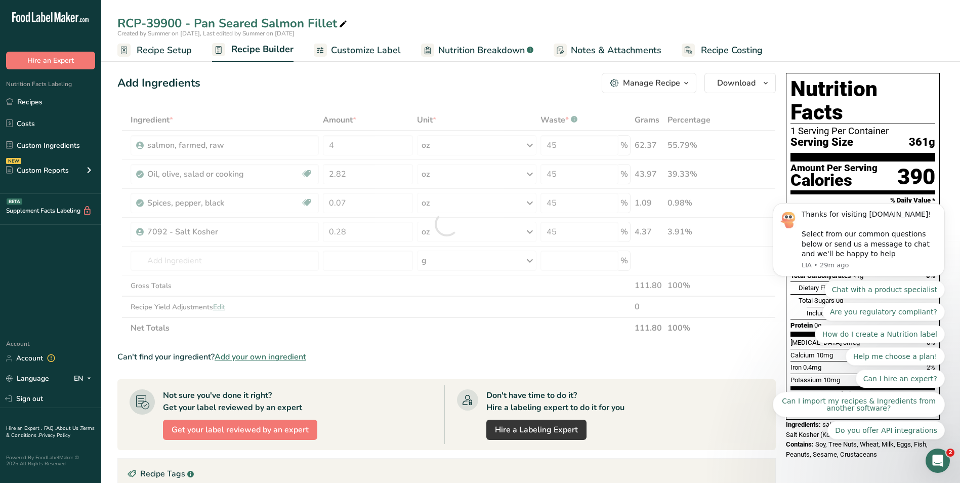
click at [405, 87] on div "Add Ingredients Manage Recipe Delete Recipe Duplicate Recipe Scale Recipe Save …" at bounding box center [446, 83] width 659 height 20
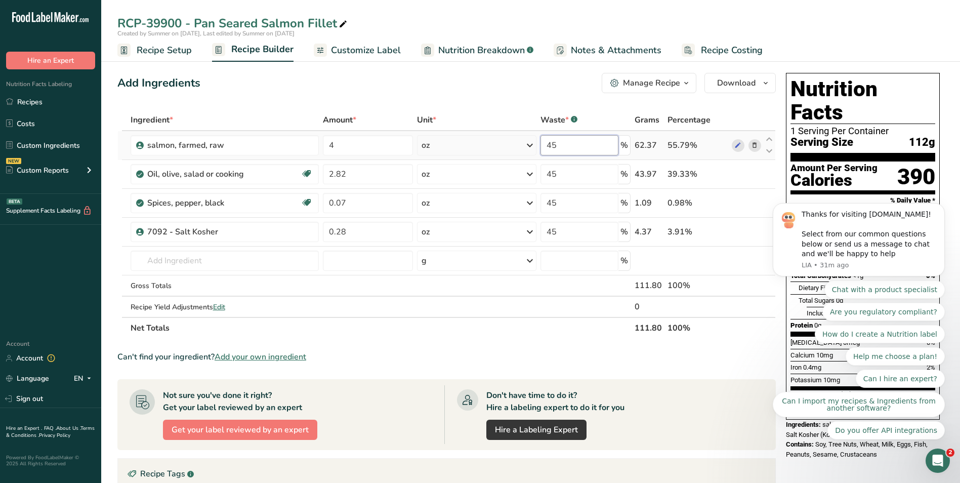
drag, startPoint x: 566, startPoint y: 146, endPoint x: 524, endPoint y: 141, distance: 41.8
click at [524, 141] on tr "salmon, farmed, raw 4 oz Weight Units g kg mg See more Volume Units l Volume un…" at bounding box center [447, 145] width 658 height 29
type input "0"
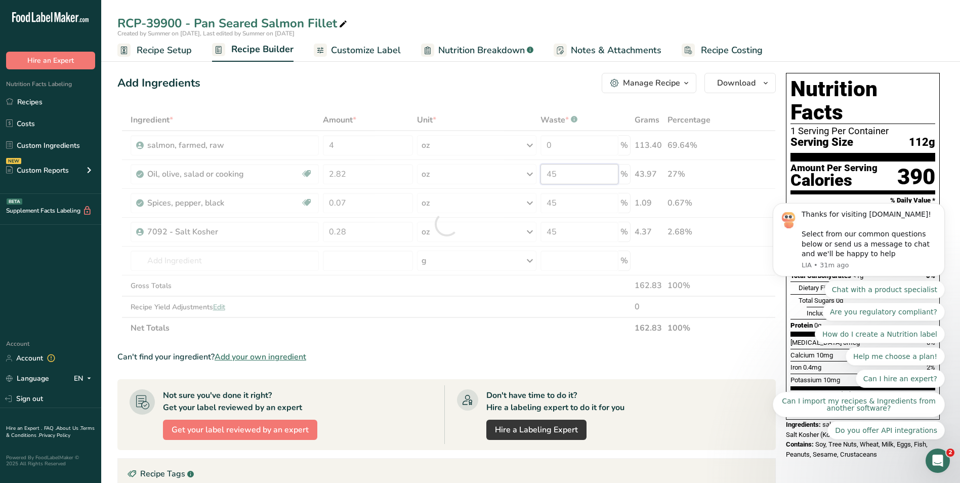
drag, startPoint x: 583, startPoint y: 173, endPoint x: 547, endPoint y: 170, distance: 36.1
click at [547, 170] on div "Ingredient * Amount * Unit * Waste * .a-a{fill:#347362;}.b-a{fill:#fff;} Grams …" at bounding box center [446, 223] width 659 height 229
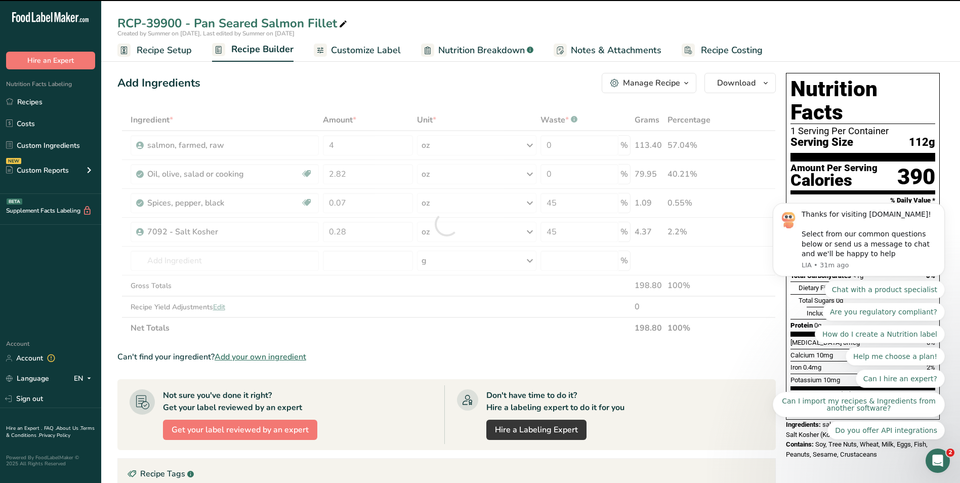
drag, startPoint x: 559, startPoint y: 207, endPoint x: 538, endPoint y: 203, distance: 21.6
click at [538, 203] on div at bounding box center [446, 223] width 659 height 229
type input "45"
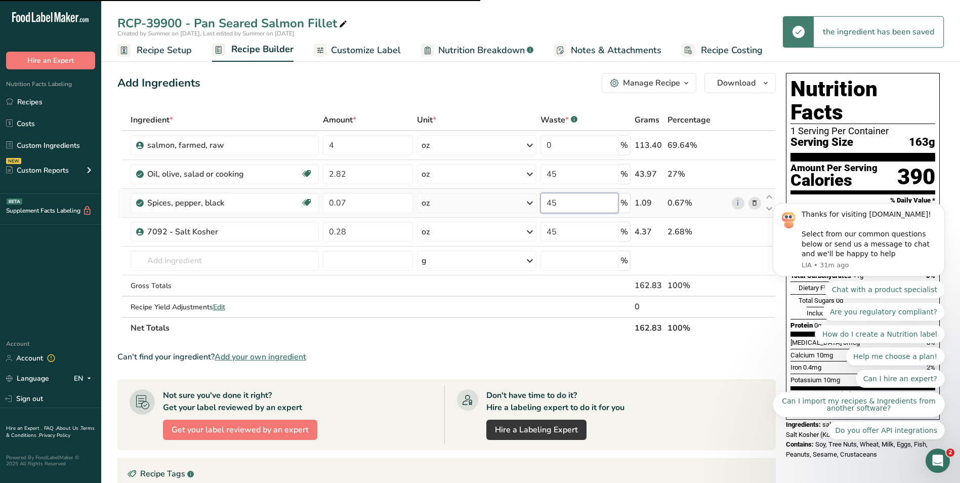
drag, startPoint x: 556, startPoint y: 201, endPoint x: 540, endPoint y: 201, distance: 16.7
click at [540, 201] on td "45 %" at bounding box center [586, 203] width 94 height 29
type input "45"
type input "0"
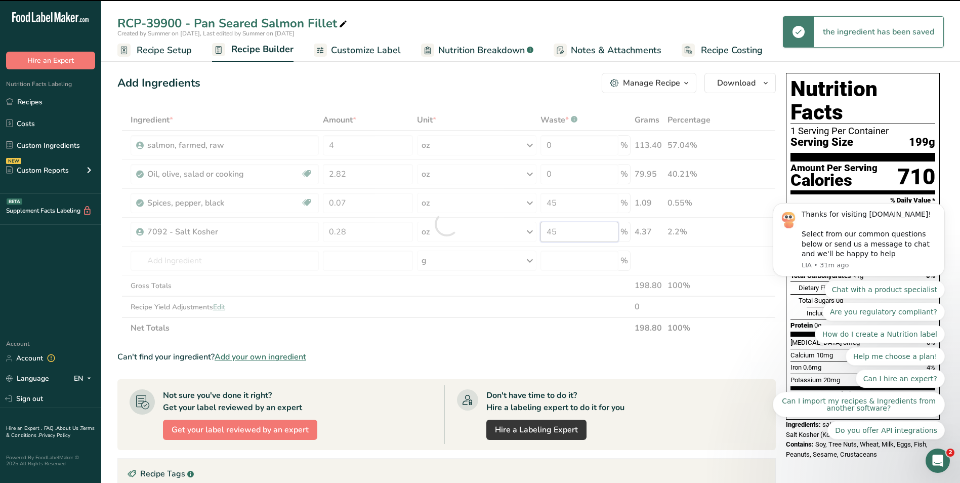
click at [561, 232] on div "Ingredient * Amount * Unit * Waste * .a-a{fill:#347362;}.b-a{fill:#fff;} Grams …" at bounding box center [446, 223] width 659 height 229
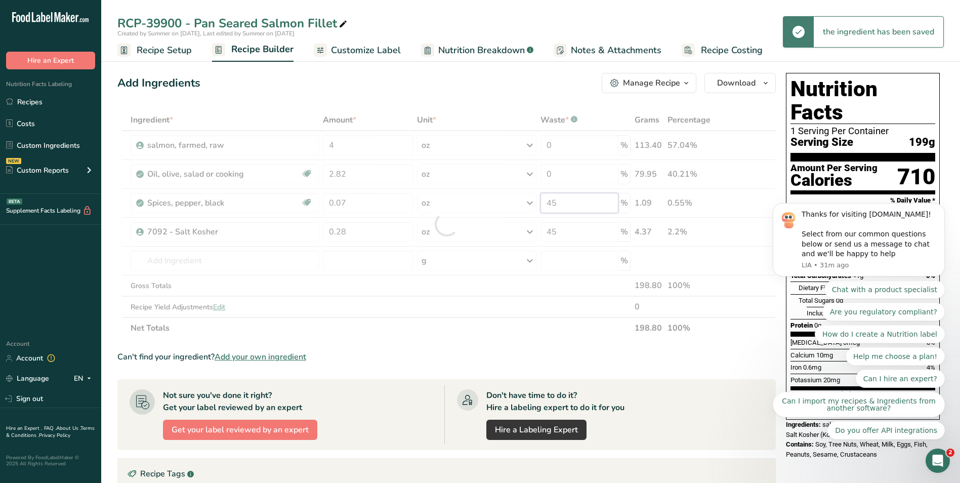
drag, startPoint x: 562, startPoint y: 200, endPoint x: 526, endPoint y: 201, distance: 36.5
click at [526, 201] on div "Ingredient * Amount * Unit * Waste * .a-a{fill:#347362;}.b-a{fill:#fff;} Grams …" at bounding box center [446, 223] width 659 height 229
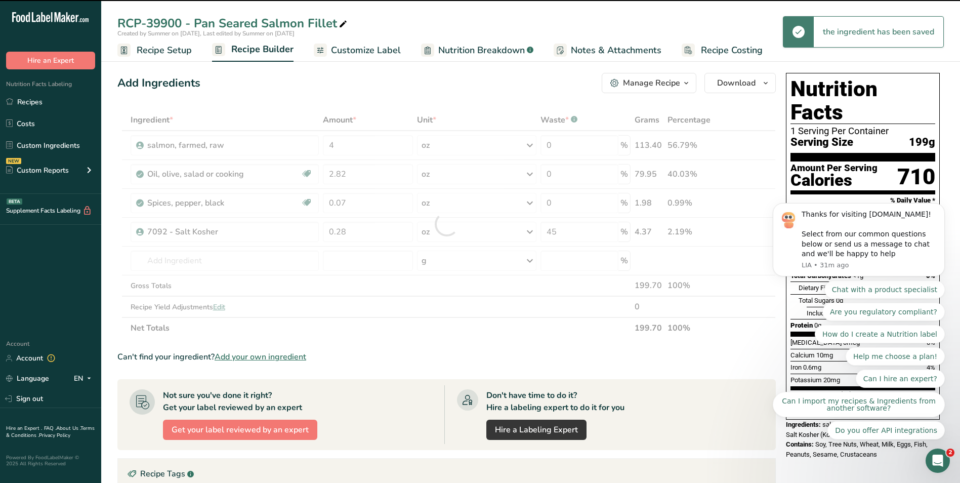
click at [563, 232] on div at bounding box center [446, 223] width 659 height 229
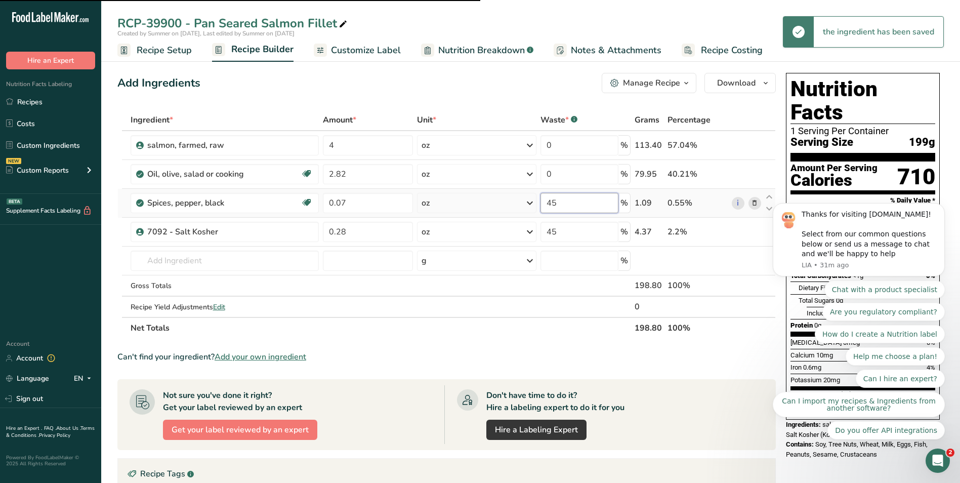
type input "0"
drag, startPoint x: 559, startPoint y: 201, endPoint x: 531, endPoint y: 197, distance: 28.6
click at [531, 197] on tr "Spices, pepper, black Source of Antioxidants Dairy free Gluten free Vegan Veget…" at bounding box center [447, 203] width 658 height 29
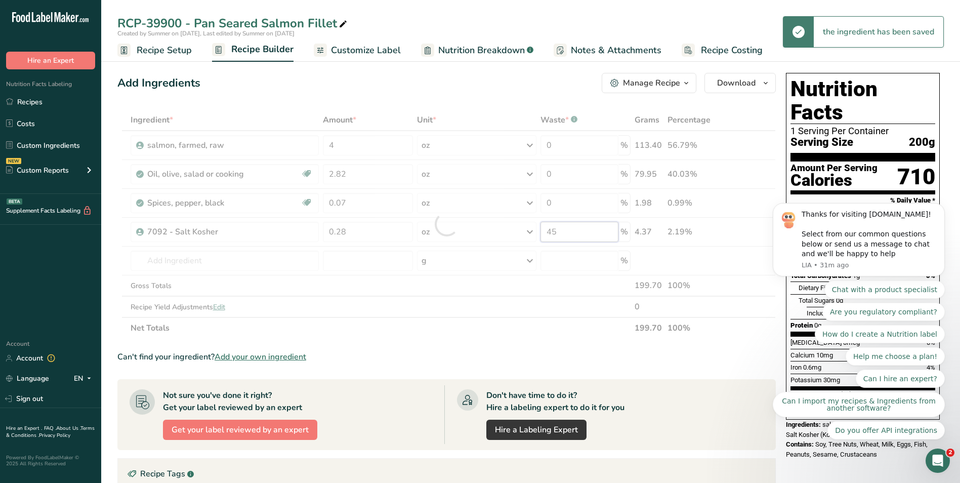
drag, startPoint x: 562, startPoint y: 230, endPoint x: 539, endPoint y: 228, distance: 23.4
click at [539, 228] on div "Ingredient * Amount * Unit * Waste * .a-a{fill:#347362;}.b-a{fill:#fff;} Grams …" at bounding box center [446, 223] width 659 height 229
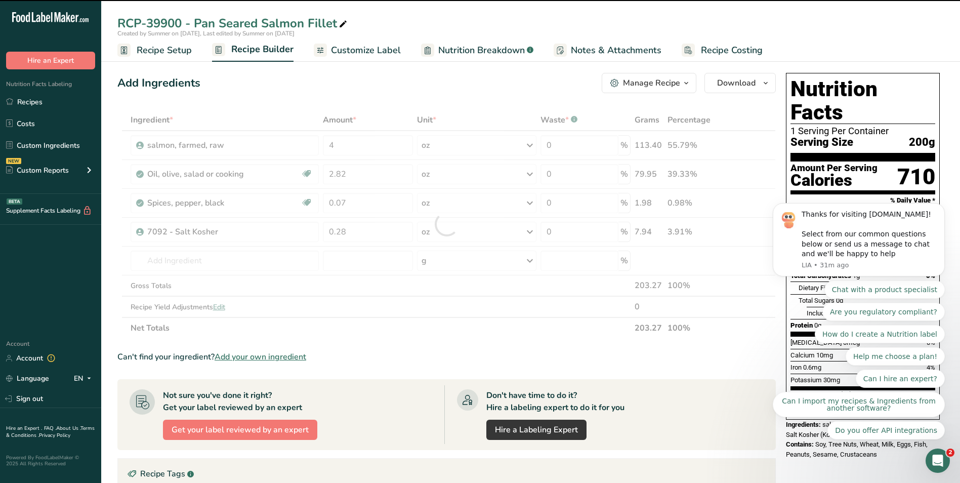
click at [692, 255] on div at bounding box center [446, 223] width 659 height 229
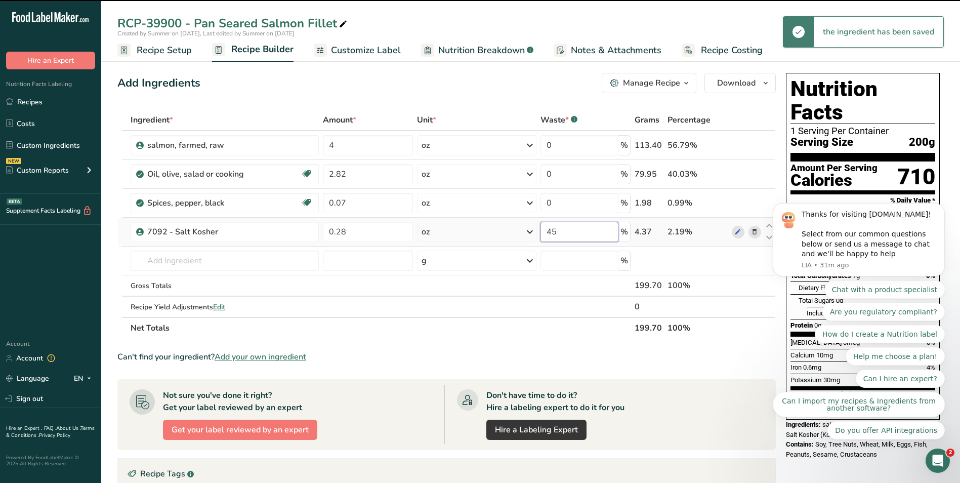
drag, startPoint x: 568, startPoint y: 234, endPoint x: 694, endPoint y: 239, distance: 125.6
click at [531, 230] on tr "7092 - Salt Kosher 0.28 oz Weight Units g kg mg See more Volume Units l Volume …" at bounding box center [447, 232] width 658 height 29
type input "0"
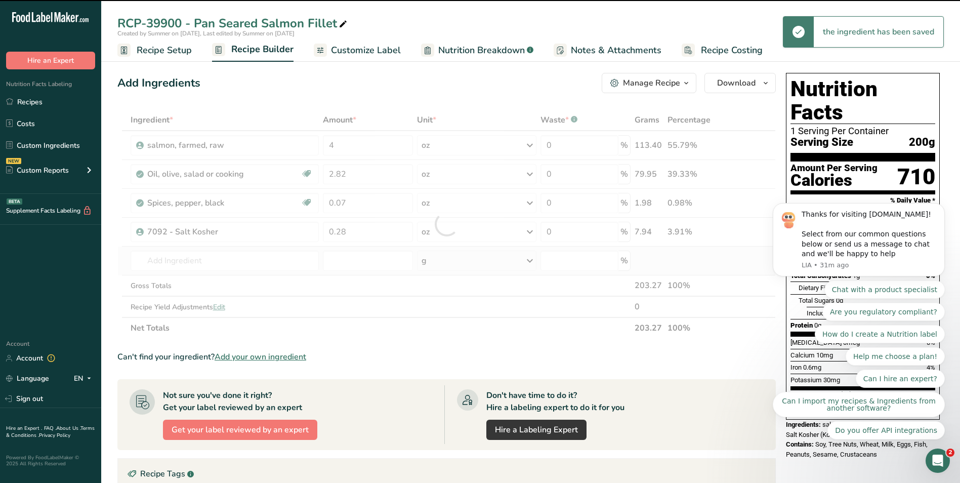
click at [709, 257] on div "Ingredient * Amount * Unit * Waste * .a-a{fill:#347362;}.b-a{fill:#fff;} Grams …" at bounding box center [446, 223] width 659 height 229
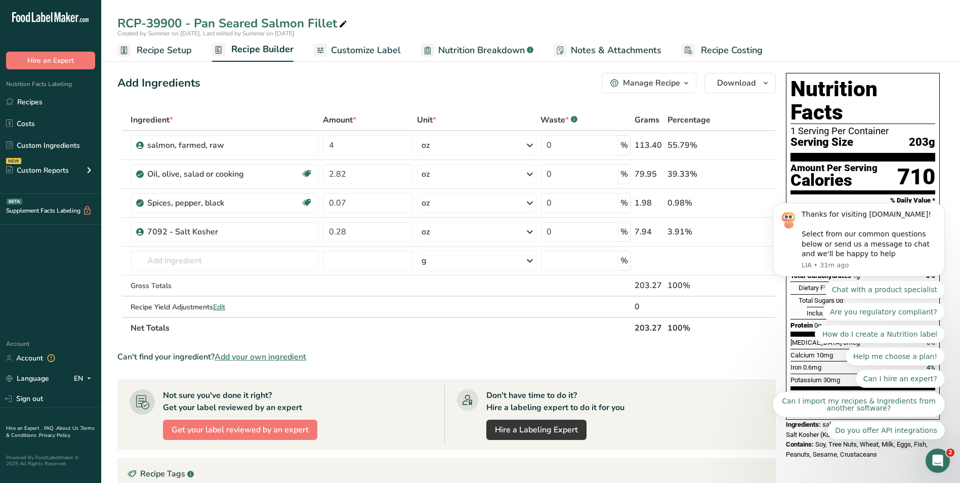
click at [641, 84] on div "Manage Recipe" at bounding box center [651, 83] width 57 height 12
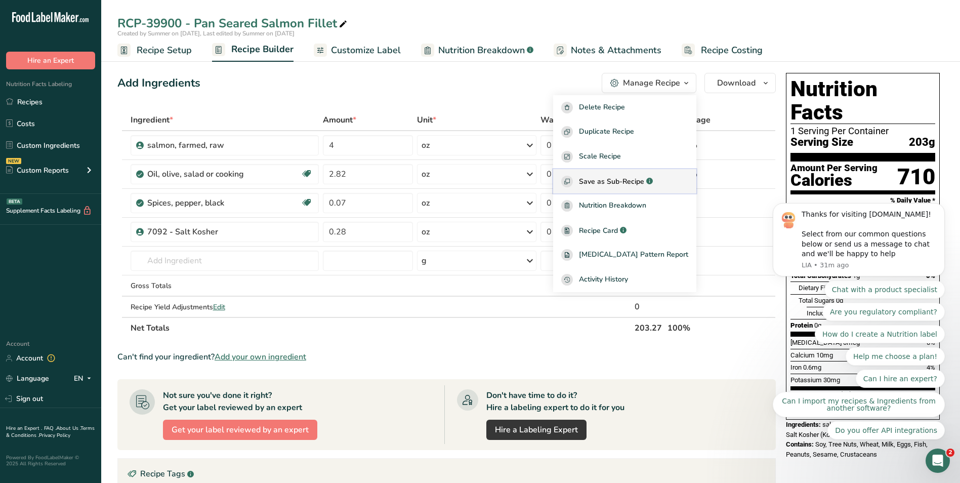
click at [605, 183] on span "Save as Sub-Recipe" at bounding box center [611, 181] width 65 height 11
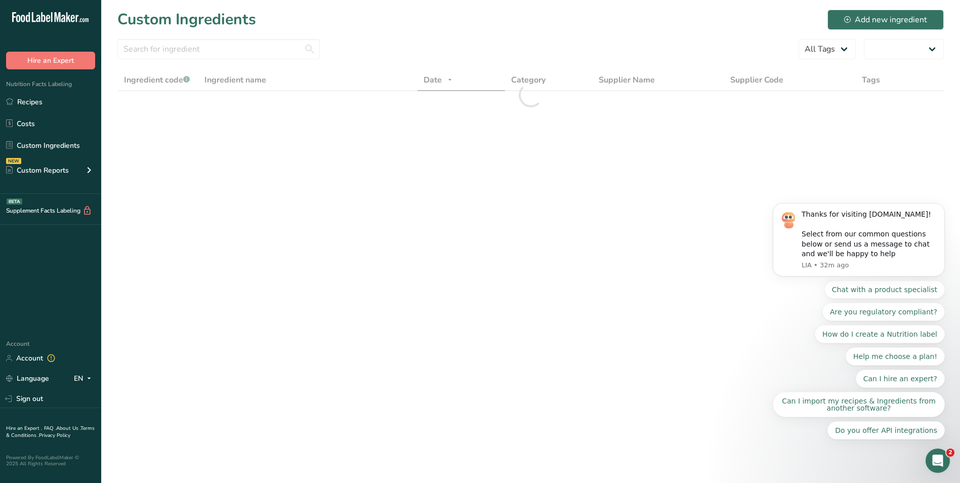
select select "30"
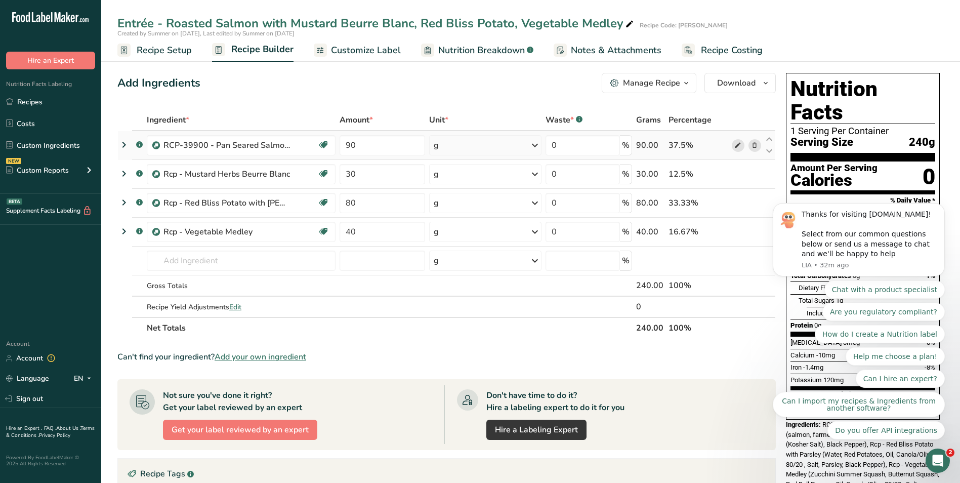
click at [735, 146] on icon at bounding box center [738, 145] width 7 height 11
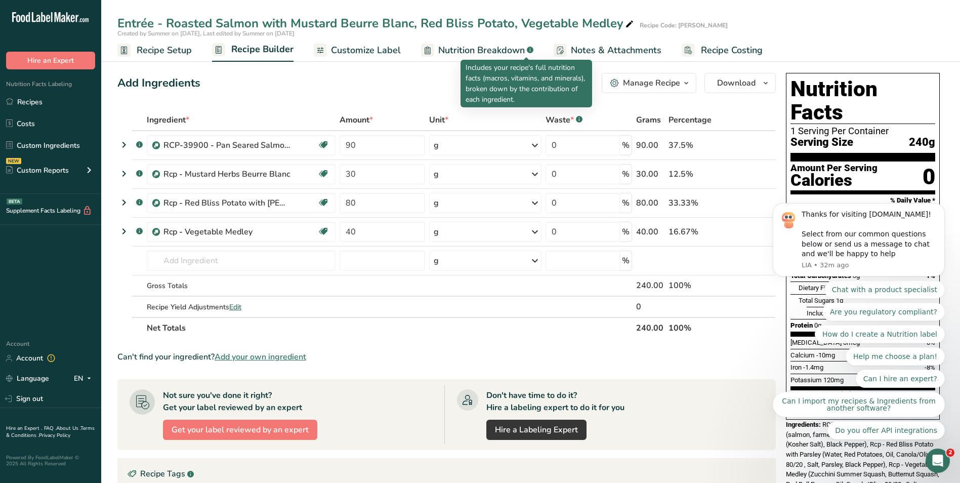
click at [484, 49] on span "Nutrition Breakdown" at bounding box center [481, 51] width 87 height 14
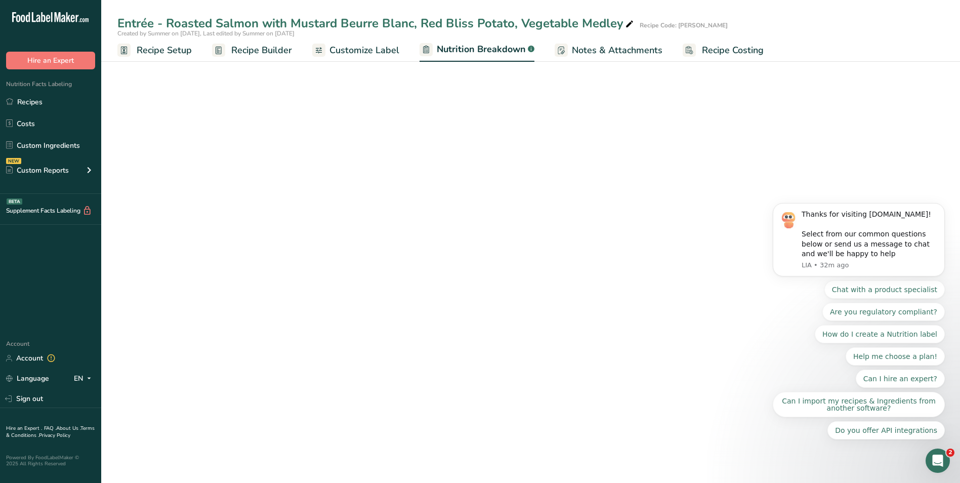
select select "Calories"
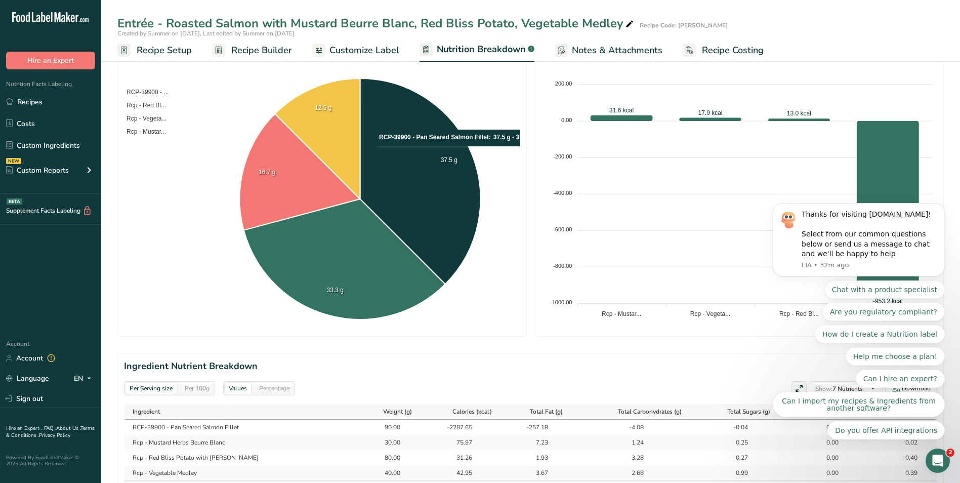
scroll to position [101, 0]
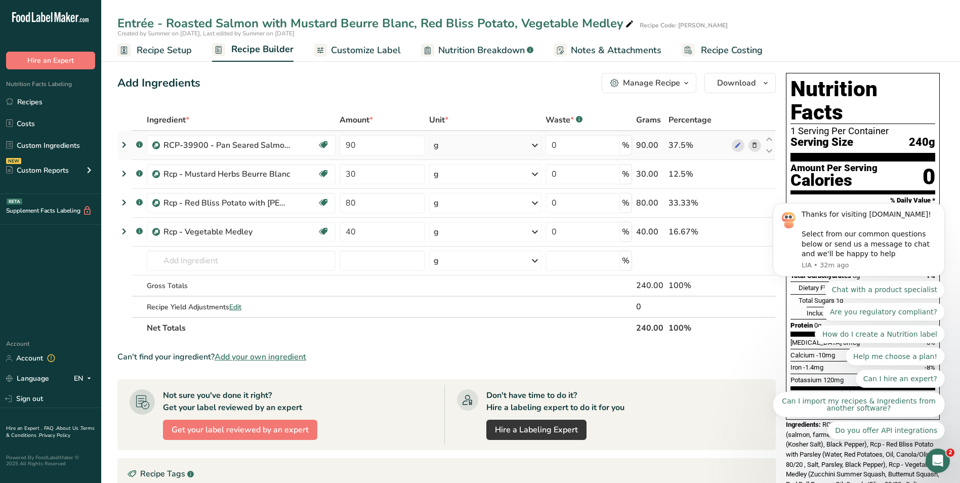
click at [753, 146] on icon at bounding box center [754, 145] width 7 height 11
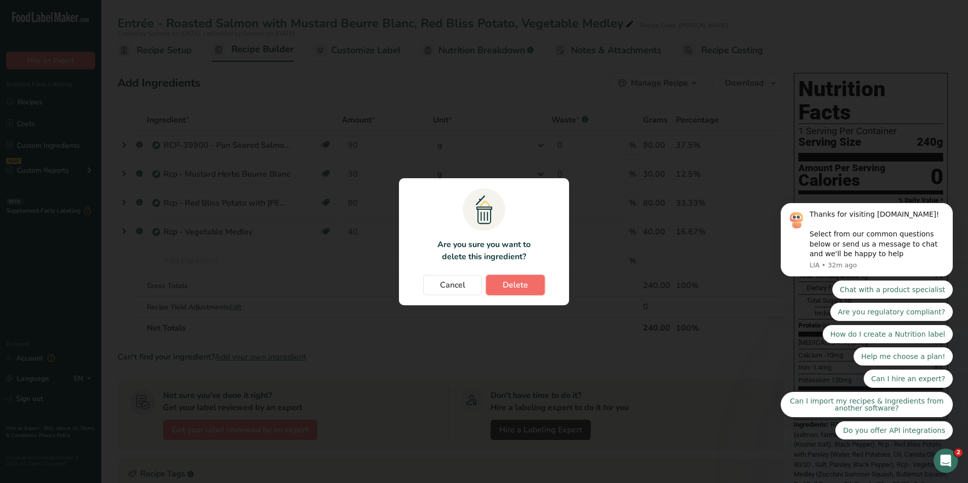
click at [522, 282] on span "Delete" at bounding box center [515, 285] width 25 height 12
type input "30"
type input "80"
type input "40"
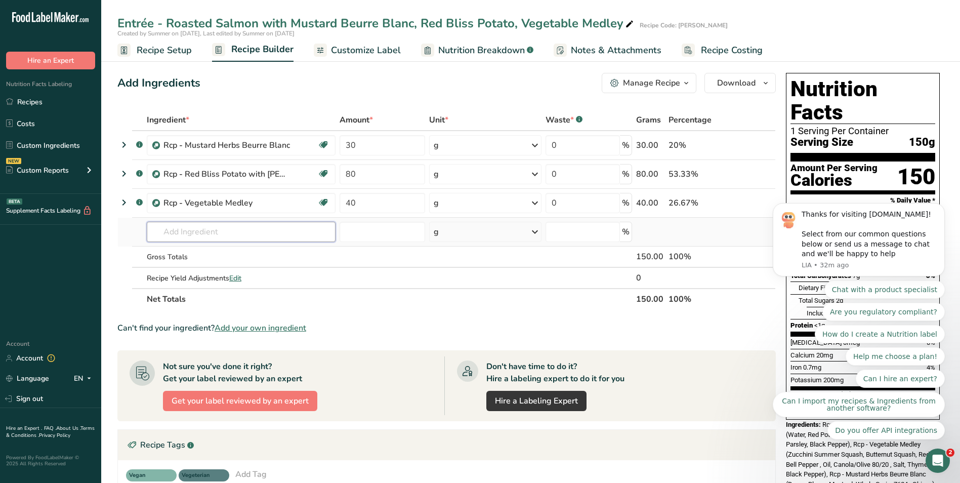
click at [208, 228] on input "text" at bounding box center [241, 232] width 189 height 20
paste input "RCP-39900 - Pan Seared Salmon Fillet"
type input "RCP-39900 - Pan Seared Salmon Fillet"
click at [276, 254] on p "RCP-39900 - Pan Seared Salmon Fillet" at bounding box center [222, 252] width 135 height 11
type input "RCP-39900 - Pan Seared Salmon Fillet"
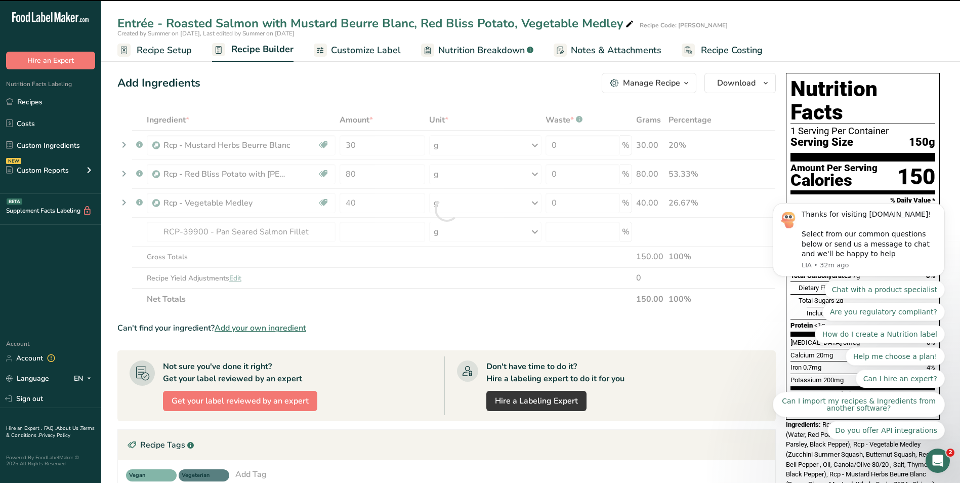
type input "0"
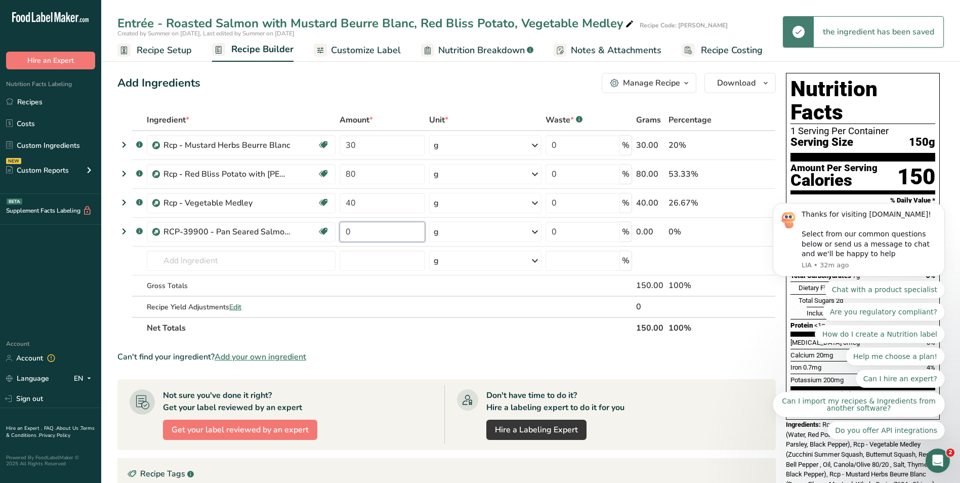
click at [378, 229] on input "0" at bounding box center [383, 232] width 86 height 20
type input "90"
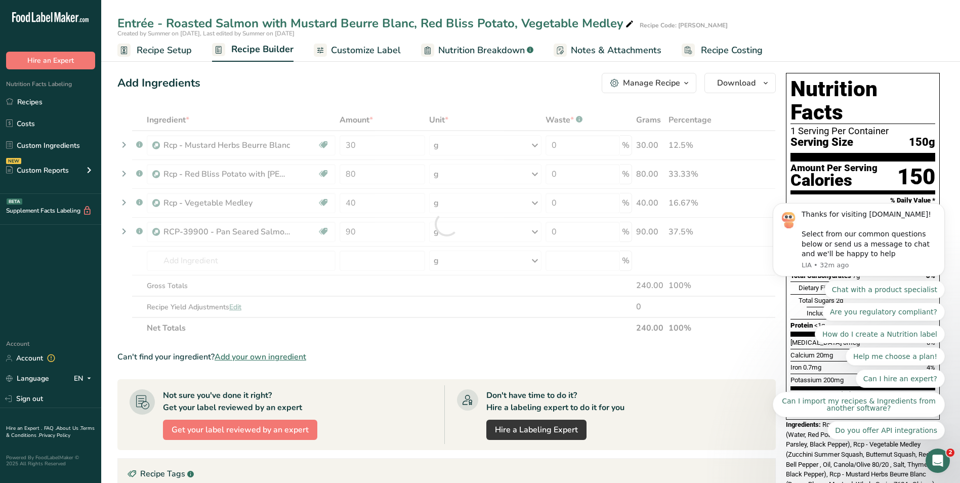
click at [362, 93] on div "Add Ingredients Manage Recipe Delete Recipe Duplicate Recipe Scale Recipe Save …" at bounding box center [449, 383] width 665 height 629
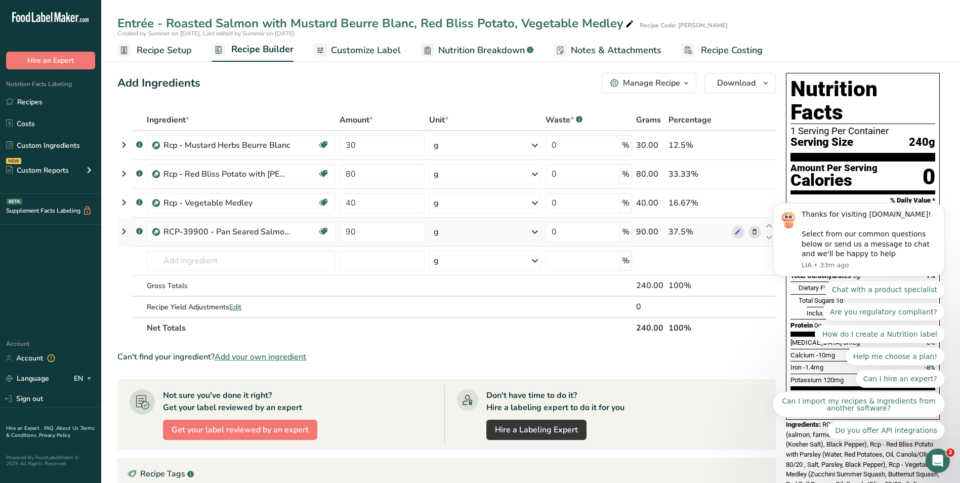
click at [749, 234] on span at bounding box center [755, 232] width 12 height 12
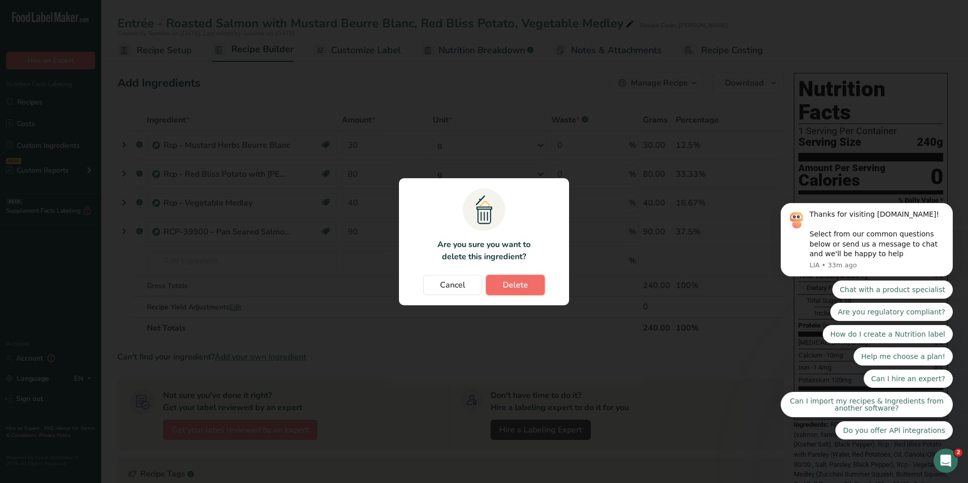
click at [518, 282] on span "Delete" at bounding box center [515, 285] width 25 height 12
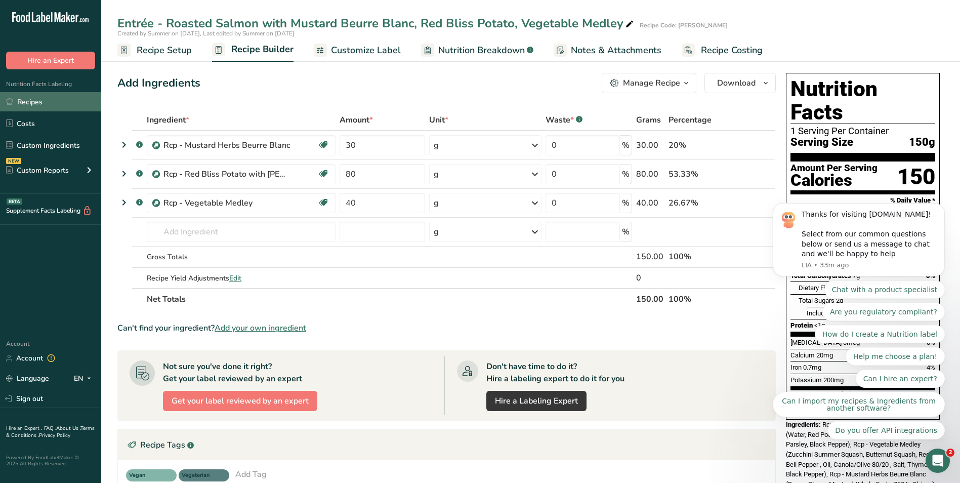
click at [18, 102] on link "Recipes" at bounding box center [50, 101] width 101 height 19
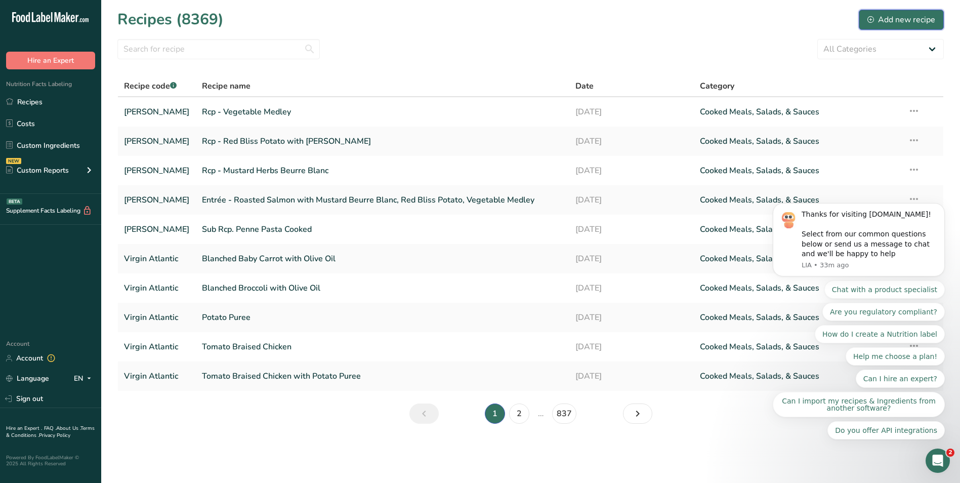
click at [880, 14] on div "Add new recipe" at bounding box center [902, 20] width 68 height 12
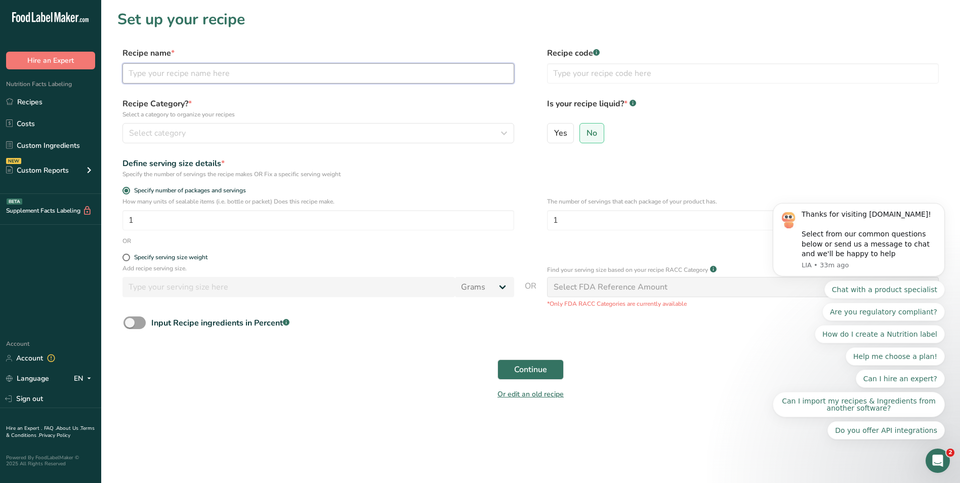
click at [314, 69] on input "text" at bounding box center [319, 73] width 392 height 20
paste input "Rcp - Seared Salmon Fillet Skin Off 4 oz"
type input "Rcp - Seared Salmon Fillet Skin Off 4 oz"
click at [582, 70] on input "text" at bounding box center [743, 73] width 392 height 20
type input "Virgin Atalantic"
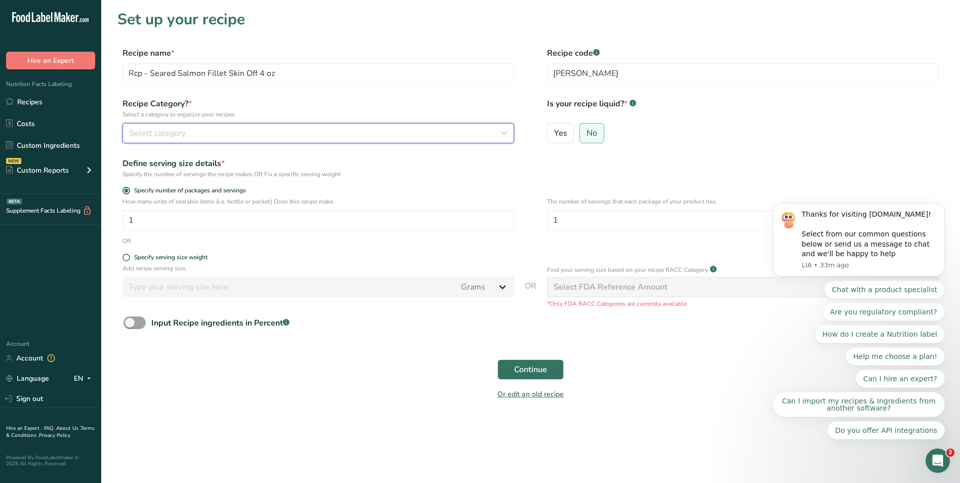
click at [209, 129] on div "Select category" at bounding box center [315, 133] width 373 height 12
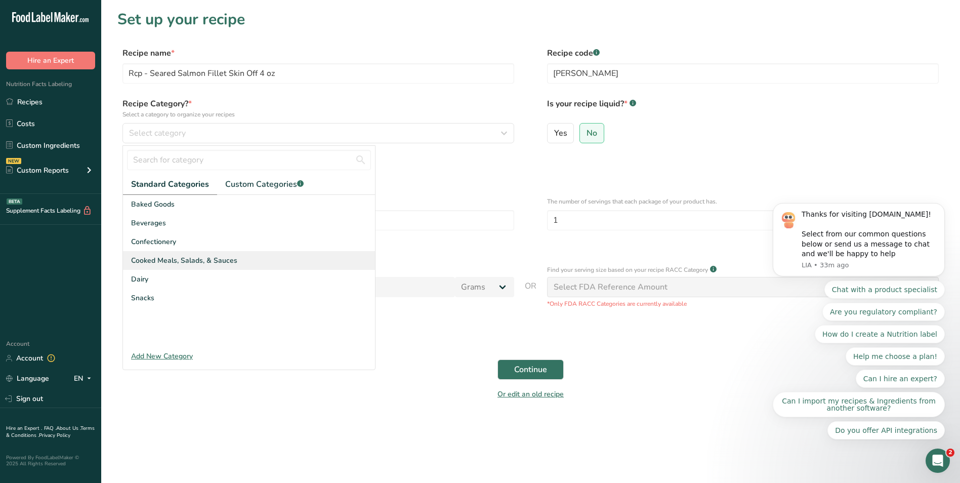
click at [181, 257] on span "Cooked Meals, Salads, & Sauces" at bounding box center [184, 260] width 106 height 11
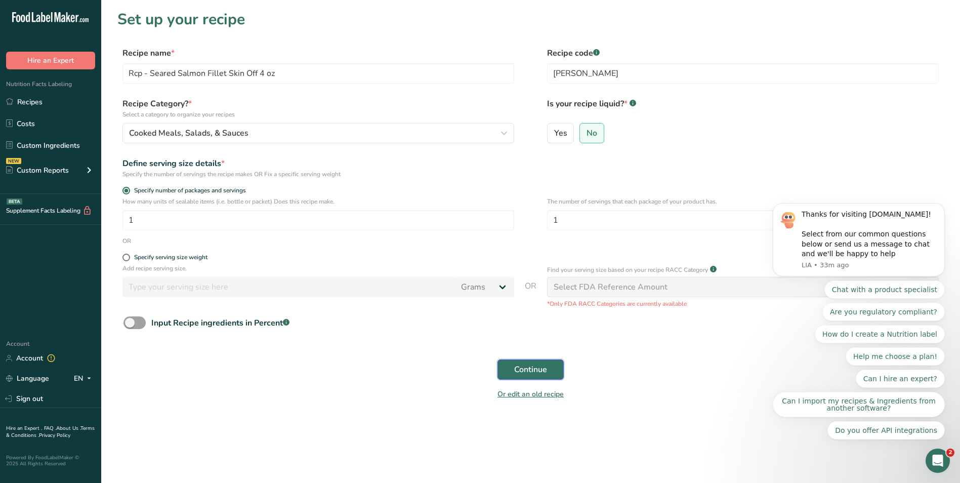
click at [530, 371] on span "Continue" at bounding box center [530, 369] width 33 height 12
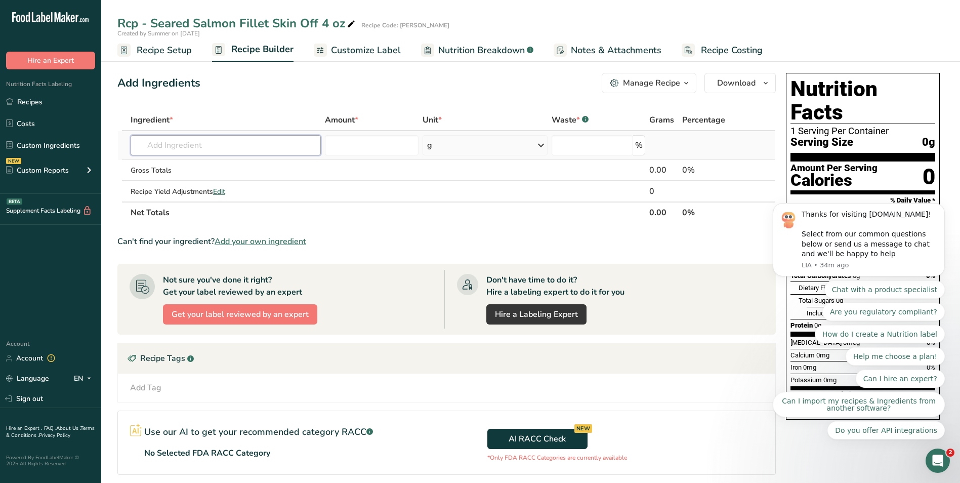
click at [181, 150] on input "text" at bounding box center [226, 145] width 190 height 20
paste input "Fish Salmon 4z rw skin off IQF"
drag, startPoint x: 167, startPoint y: 148, endPoint x: 137, endPoint y: 143, distance: 30.2
click at [137, 143] on input "Fish Salmon 4z rw skin off IQF" at bounding box center [226, 145] width 190 height 20
drag, startPoint x: 177, startPoint y: 145, endPoint x: 199, endPoint y: 150, distance: 22.3
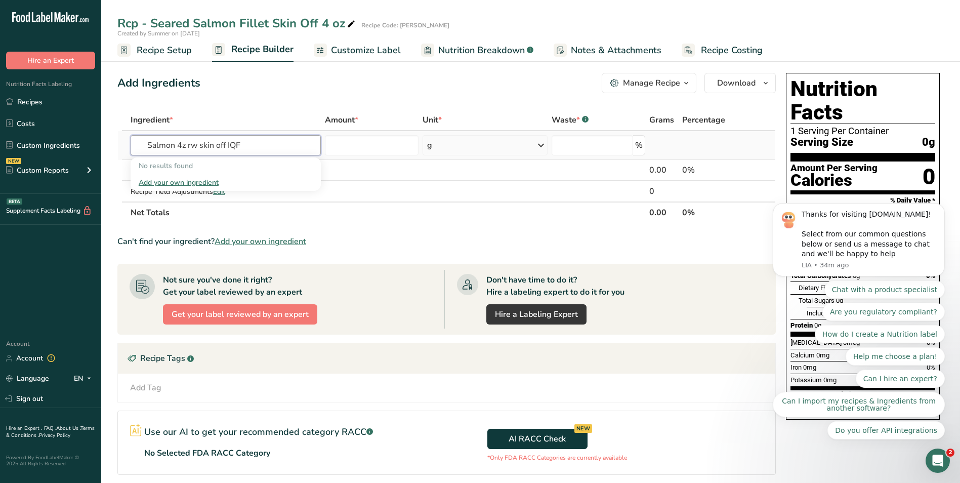
click at [199, 150] on input "Salmon 4z rw skin off IQF" at bounding box center [226, 145] width 190 height 20
click at [223, 140] on input "Salmon skin off IQF" at bounding box center [226, 145] width 190 height 20
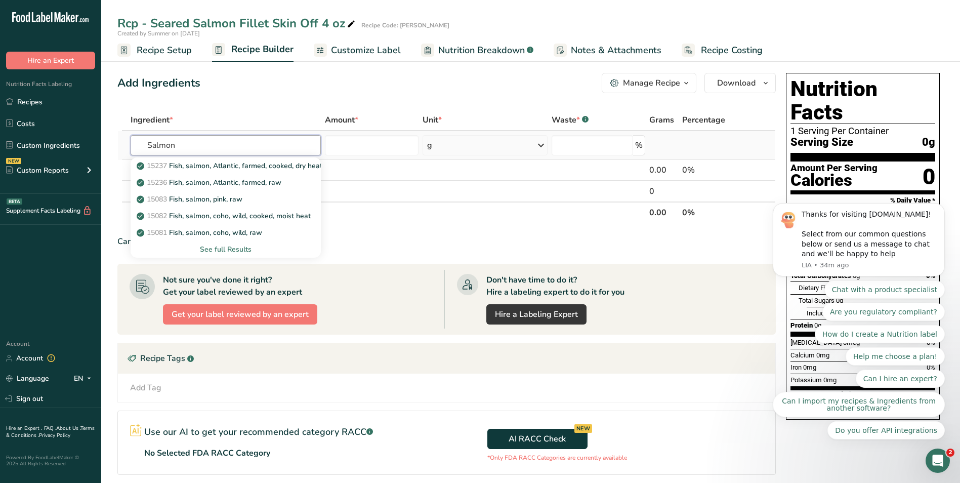
type input "Salmon"
click at [254, 250] on div "See full Results" at bounding box center [226, 249] width 174 height 11
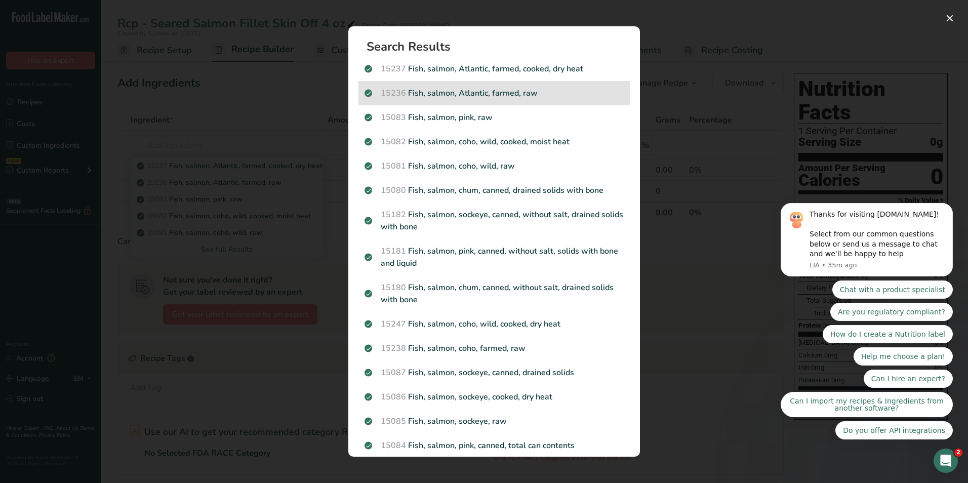
click at [540, 99] on p "15236 Fish, salmon, Atlantic, farmed, raw" at bounding box center [493, 93] width 259 height 12
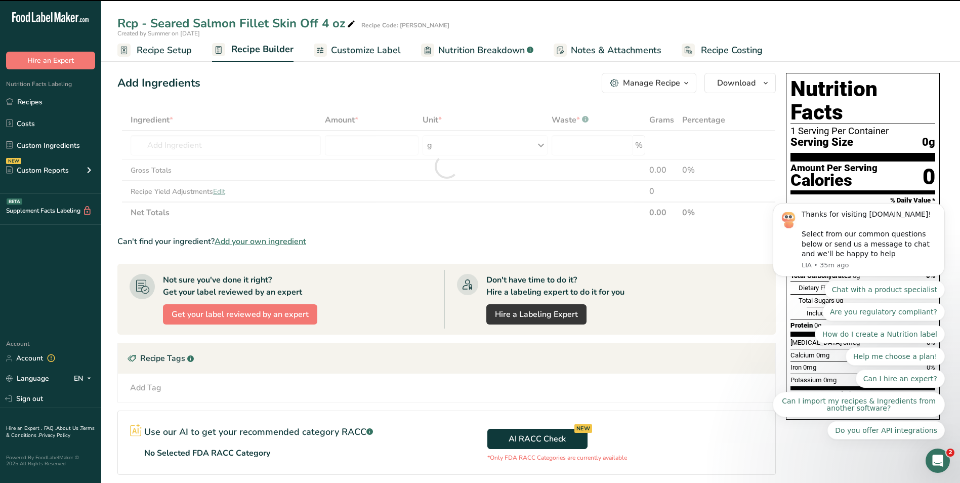
type input "0"
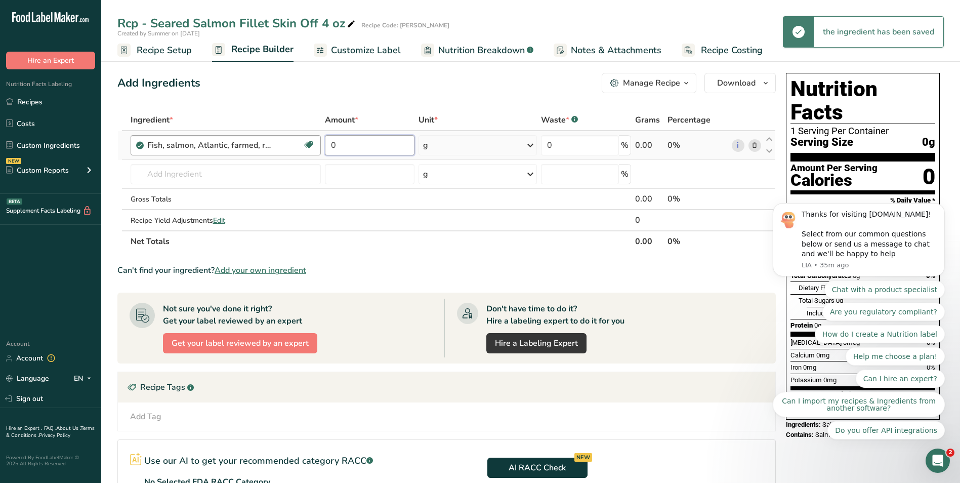
drag, startPoint x: 346, startPoint y: 140, endPoint x: 318, endPoint y: 138, distance: 27.5
click at [318, 138] on tr "Fish, salmon, Atlantic, farmed, raw Source of Omega 3 Dairy free Gluten free So…" at bounding box center [447, 145] width 658 height 29
type input "4"
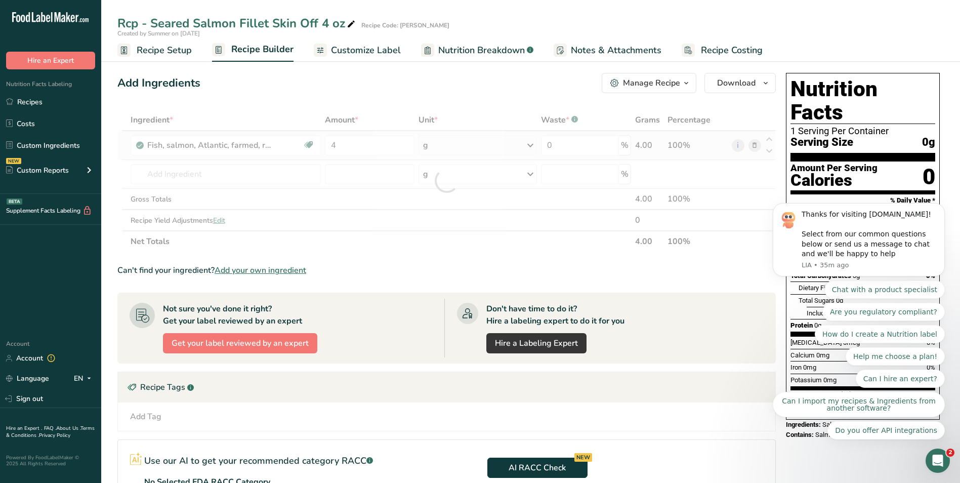
click at [475, 150] on div "Ingredient * Amount * Unit * Waste * .a-a{fill:#347362;}.b-a{fill:#fff;} Grams …" at bounding box center [446, 180] width 659 height 143
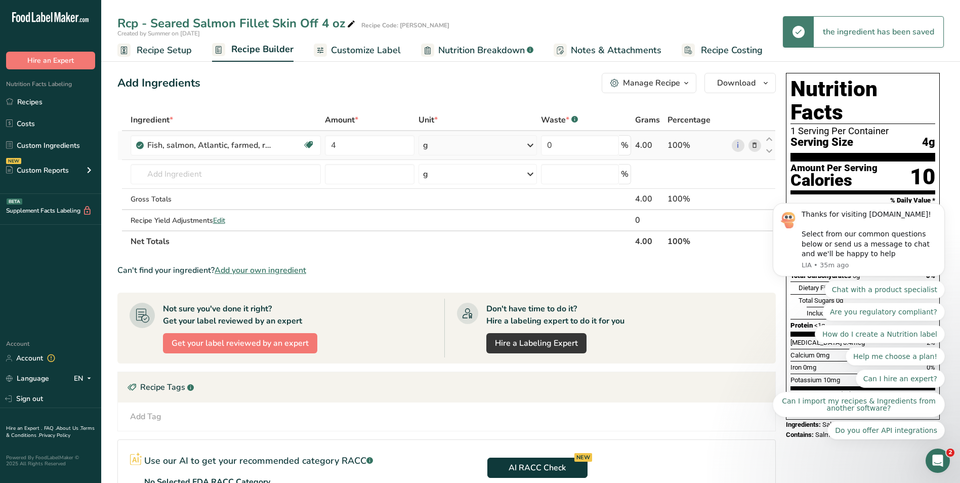
click at [473, 141] on div "g" at bounding box center [478, 145] width 119 height 20
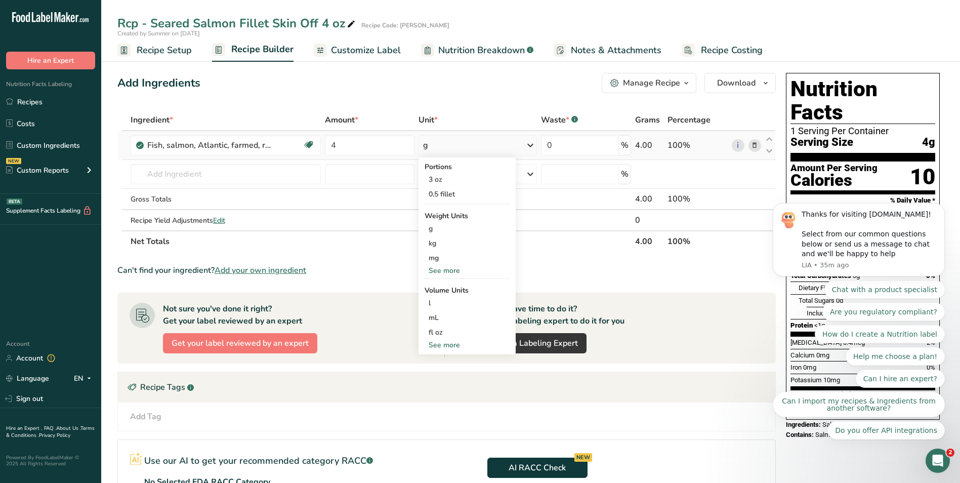
click at [450, 270] on div "See more" at bounding box center [467, 270] width 85 height 11
click at [452, 300] on div "oz" at bounding box center [467, 302] width 85 height 15
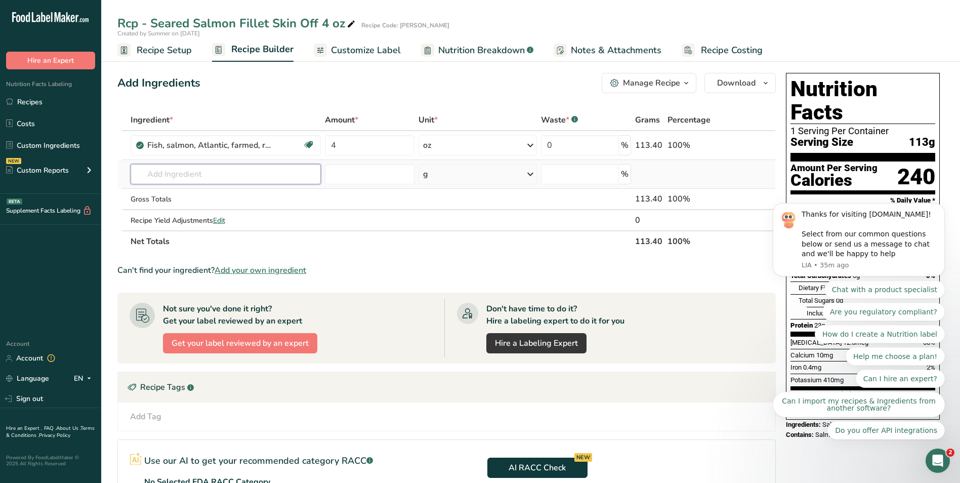
click at [178, 171] on input "text" at bounding box center [226, 174] width 190 height 20
paste input "Olive Oil Blend 80/20"
click at [197, 172] on input "Olive Oil Blend 80/20" at bounding box center [226, 174] width 190 height 20
type input "Olive Oil 80/20"
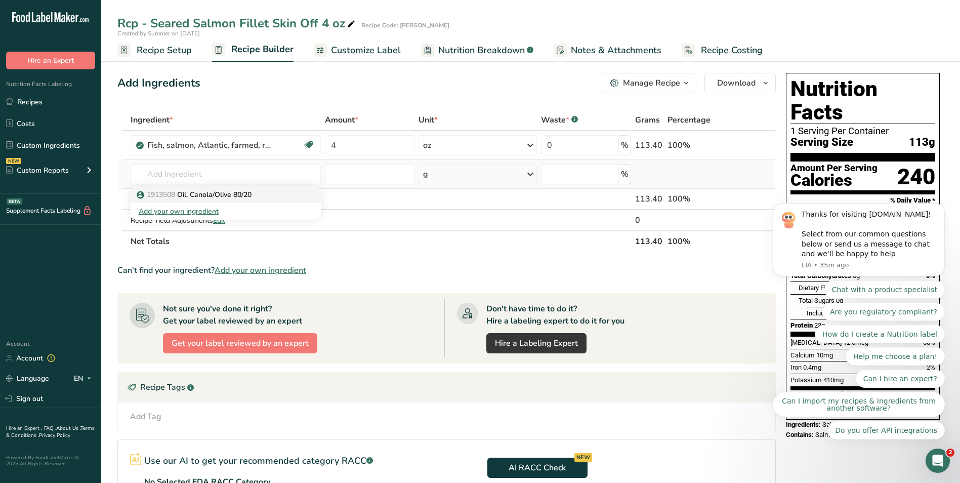
click at [221, 196] on p "1913508 Oil, Canola/Olive 80/20" at bounding box center [195, 194] width 113 height 11
type input "Oil, Canola/Olive 80/20"
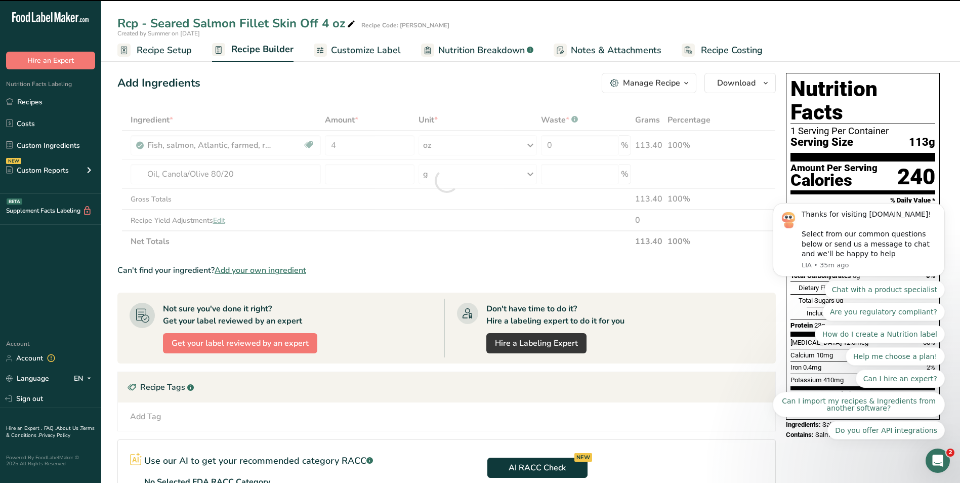
type input "0"
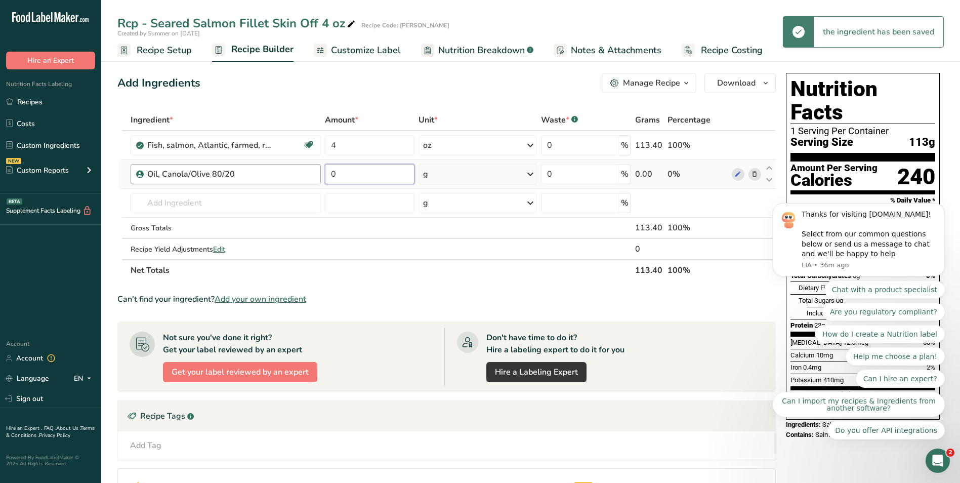
drag, startPoint x: 377, startPoint y: 172, endPoint x: 314, endPoint y: 166, distance: 63.6
click at [314, 166] on tr "Oil, Canola/Olive 80/20 0 g Weight Units g kg mg See more Volume Units l Volume…" at bounding box center [447, 174] width 658 height 29
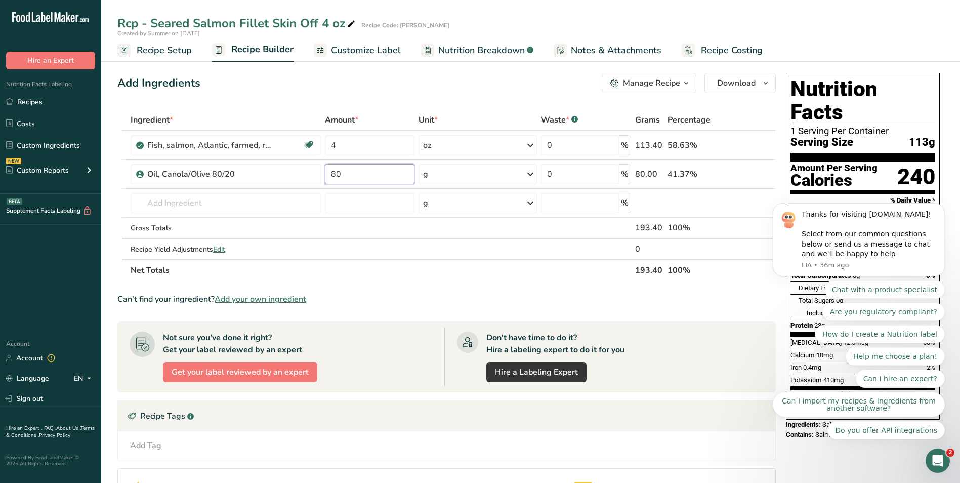
type input "80"
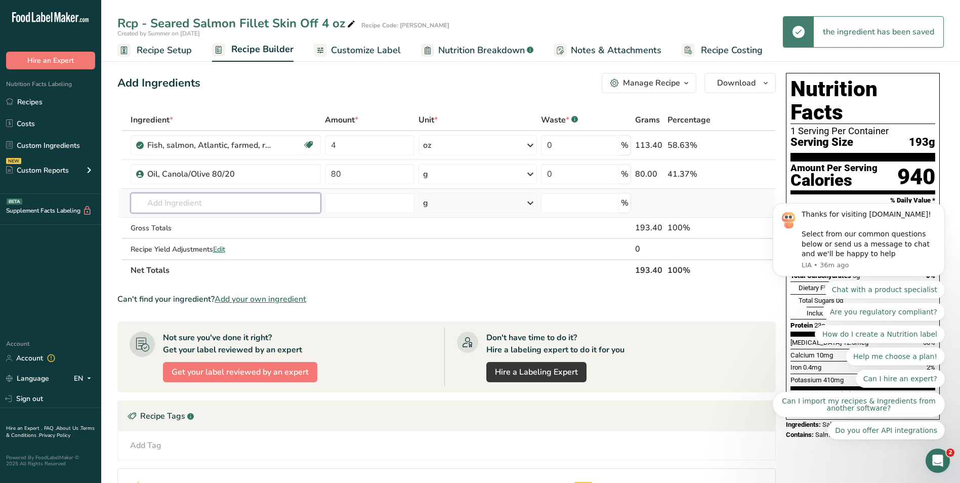
click at [161, 204] on div "Ingredient * Amount * Unit * Waste * .a-a{fill:#347362;}.b-a{fill:#fff;} Grams …" at bounding box center [446, 195] width 659 height 172
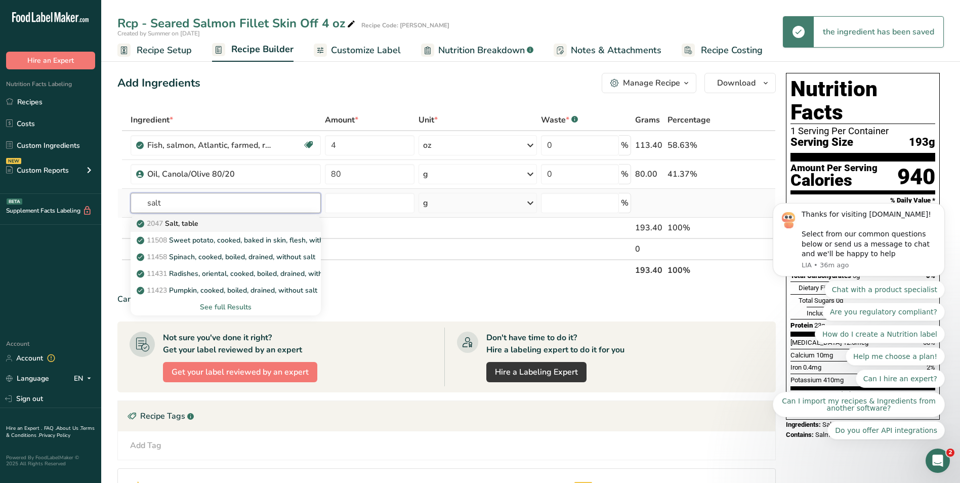
type input "salt"
click at [186, 223] on p "2047 Salt, table" at bounding box center [169, 223] width 60 height 11
type input "Salt, table"
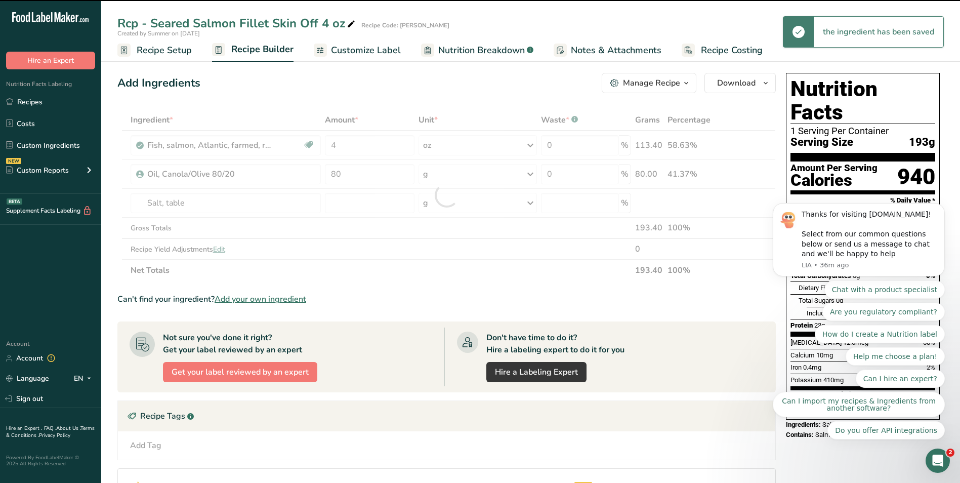
type input "0"
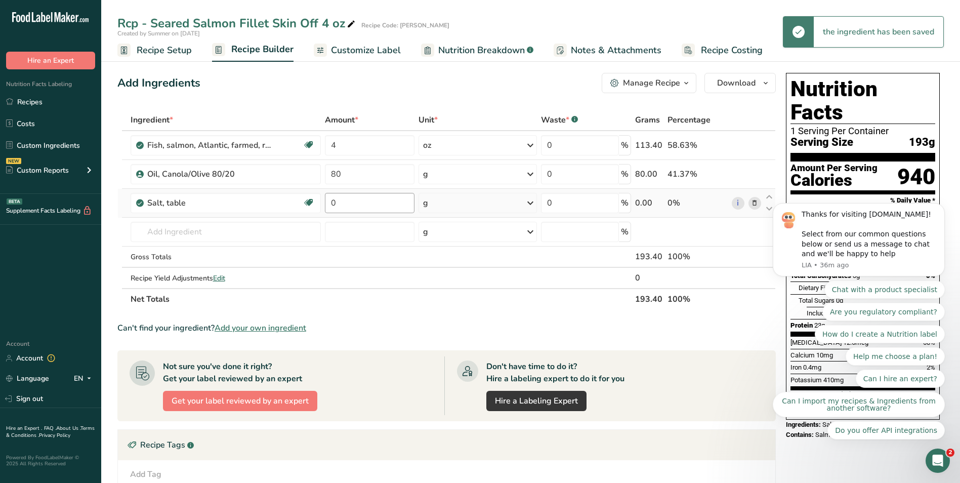
drag, startPoint x: 351, startPoint y: 213, endPoint x: 337, endPoint y: 204, distance: 16.4
click at [340, 206] on td "0" at bounding box center [370, 203] width 94 height 29
drag, startPoint x: 337, startPoint y: 204, endPoint x: 322, endPoint y: 202, distance: 15.3
click at [323, 202] on td "0" at bounding box center [370, 203] width 94 height 29
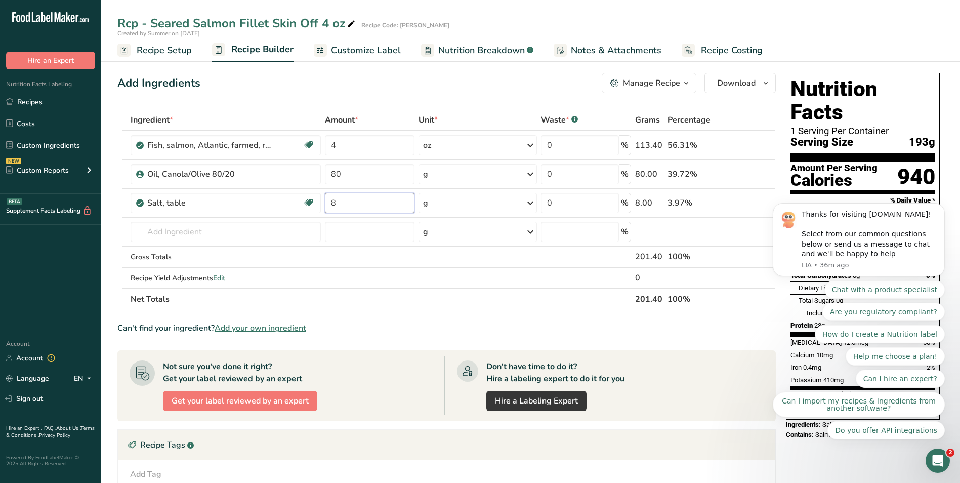
type input "8"
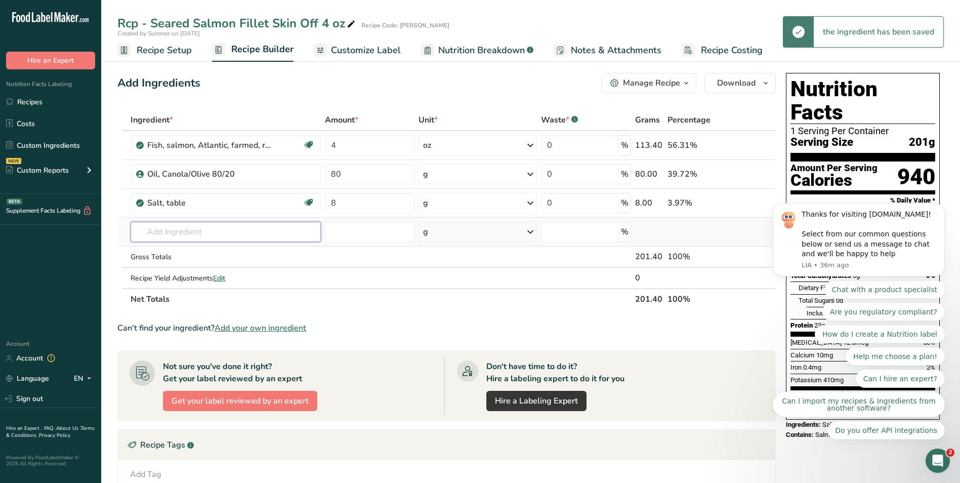
click at [176, 235] on div "Ingredient * Amount * Unit * Waste * .a-a{fill:#347362;}.b-a{fill:#fff;} Grams …" at bounding box center [446, 209] width 659 height 200
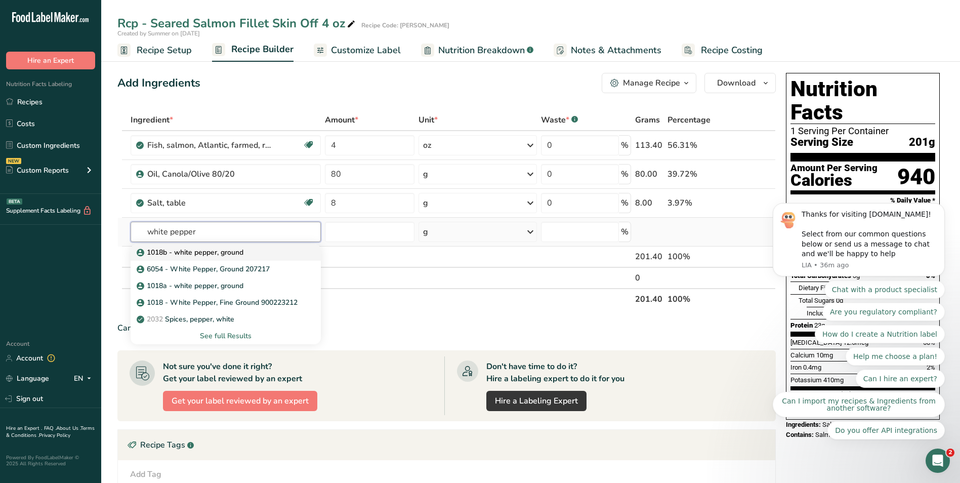
type input "white pepper"
click at [207, 250] on p "1018b - white pepper, ground" at bounding box center [191, 252] width 105 height 11
type input "1018b - white pepper, ground"
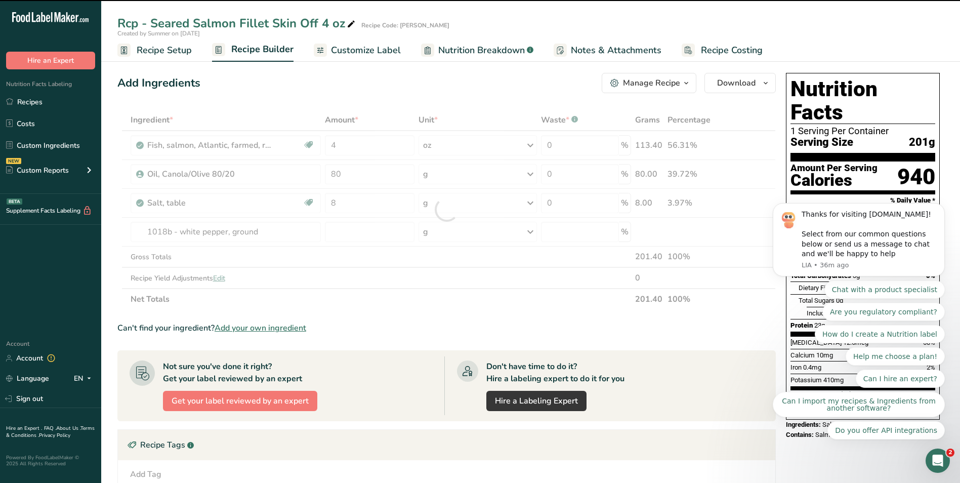
type input "0"
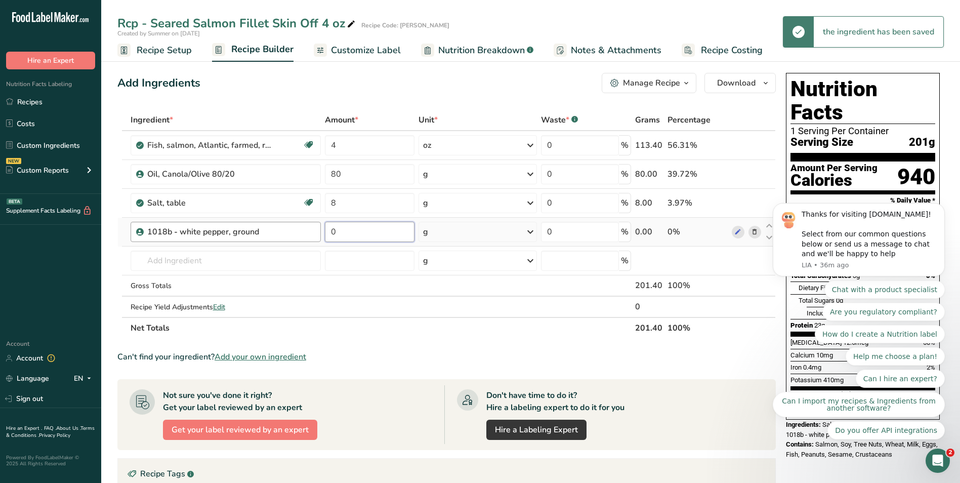
drag, startPoint x: 370, startPoint y: 230, endPoint x: 297, endPoint y: 230, distance: 72.4
click at [297, 230] on tr "1018b - white pepper, ground 0 g Weight Units g kg mg See more Volume Units l V…" at bounding box center [447, 232] width 658 height 29
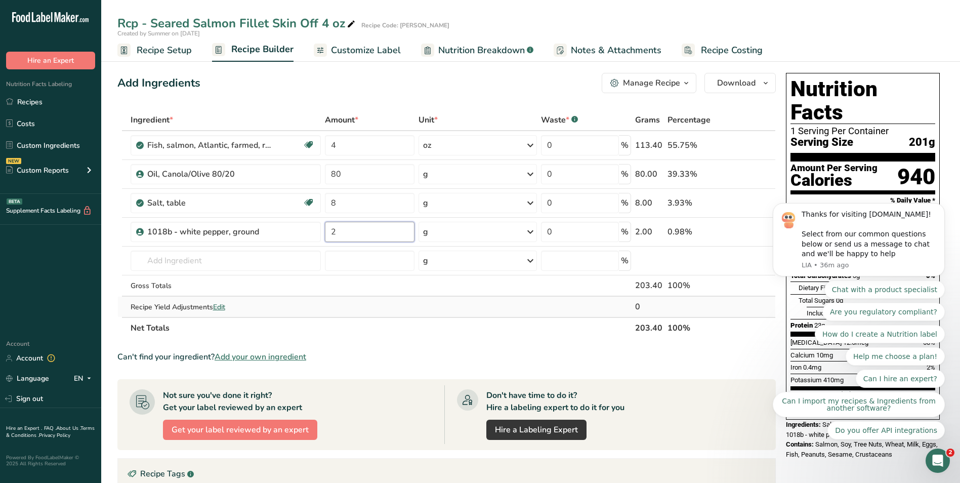
type input "2"
click at [432, 316] on div "Ingredient * Amount * Unit * Waste * .a-a{fill:#347362;}.b-a{fill:#fff;} Grams …" at bounding box center [446, 223] width 659 height 229
click at [640, 79] on div "Manage Recipe" at bounding box center [651, 83] width 57 height 12
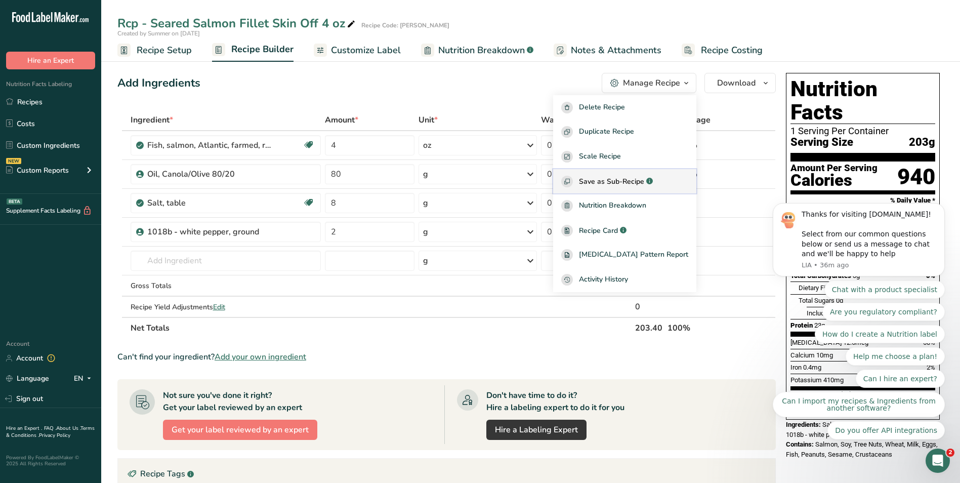
click at [639, 183] on span "Save as Sub-Recipe" at bounding box center [611, 181] width 65 height 11
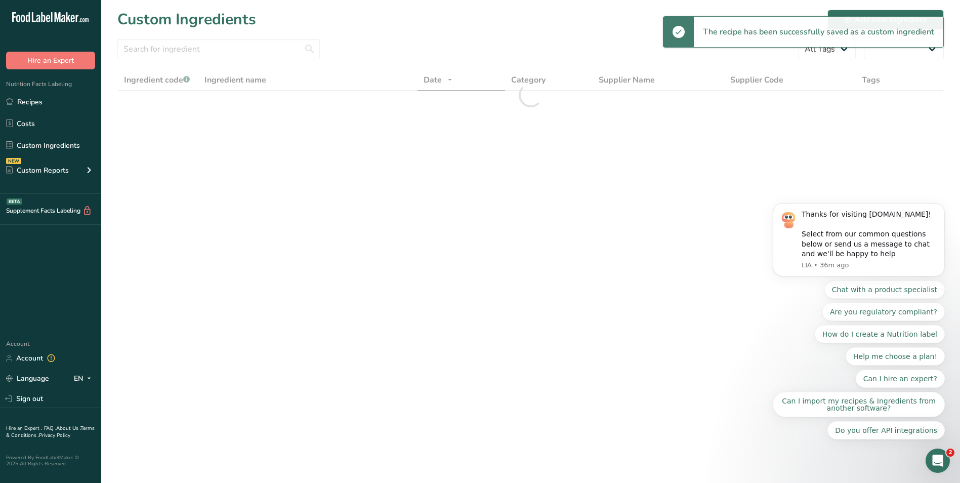
select select "30"
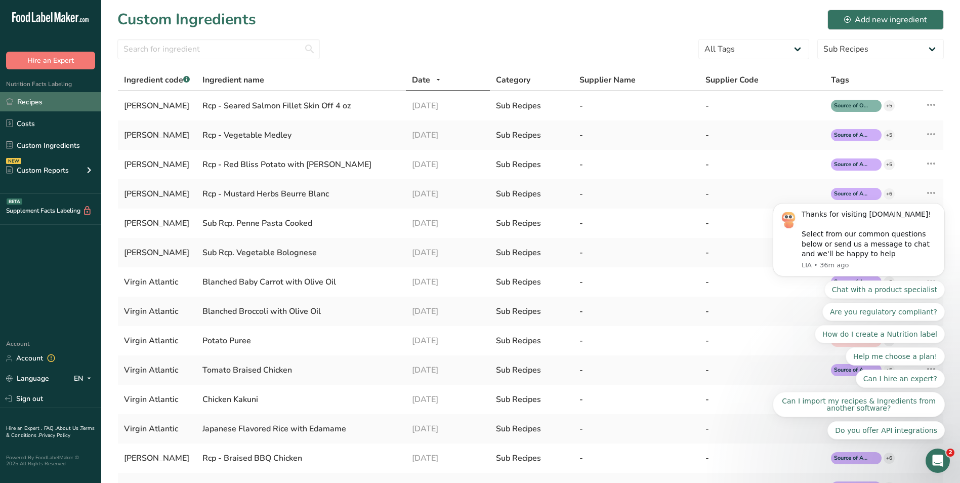
drag, startPoint x: 30, startPoint y: 102, endPoint x: 45, endPoint y: 102, distance: 14.7
click at [30, 102] on link "Recipes" at bounding box center [50, 101] width 101 height 19
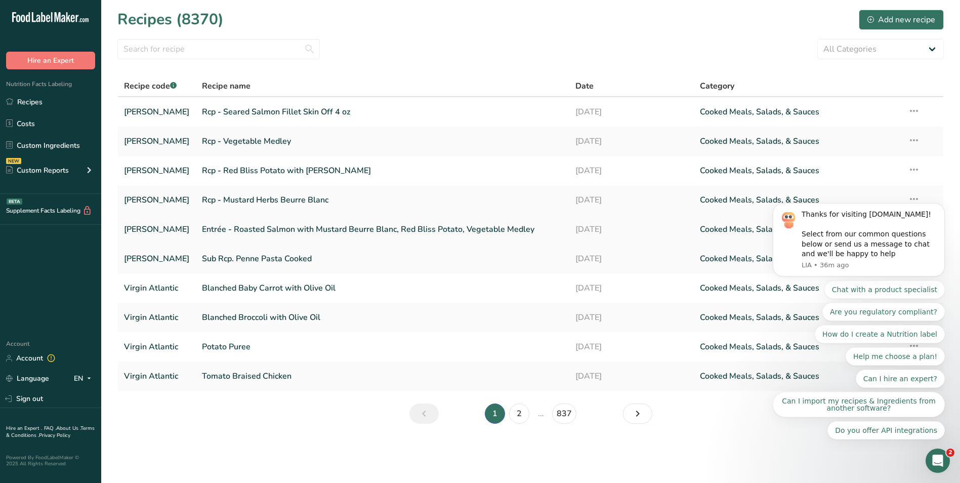
click at [274, 229] on link "Entrée - Roasted Salmon with Mustard Beurre Blanc, Red Bliss Potato, Vegetable …" at bounding box center [383, 229] width 362 height 21
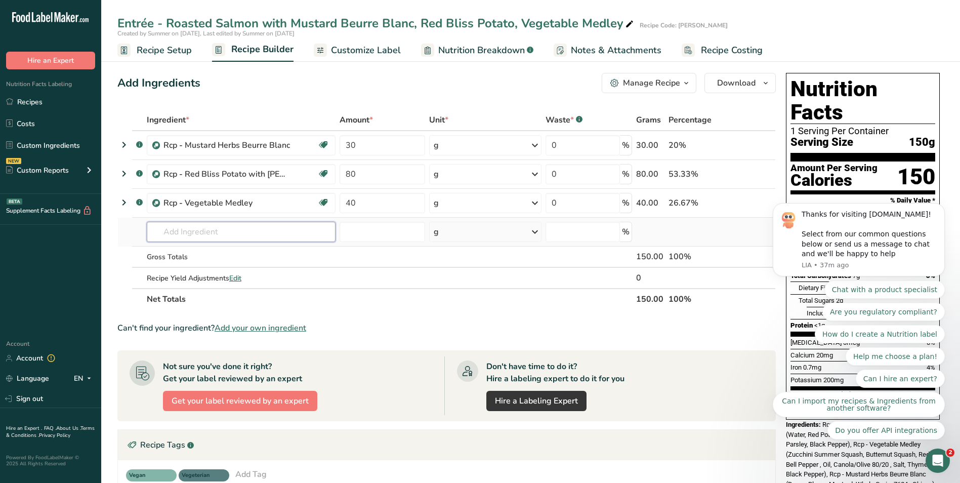
click at [238, 231] on input "text" at bounding box center [241, 232] width 189 height 20
paste input "Rcp - Seared Salmon Fillet Skin Off 4 oz"
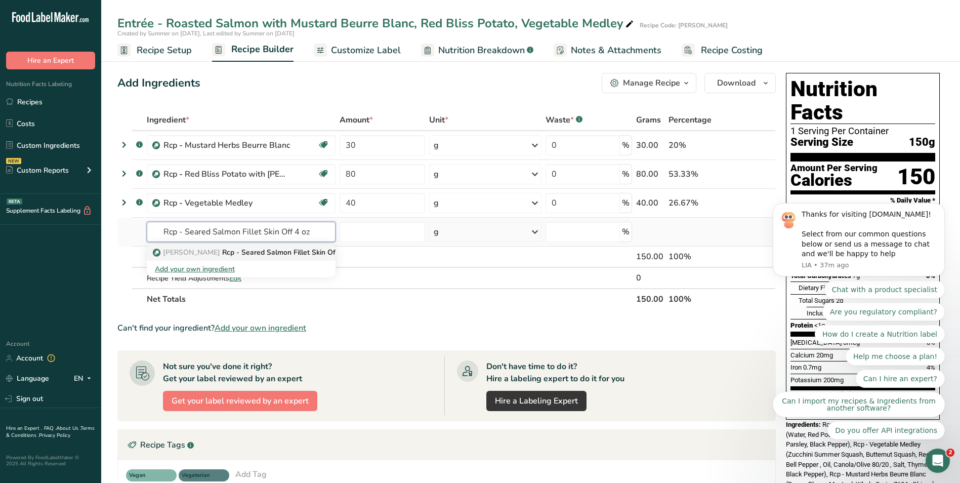
type input "Rcp - Seared Salmon Fillet Skin Off 4 oz"
click at [247, 255] on p "Virgin Atalantic Rcp - Seared Salmon Fillet Skin Off 4 oz" at bounding box center [254, 252] width 199 height 11
type input "Rcp - Seared Salmon Fillet Skin Off 4 oz"
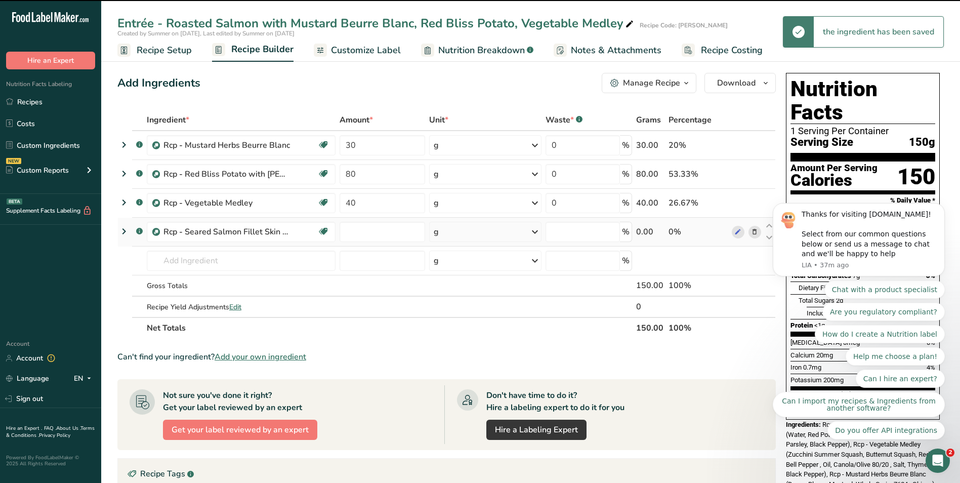
type input "0"
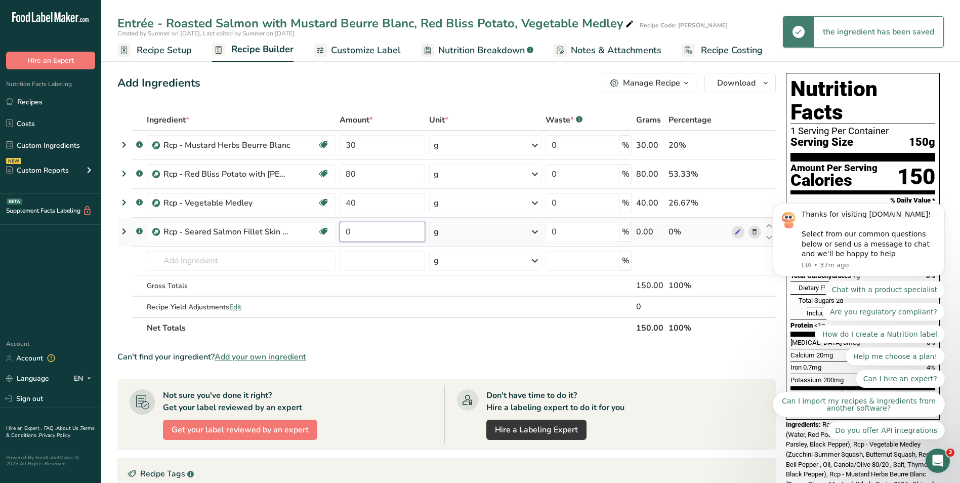
drag, startPoint x: 363, startPoint y: 225, endPoint x: 349, endPoint y: 227, distance: 14.4
click at [349, 227] on input "0" at bounding box center [383, 232] width 86 height 20
drag, startPoint x: 351, startPoint y: 228, endPoint x: 334, endPoint y: 228, distance: 17.2
click at [334, 228] on tr ".a-a{fill:#347362;}.b-a{fill:#fff;} Rcp - Seared Salmon Fillet Skin Off 4 oz So…" at bounding box center [447, 232] width 658 height 29
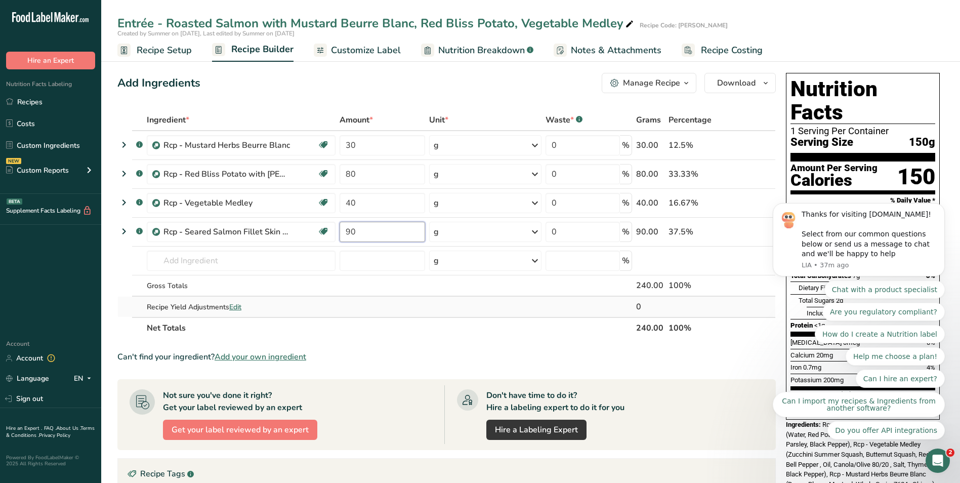
type input "90"
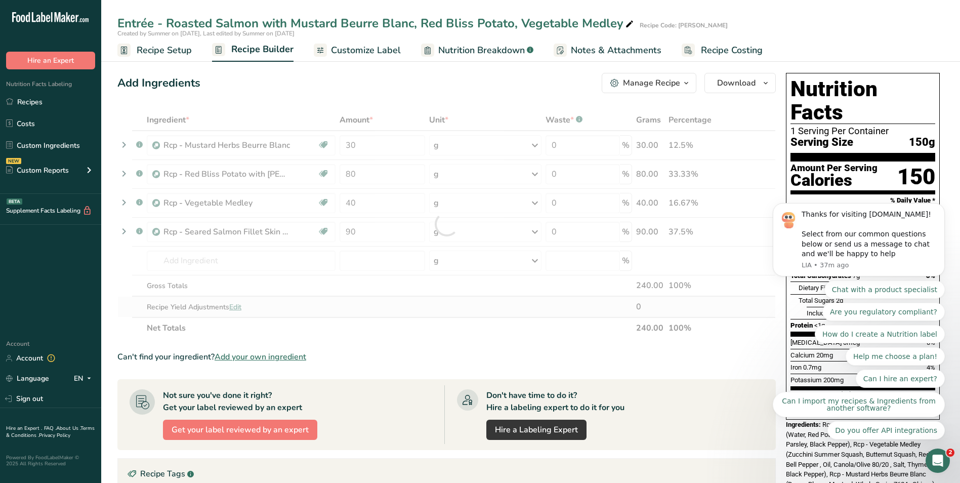
click at [409, 297] on div "Ingredient * Amount * Unit * Waste * .a-a{fill:#347362;}.b-a{fill:#fff;} Grams …" at bounding box center [446, 223] width 659 height 229
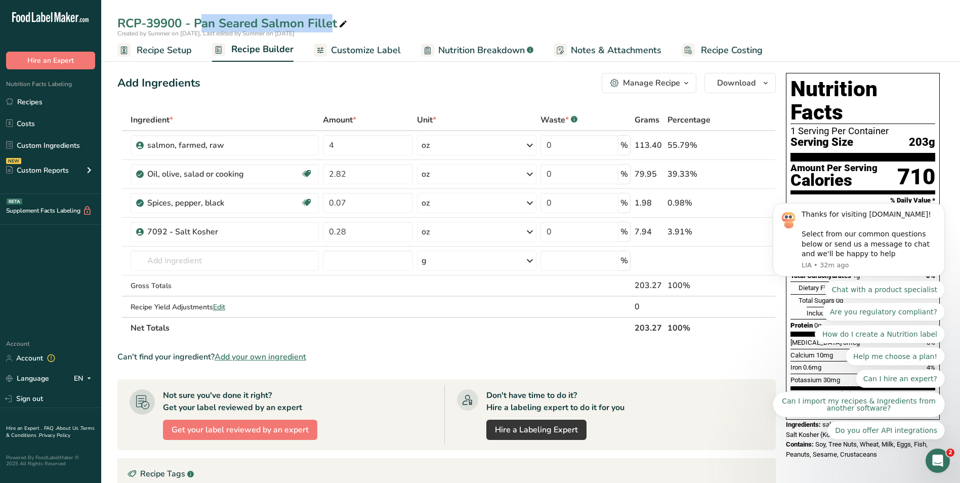
drag, startPoint x: 117, startPoint y: 24, endPoint x: 275, endPoint y: 21, distance: 157.5
click at [275, 21] on div "RCP-39900 - Pan Seared Salmon Fillet" at bounding box center [233, 23] width 232 height 18
drag, startPoint x: 120, startPoint y: 23, endPoint x: 338, endPoint y: 25, distance: 217.7
click at [338, 25] on input "RCP-39900 - Pan Seared Salmon Fillet" at bounding box center [530, 23] width 827 height 18
